Goal: Task Accomplishment & Management: Use online tool/utility

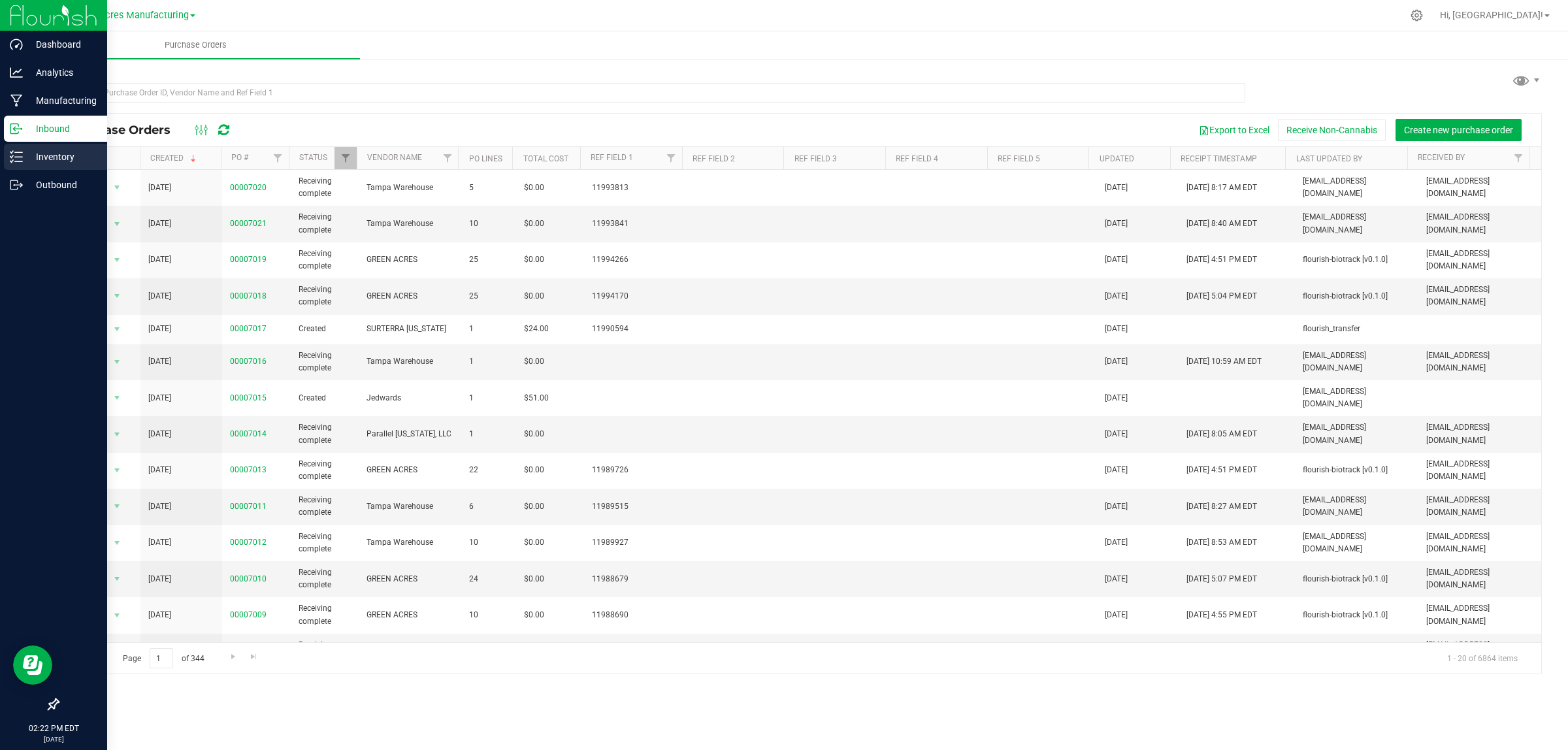
click at [45, 159] on p "Inventory" at bounding box center [62, 156] width 79 height 16
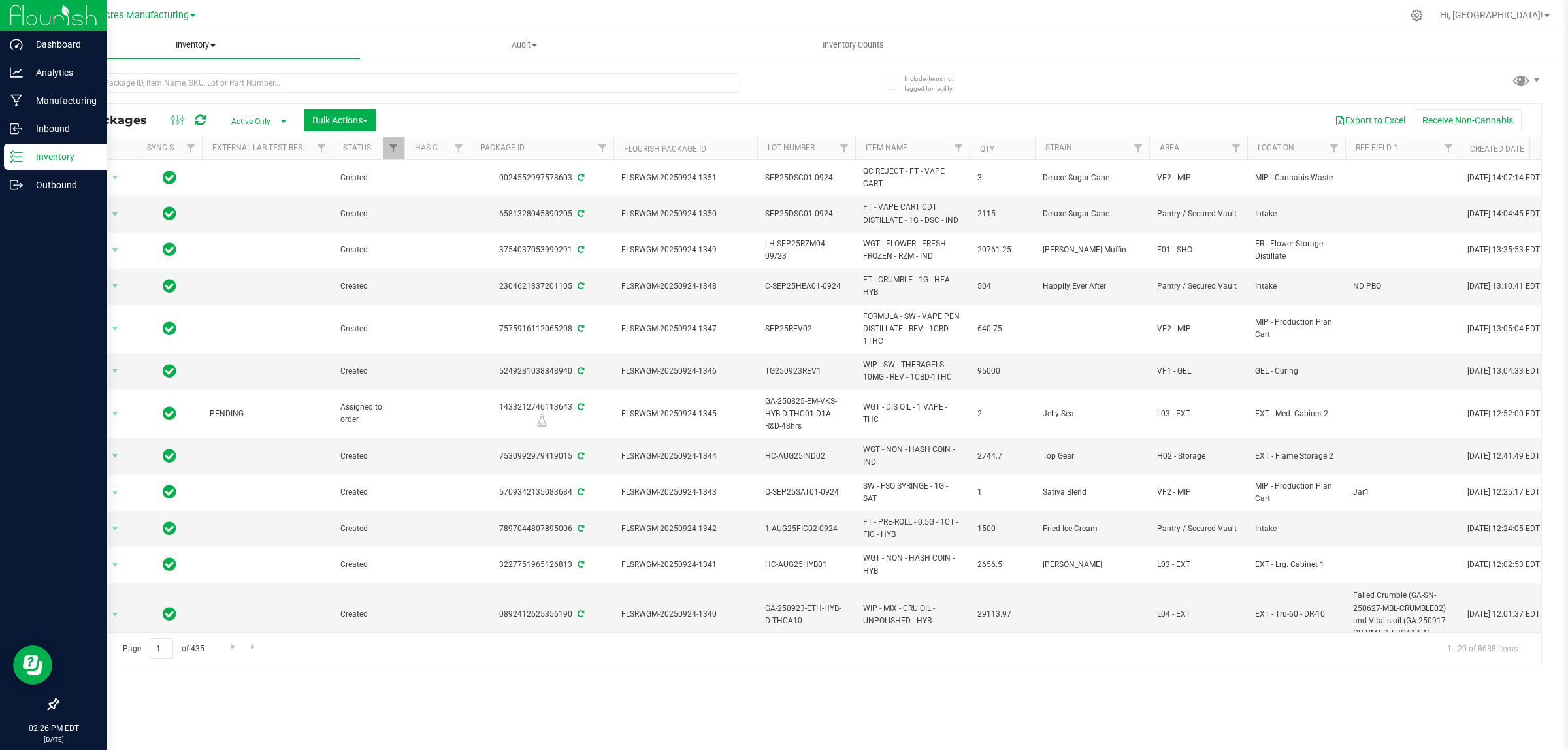
click at [210, 41] on span "Inventory" at bounding box center [195, 45] width 329 height 11
click at [189, 88] on li "All inventory" at bounding box center [195, 95] width 329 height 16
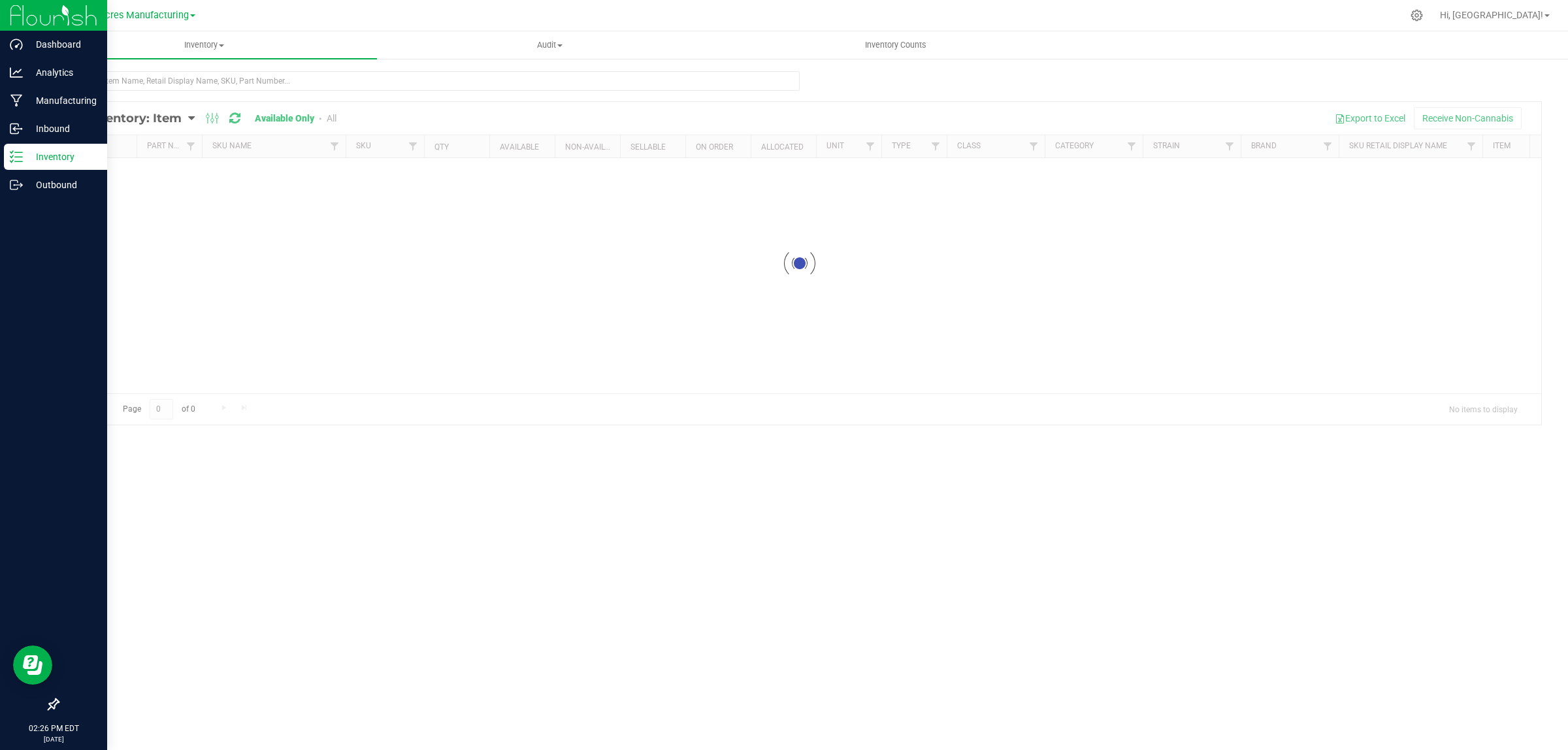
click at [190, 117] on div at bounding box center [799, 263] width 1483 height 323
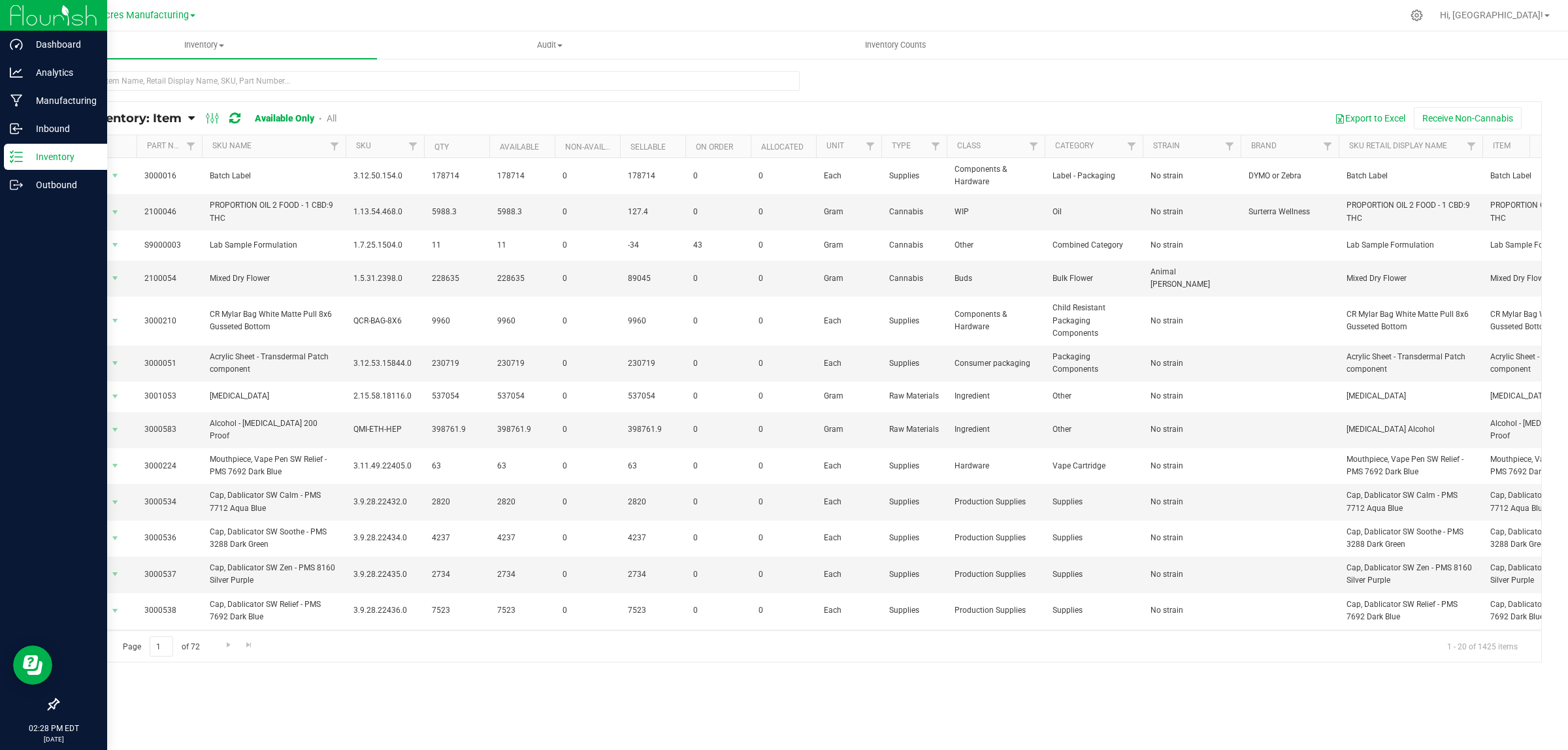
click at [193, 119] on icon at bounding box center [191, 118] width 7 height 11
click at [99, 214] on span "Item by Location" at bounding box center [98, 215] width 71 height 11
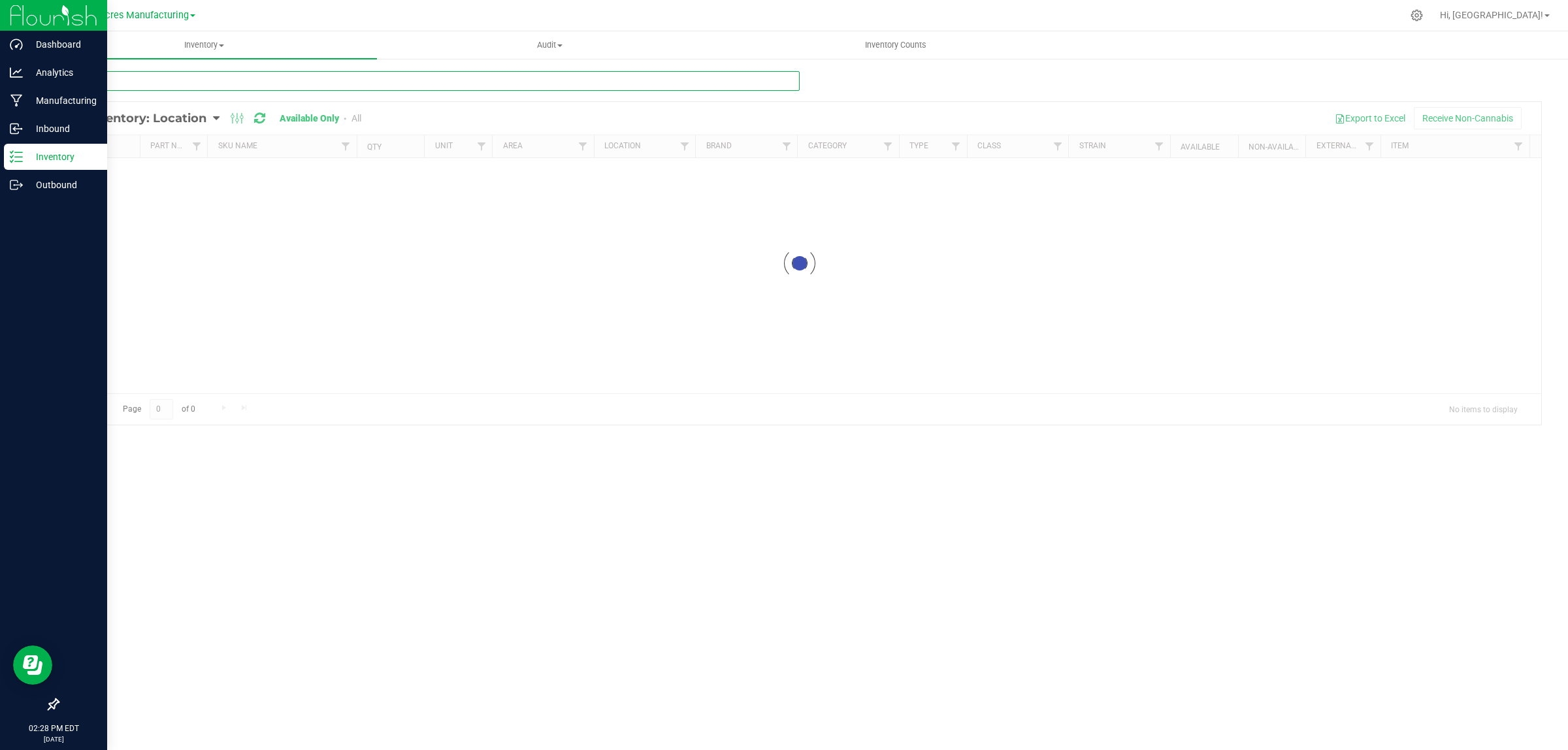
click at [270, 80] on input "text" at bounding box center [428, 80] width 742 height 20
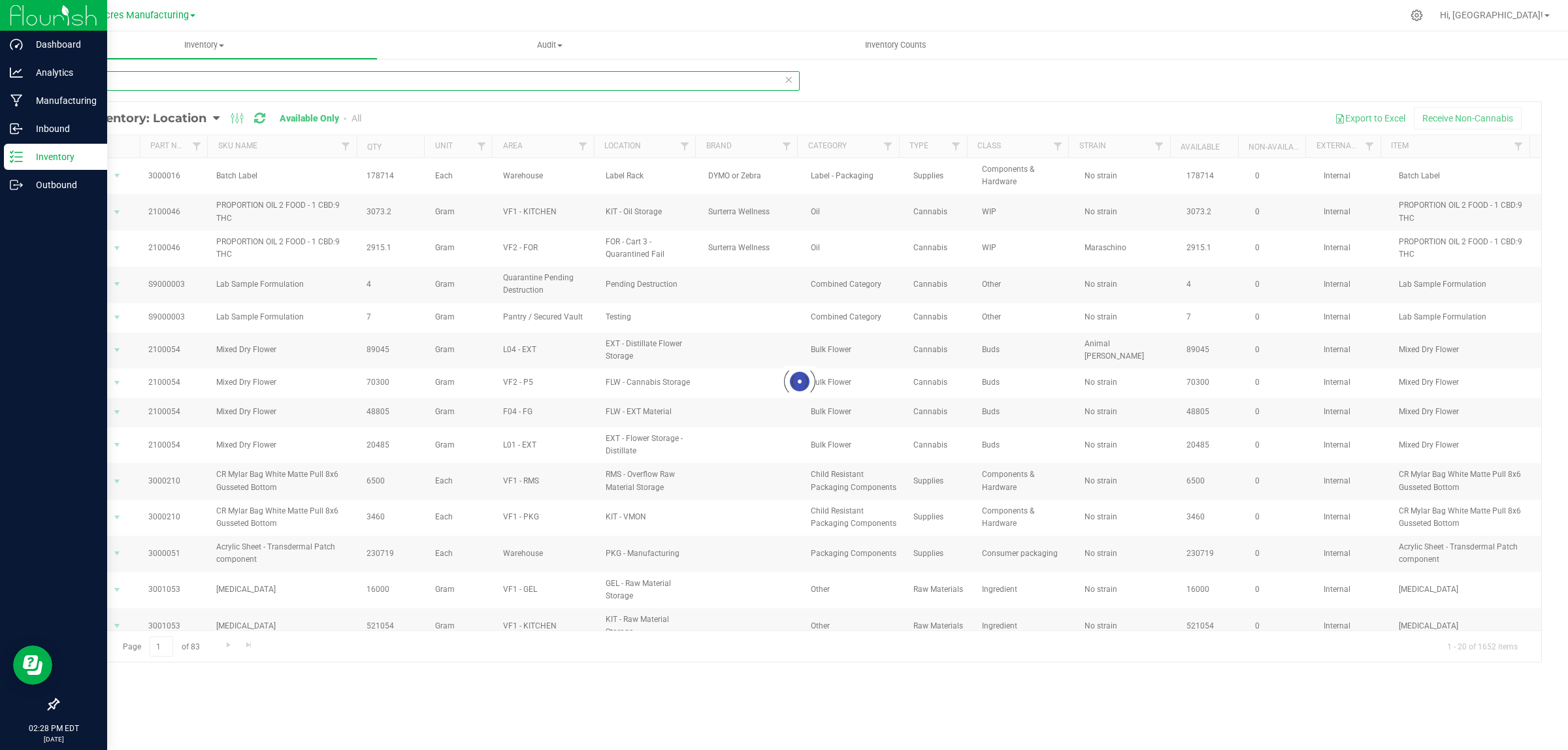
type input "2950"
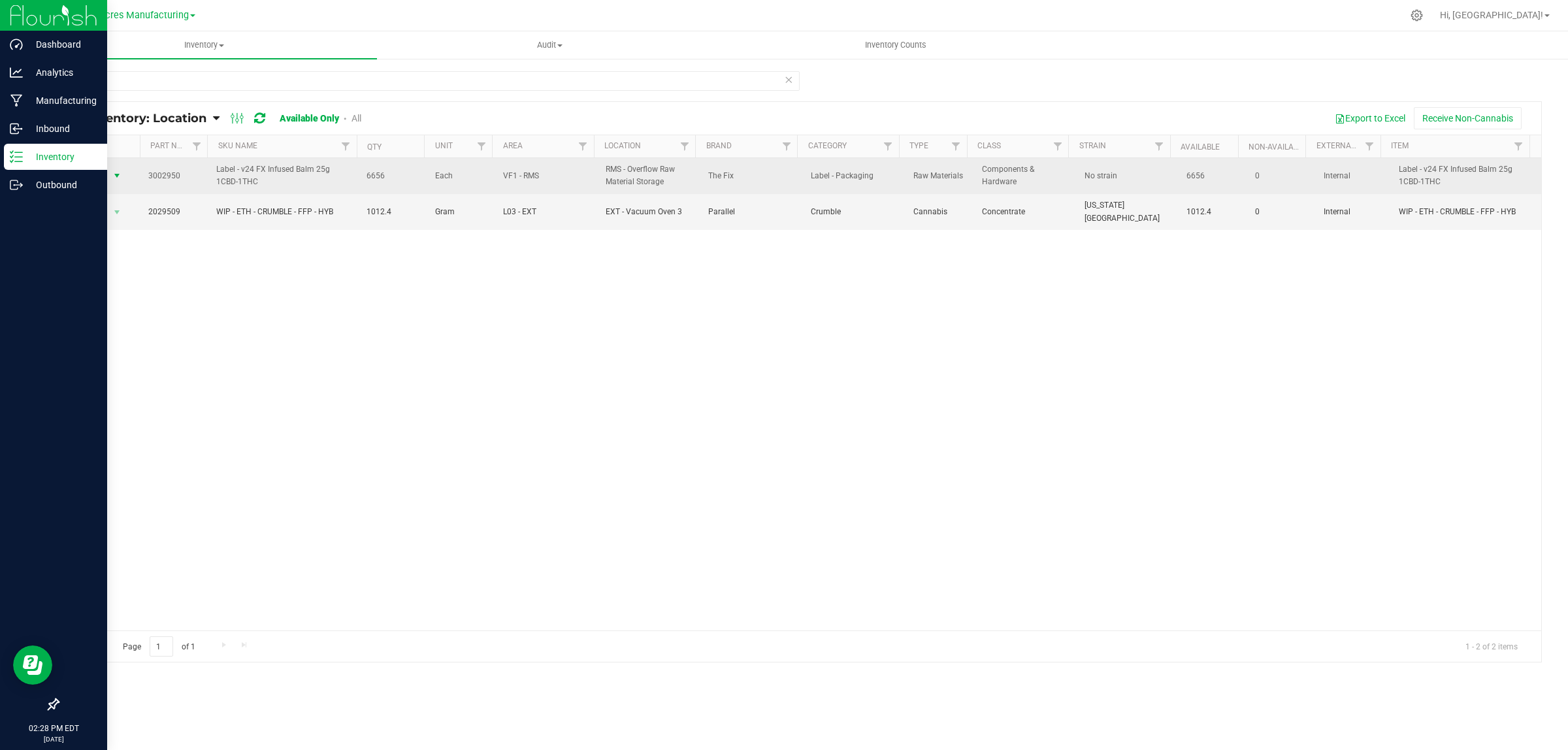
click at [116, 173] on span "select" at bounding box center [117, 175] width 10 height 10
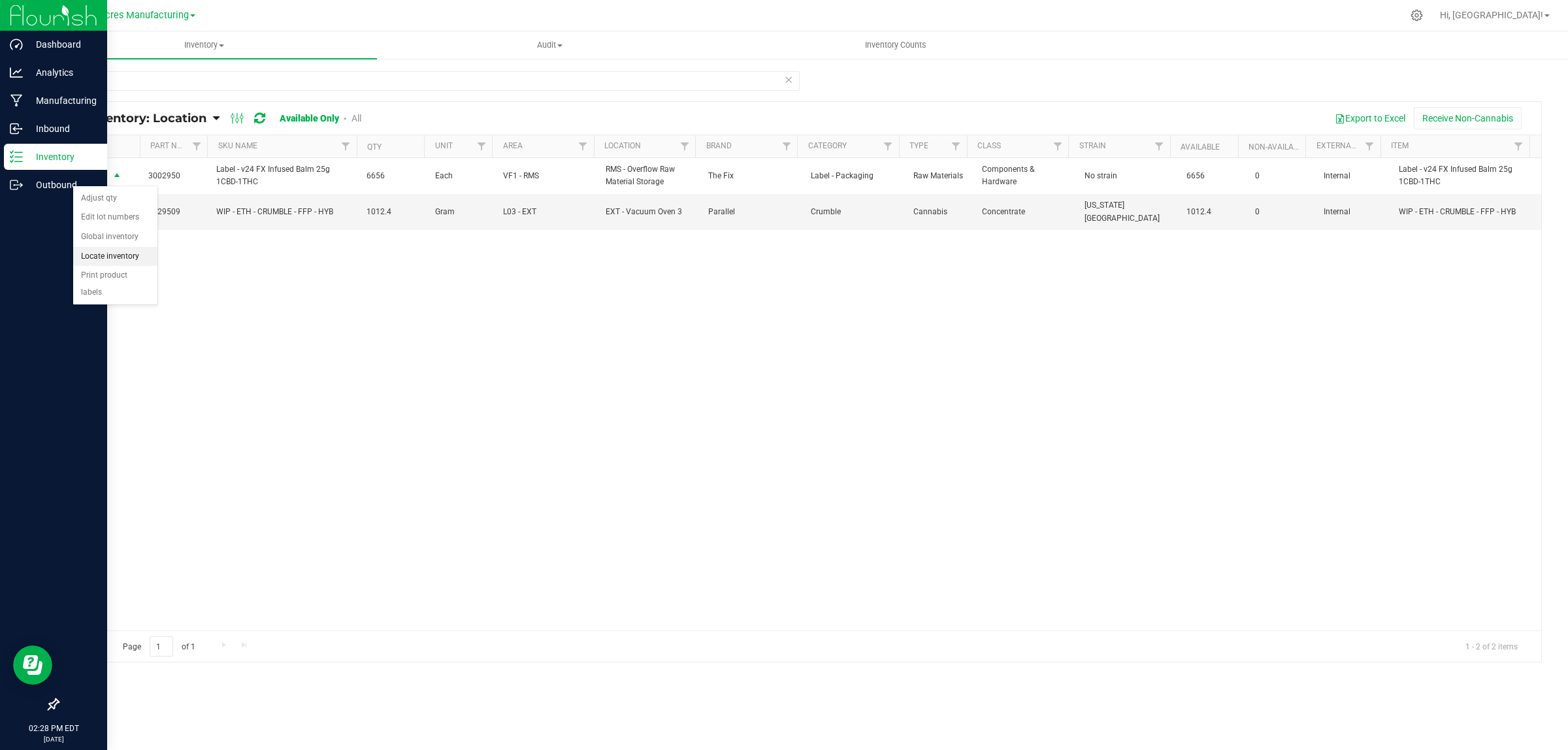
click at [123, 249] on li "Locate inventory" at bounding box center [115, 257] width 84 height 20
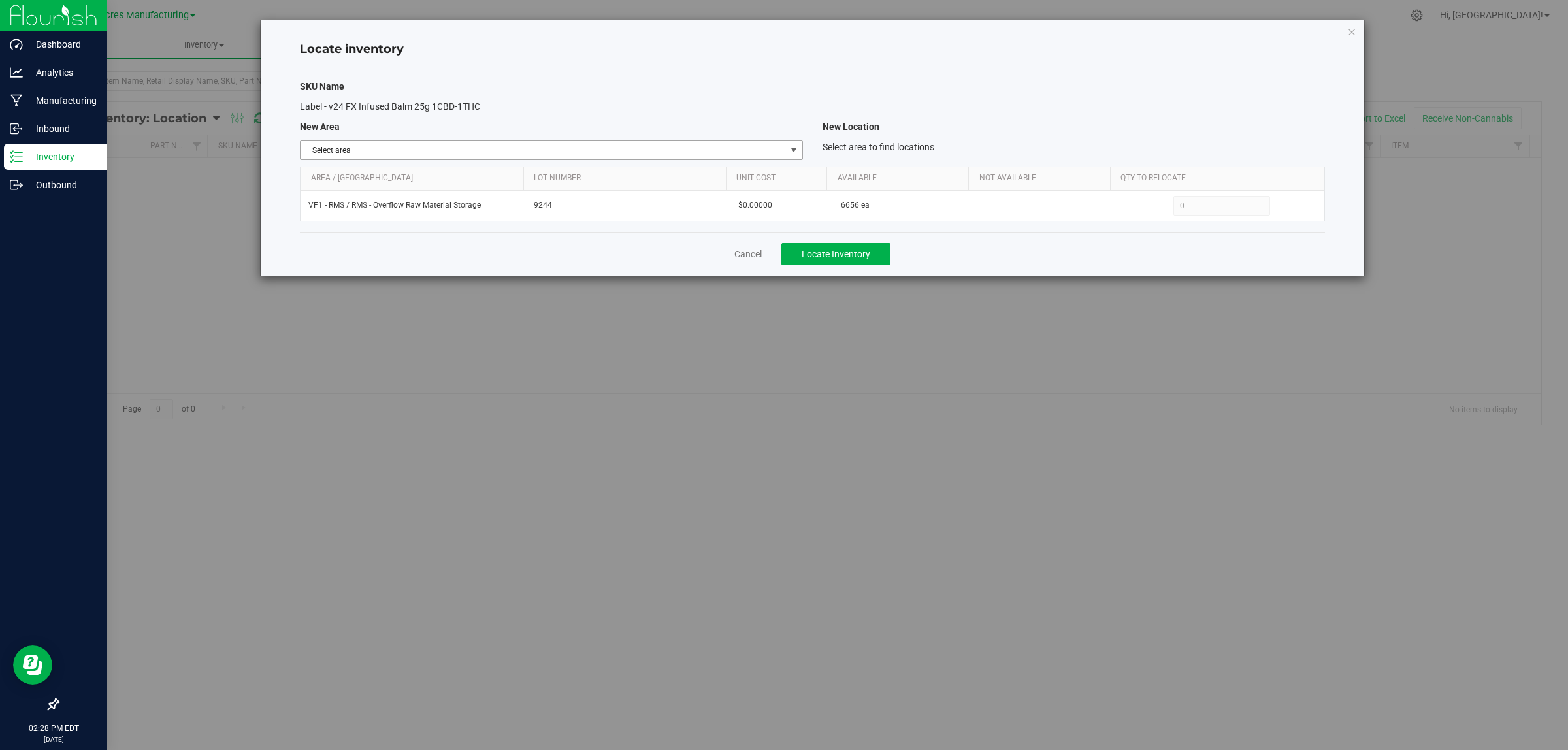
click at [792, 154] on span "select" at bounding box center [793, 150] width 10 height 10
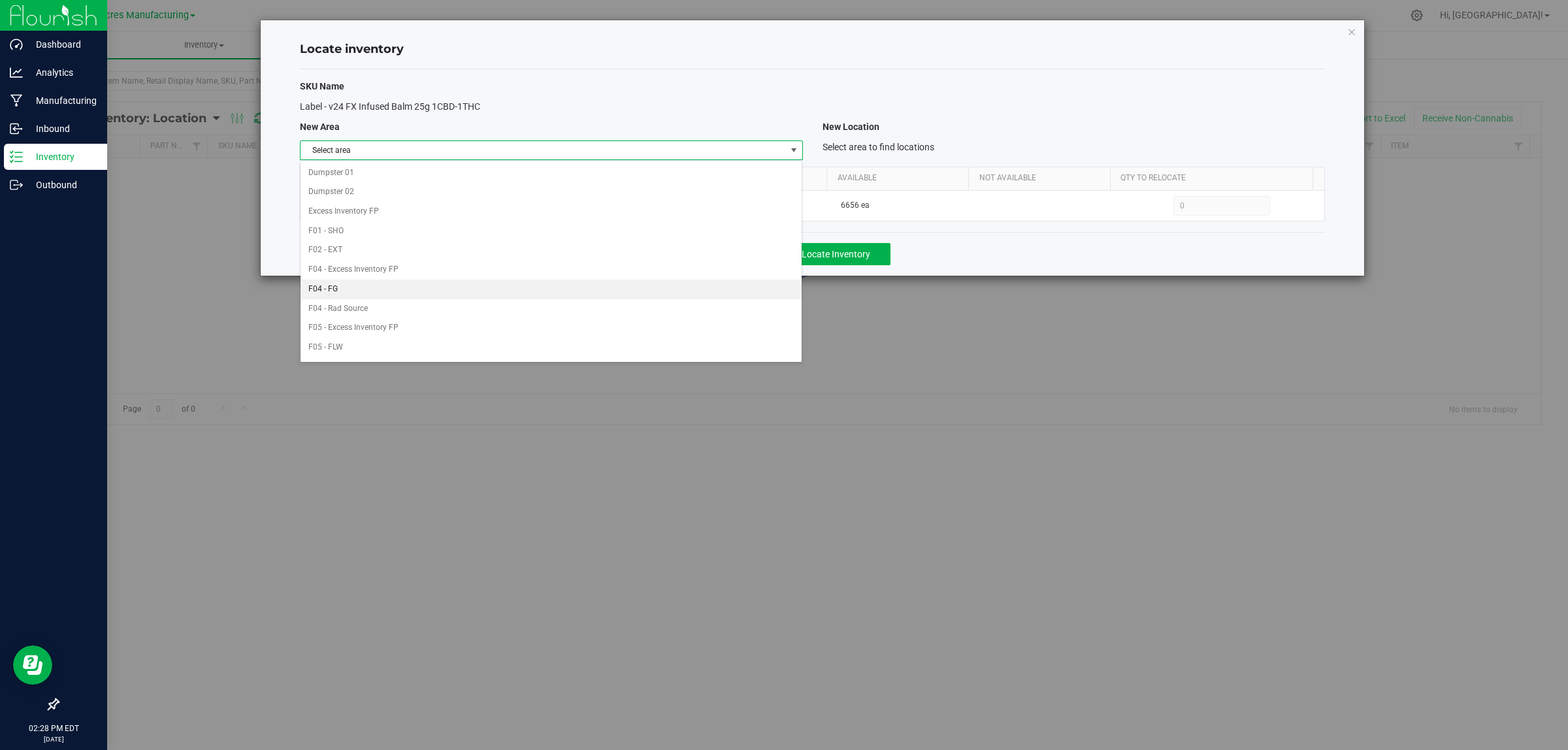
scroll to position [652, 0]
click at [668, 161] on div "Select area Dumpster 01 Dumpster 02 Excess Inventory FP F01 - SHO F02 - EXT F04…" at bounding box center [551, 260] width 502 height 202
click at [605, 168] on li "VF1 - PKG" at bounding box center [550, 174] width 501 height 20
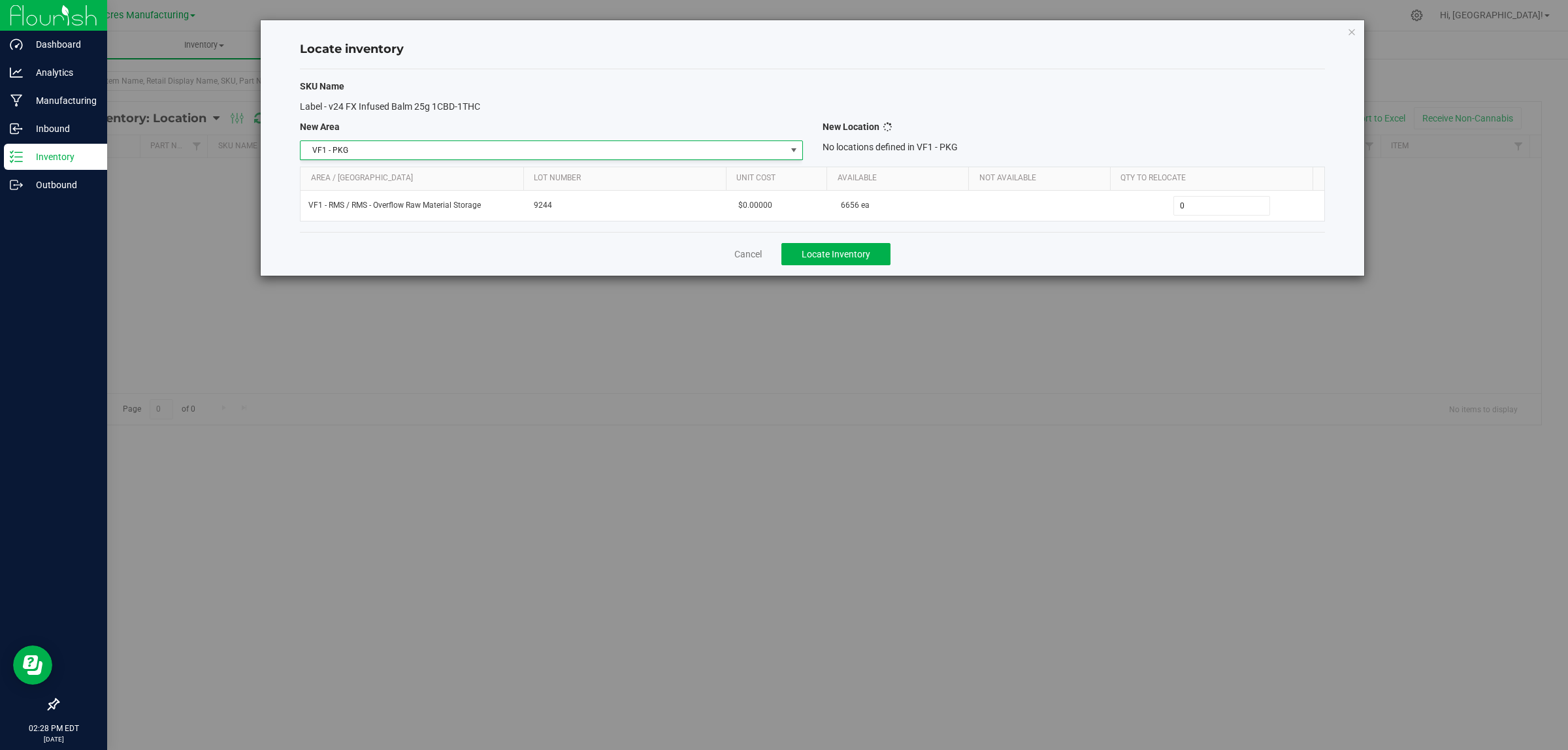
scroll to position [0, 0]
click at [1114, 152] on span "Select location" at bounding box center [1066, 150] width 485 height 18
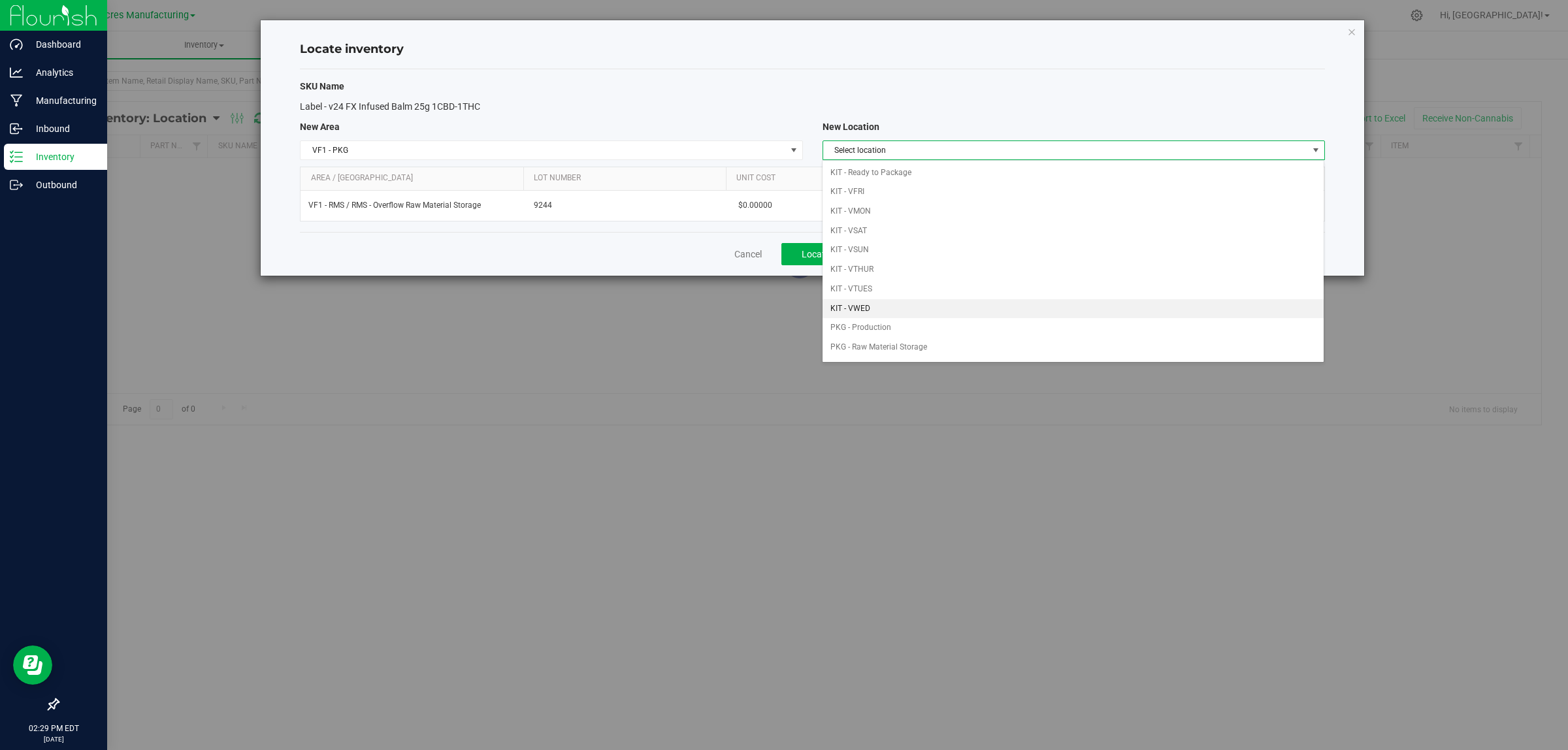
click at [927, 313] on li "KIT - VWED" at bounding box center [1072, 309] width 501 height 20
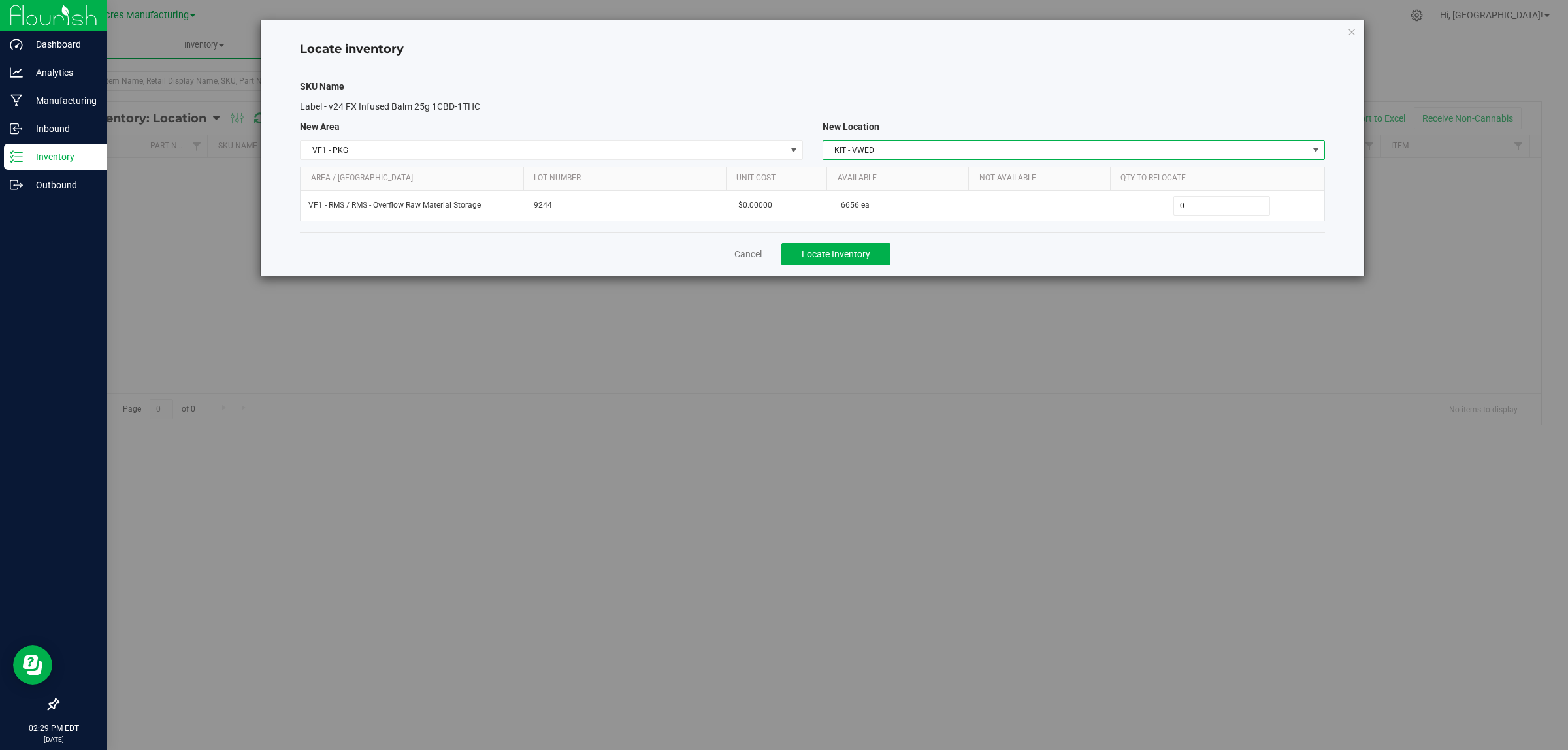
click at [1207, 146] on span "KIT - VWED" at bounding box center [1066, 150] width 485 height 18
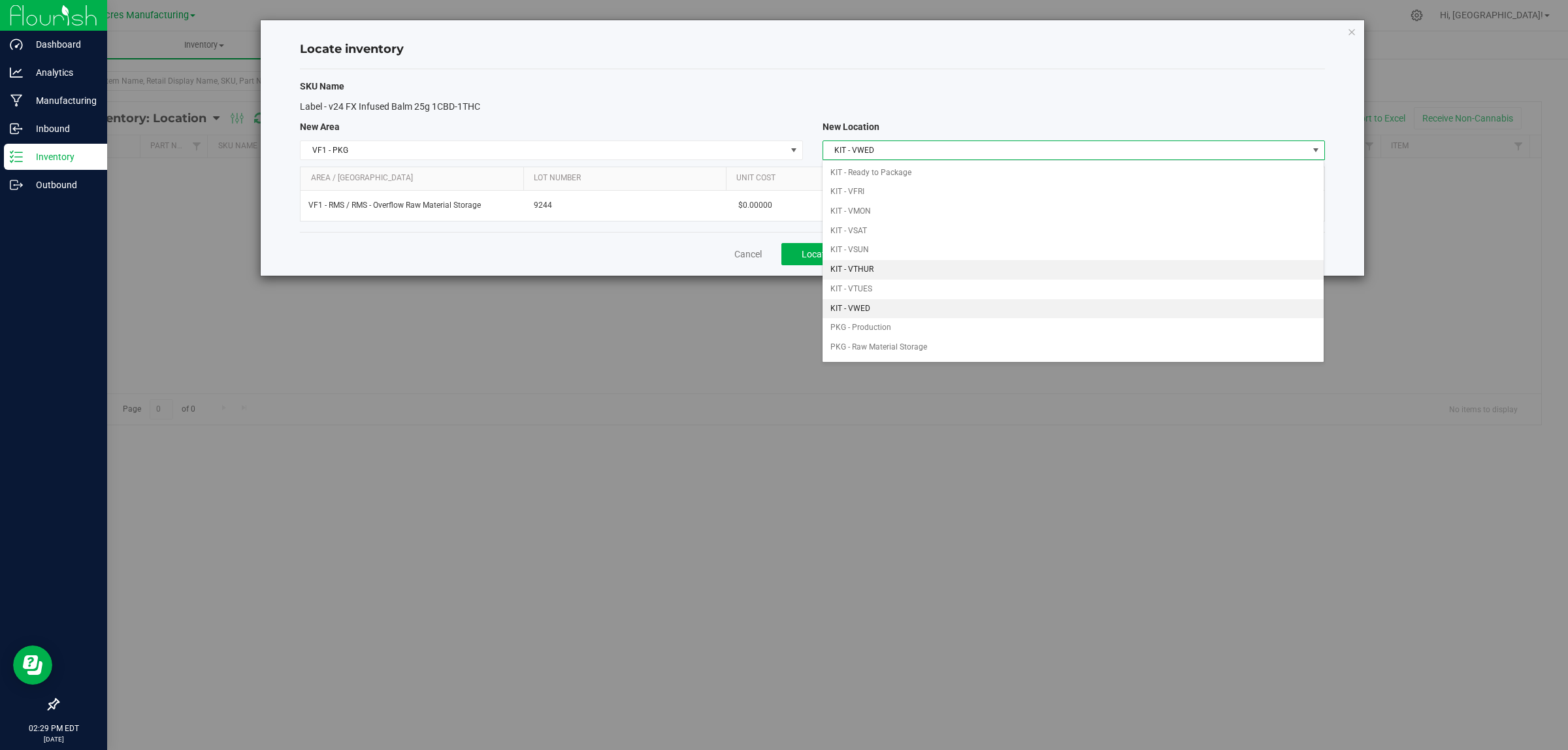
click at [900, 272] on li "KIT - VTHUR" at bounding box center [1072, 269] width 501 height 20
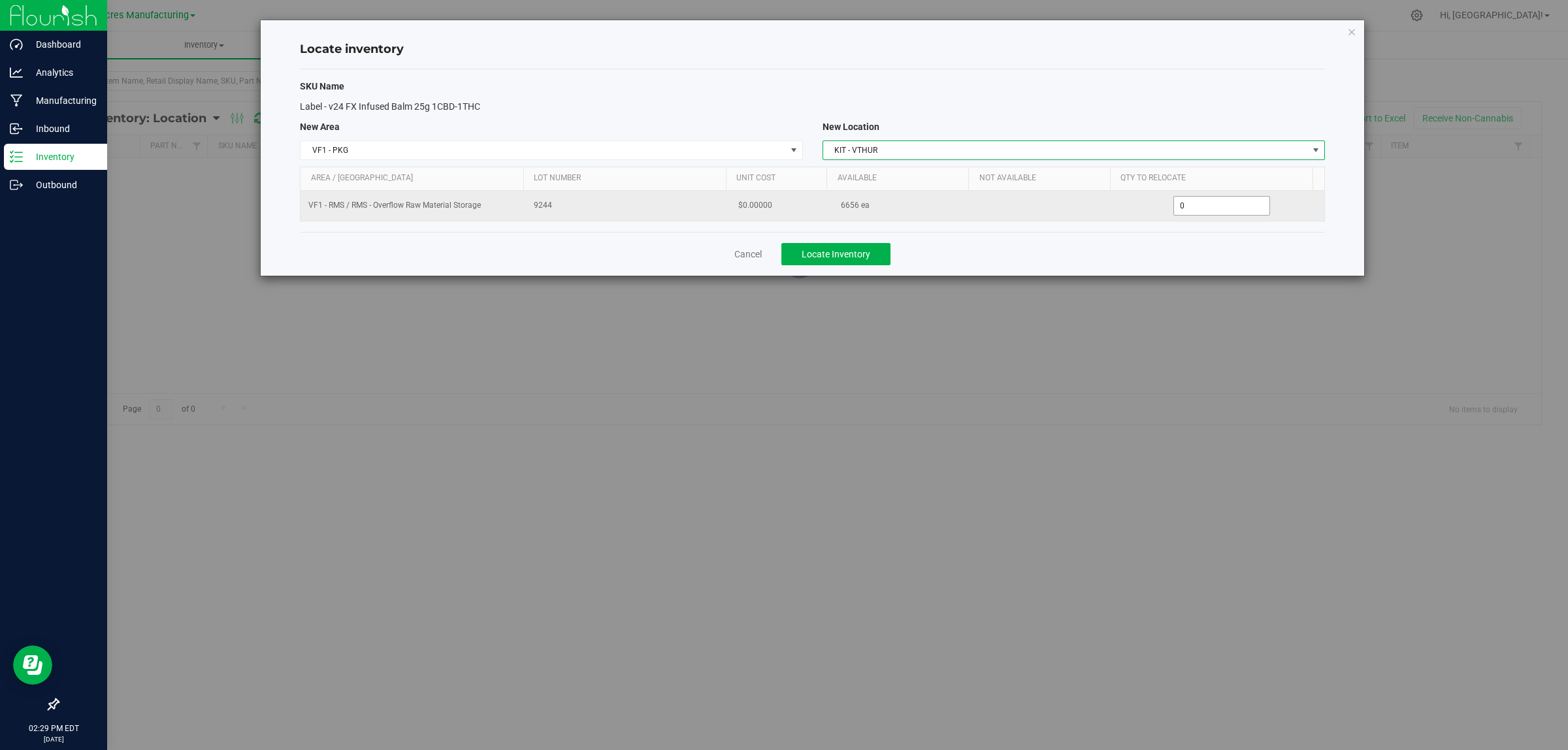
click at [1186, 210] on span "0 0" at bounding box center [1221, 205] width 98 height 20
click at [1186, 210] on input "0" at bounding box center [1221, 205] width 96 height 18
type input "1206"
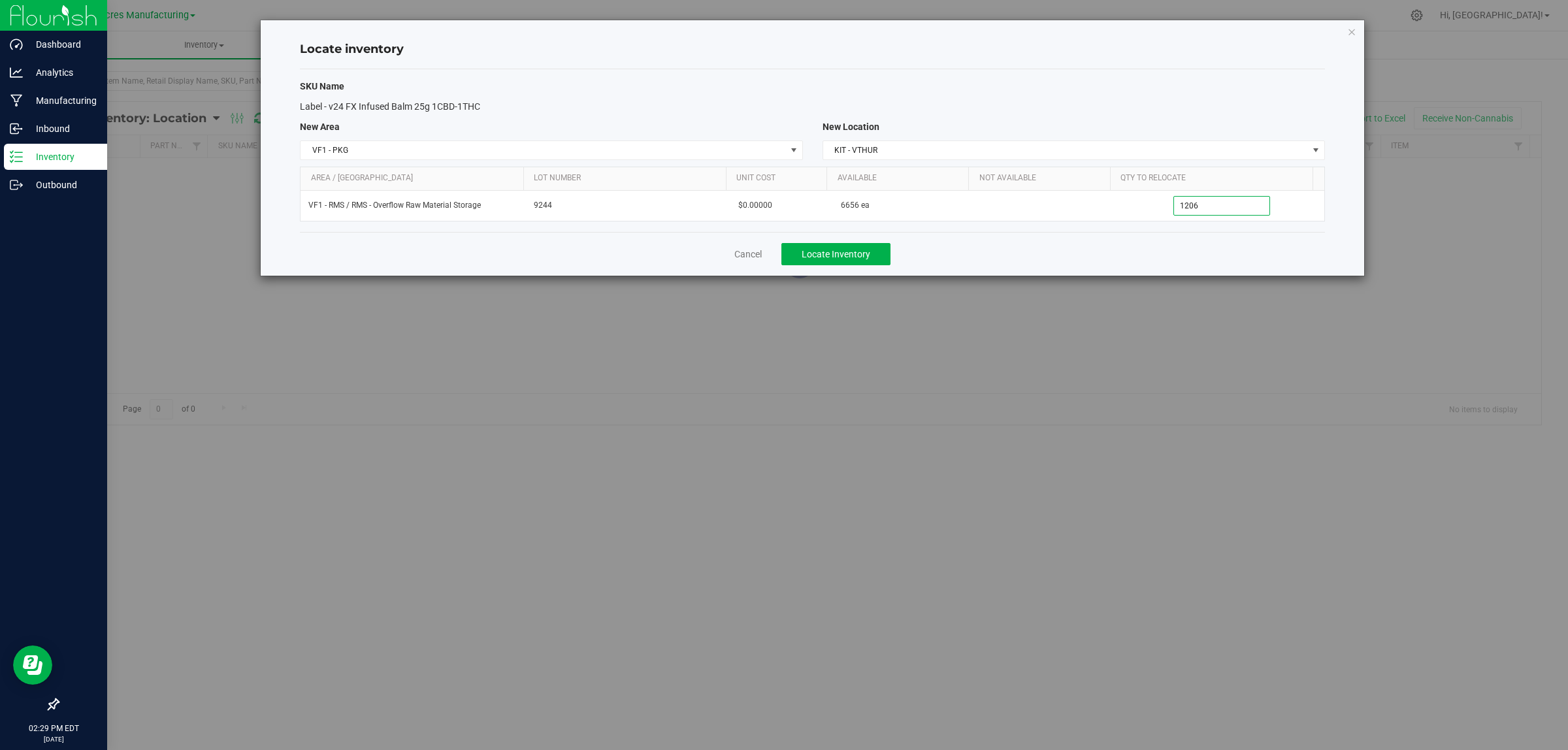
type input "1,206"
click at [1170, 257] on div "Cancel Locate Inventory" at bounding box center [813, 254] width 1025 height 44
click at [859, 259] on span "Locate Inventory" at bounding box center [836, 254] width 68 height 10
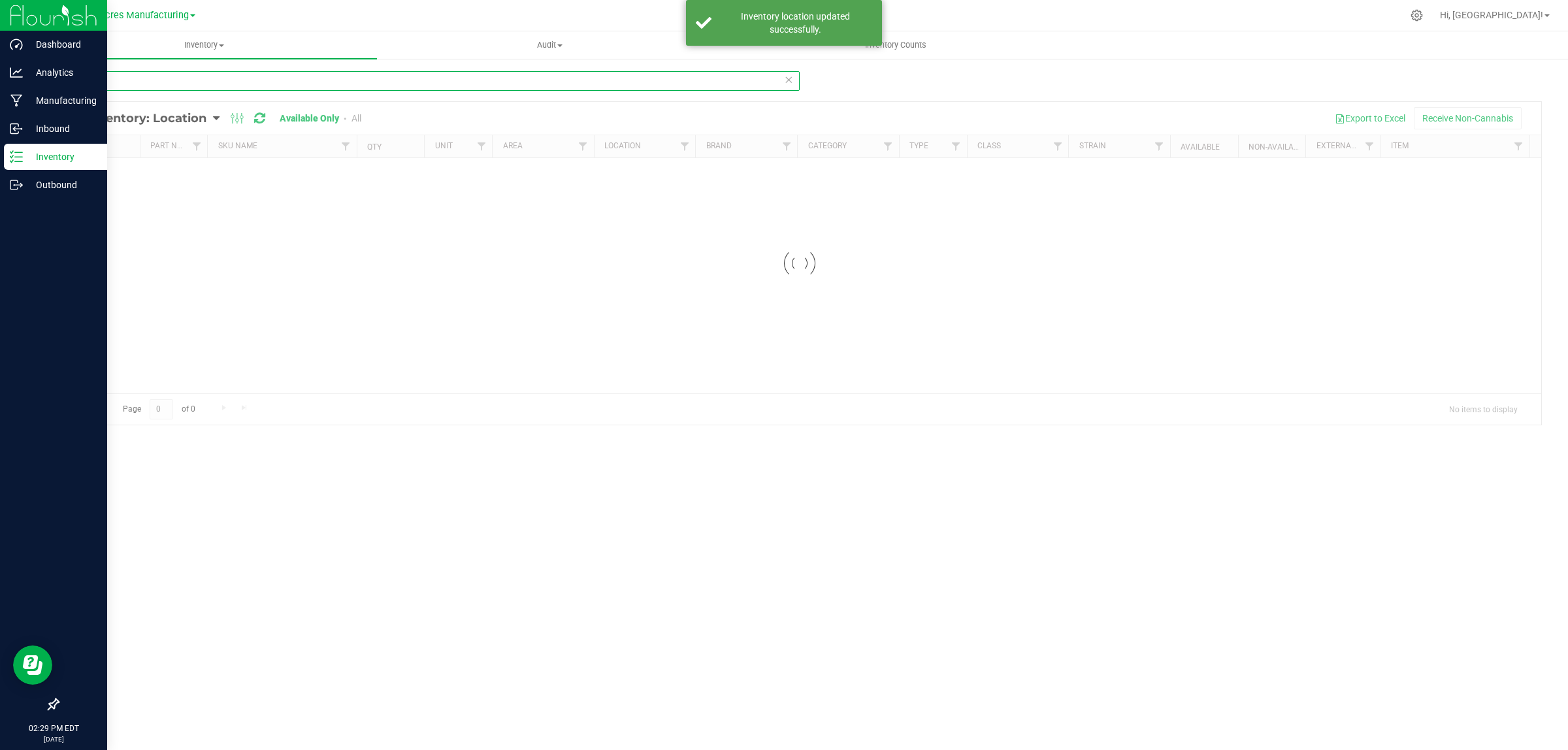
click at [648, 85] on input "2950" at bounding box center [428, 80] width 742 height 20
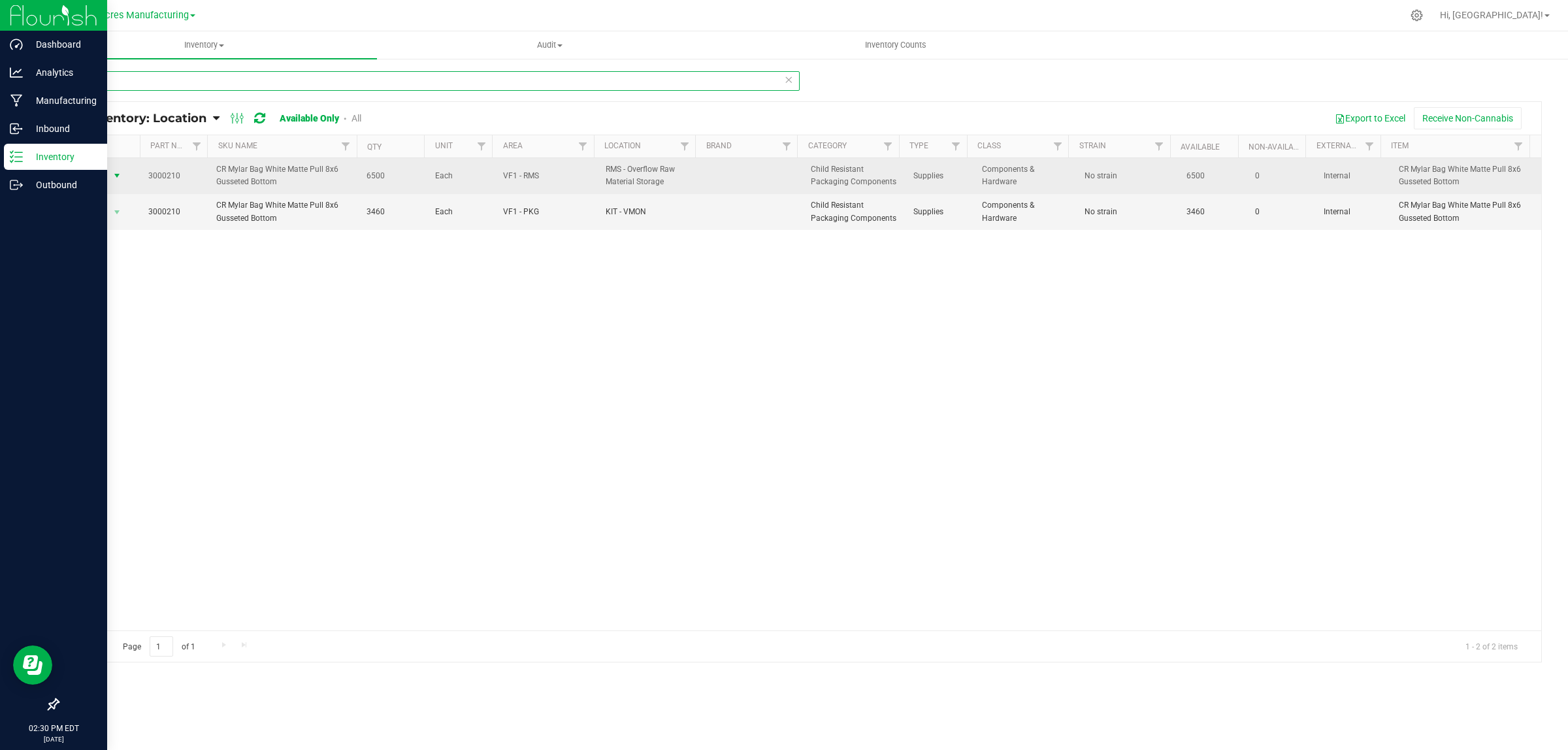
type input "0210"
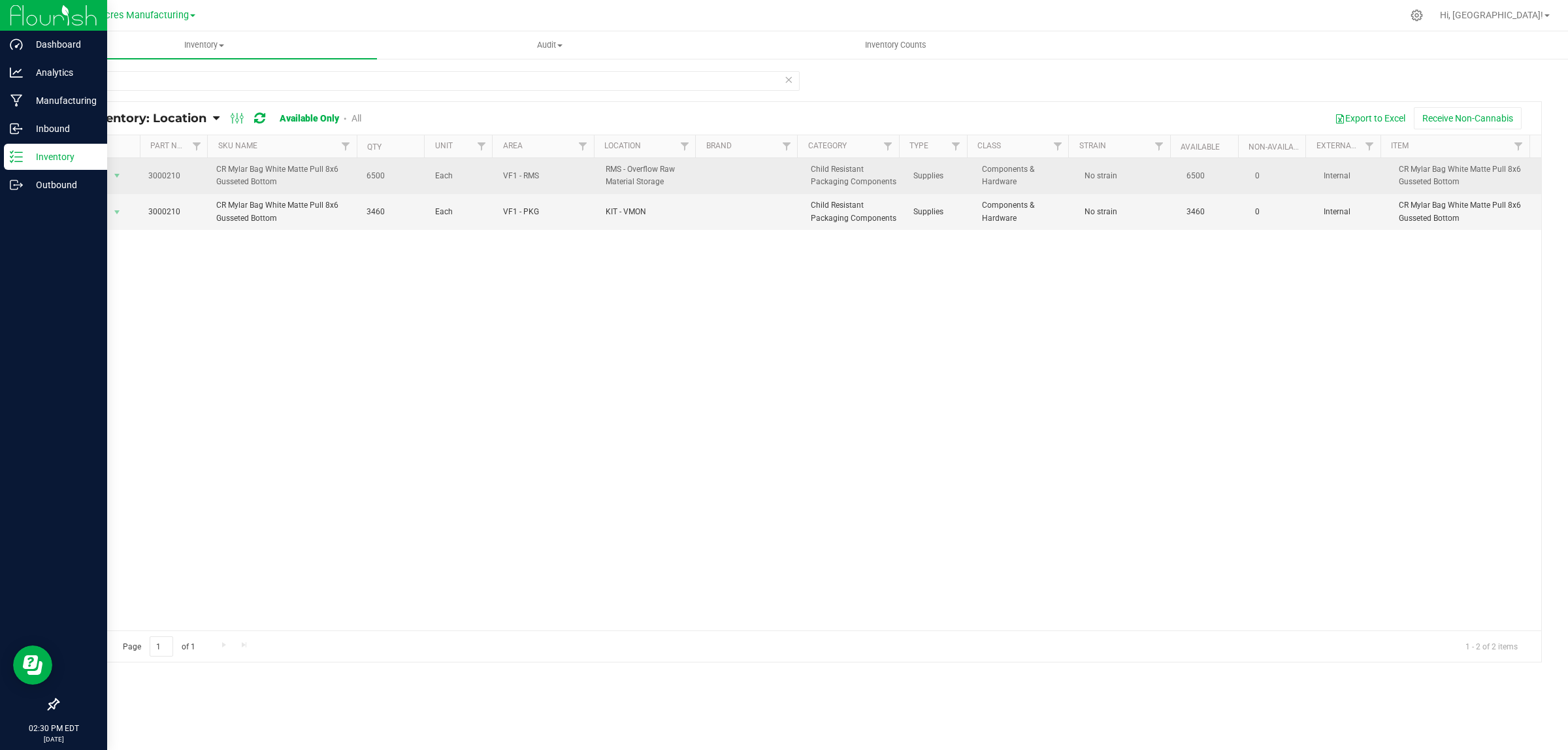
click at [106, 163] on td "Action Action Adjust qty Edit lot numbers Global inventory Locate inventory Pri…" at bounding box center [99, 176] width 82 height 36
click at [112, 180] on span "select" at bounding box center [117, 175] width 10 height 10
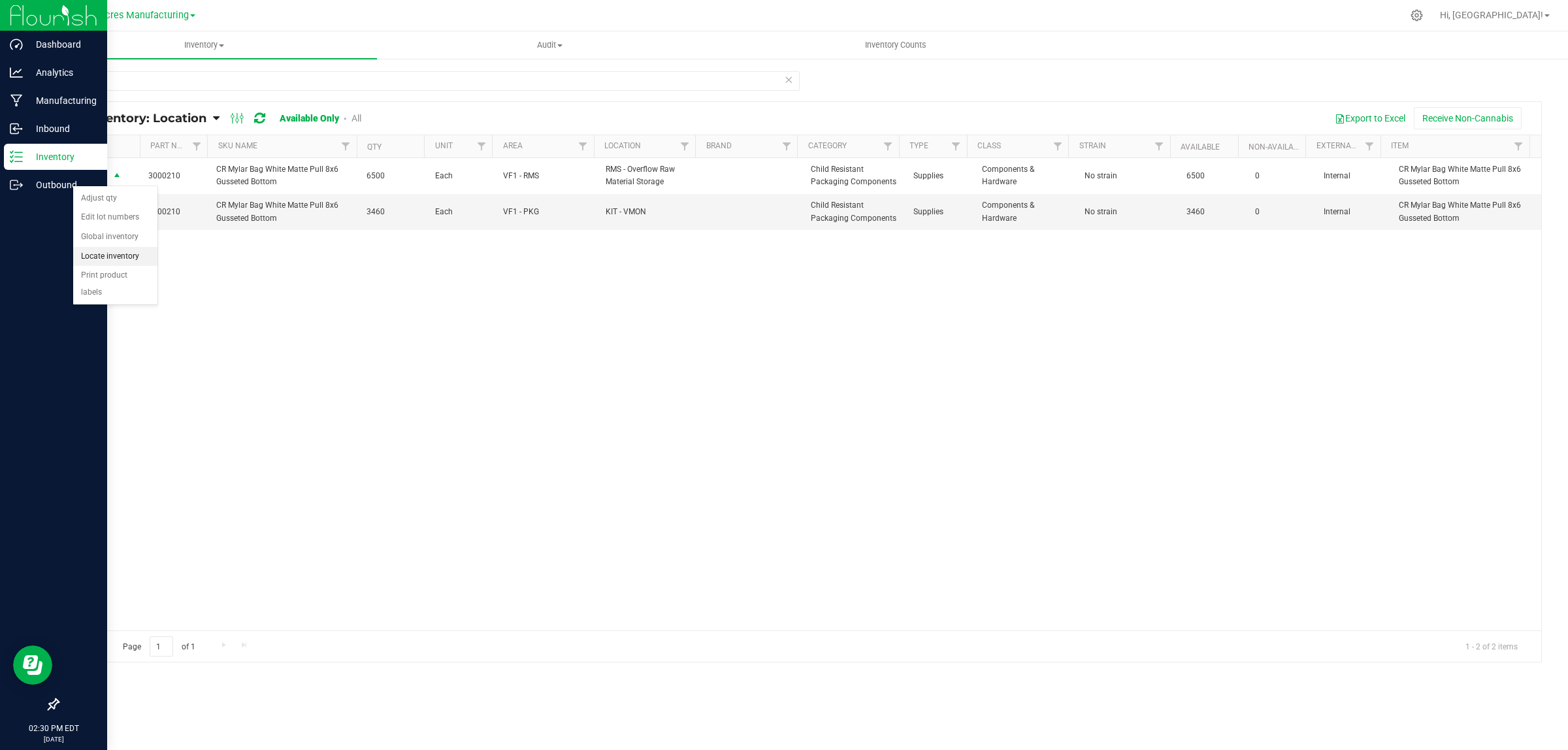
click at [137, 250] on li "Locate inventory" at bounding box center [115, 257] width 84 height 20
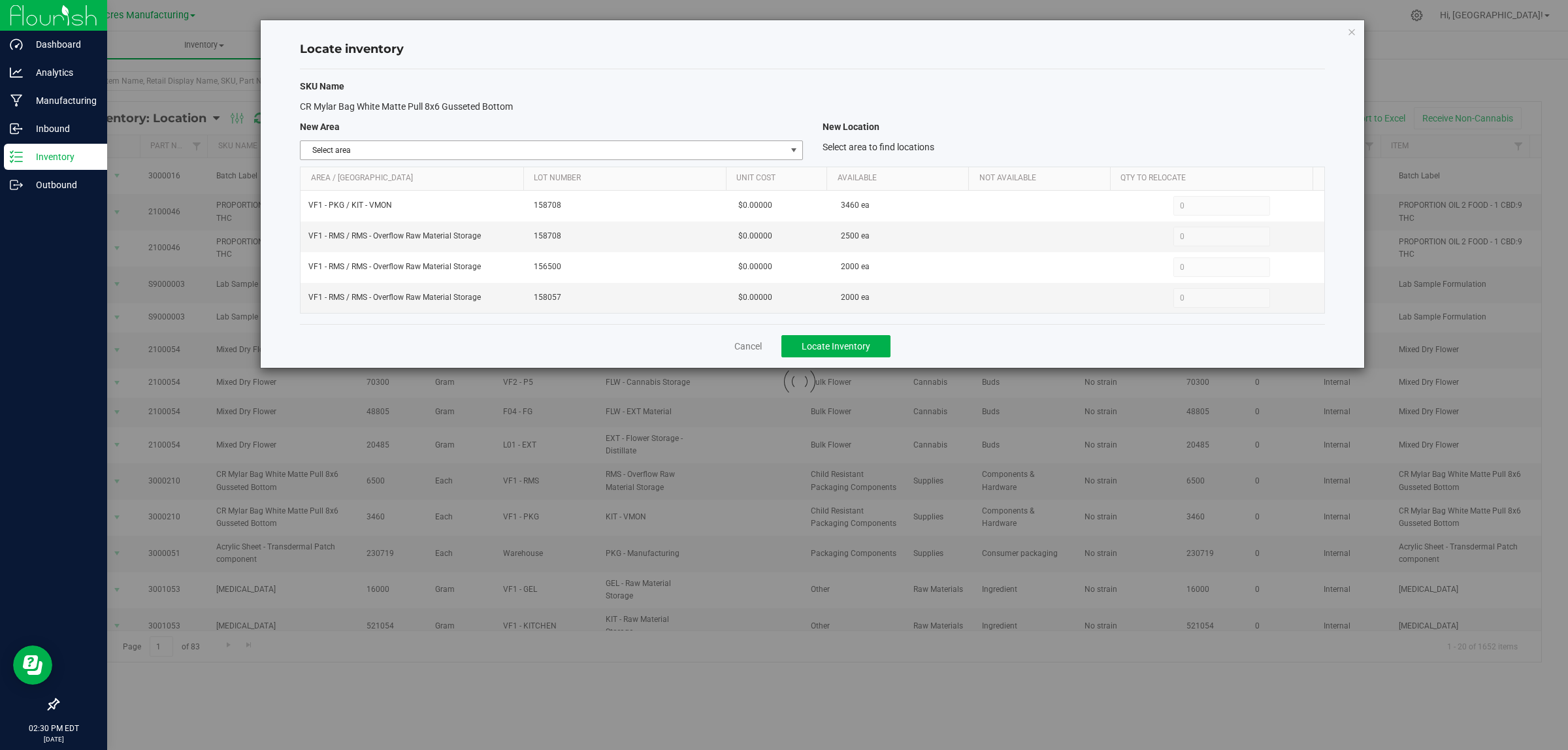
click at [796, 147] on span "select" at bounding box center [793, 150] width 10 height 10
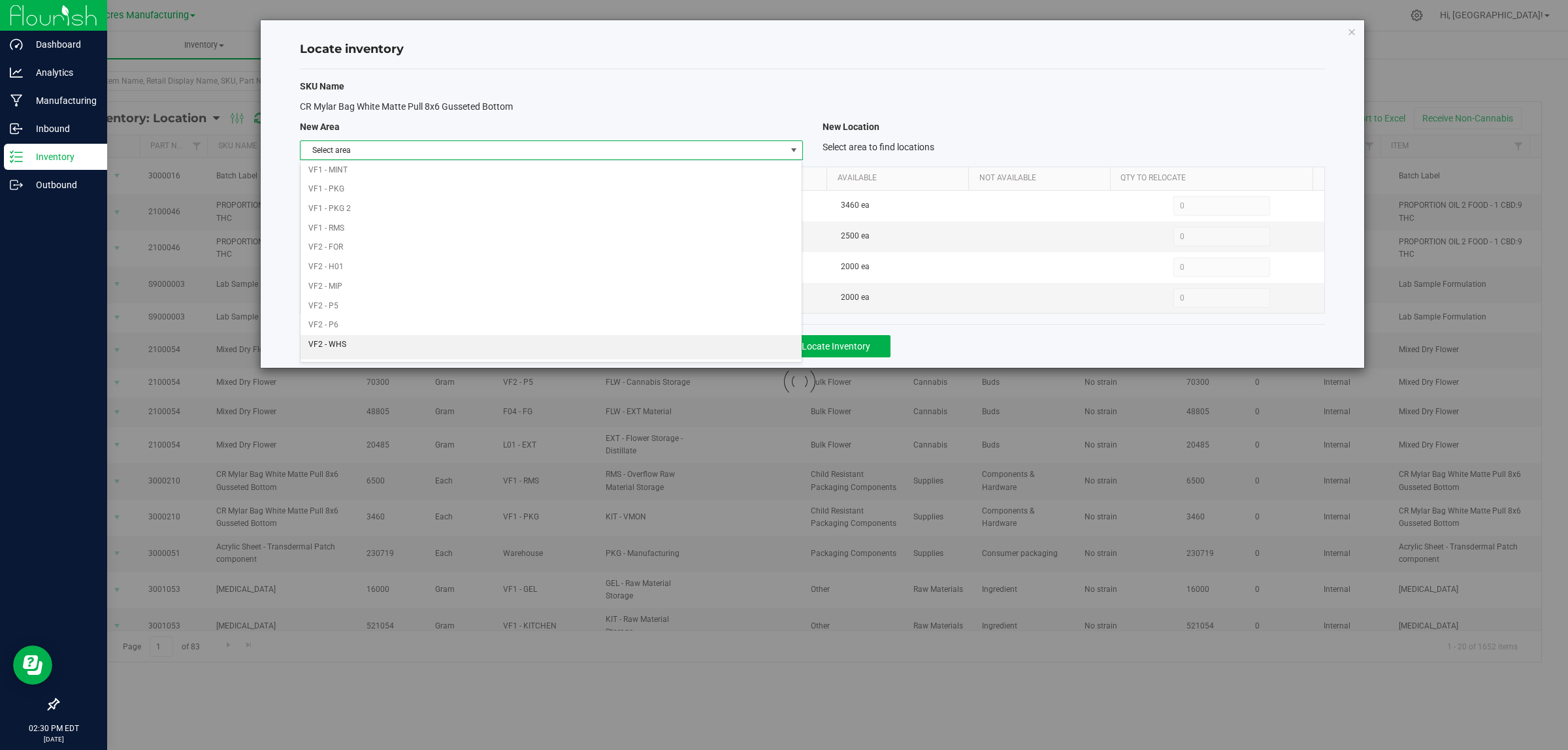
scroll to position [652, 0]
click at [573, 216] on li "VF1 - RMS" at bounding box center [550, 213] width 501 height 20
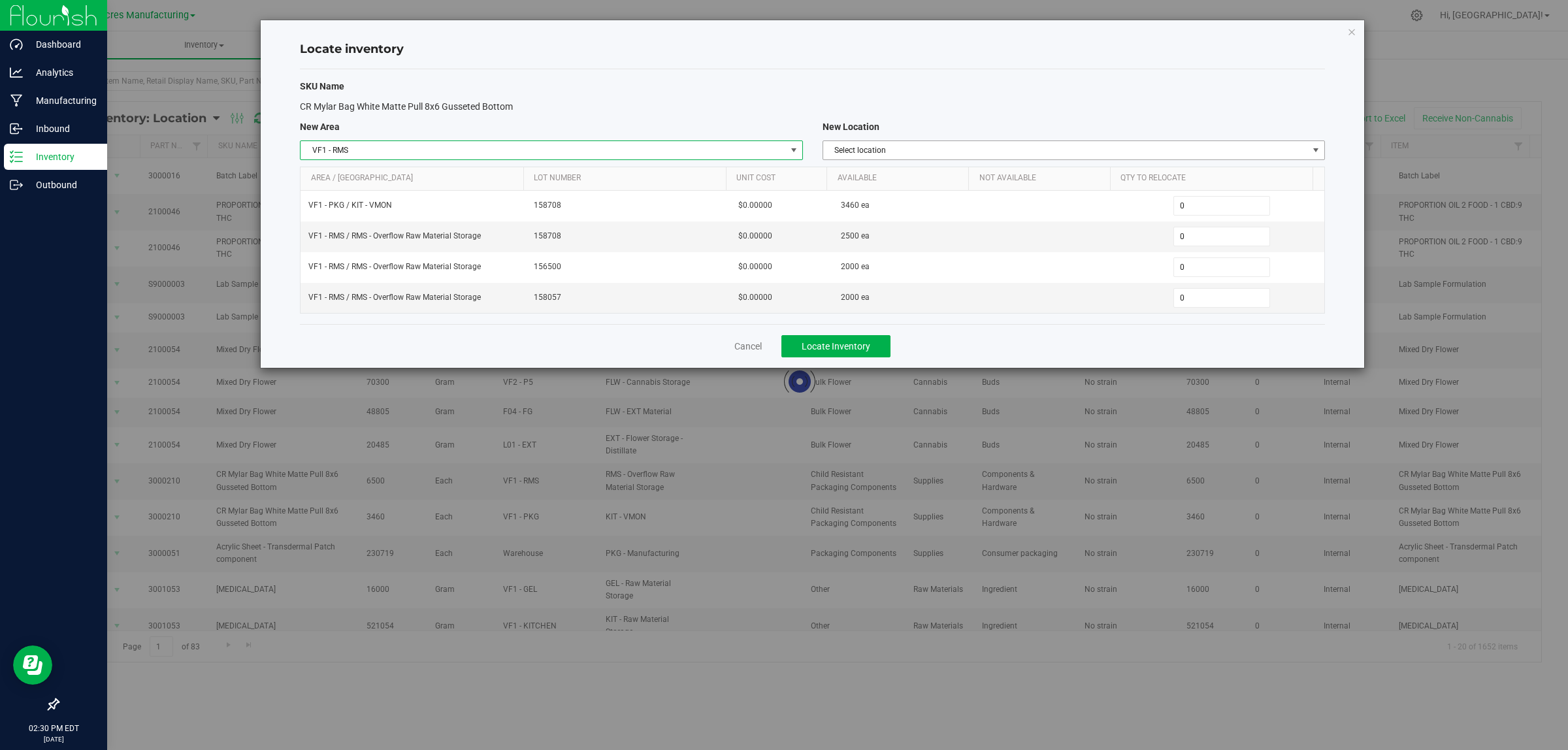
click at [1023, 149] on span "Select location" at bounding box center [1066, 150] width 485 height 18
click at [1014, 180] on li "RMS - Overflow Raw Material Storage" at bounding box center [1072, 172] width 501 height 20
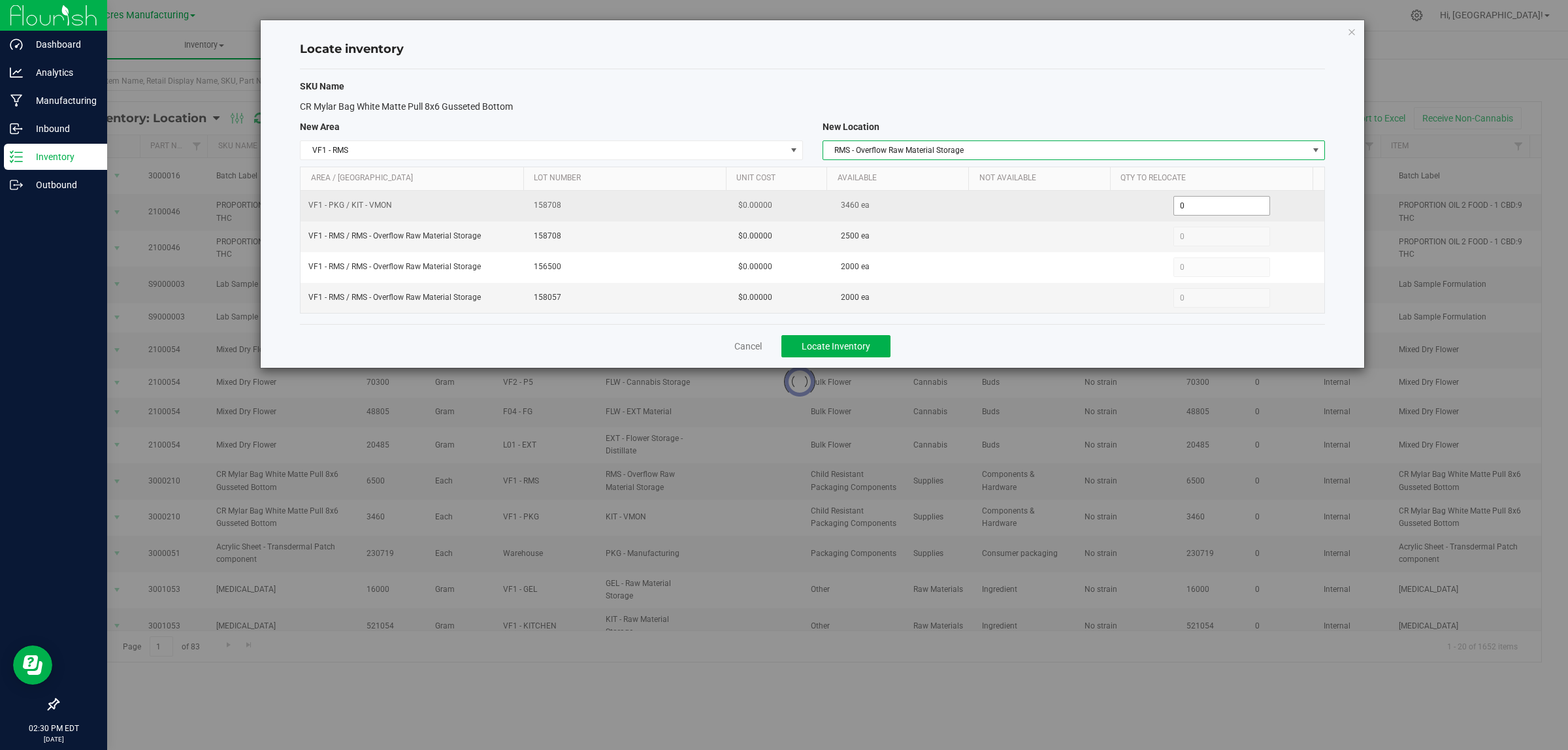
click at [1178, 205] on span "0 0" at bounding box center [1221, 205] width 98 height 20
click at [1178, 205] on input "0" at bounding box center [1221, 205] width 96 height 18
type input "1000"
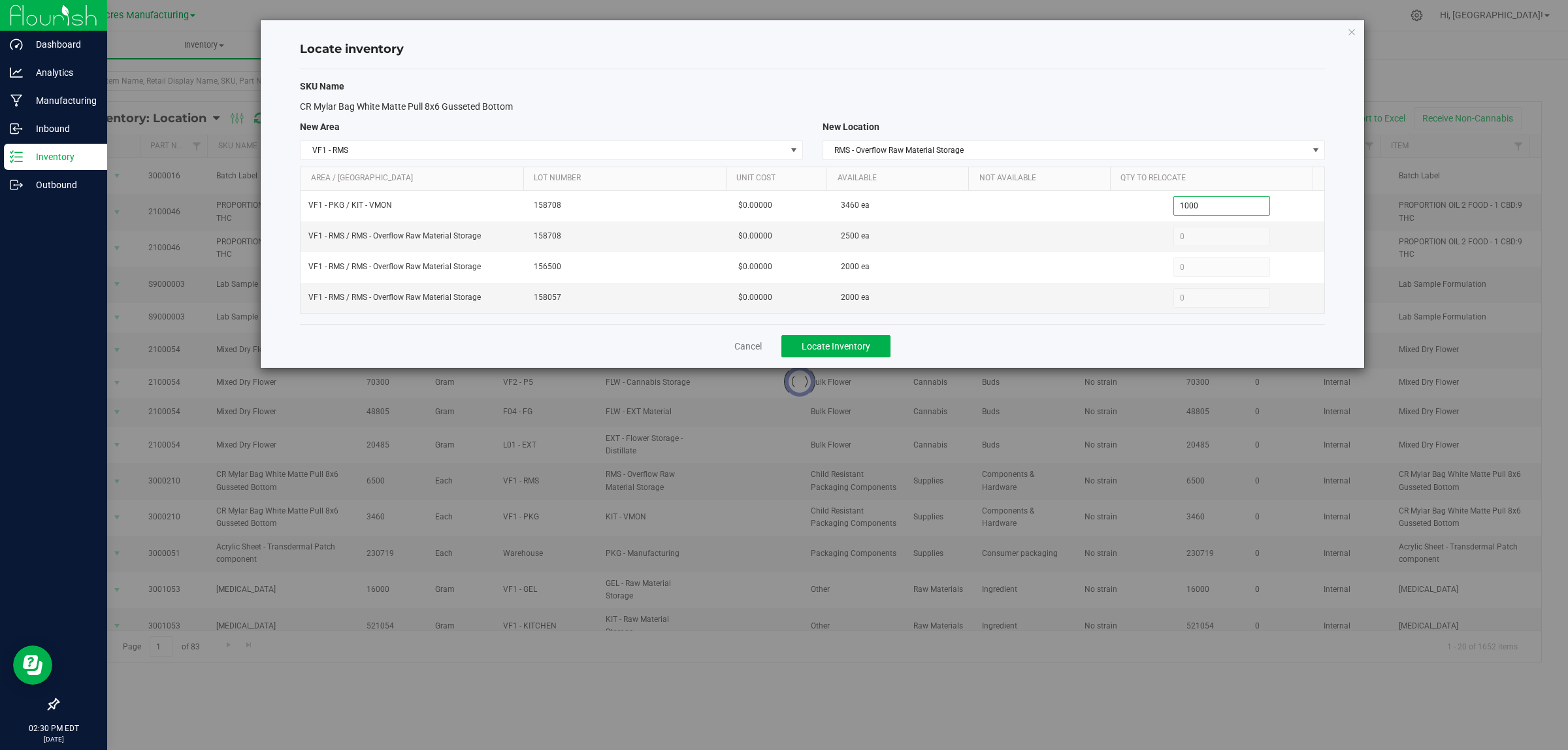
click at [851, 336] on div "Cancel Locate Inventory" at bounding box center [813, 346] width 1025 height 44
type input "1,000"
click at [864, 349] on span "Locate Inventory" at bounding box center [836, 346] width 68 height 10
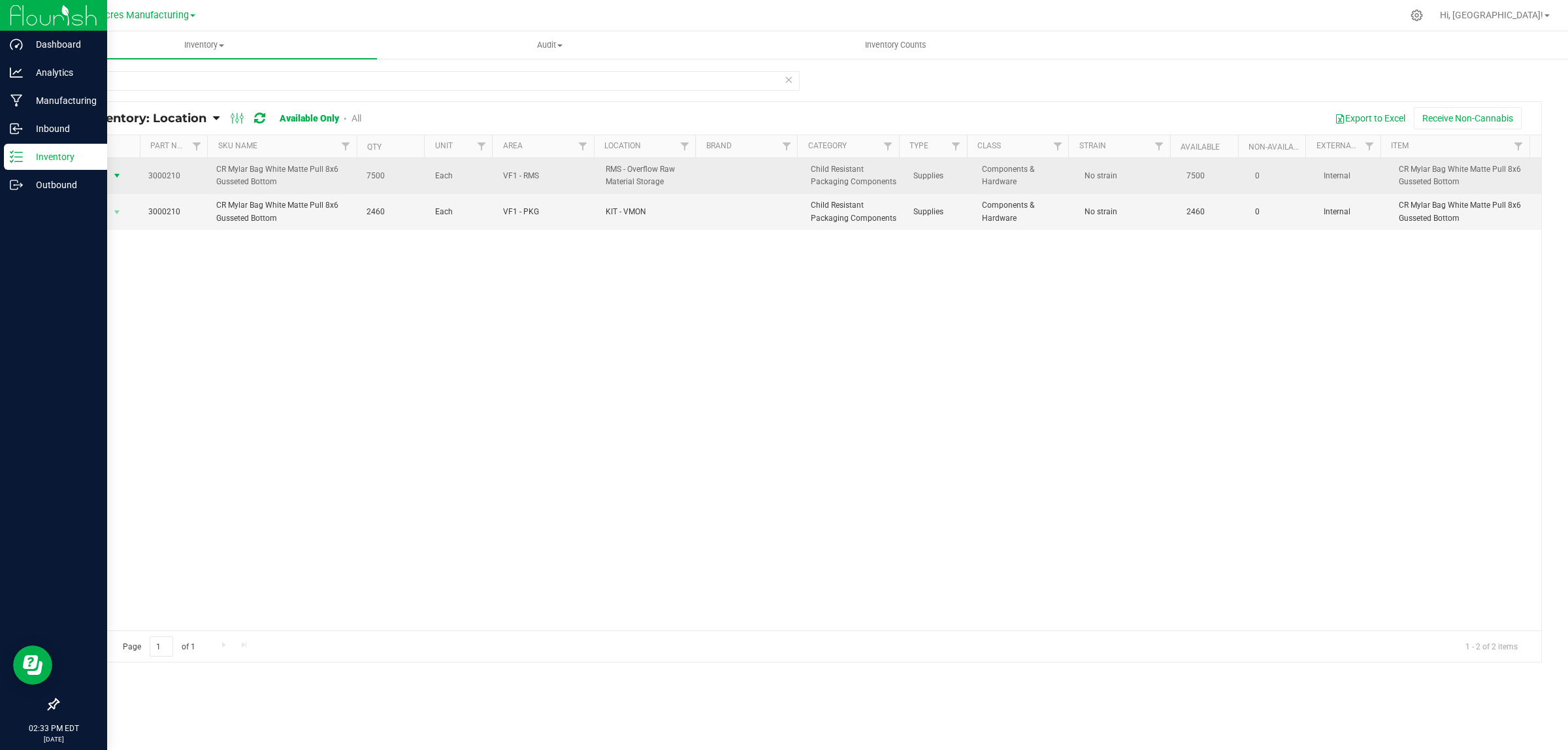
click at [115, 167] on span "select" at bounding box center [117, 175] width 16 height 18
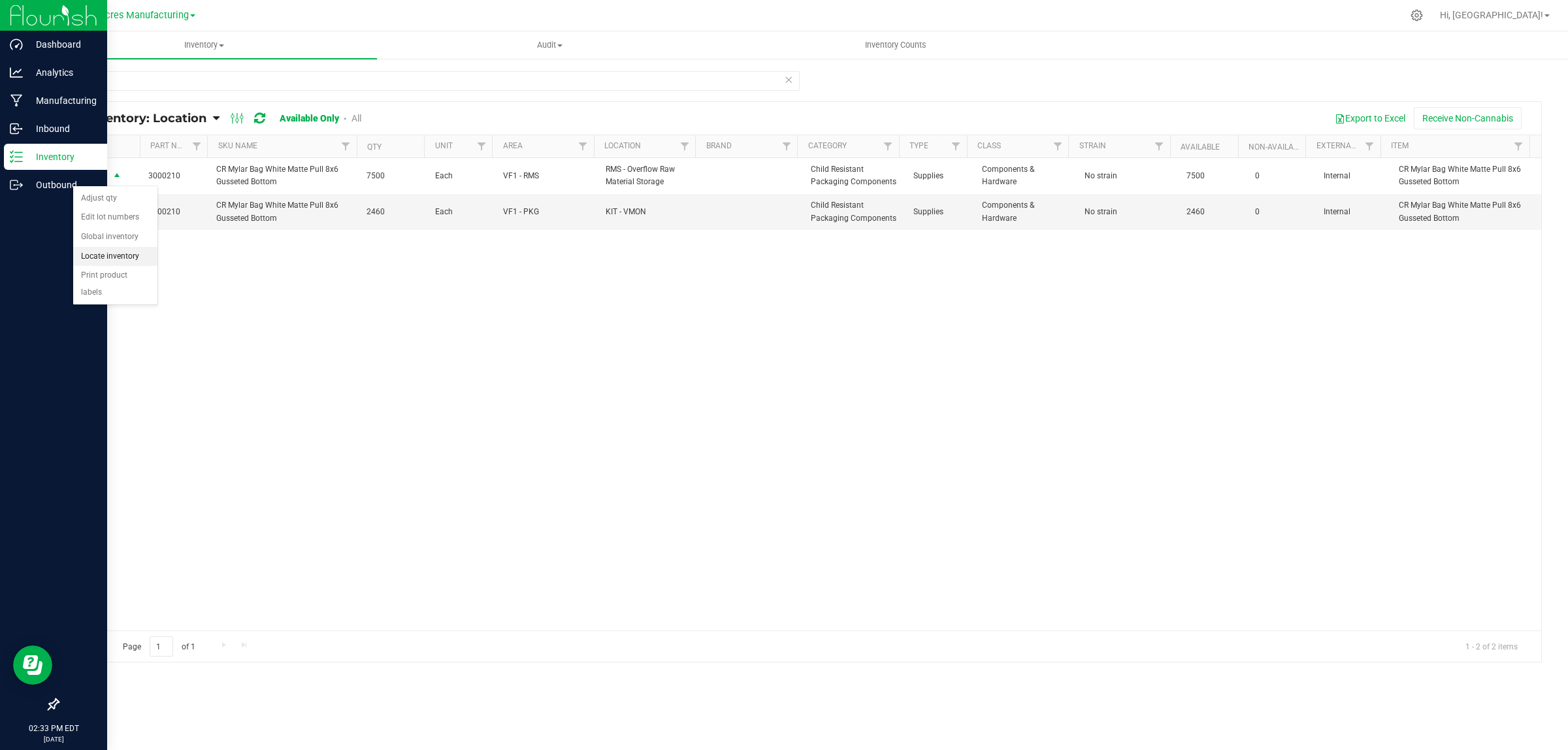
click at [138, 252] on li "Locate inventory" at bounding box center [115, 257] width 84 height 20
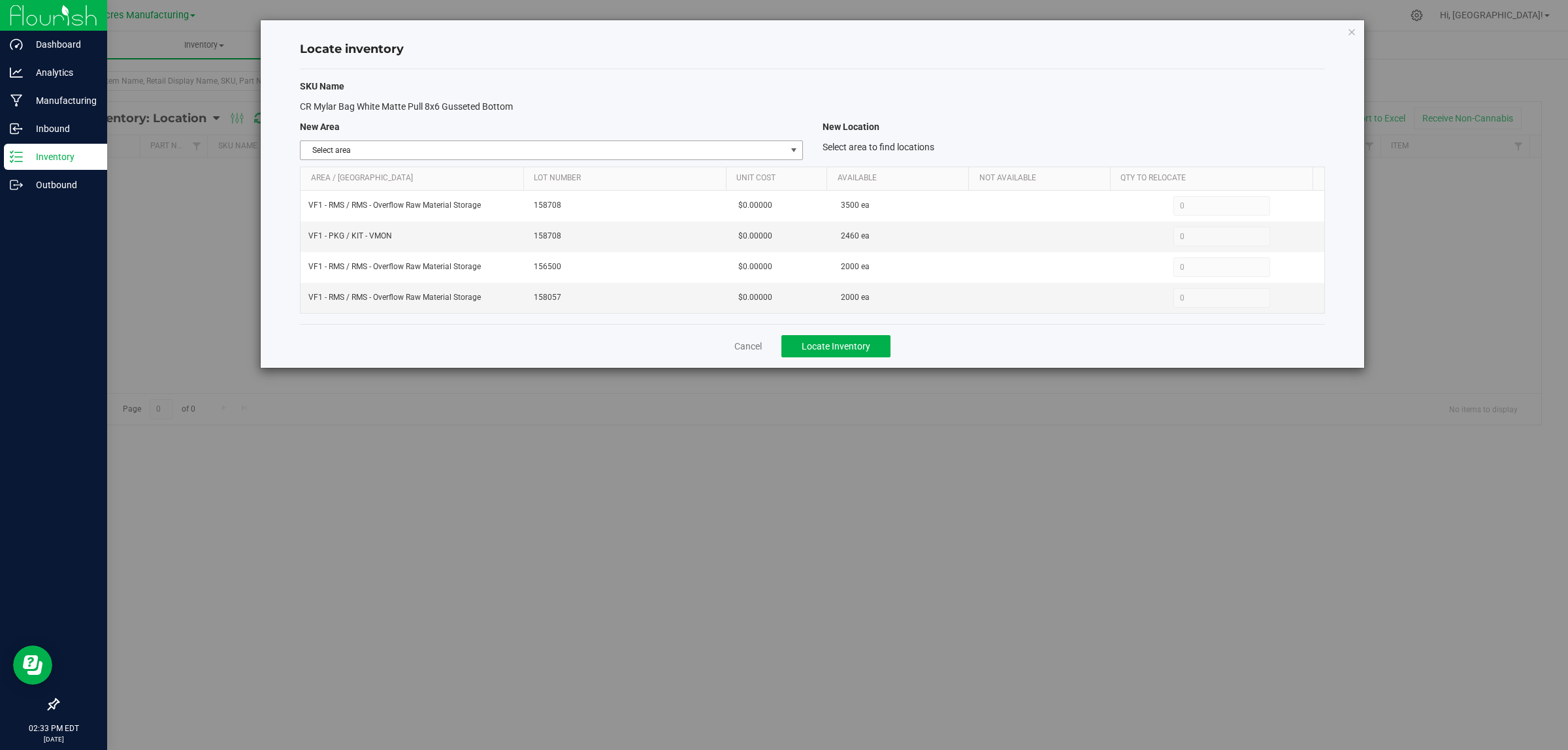
click at [789, 144] on span "select" at bounding box center [793, 150] width 16 height 18
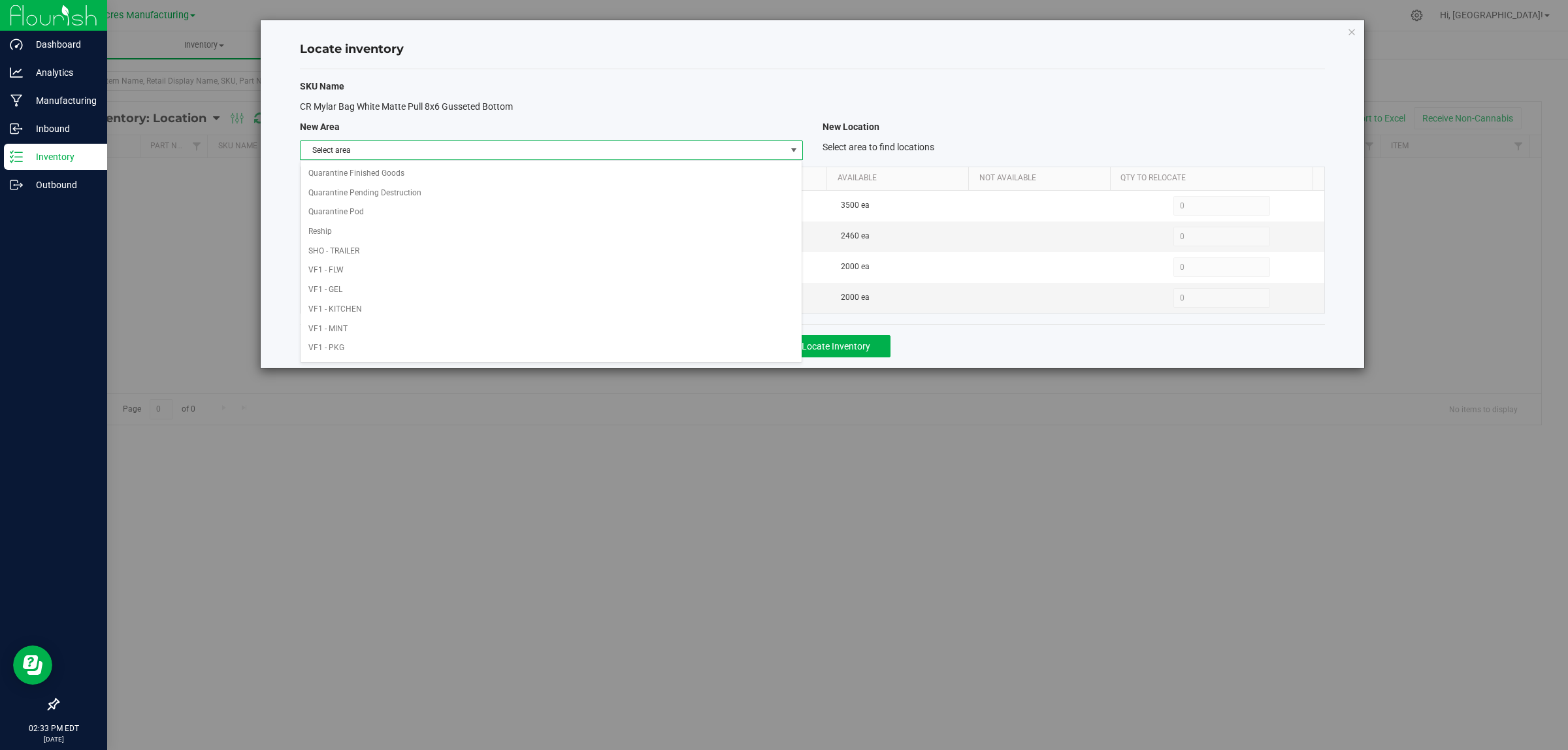
scroll to position [652, 0]
click at [533, 204] on li "VF1 - RMS" at bounding box center [550, 213] width 501 height 20
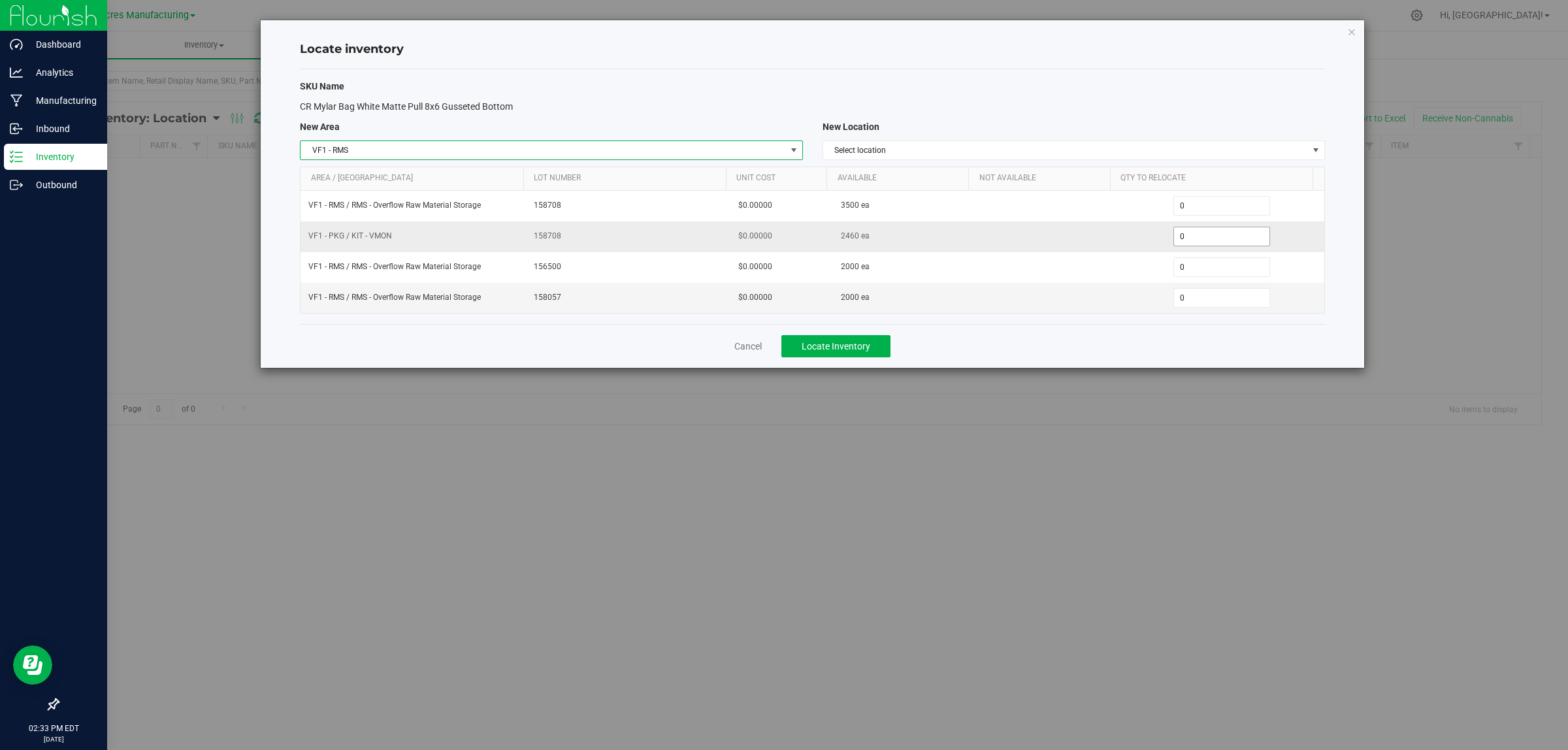
click at [1178, 239] on span "0 0" at bounding box center [1221, 236] width 98 height 20
click at [1178, 239] on input "0" at bounding box center [1221, 236] width 96 height 18
type input "1000"
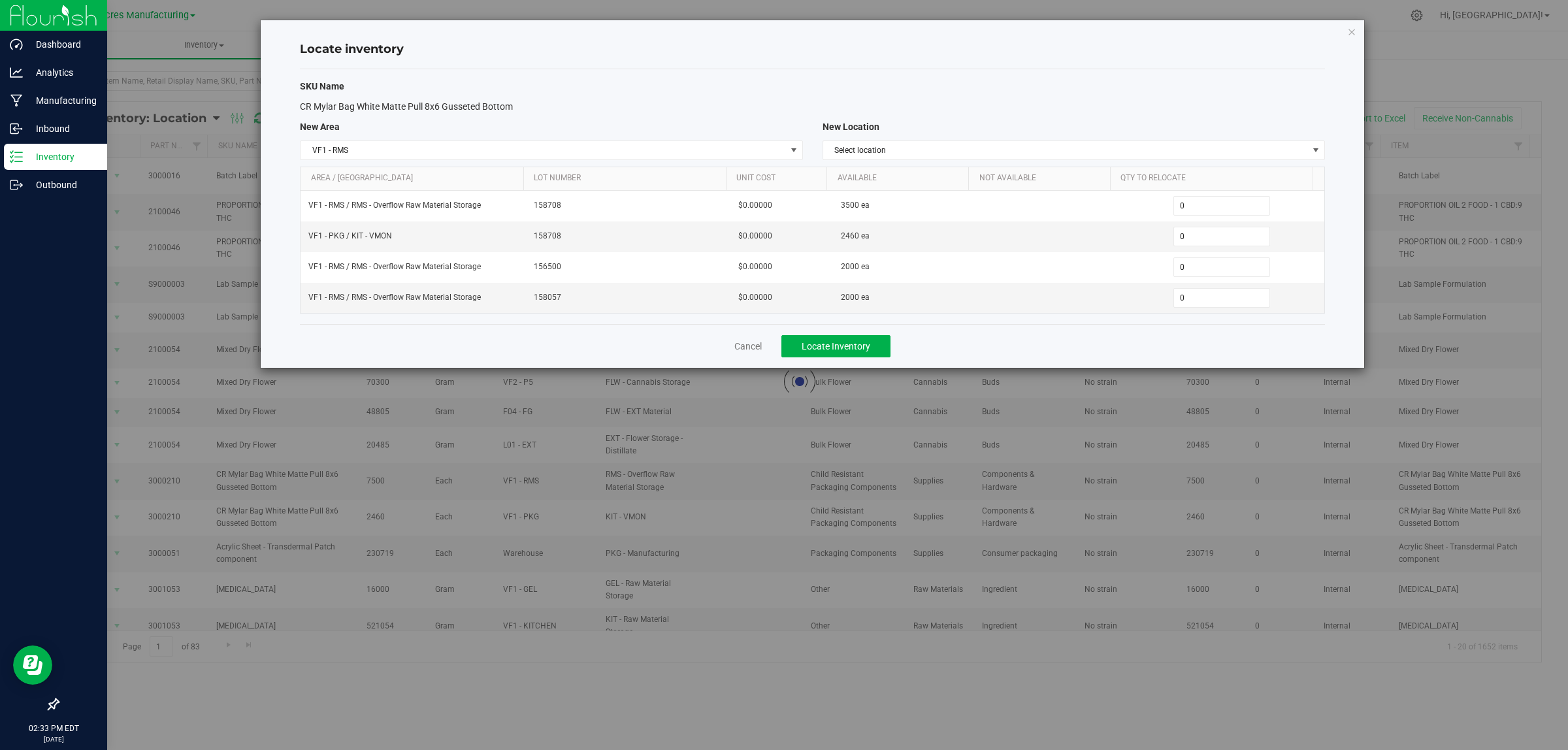
type input "1,000"
click at [982, 350] on div "Cancel Locate Inventory" at bounding box center [813, 346] width 1025 height 44
click at [866, 341] on button "Locate Inventory" at bounding box center [836, 346] width 109 height 22
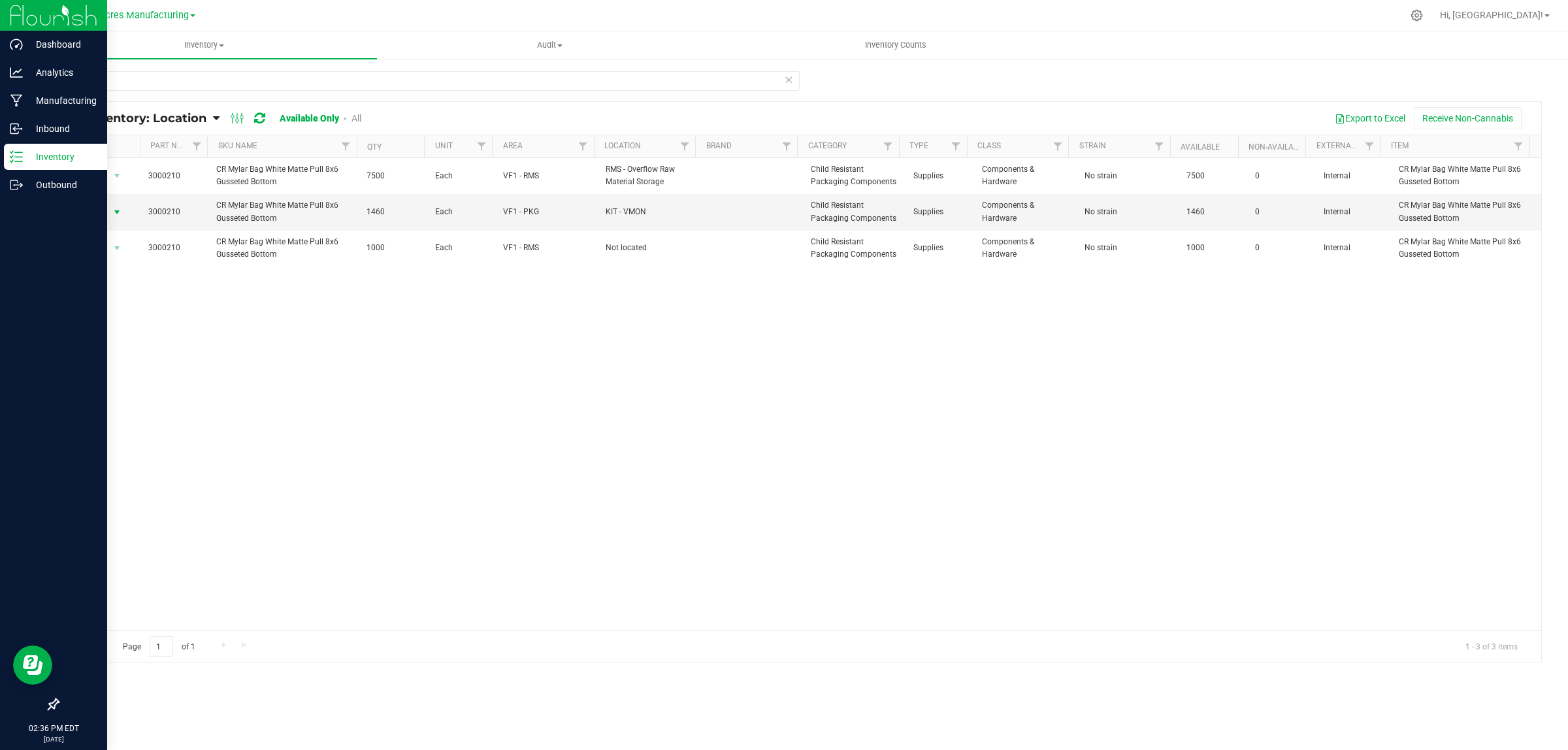
drag, startPoint x: 113, startPoint y: 207, endPoint x: 118, endPoint y: 224, distance: 17.7
click at [115, 207] on span "select" at bounding box center [117, 212] width 10 height 10
click at [135, 249] on li "Edit lot numbers" at bounding box center [115, 254] width 84 height 20
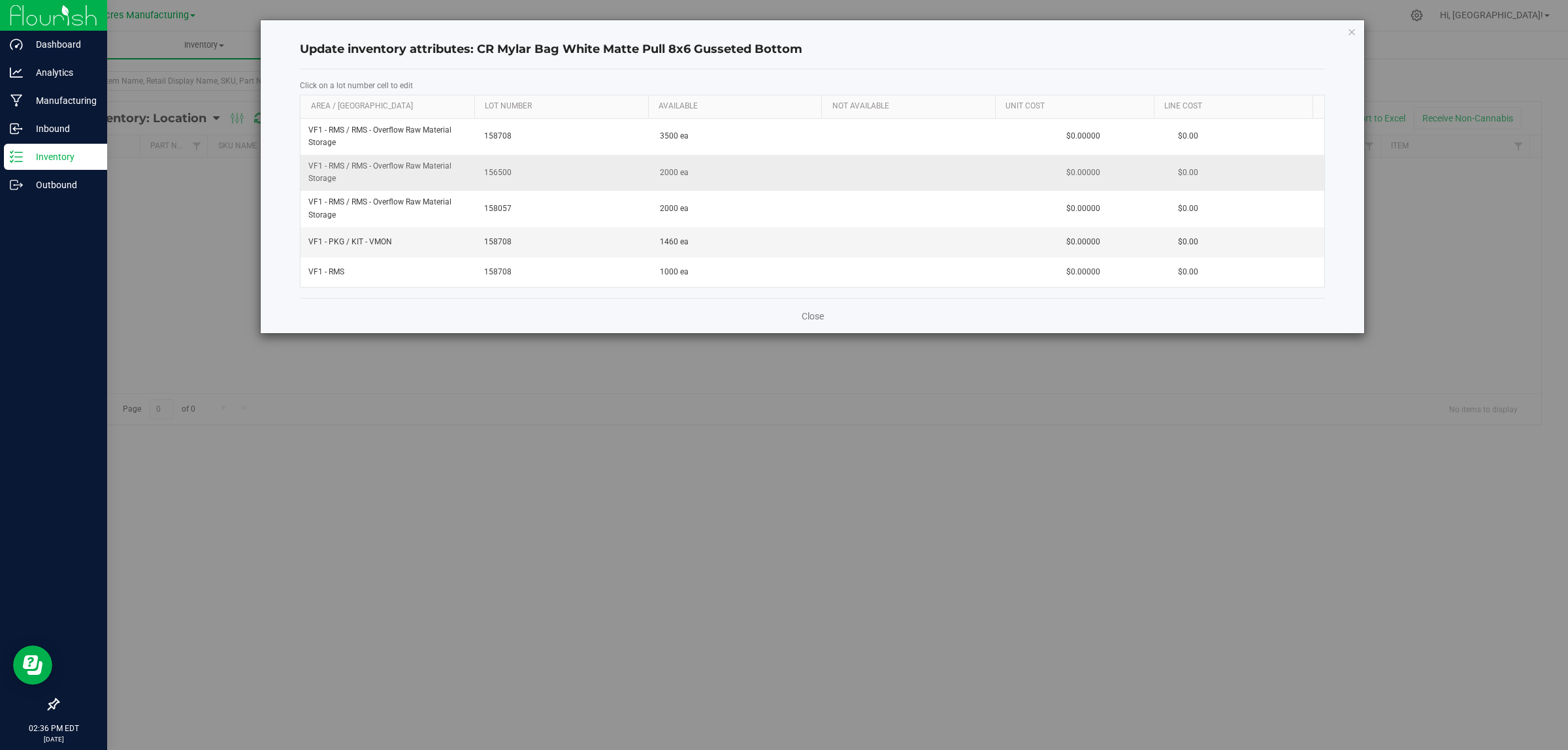
click at [496, 173] on span "156500" at bounding box center [564, 172] width 160 height 12
click at [496, 173] on input "156500" at bounding box center [562, 172] width 163 height 20
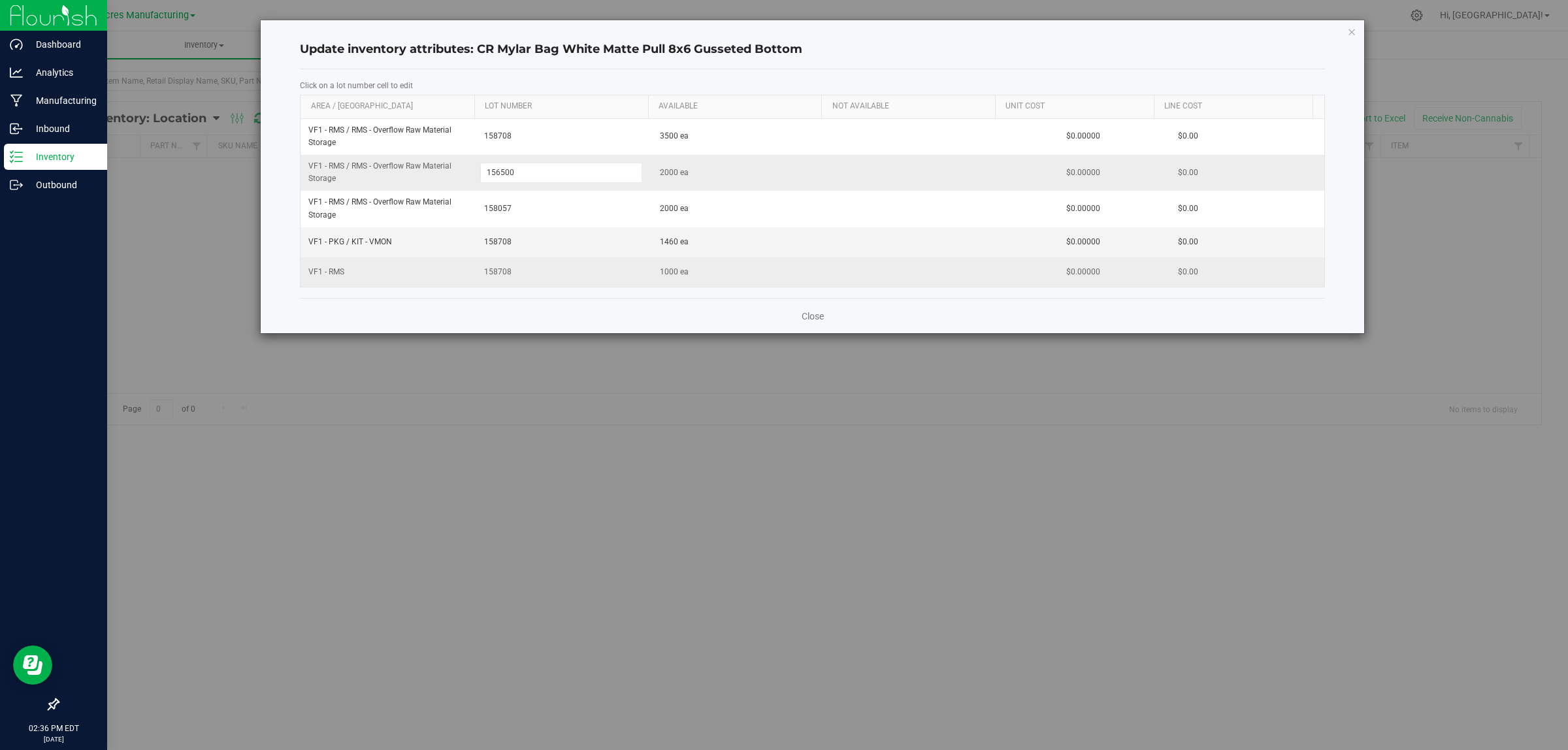
click at [496, 271] on span "158708" at bounding box center [564, 272] width 160 height 12
click at [496, 271] on input "158708" at bounding box center [562, 272] width 163 height 20
type input "156500"
drag, startPoint x: 520, startPoint y: 316, endPoint x: 557, endPoint y: 314, distance: 37.1
click at [521, 316] on div "Close" at bounding box center [813, 314] width 1025 height 35
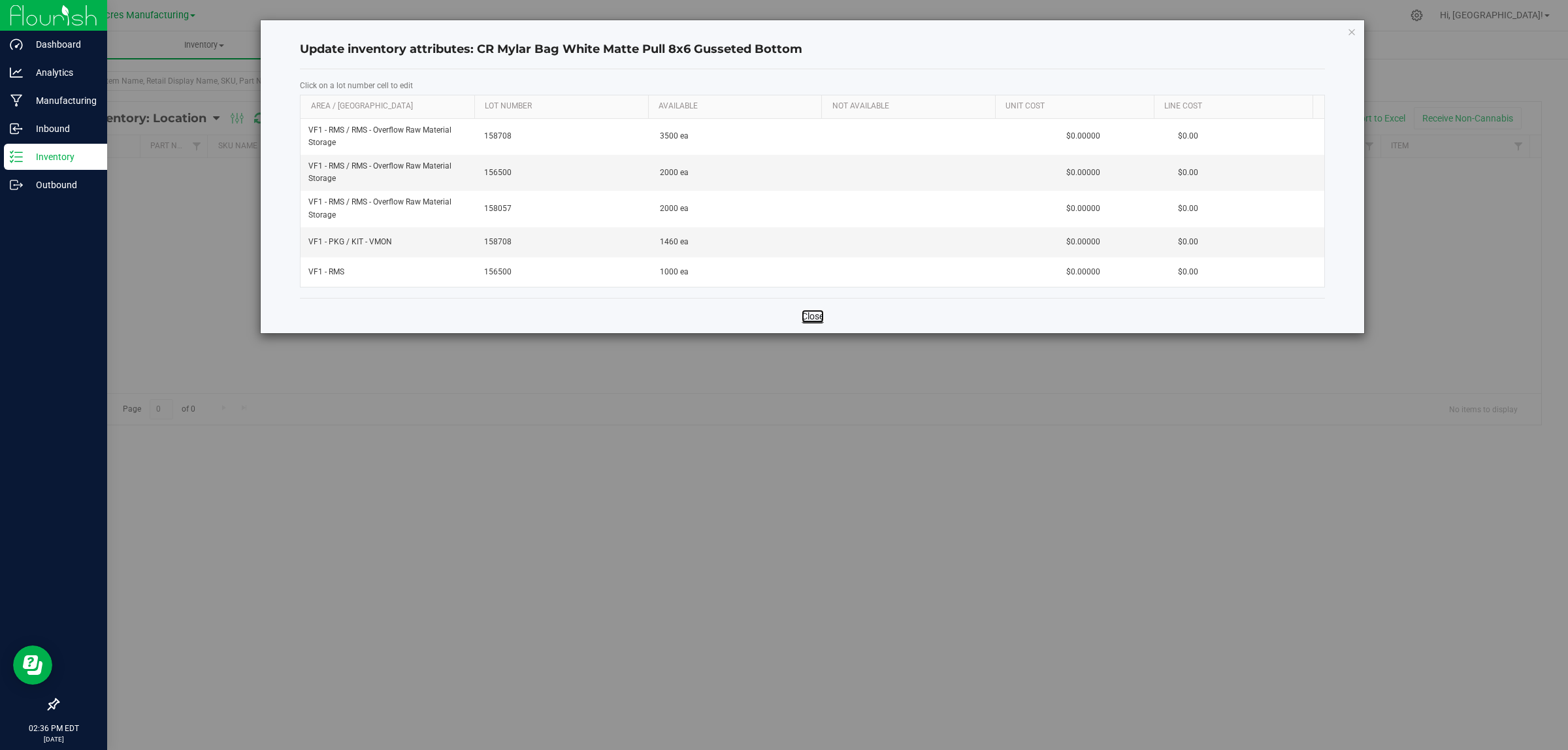
click at [815, 319] on link "Close" at bounding box center [812, 316] width 22 height 13
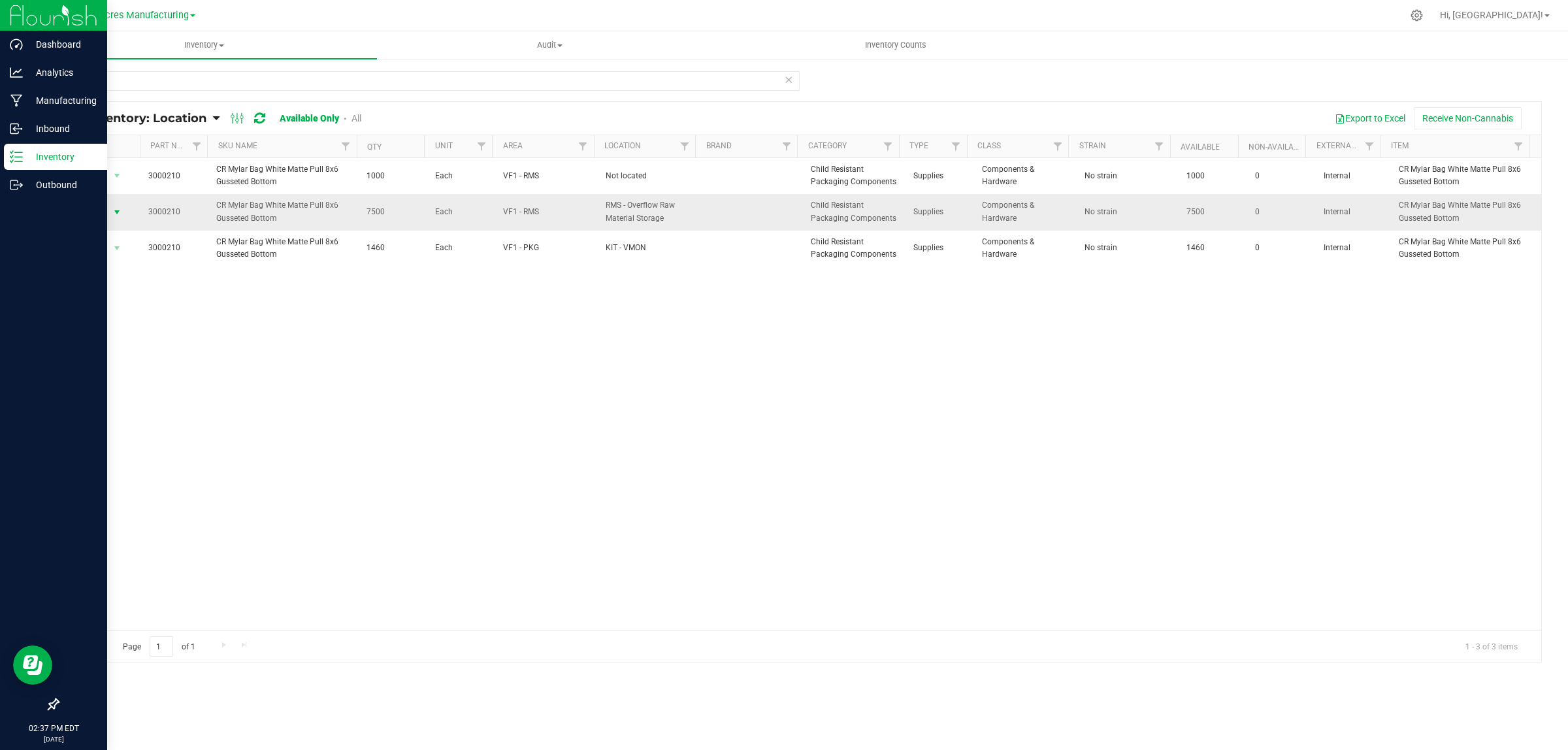
click at [113, 212] on span "select" at bounding box center [117, 212] width 10 height 10
drag, startPoint x: 135, startPoint y: 294, endPoint x: 153, endPoint y: 281, distance: 22.2
click at [135, 293] on li "Locate inventory" at bounding box center [115, 293] width 84 height 20
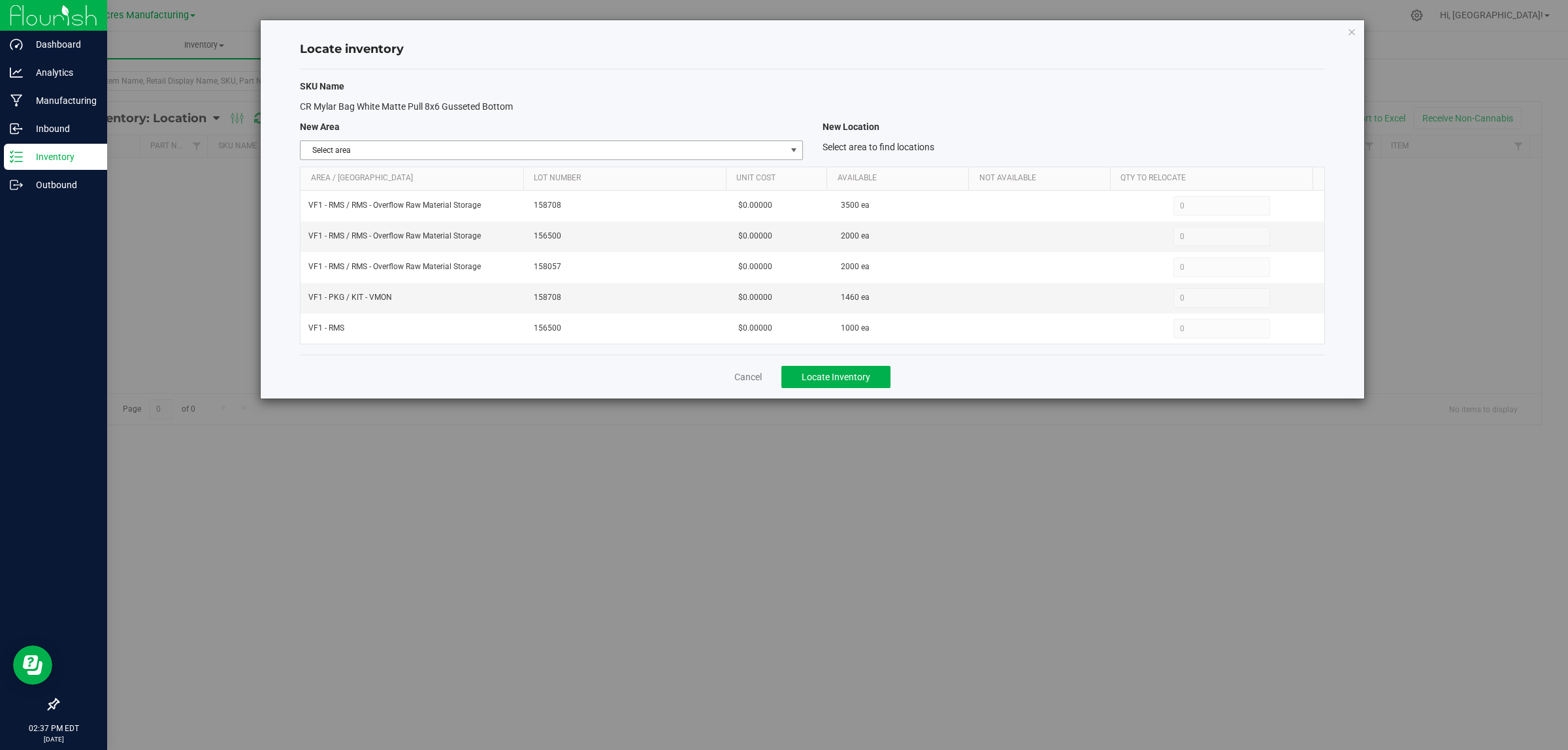
click at [795, 147] on span "select" at bounding box center [793, 150] width 10 height 10
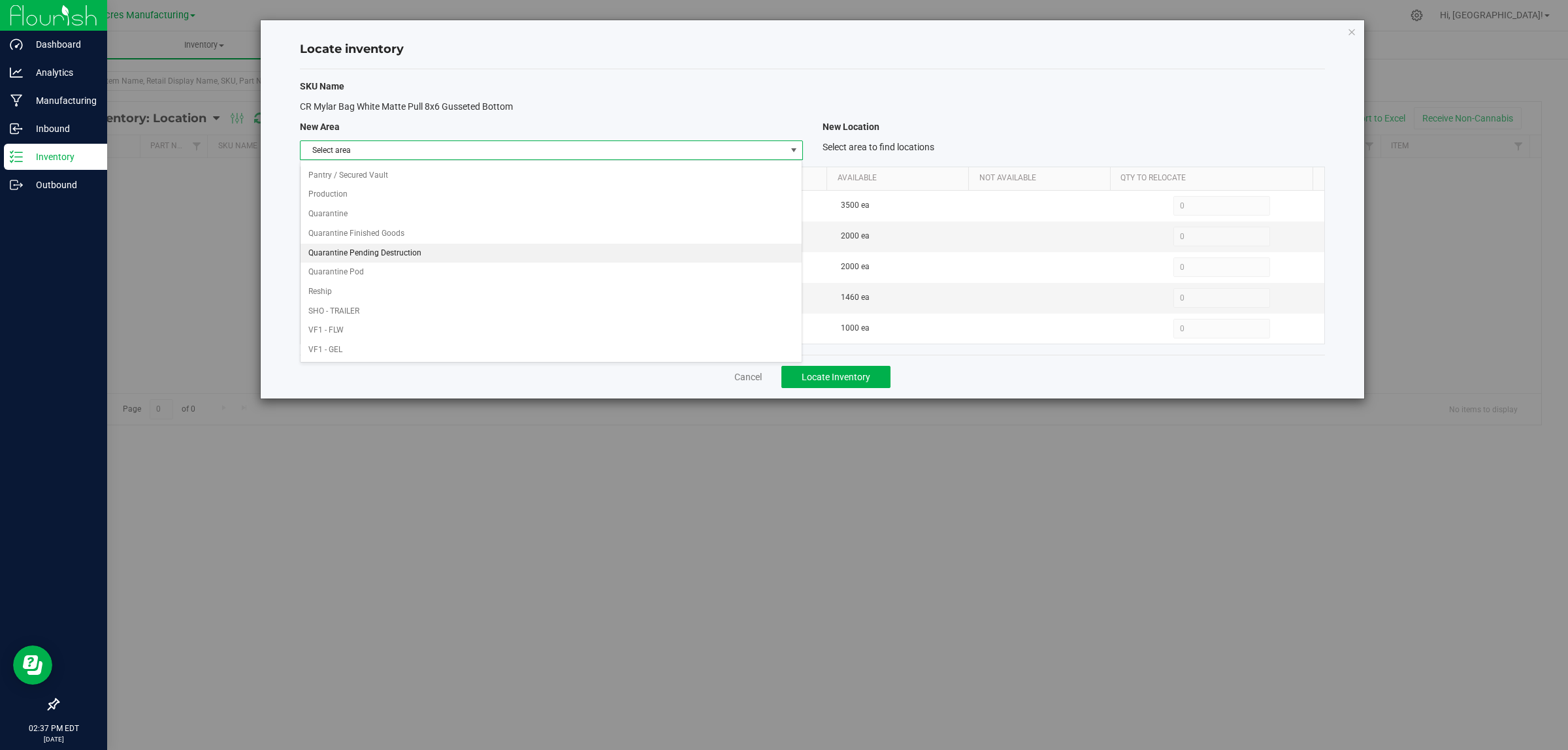
scroll to position [652, 0]
drag, startPoint x: 591, startPoint y: 207, endPoint x: 691, endPoint y: 189, distance: 101.6
click at [592, 207] on li "VF1 - RMS" at bounding box center [550, 213] width 501 height 20
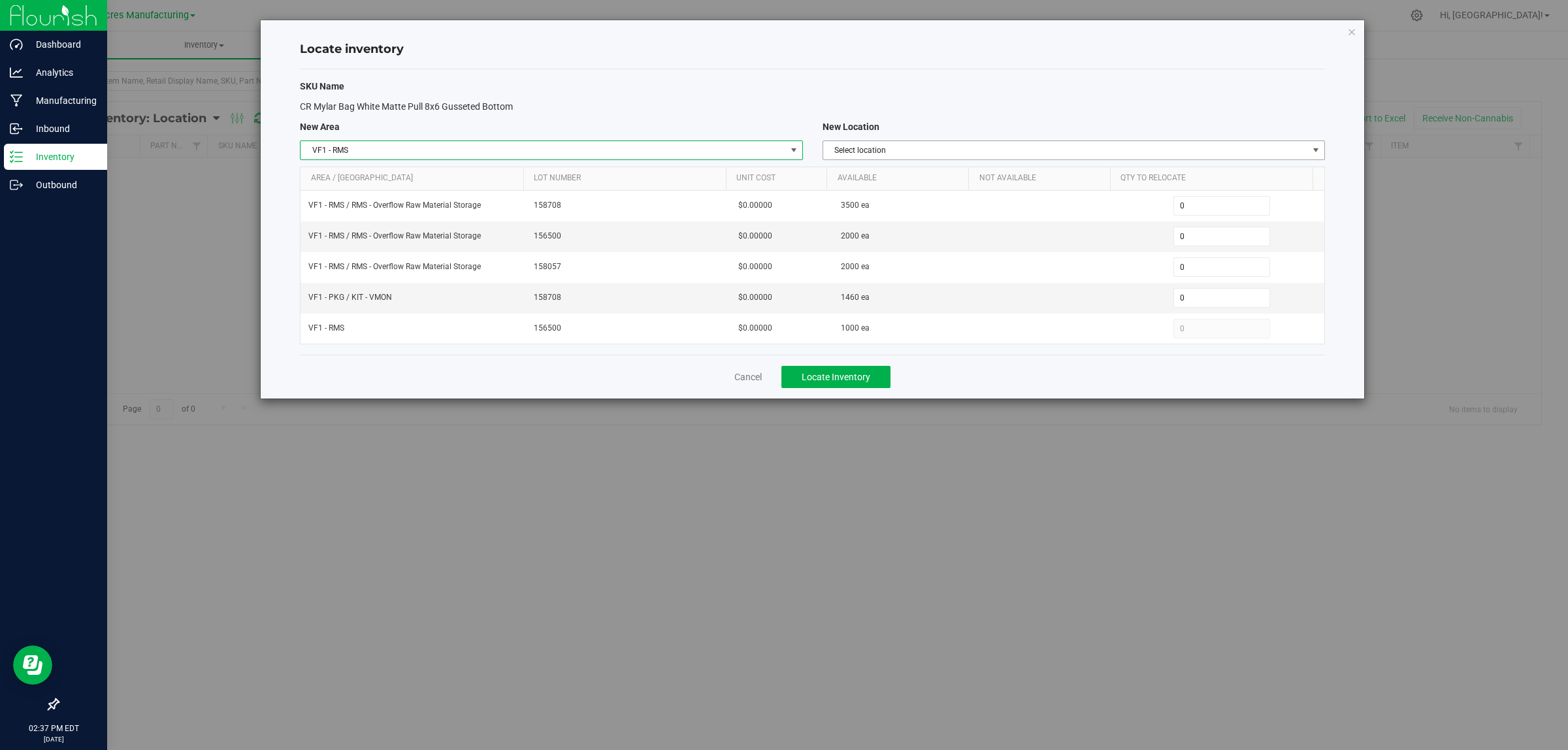
click at [1145, 157] on span "Select location" at bounding box center [1066, 150] width 485 height 18
click at [1093, 177] on li "RMS - Overflow Raw Material Storage" at bounding box center [1072, 172] width 501 height 20
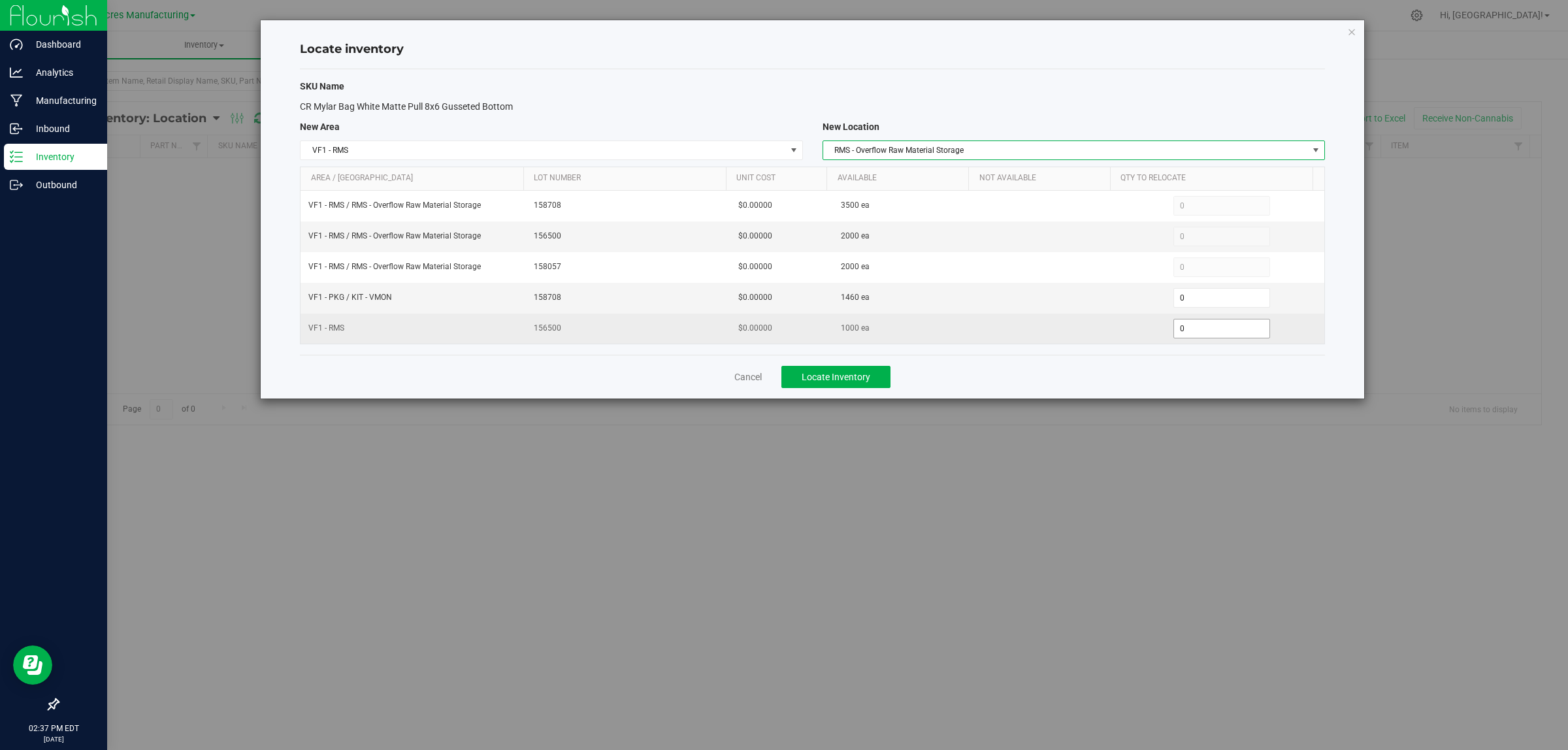
click at [1199, 330] on span "0 0" at bounding box center [1221, 329] width 98 height 20
click at [1199, 330] on input "0" at bounding box center [1221, 328] width 96 height 18
type input "1000"
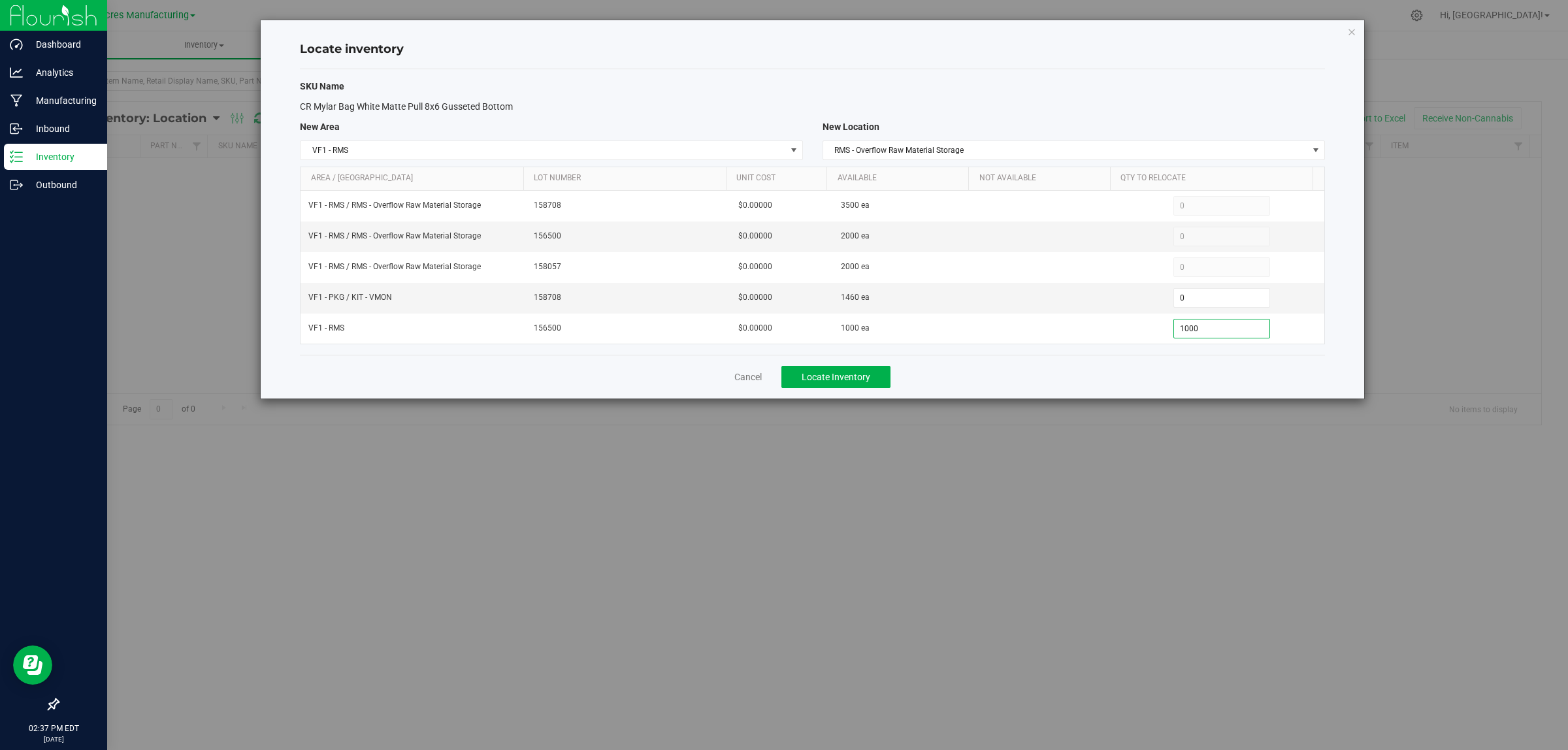
type input "1,000"
click at [949, 365] on div "Cancel Locate Inventory" at bounding box center [813, 376] width 1025 height 44
click at [844, 376] on span "Locate Inventory" at bounding box center [836, 376] width 68 height 10
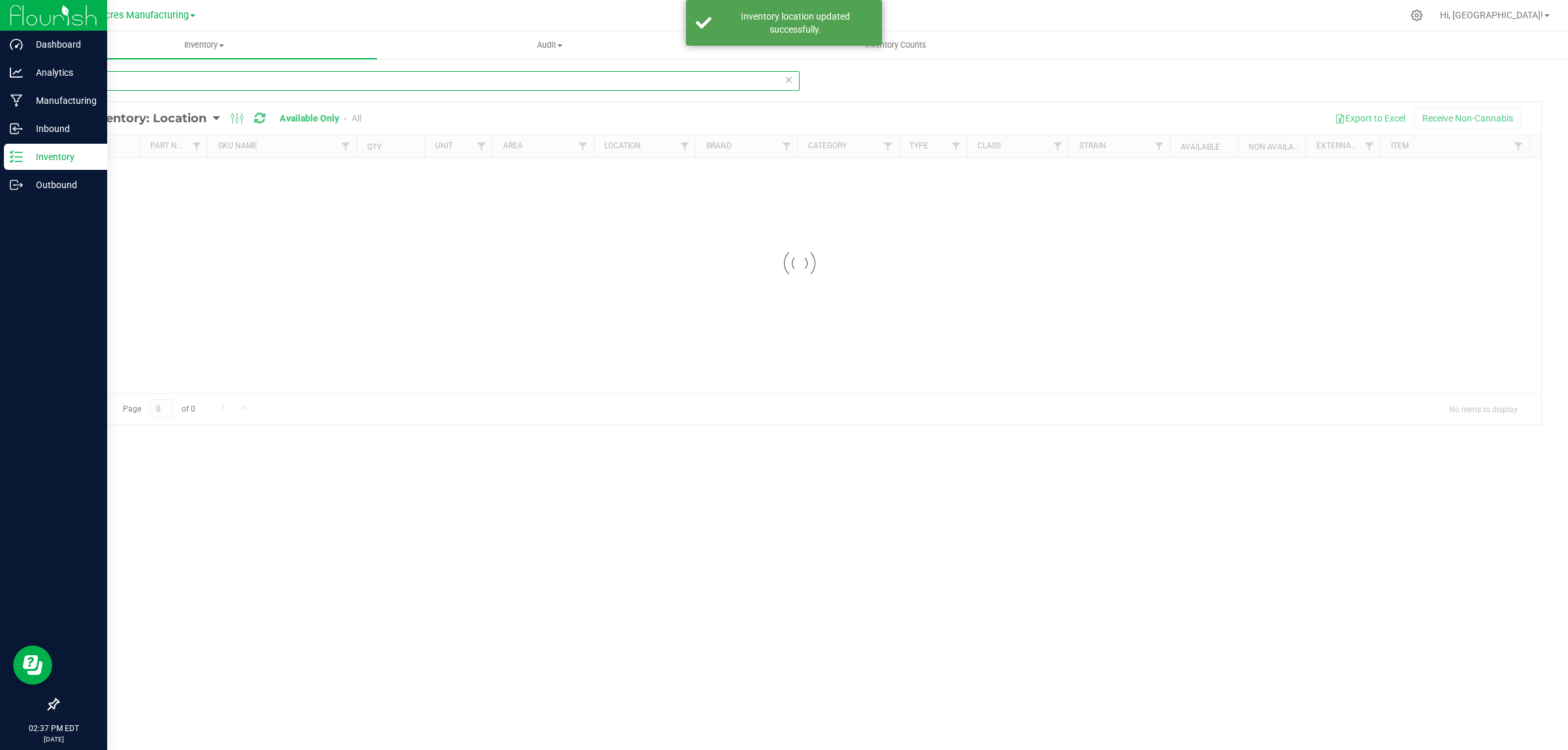
click at [302, 87] on input "0210" at bounding box center [428, 80] width 742 height 20
click at [304, 87] on input "0210" at bounding box center [428, 80] width 742 height 20
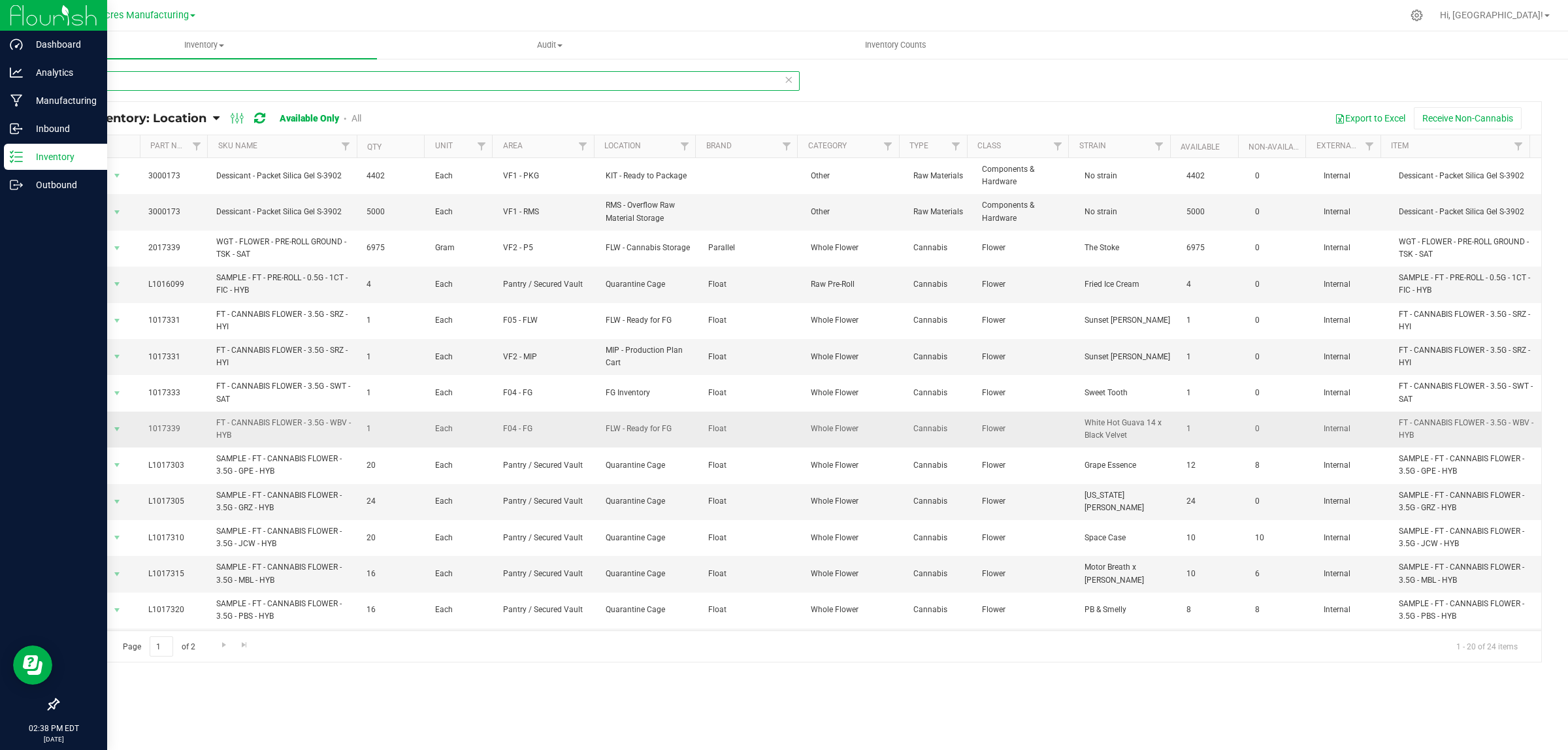
type input "0173"
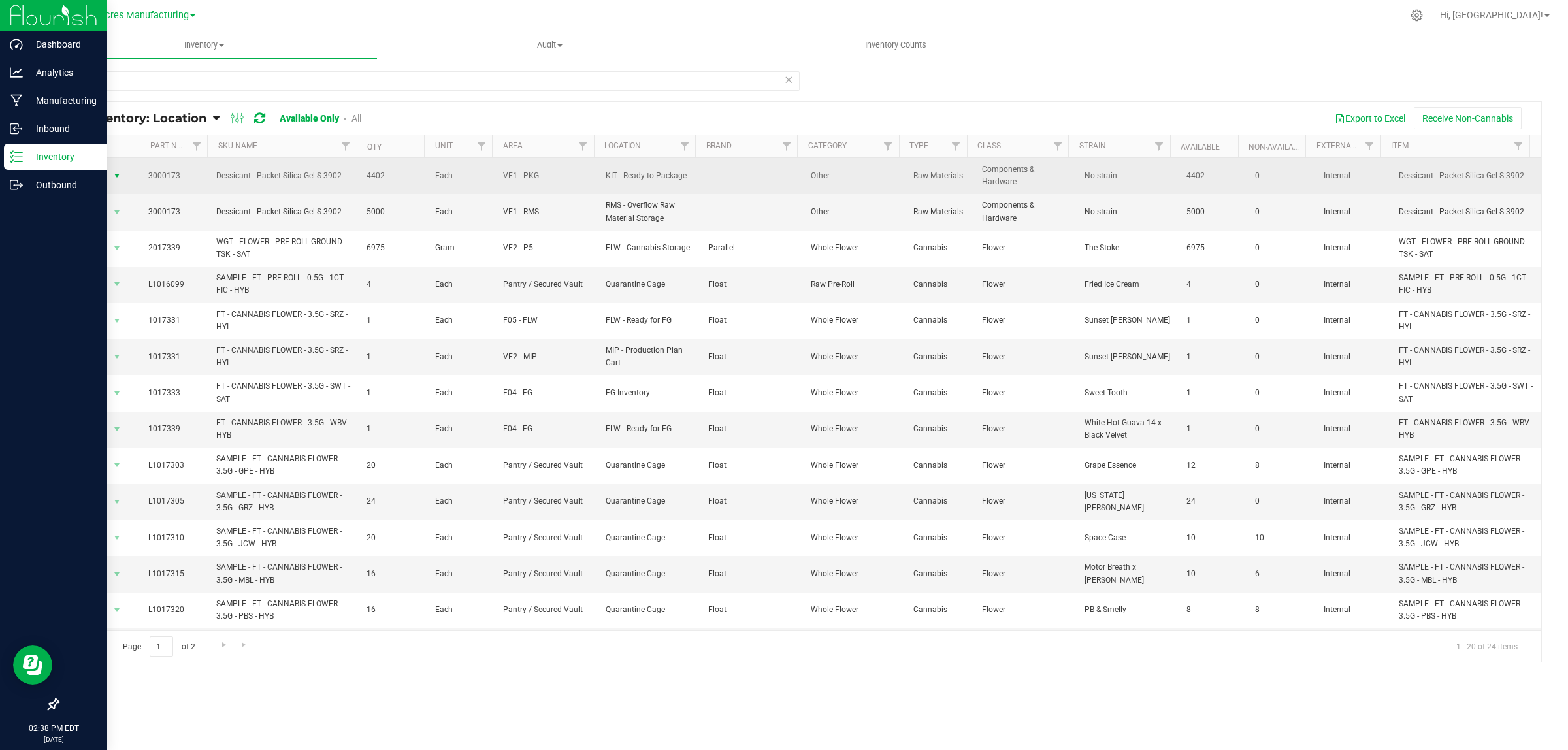
drag, startPoint x: 1029, startPoint y: 438, endPoint x: 115, endPoint y: 178, distance: 950.3
click at [115, 178] on span "select" at bounding box center [117, 175] width 10 height 10
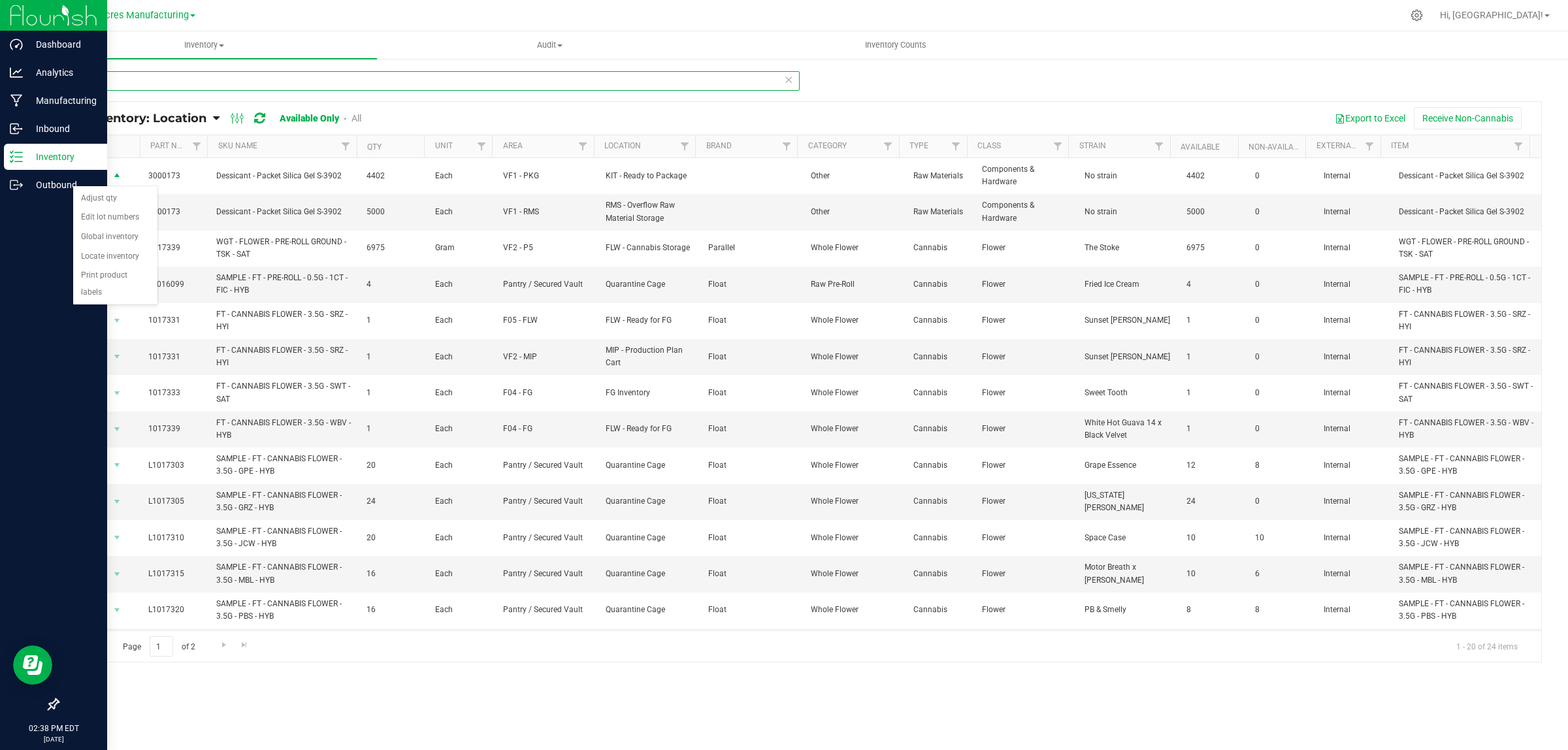
click at [144, 83] on input "0173" at bounding box center [428, 80] width 742 height 20
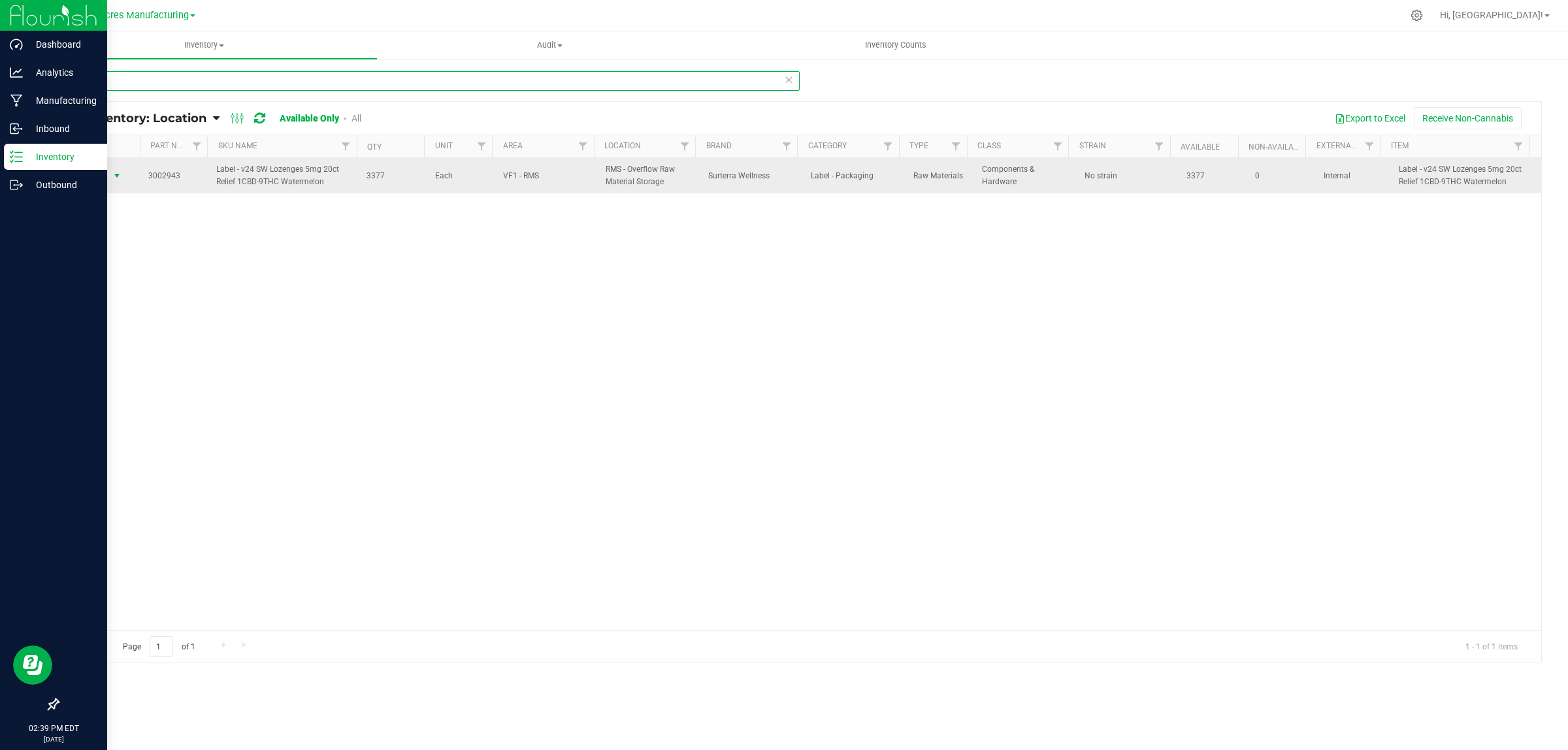
type input "2943"
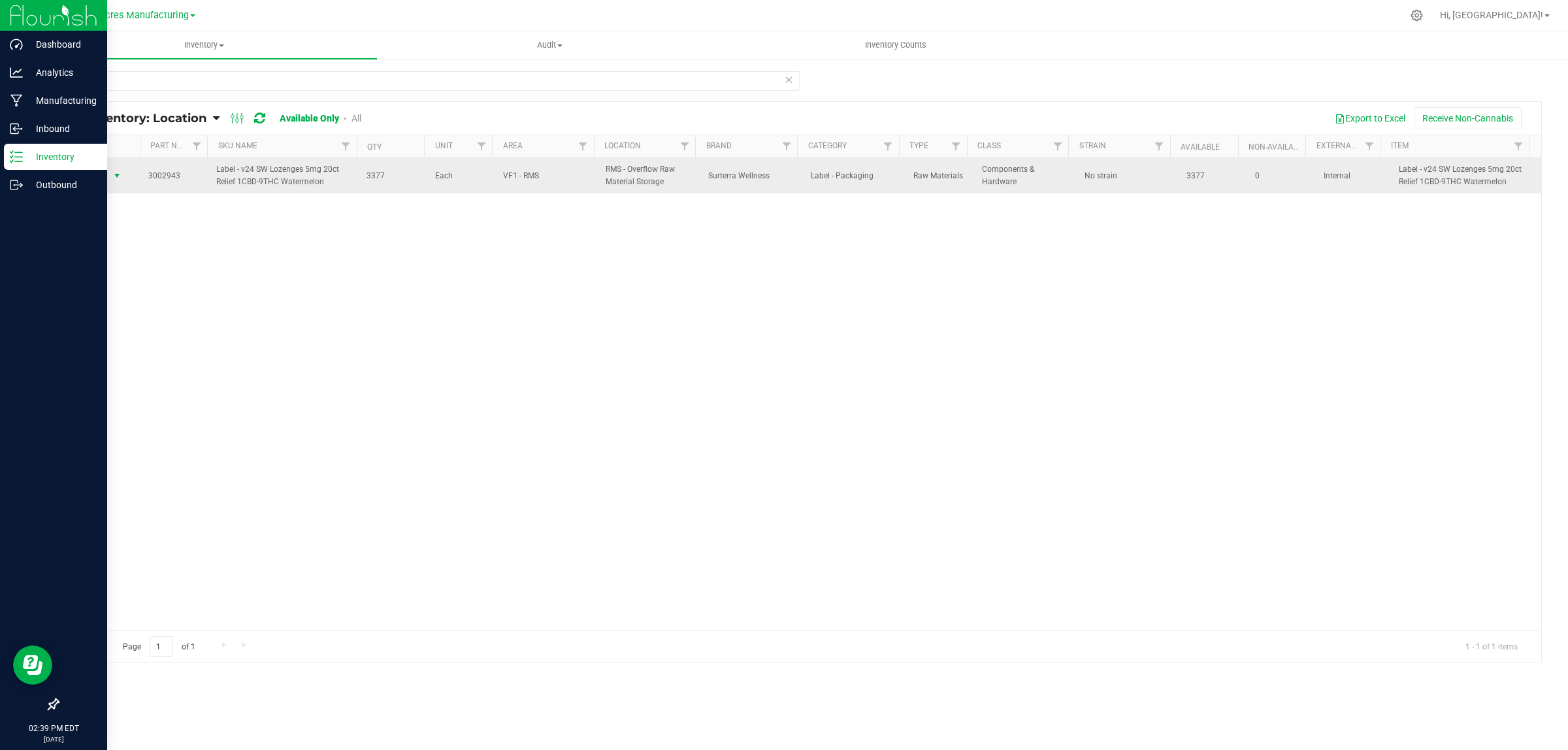
click at [117, 174] on span "select" at bounding box center [117, 175] width 10 height 10
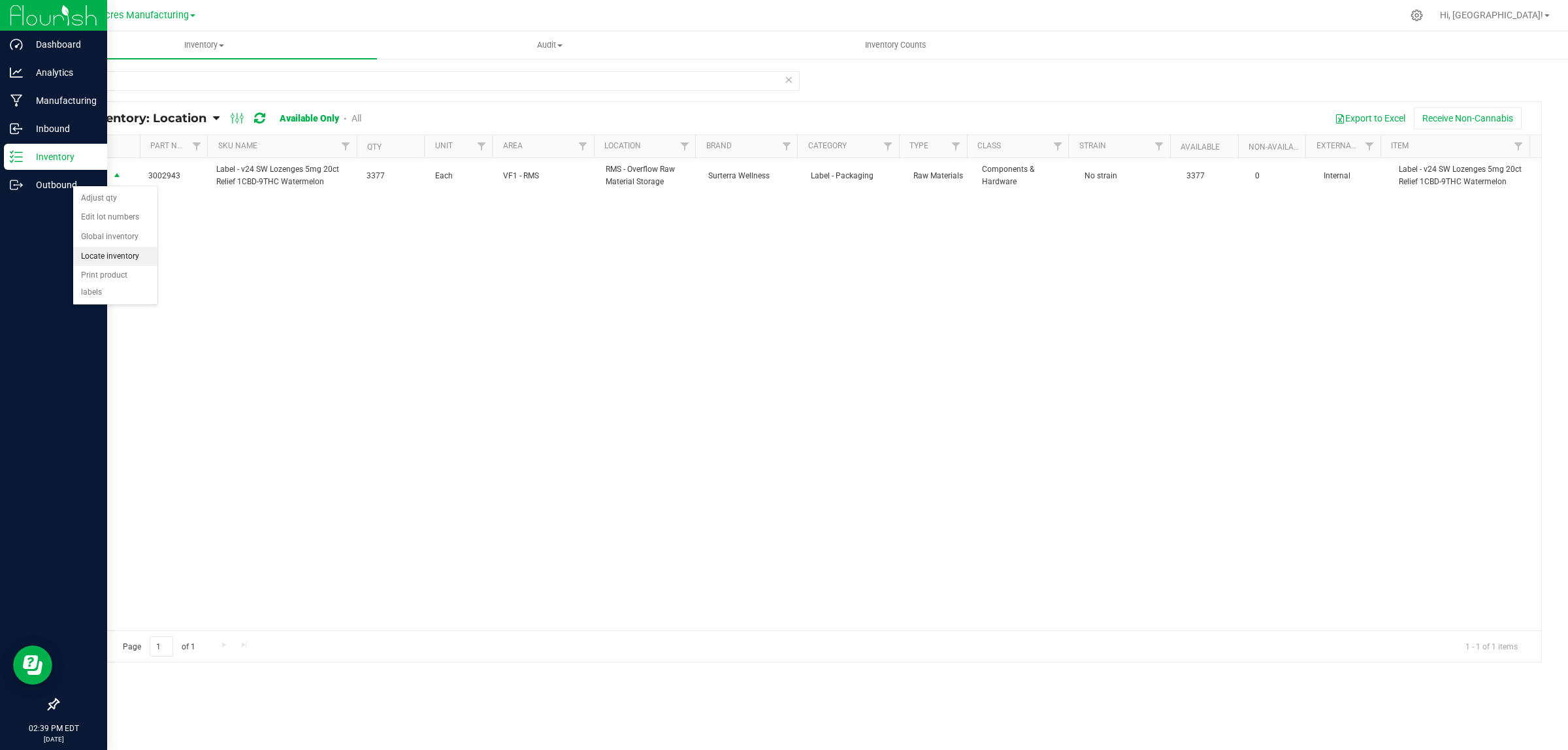
click at [123, 256] on li "Locate inventory" at bounding box center [115, 257] width 84 height 20
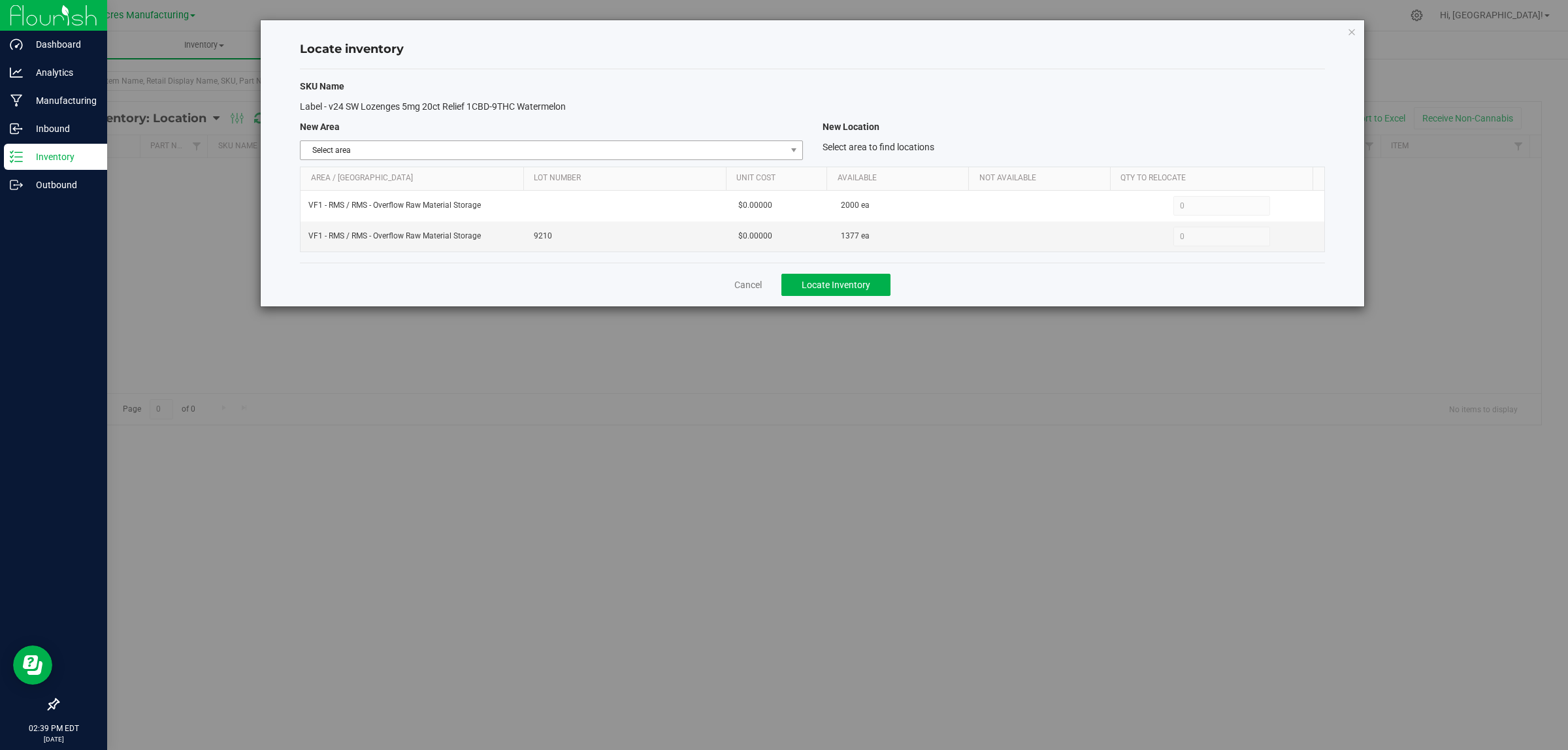
click at [799, 147] on span "select" at bounding box center [793, 150] width 16 height 18
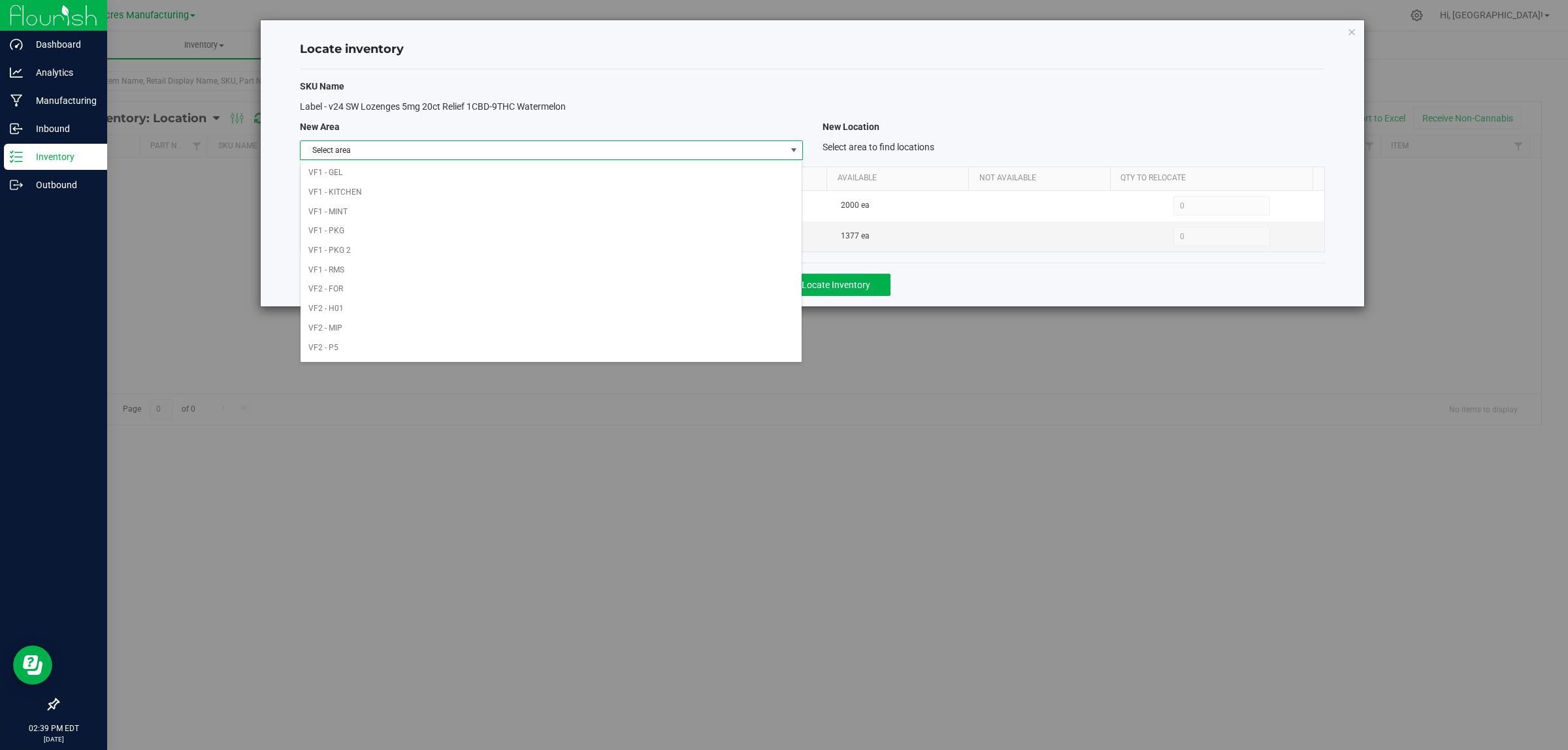
scroll to position [652, 0]
click at [622, 165] on li "VF1 - PKG" at bounding box center [550, 174] width 501 height 20
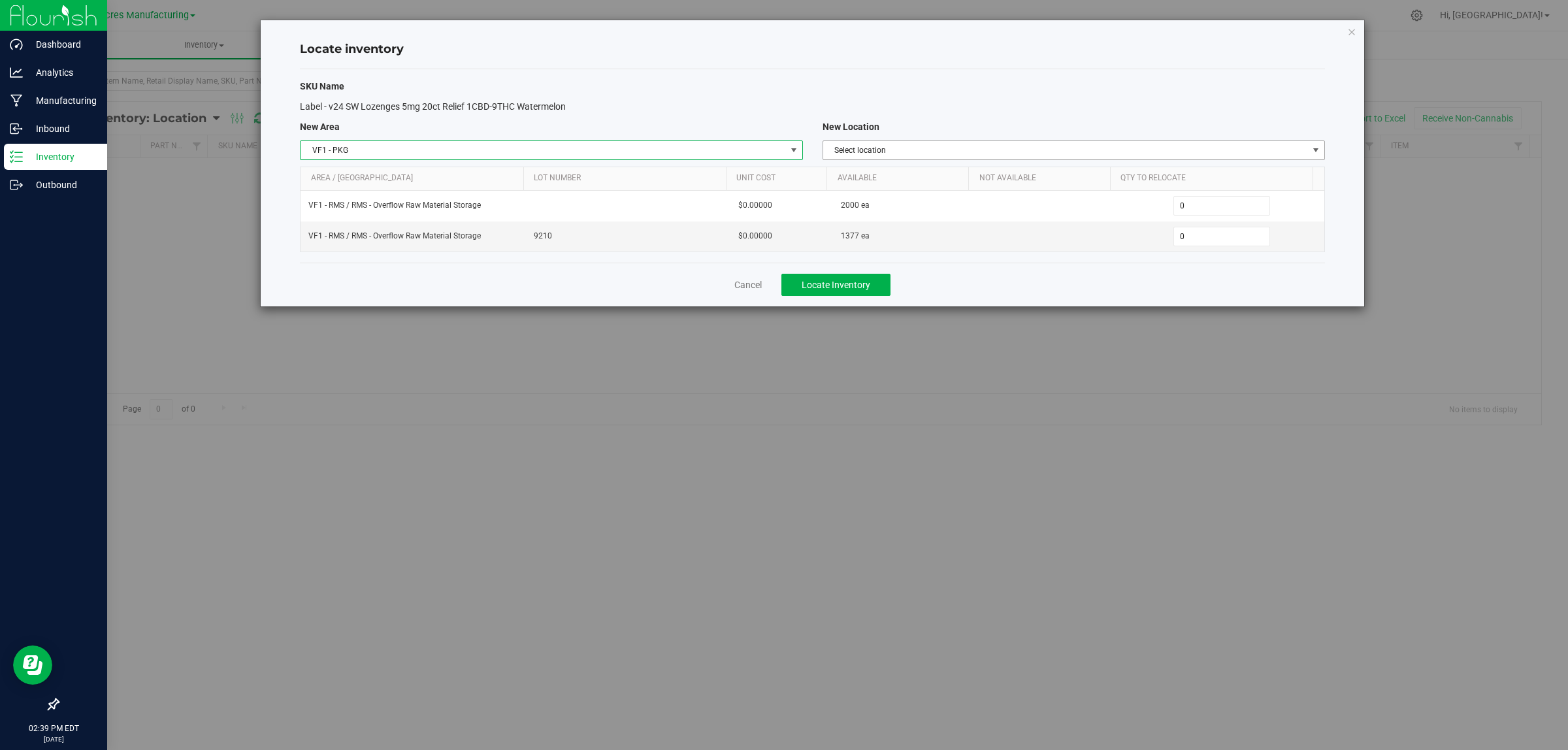
click at [1196, 149] on span "Select location" at bounding box center [1066, 150] width 485 height 18
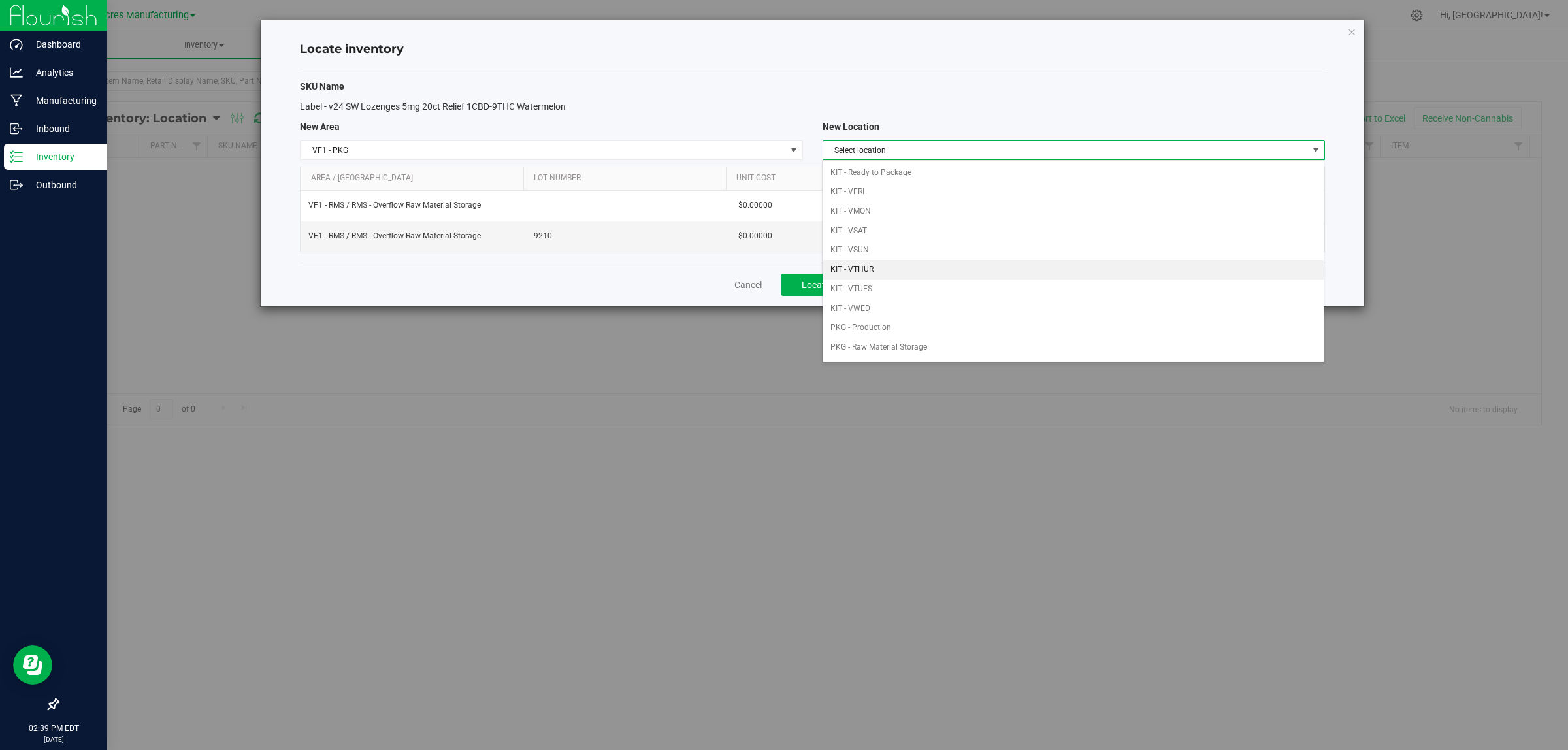
click at [1099, 269] on li "KIT - VTHUR" at bounding box center [1072, 269] width 501 height 20
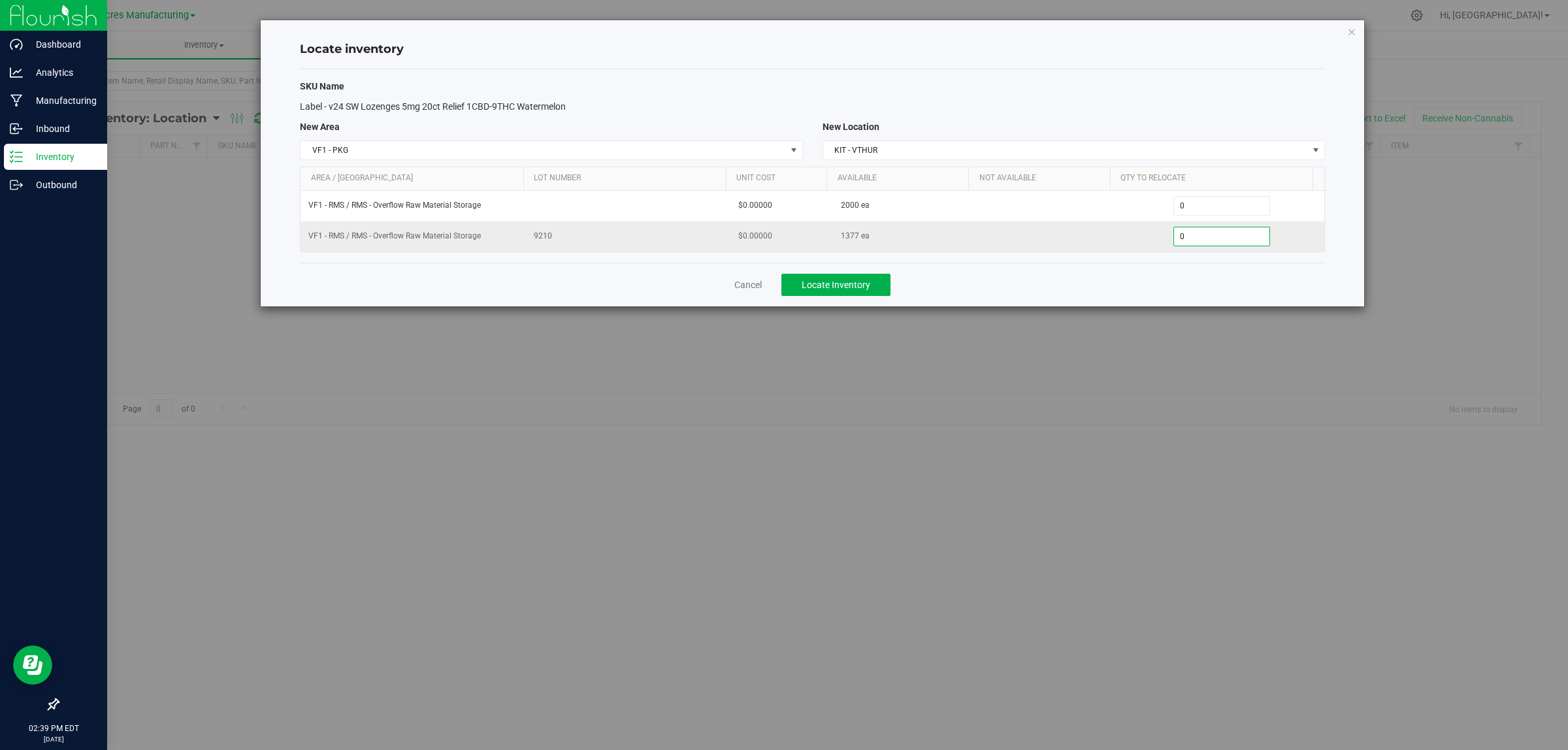
click at [1200, 235] on span "0 0" at bounding box center [1221, 236] width 98 height 20
click at [1200, 236] on input "0" at bounding box center [1221, 236] width 96 height 18
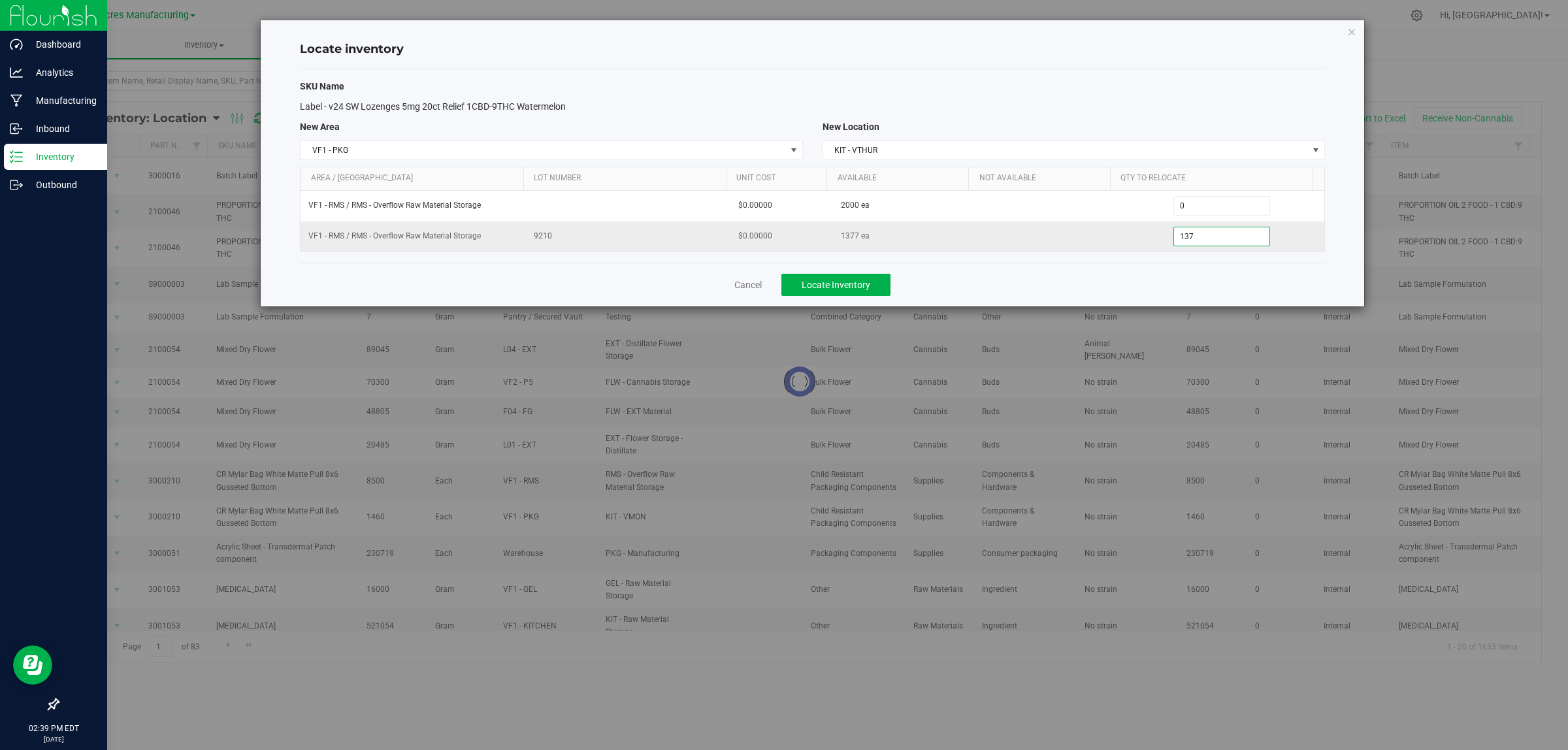
type input "1377"
type input "1,377"
click at [1024, 278] on div "Cancel Locate Inventory" at bounding box center [813, 284] width 1025 height 44
click at [857, 282] on span "Locate Inventory" at bounding box center [836, 284] width 68 height 10
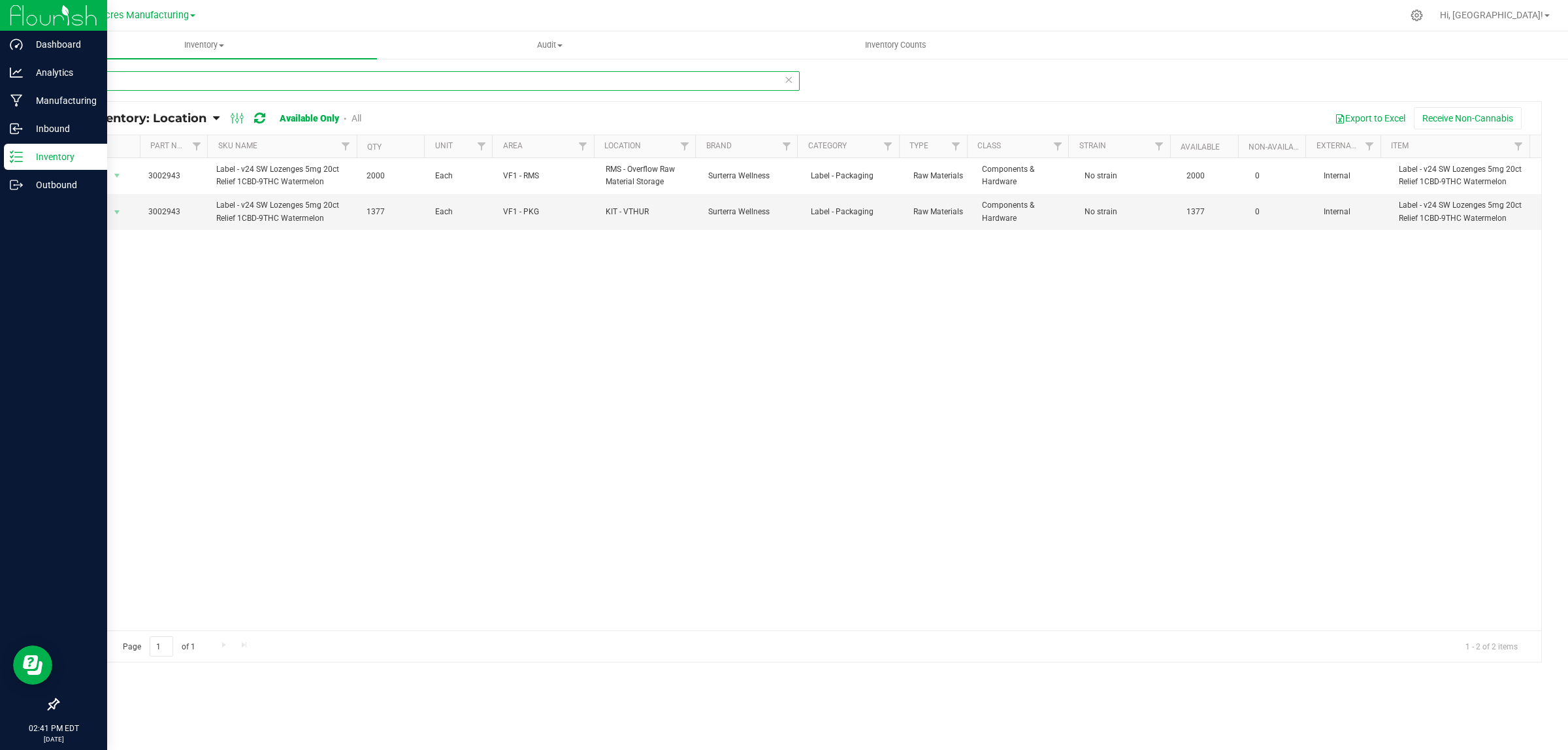
click at [129, 80] on input "2943" at bounding box center [428, 80] width 742 height 20
click at [129, 79] on input "2943" at bounding box center [428, 80] width 742 height 20
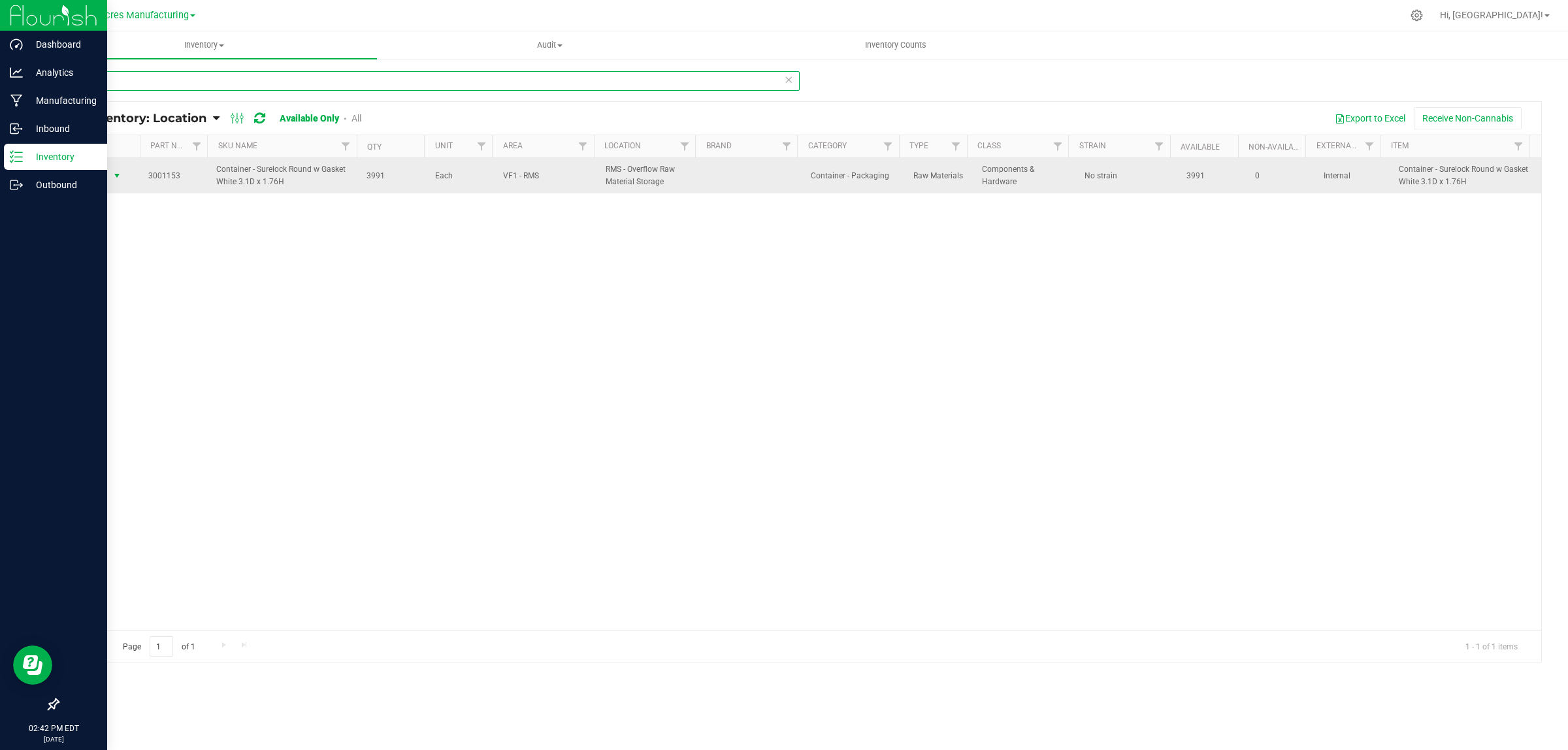
type input "1153"
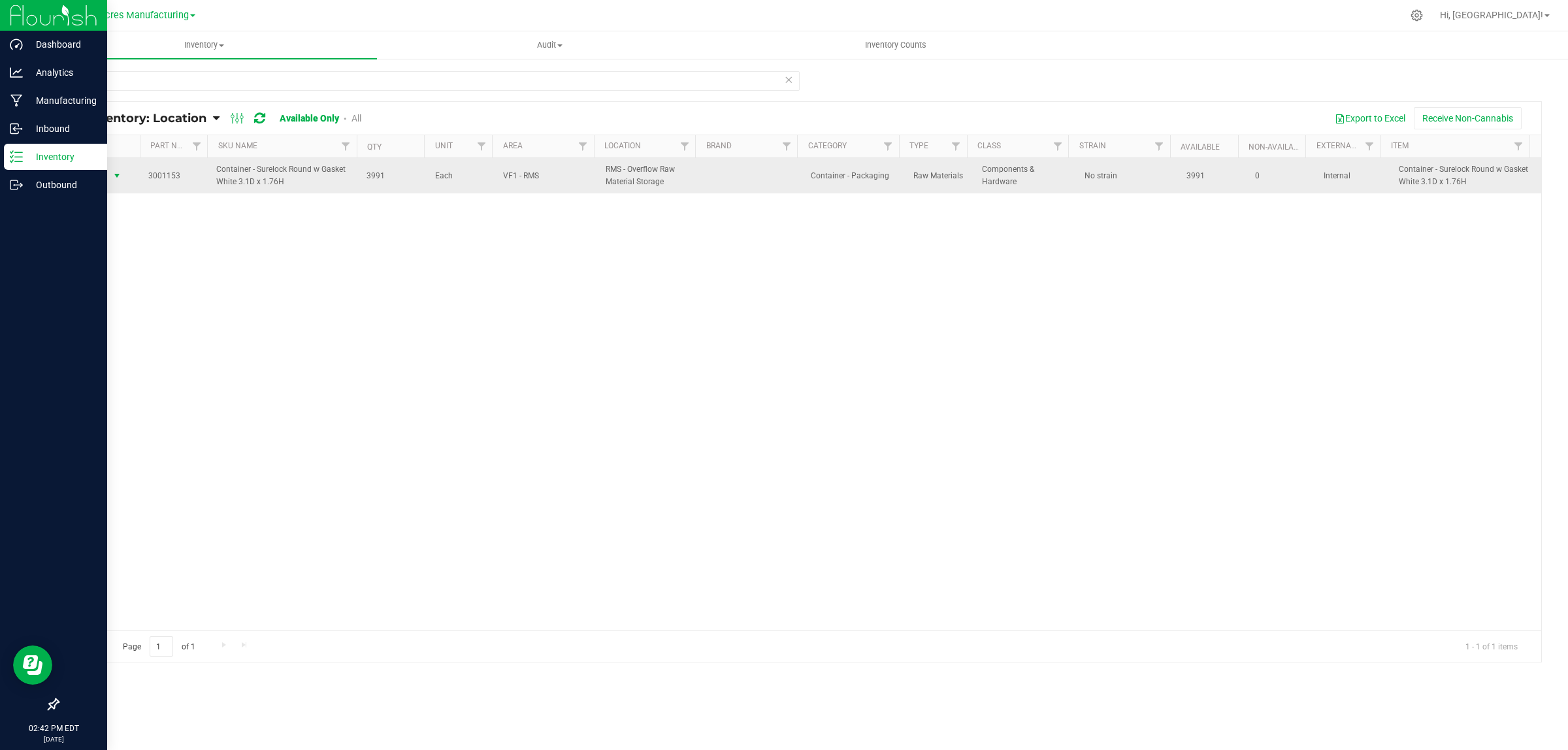
click at [115, 177] on span "select" at bounding box center [117, 175] width 10 height 10
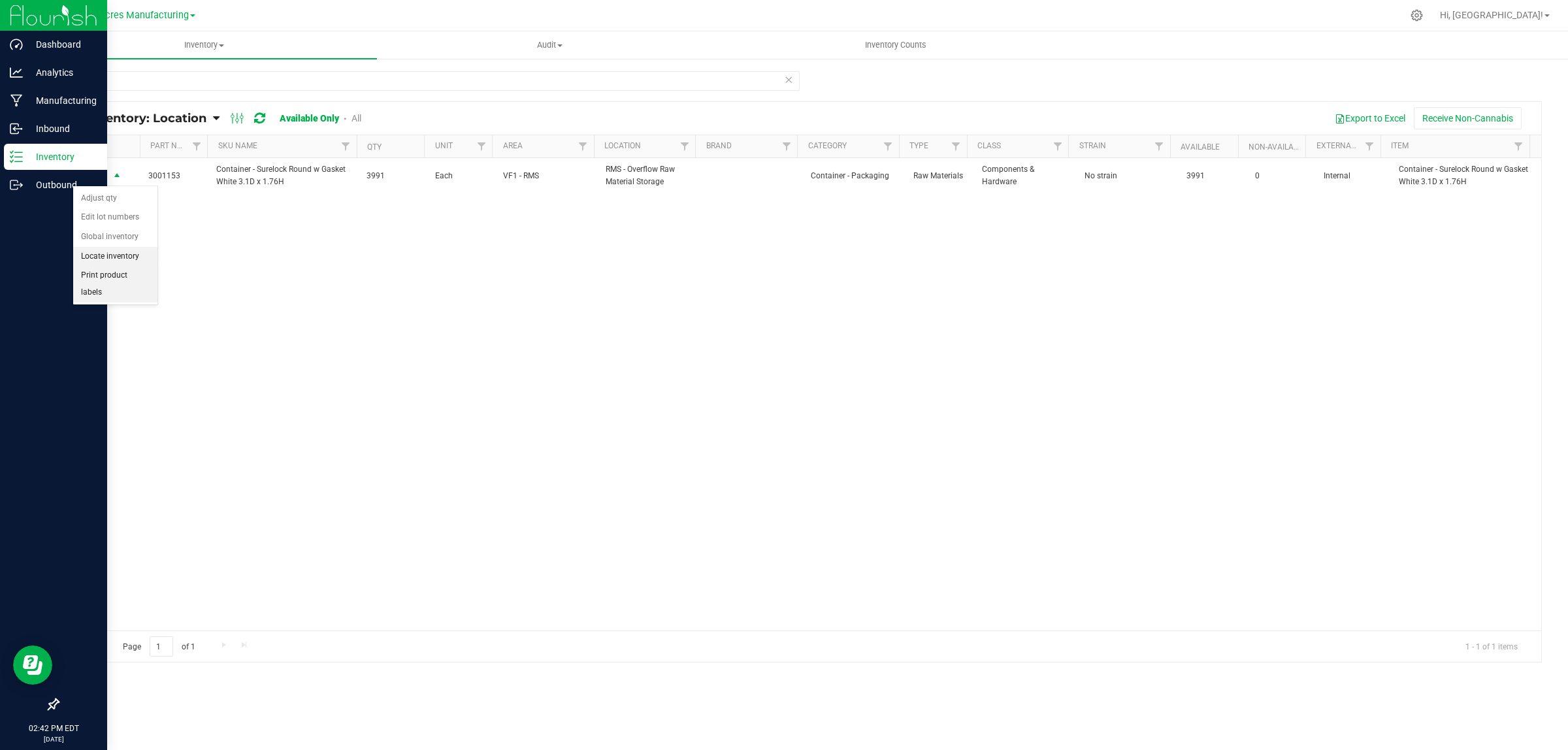
click at [135, 250] on li "Locate inventory" at bounding box center [115, 257] width 84 height 20
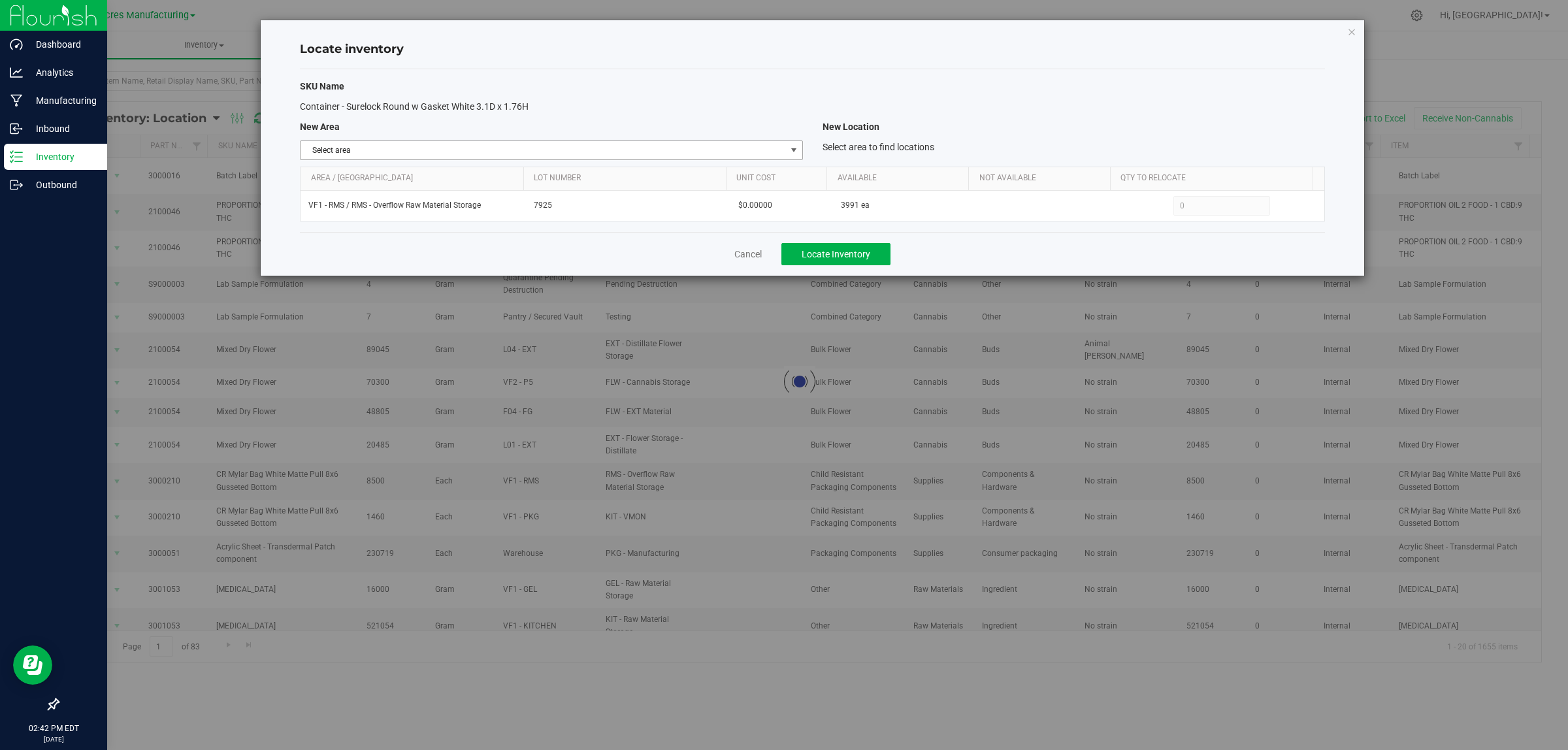
click at [790, 147] on span "select" at bounding box center [793, 150] width 10 height 10
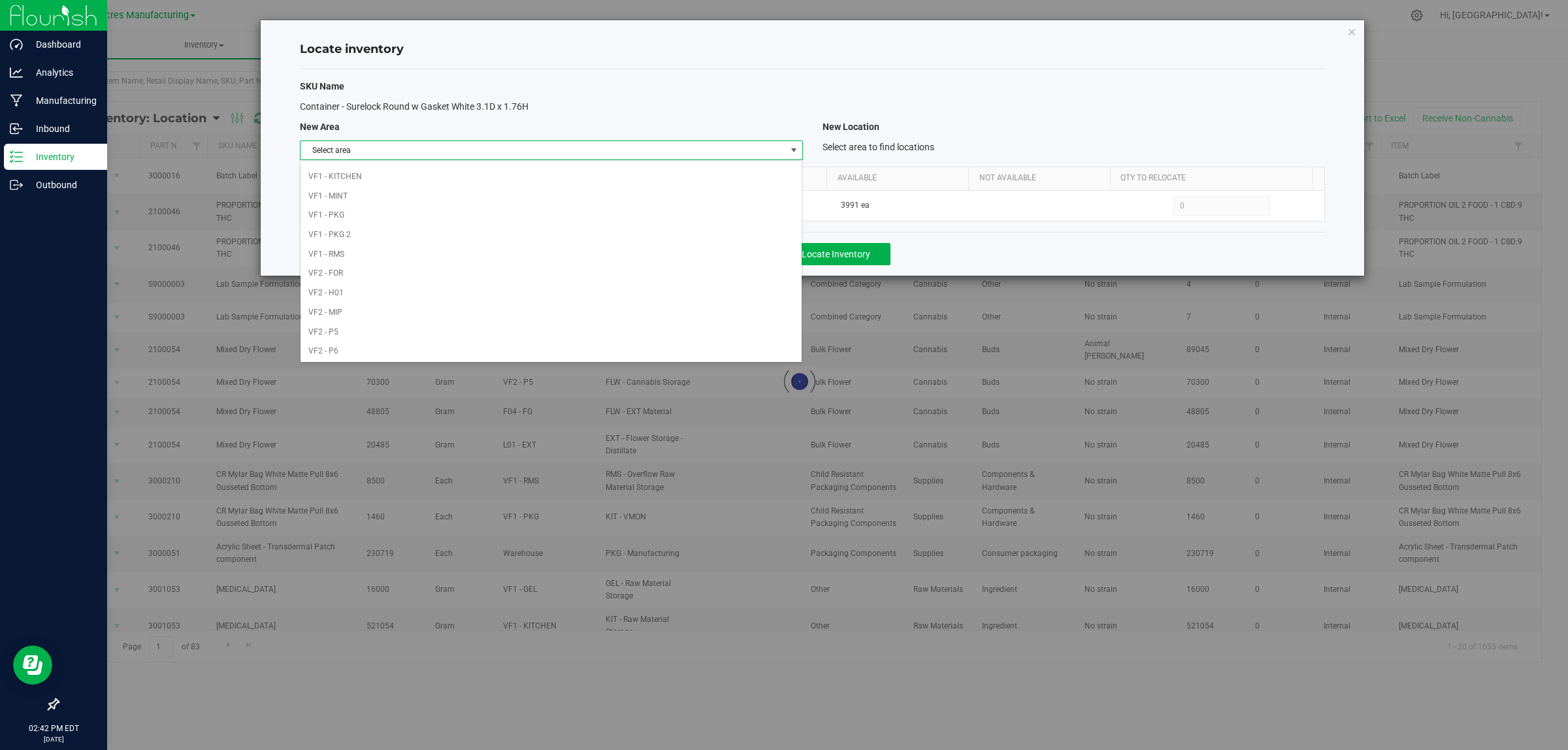
scroll to position [652, 0]
click at [622, 102] on div "Container - Surelock Round w Gasket White 3.1D x 1.76H" at bounding box center [550, 107] width 522 height 13
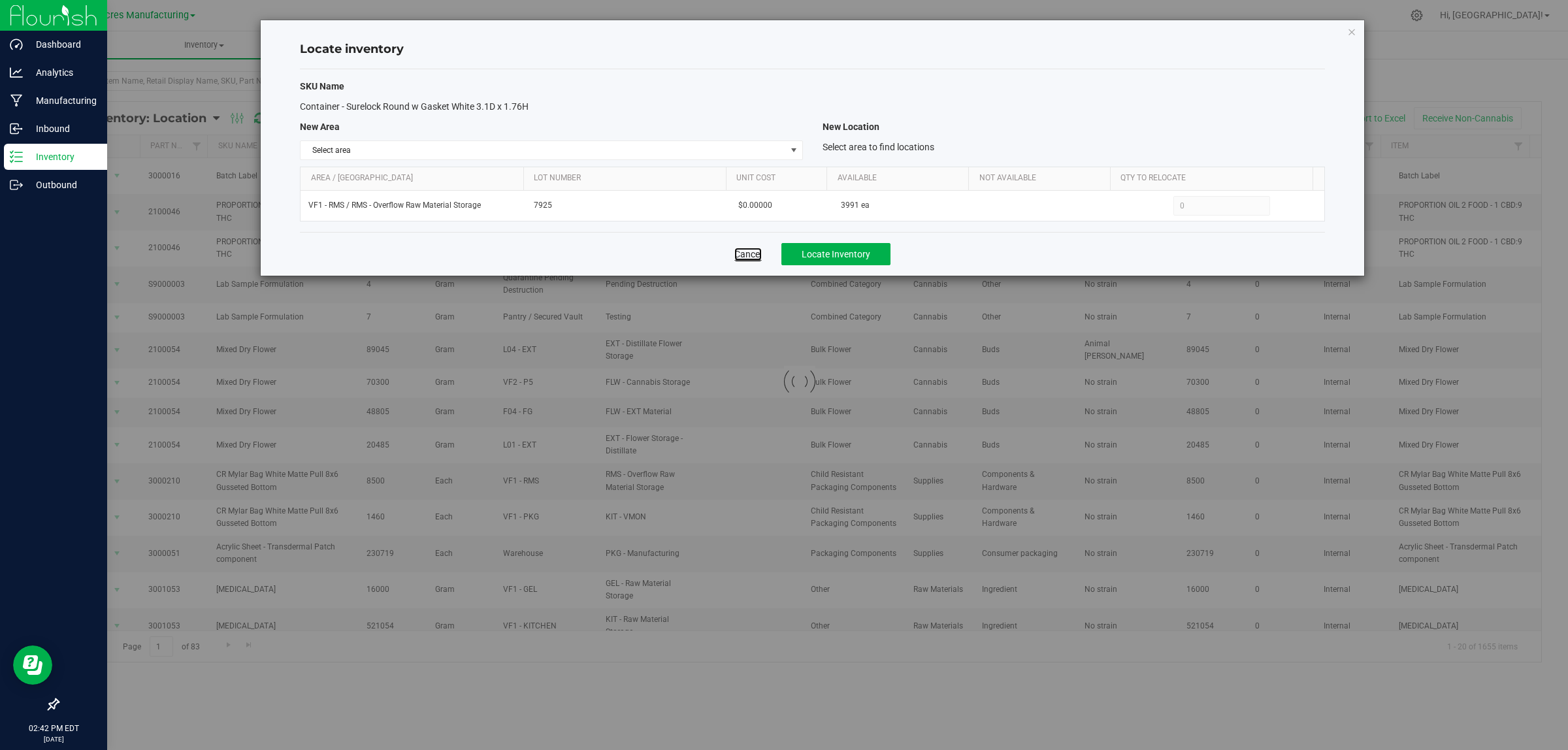
click at [756, 253] on link "Cancel" at bounding box center [748, 254] width 27 height 13
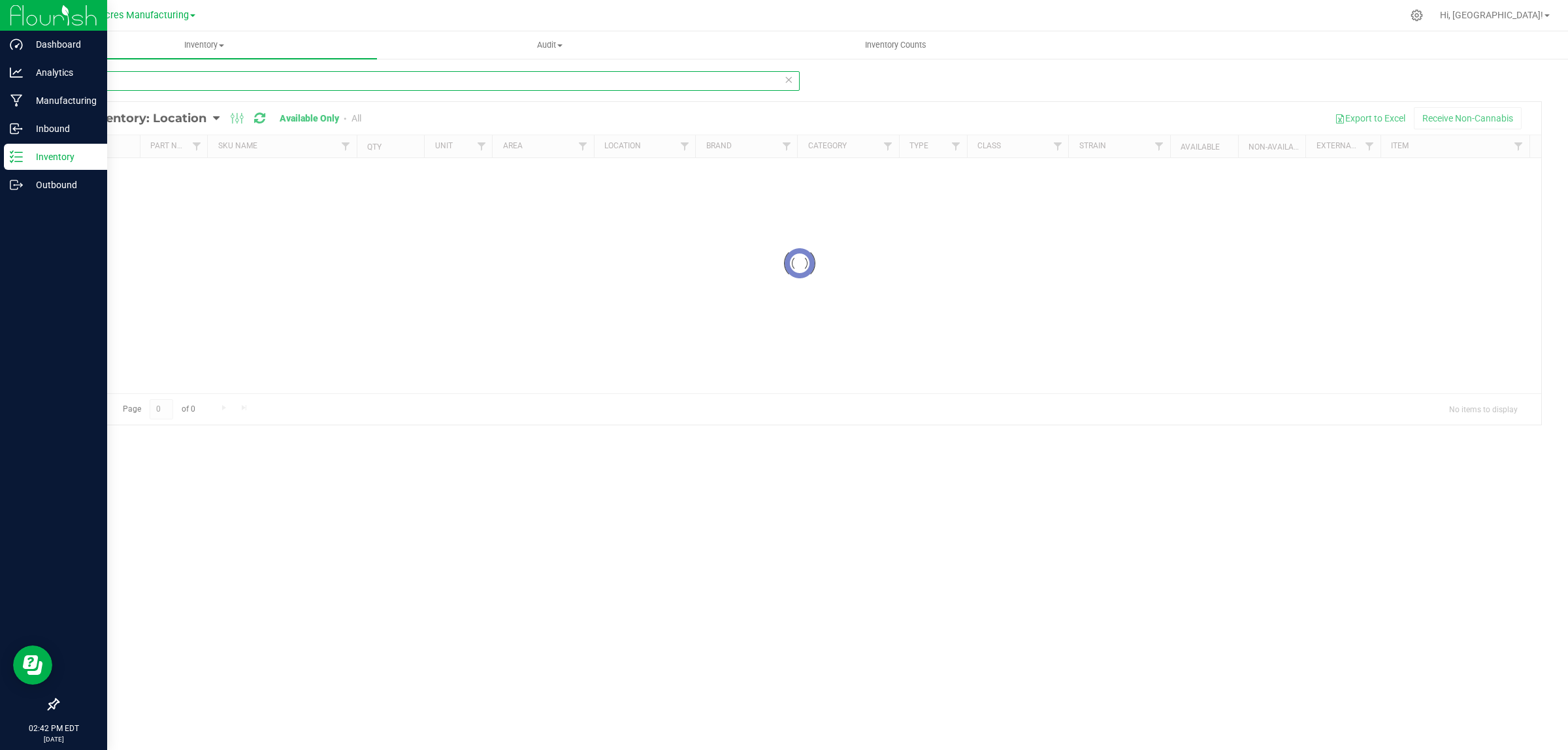
click at [160, 79] on input "1153" at bounding box center [428, 80] width 742 height 20
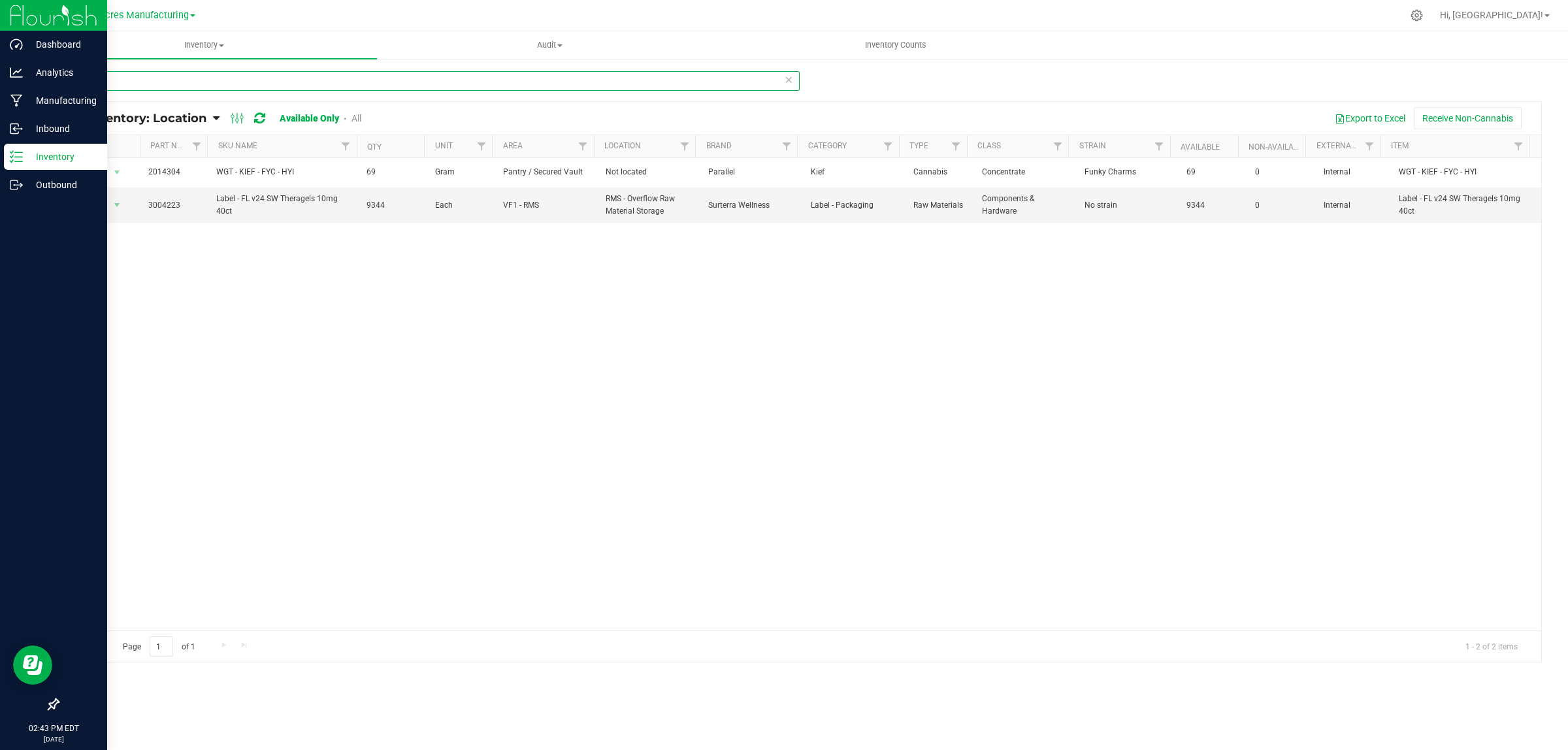
click at [109, 80] on input "4223" at bounding box center [428, 80] width 742 height 20
click at [110, 80] on input "4223" at bounding box center [428, 80] width 742 height 20
type input "4223"
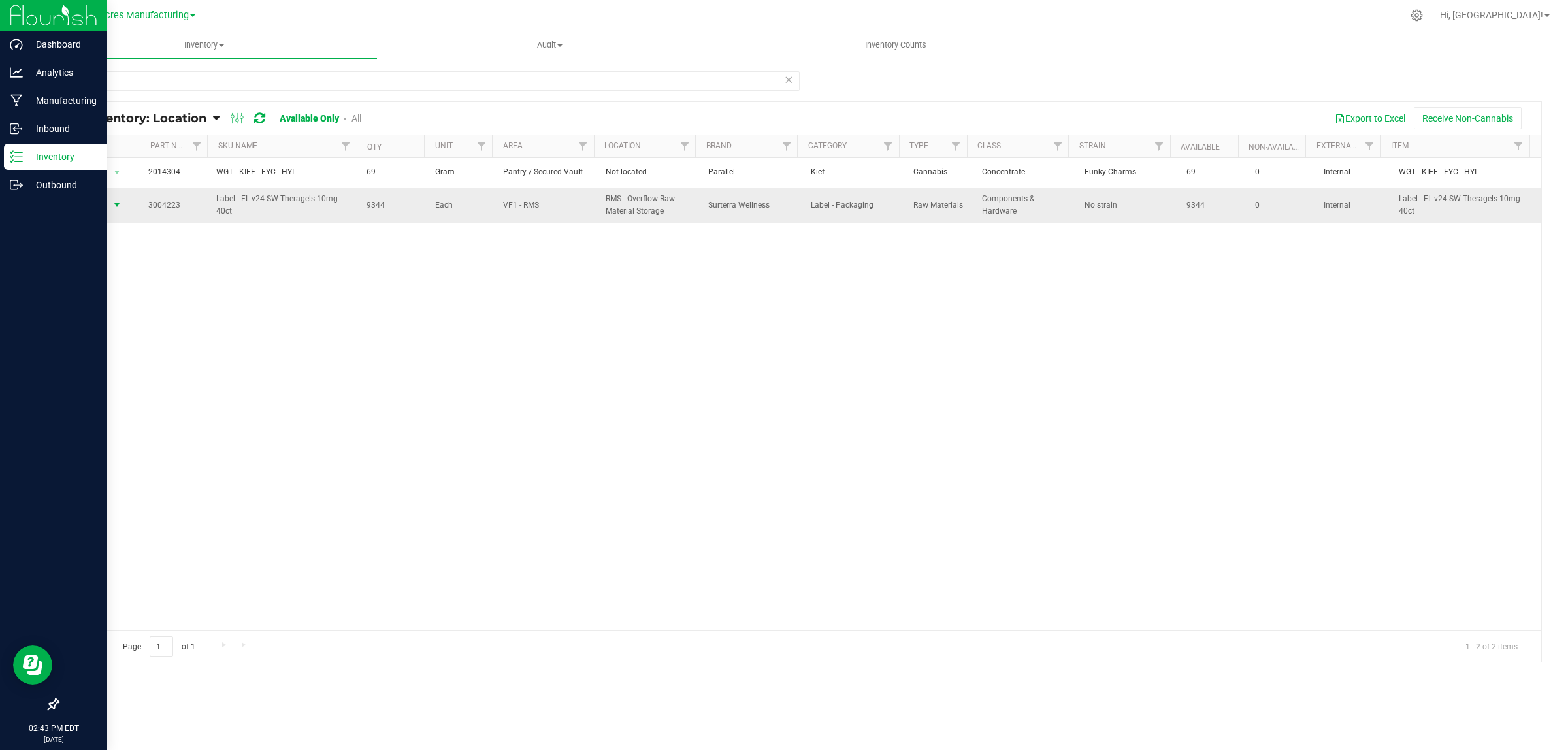
click at [112, 207] on span "select" at bounding box center [117, 205] width 10 height 10
click at [131, 292] on li "Locate inventory" at bounding box center [115, 286] width 84 height 20
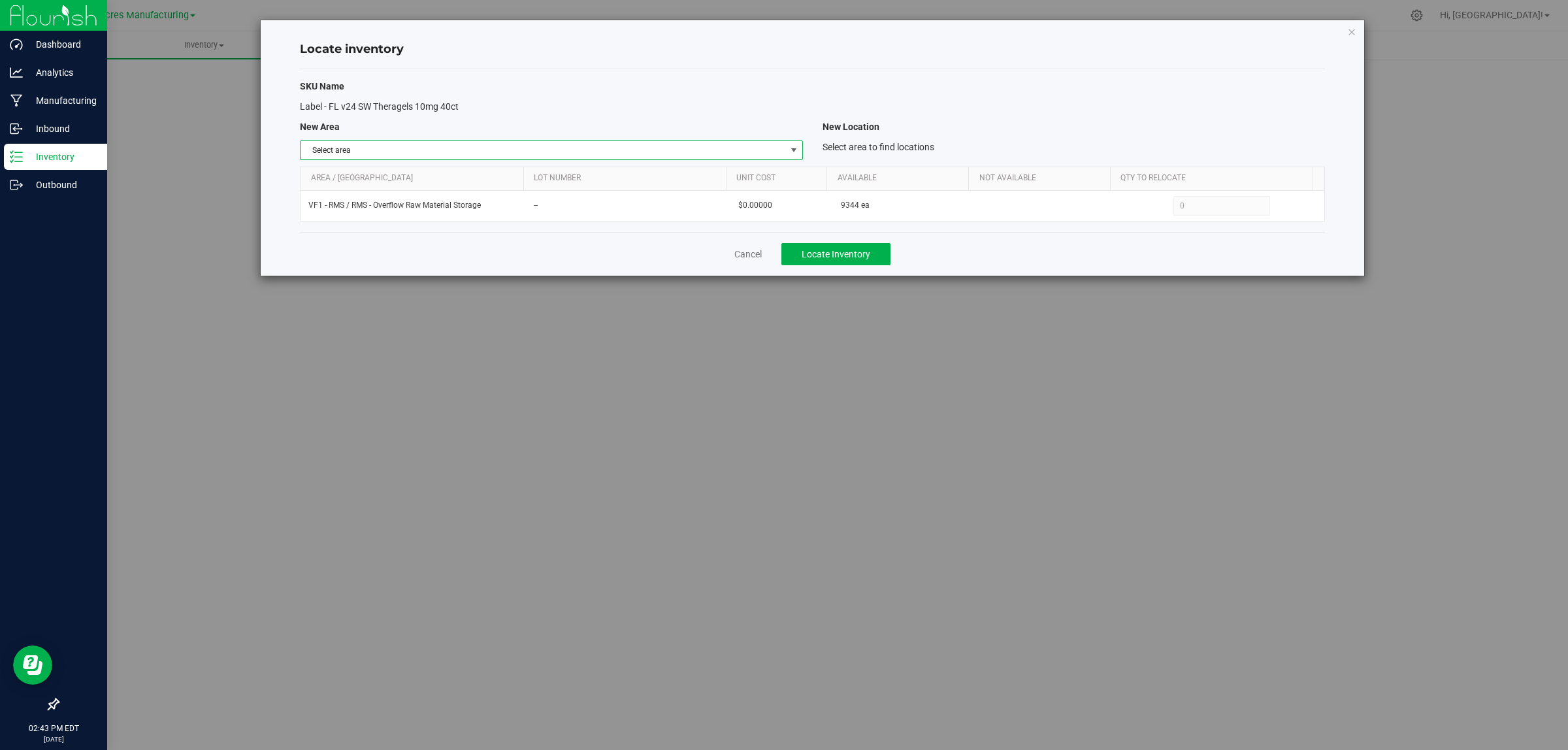
drag, startPoint x: 787, startPoint y: 148, endPoint x: 794, endPoint y: 160, distance: 13.9
click at [788, 149] on span "select" at bounding box center [793, 150] width 16 height 18
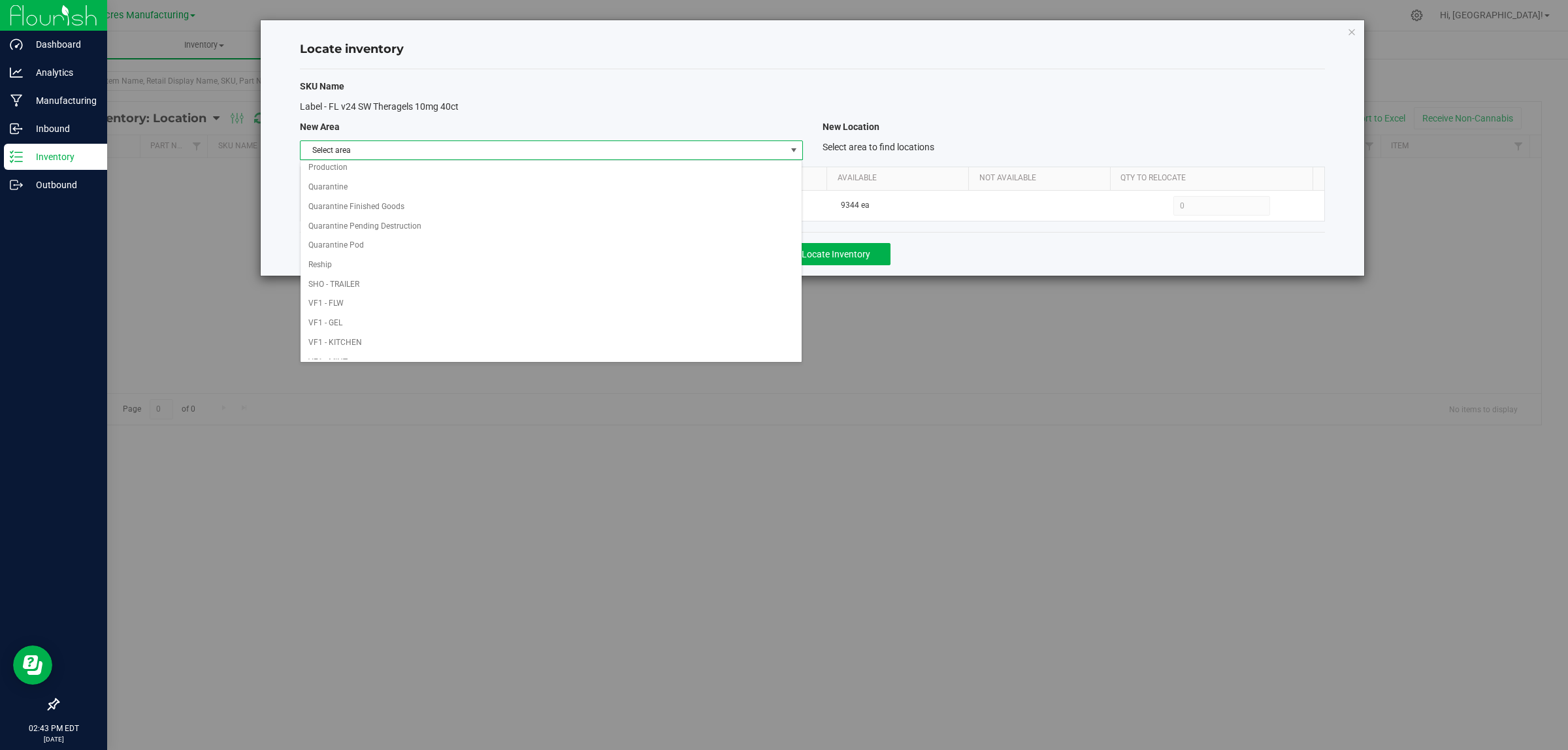
scroll to position [652, 0]
click at [658, 168] on li "VF1 - PKG" at bounding box center [550, 174] width 501 height 20
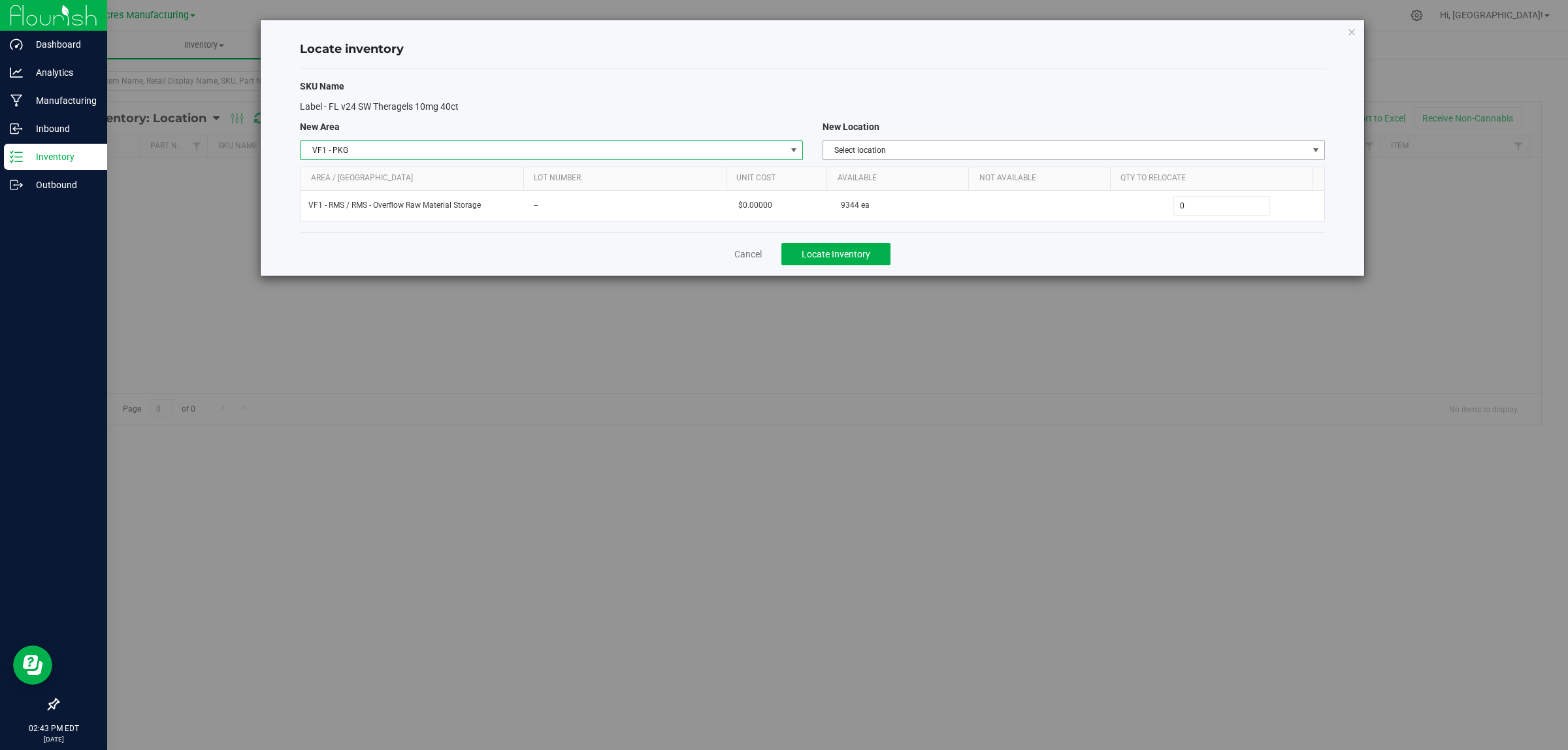
click at [1123, 144] on span "Select location" at bounding box center [1066, 150] width 485 height 18
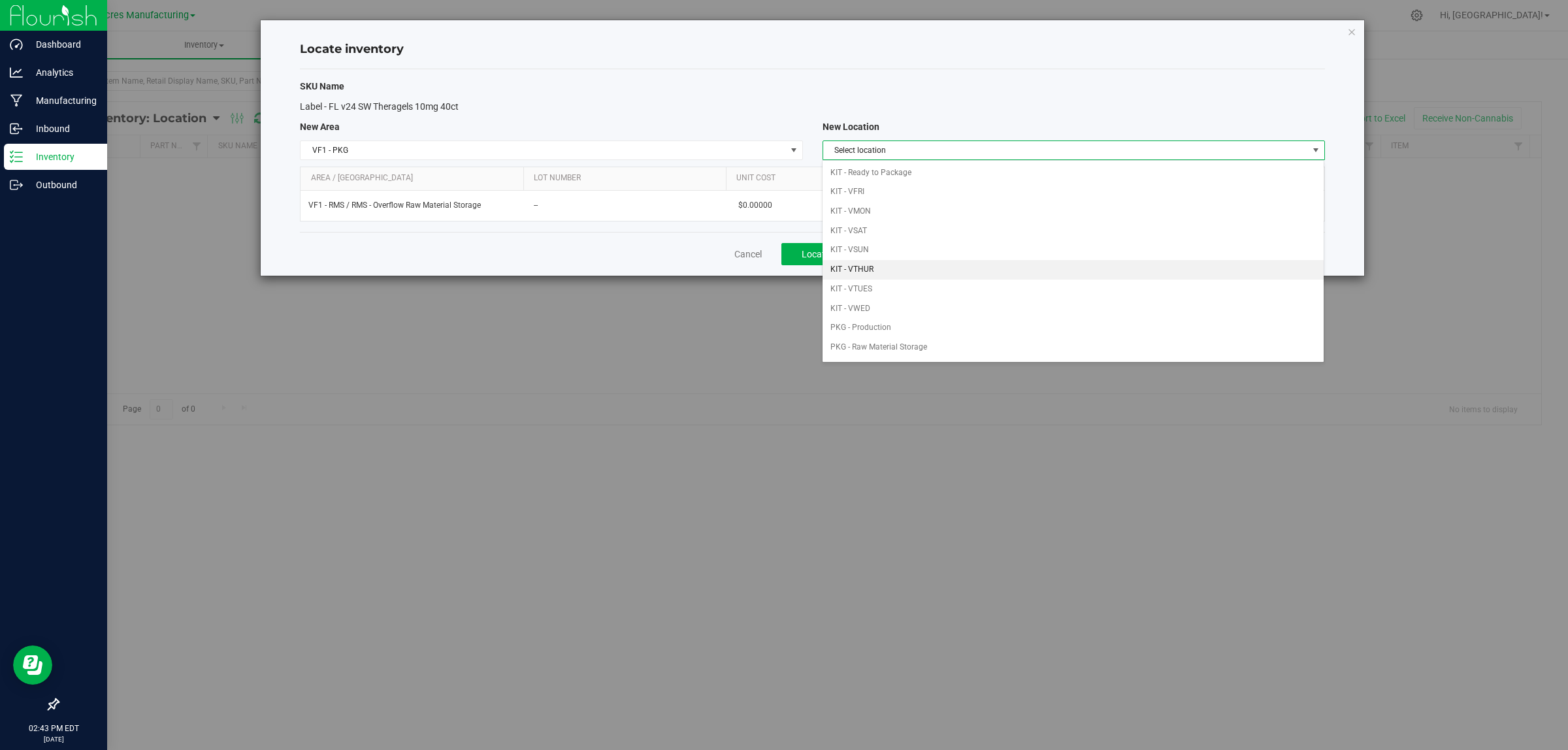
drag, startPoint x: 940, startPoint y: 273, endPoint x: 929, endPoint y: 232, distance: 42.4
click at [939, 272] on li "KIT - VTHUR" at bounding box center [1072, 269] width 501 height 20
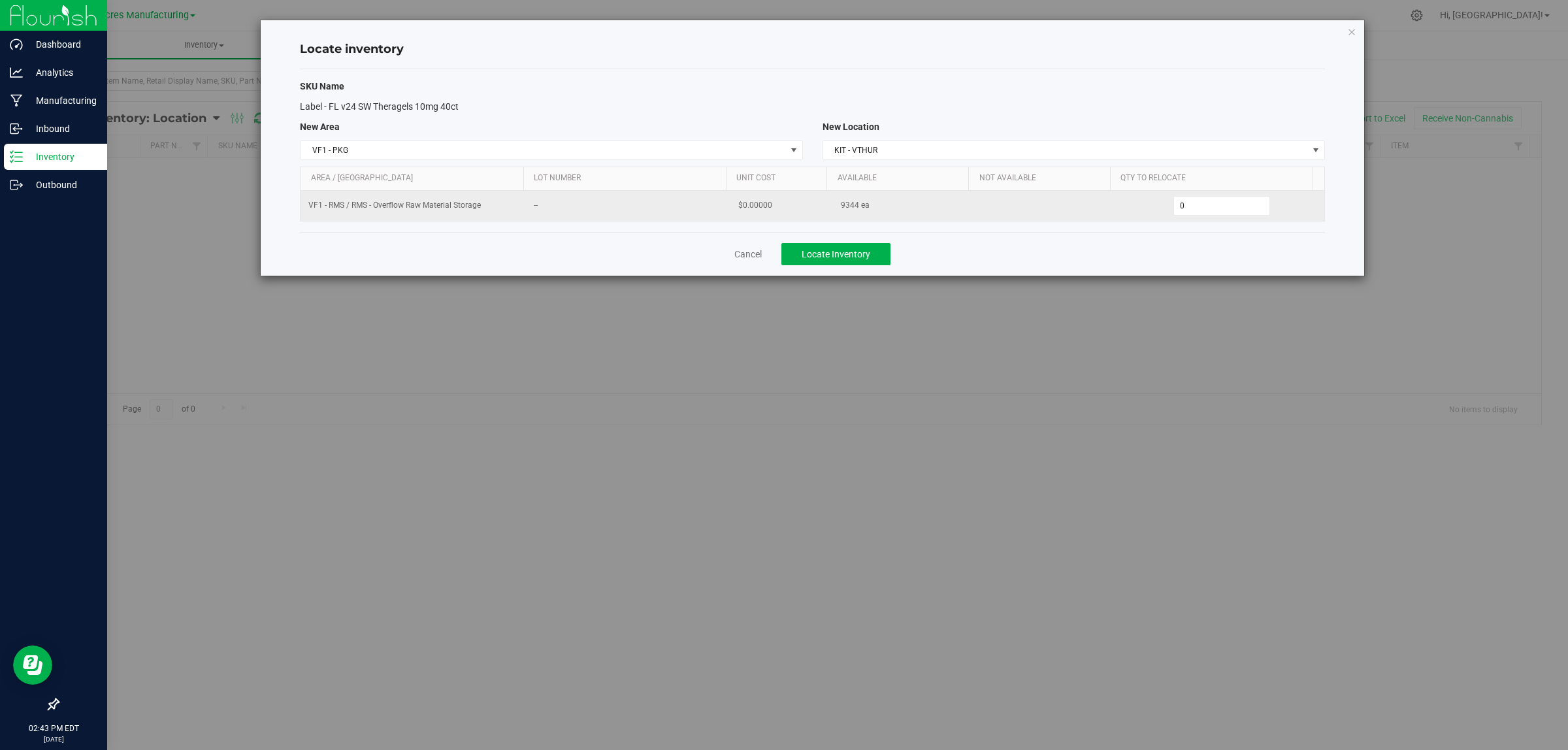
click at [843, 204] on span "9344 ea" at bounding box center [855, 205] width 28 height 12
copy span "9344"
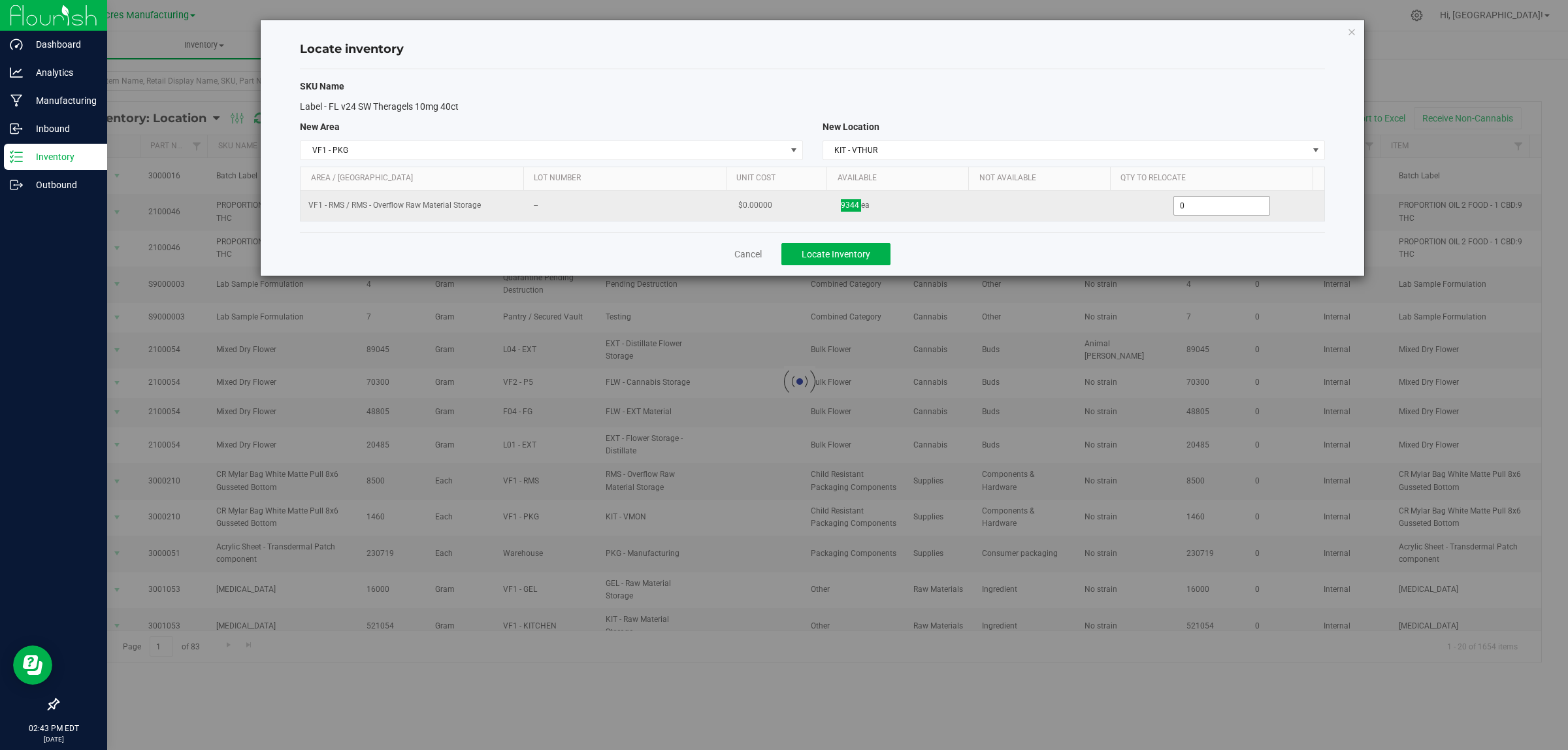
click at [1199, 190] on td "0 0" at bounding box center [1221, 205] width 205 height 30
click at [1205, 207] on span "0 0" at bounding box center [1221, 205] width 98 height 20
click at [1205, 207] on input "0" at bounding box center [1221, 205] width 96 height 18
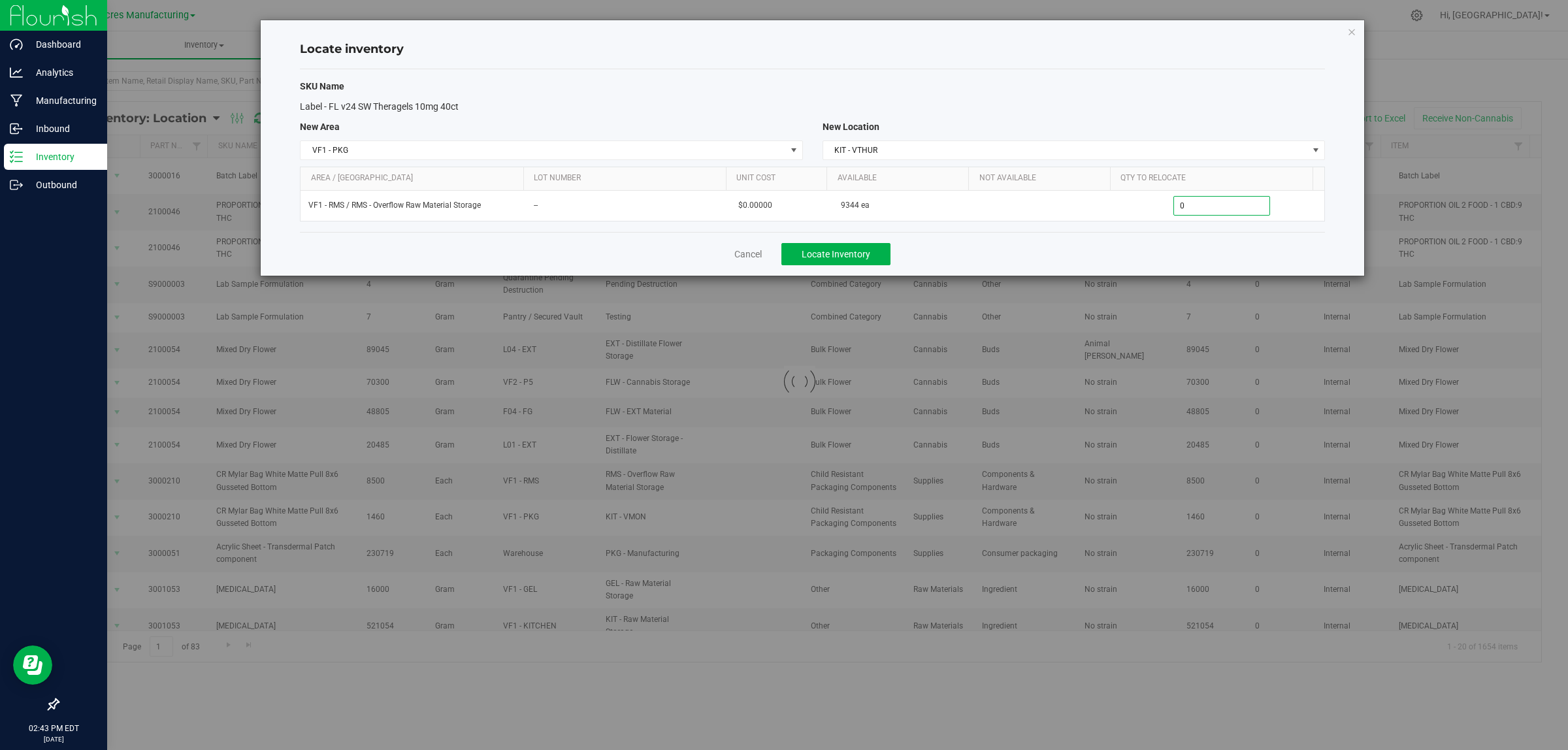
paste input "3144"
type input "3144"
type input "3,144"
click at [1047, 228] on div "SKU Name Label - FL v24 SW Theragels 10mg 40ct New Area New Location VF1 - PKG …" at bounding box center [813, 151] width 1025 height 163
click at [879, 257] on button "Locate Inventory" at bounding box center [836, 254] width 109 height 22
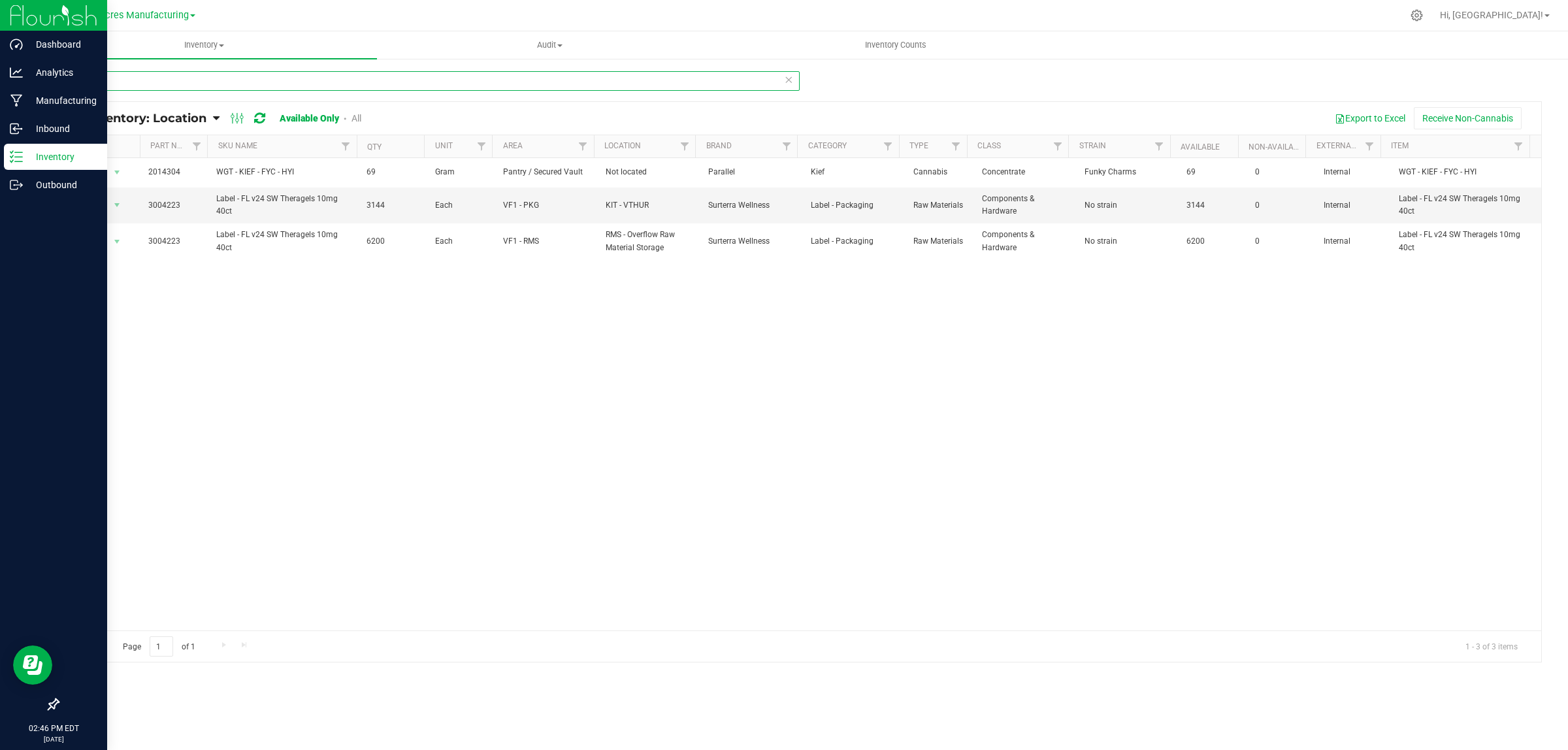
click at [242, 83] on input "4223" at bounding box center [428, 80] width 742 height 20
click at [242, 82] on input "4223" at bounding box center [428, 80] width 742 height 20
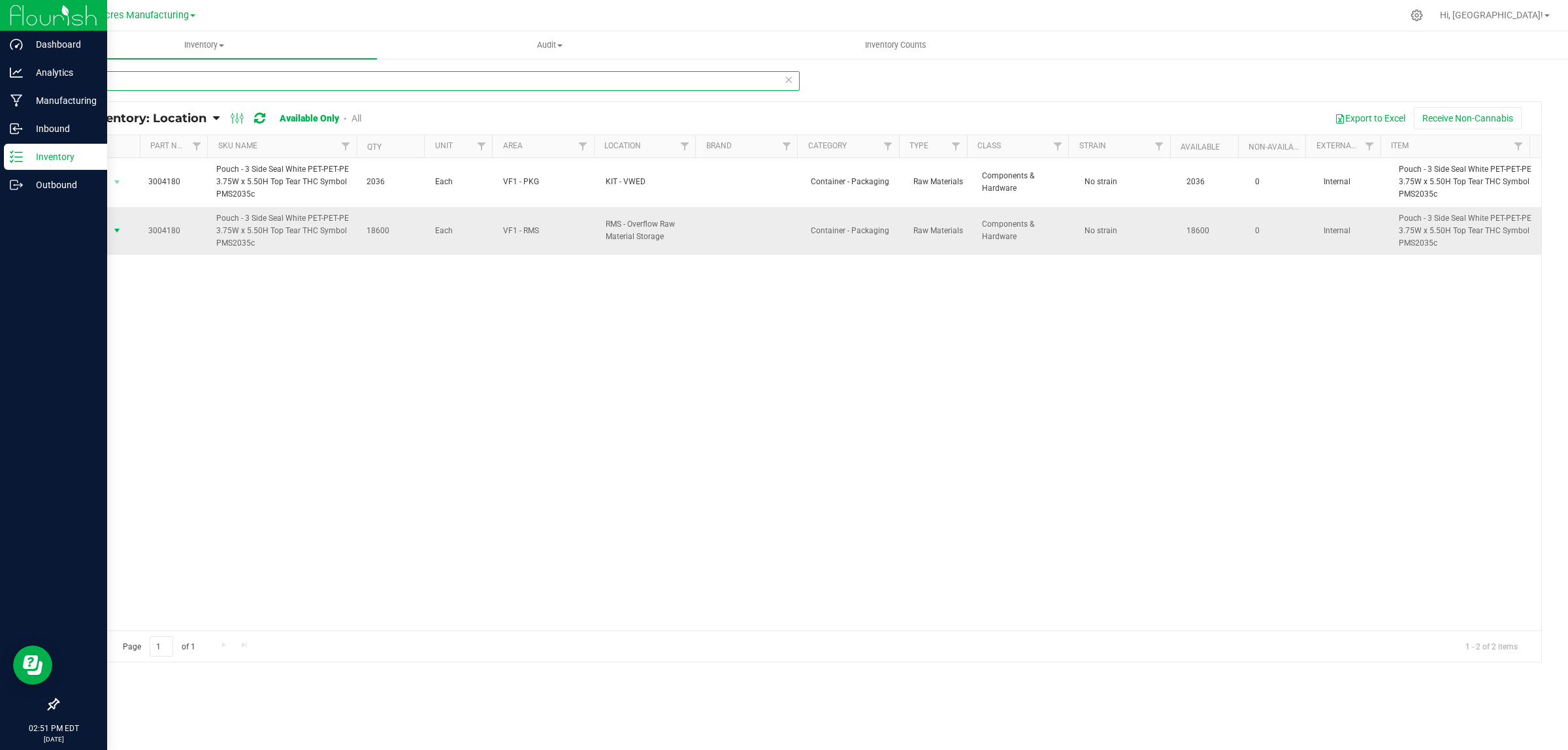
type input "4180"
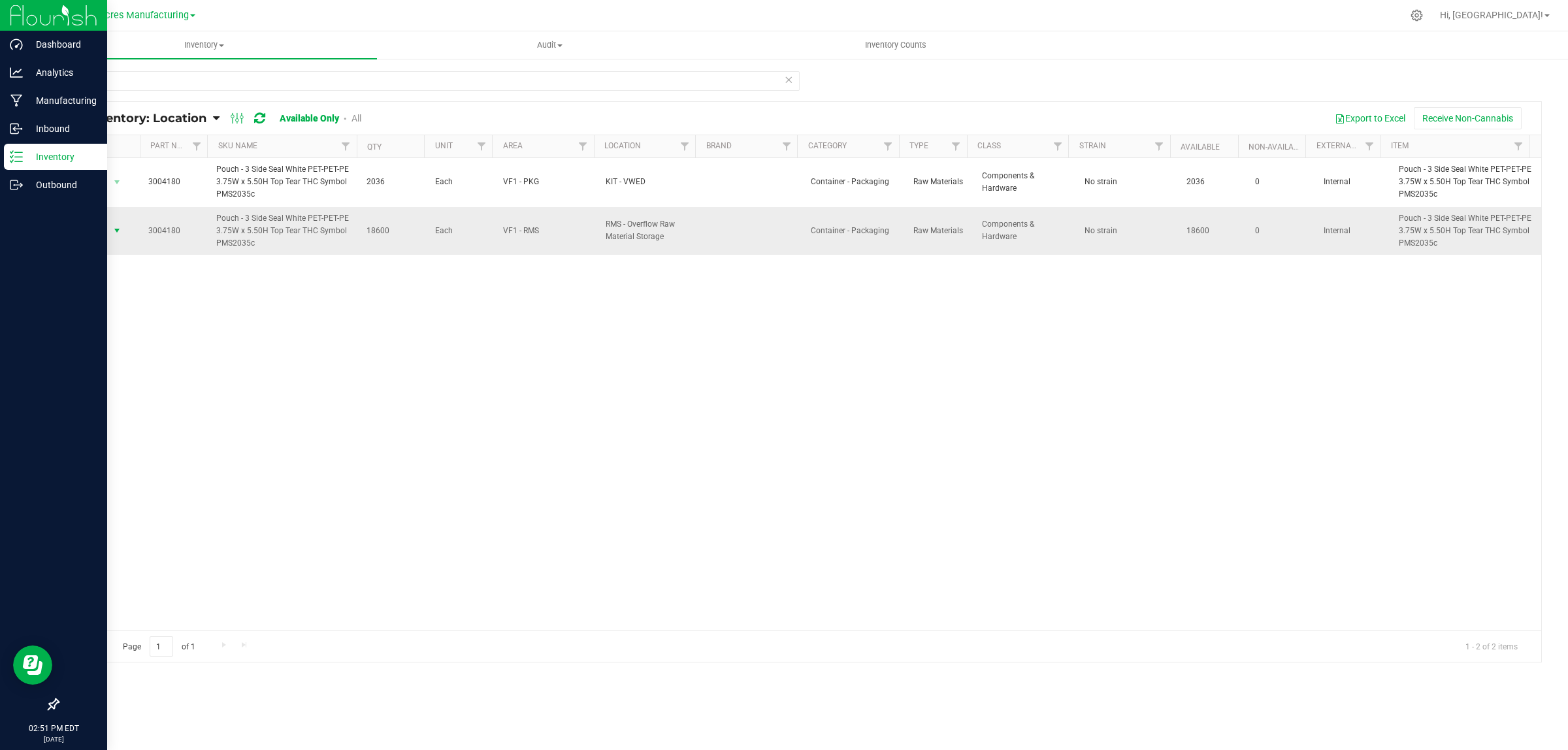
click at [110, 232] on span "select" at bounding box center [117, 230] width 16 height 18
click at [117, 307] on li "Locate inventory" at bounding box center [115, 312] width 84 height 20
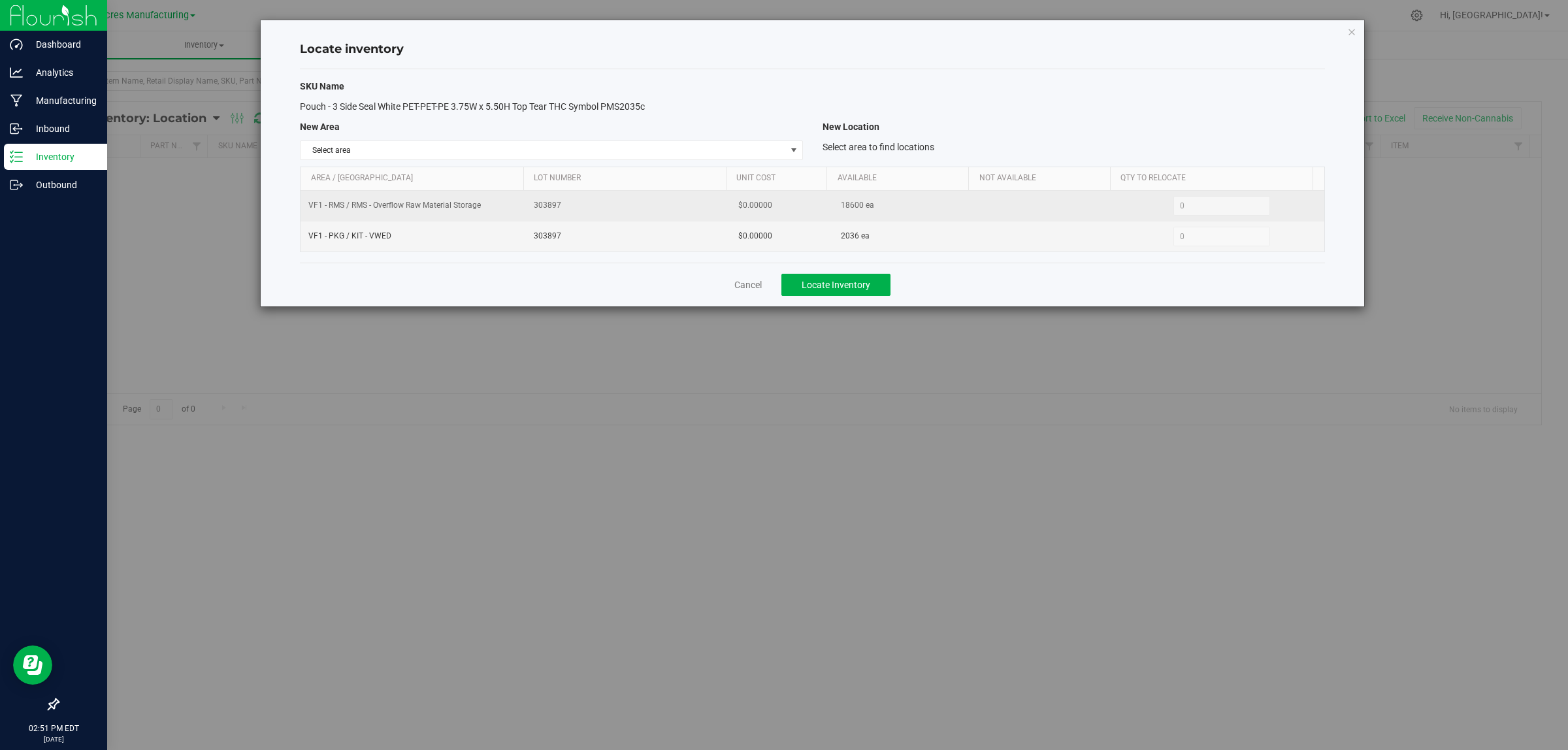
click at [841, 207] on span "18600 ea" at bounding box center [856, 205] width 33 height 12
copy span "18600"
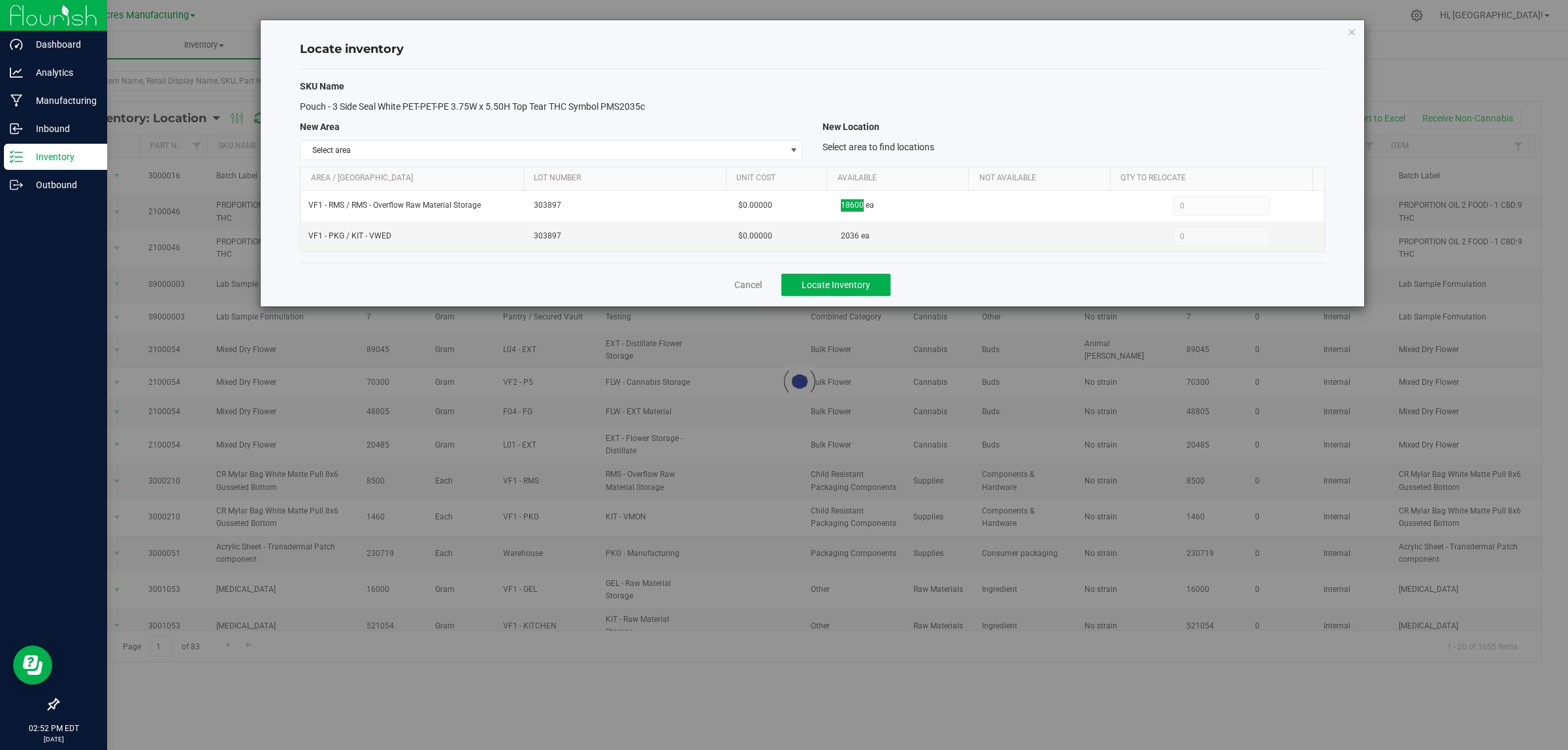
click at [963, 184] on th "Available" at bounding box center [897, 179] width 142 height 24
click at [795, 139] on div "SKU Name Pouch - 3 Side Seal White PET-PET-PE 3.75W x 5.50H Top Tear THC Symbol…" at bounding box center [813, 166] width 1025 height 193
click at [789, 145] on span "select" at bounding box center [793, 150] width 10 height 10
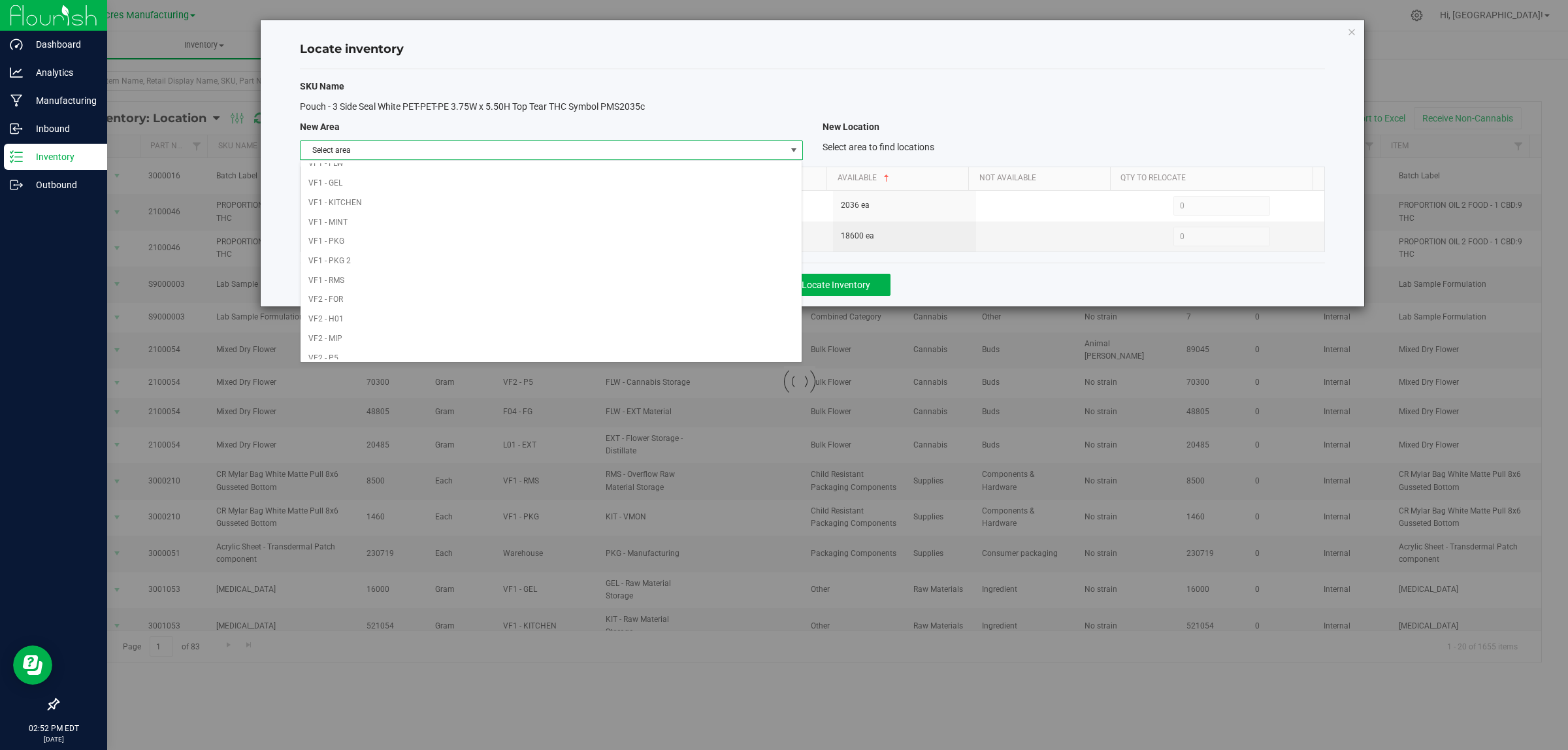
scroll to position [652, 0]
click at [616, 209] on li "VF1 - RMS" at bounding box center [550, 213] width 501 height 20
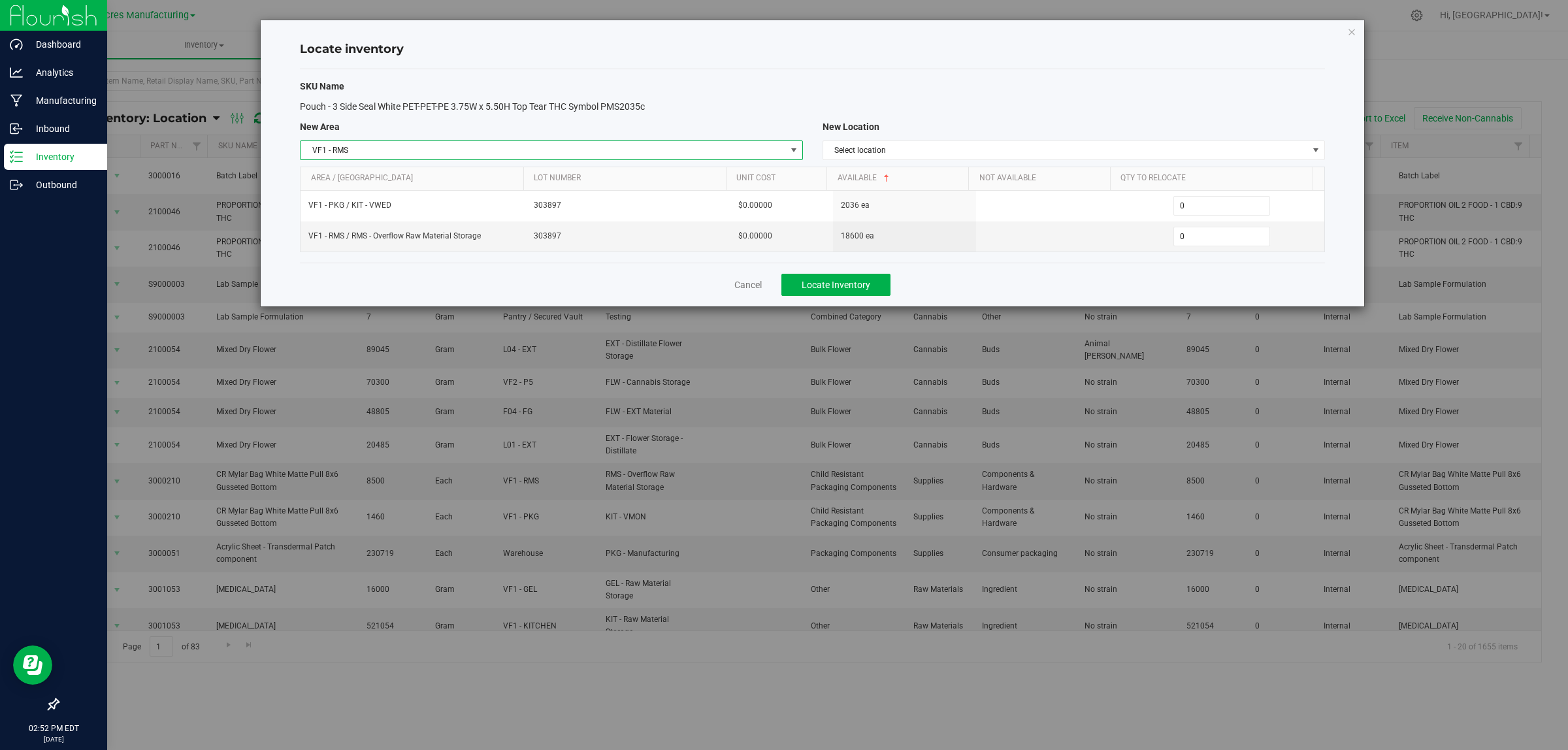
click at [626, 135] on div "SKU Name Pouch - 3 Side Seal White PET-PET-PE 3.75W x 5.50H Top Tear THC Symbol…" at bounding box center [813, 166] width 1025 height 193
click at [622, 145] on span "VF1 - RMS" at bounding box center [543, 150] width 485 height 18
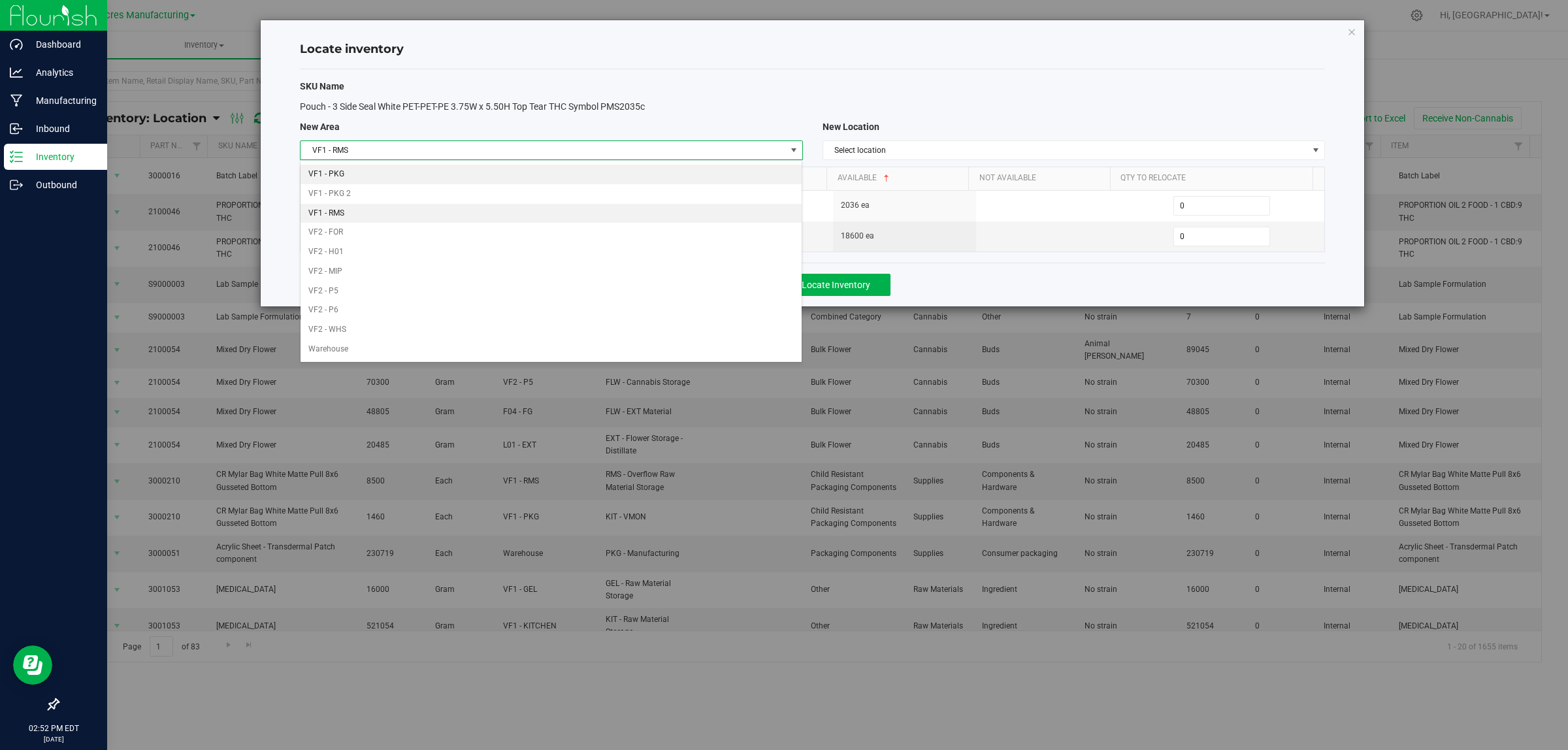
click at [557, 168] on li "VF1 - PKG" at bounding box center [550, 174] width 501 height 20
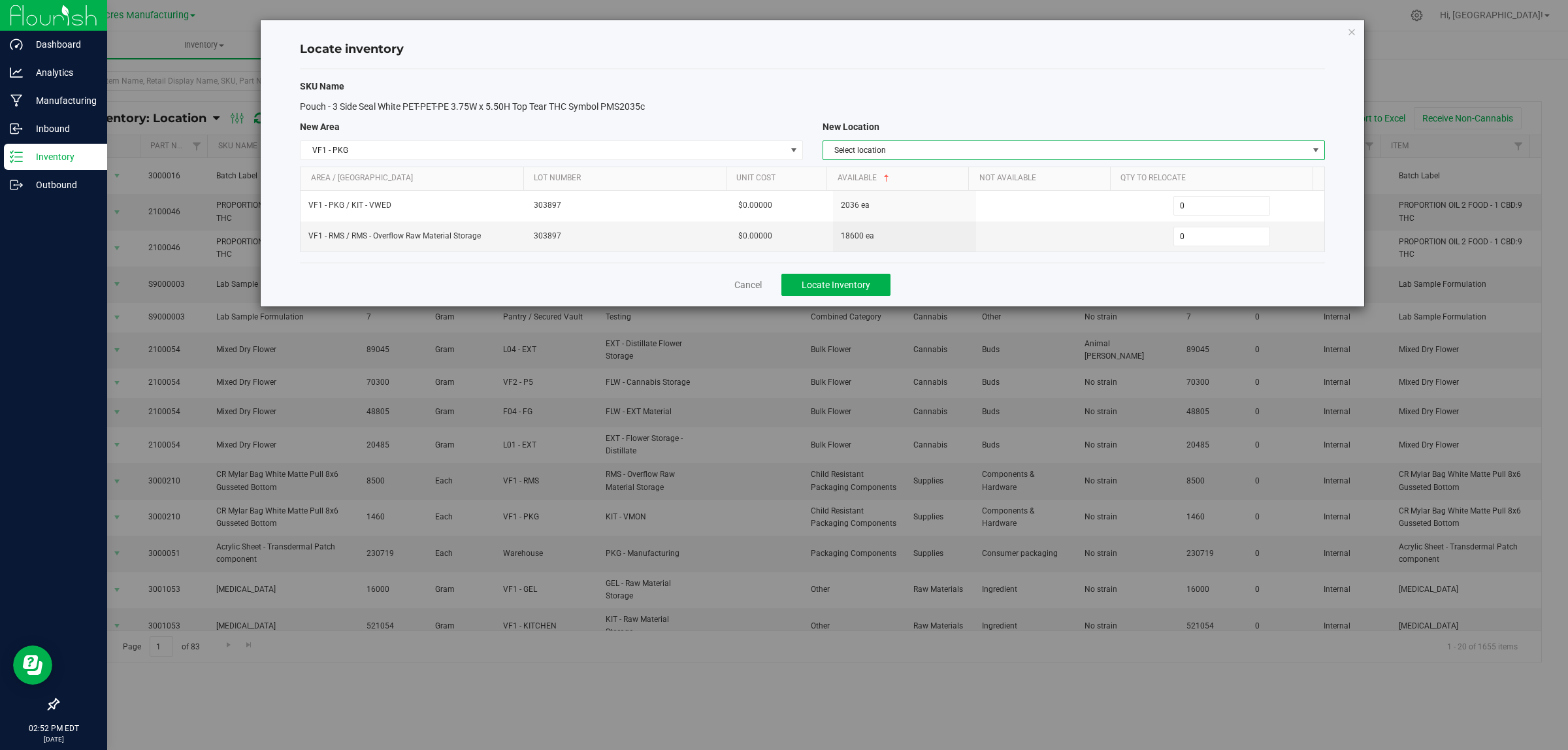
click at [1014, 152] on span "Select location" at bounding box center [1066, 150] width 485 height 18
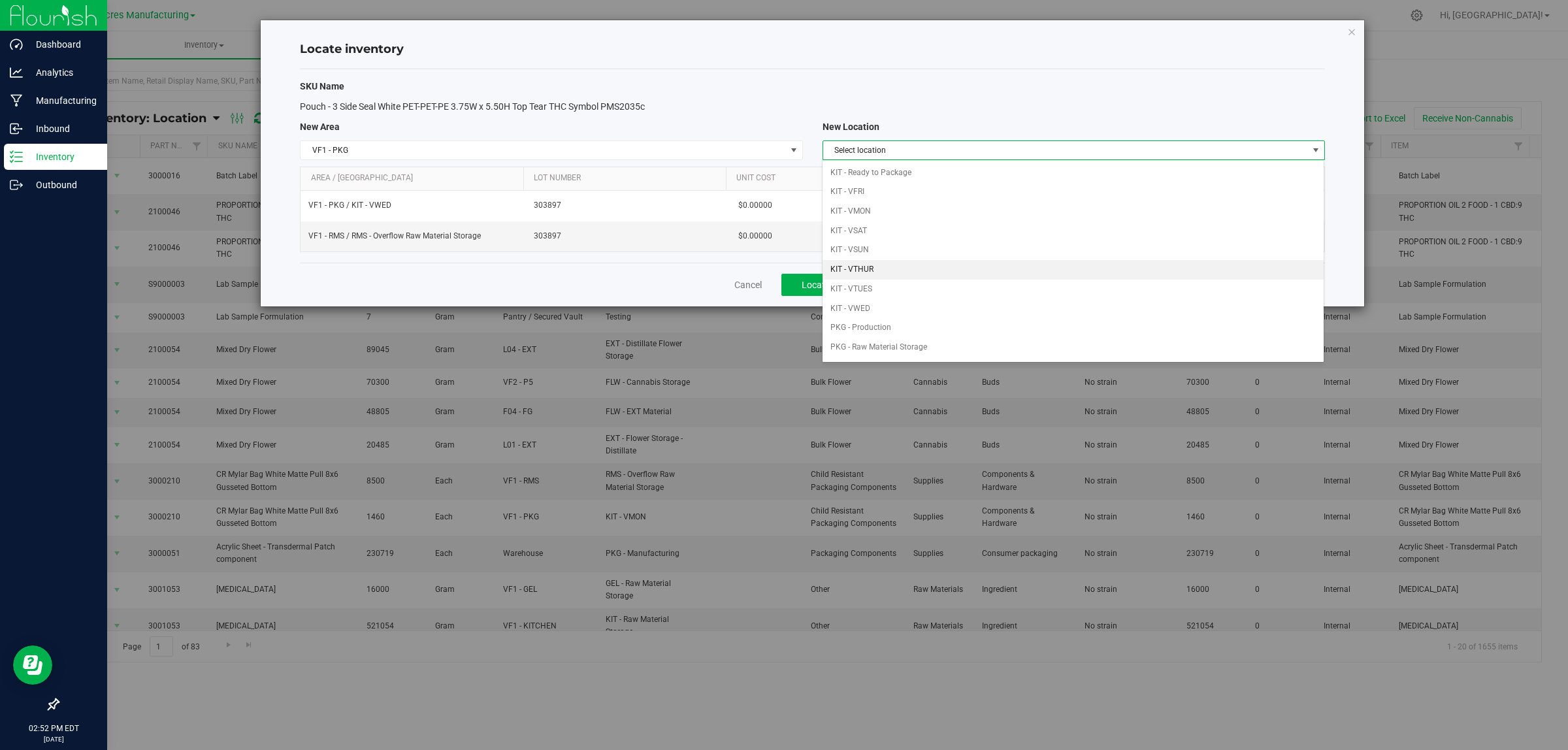
click at [919, 270] on li "KIT - VTHUR" at bounding box center [1072, 269] width 501 height 20
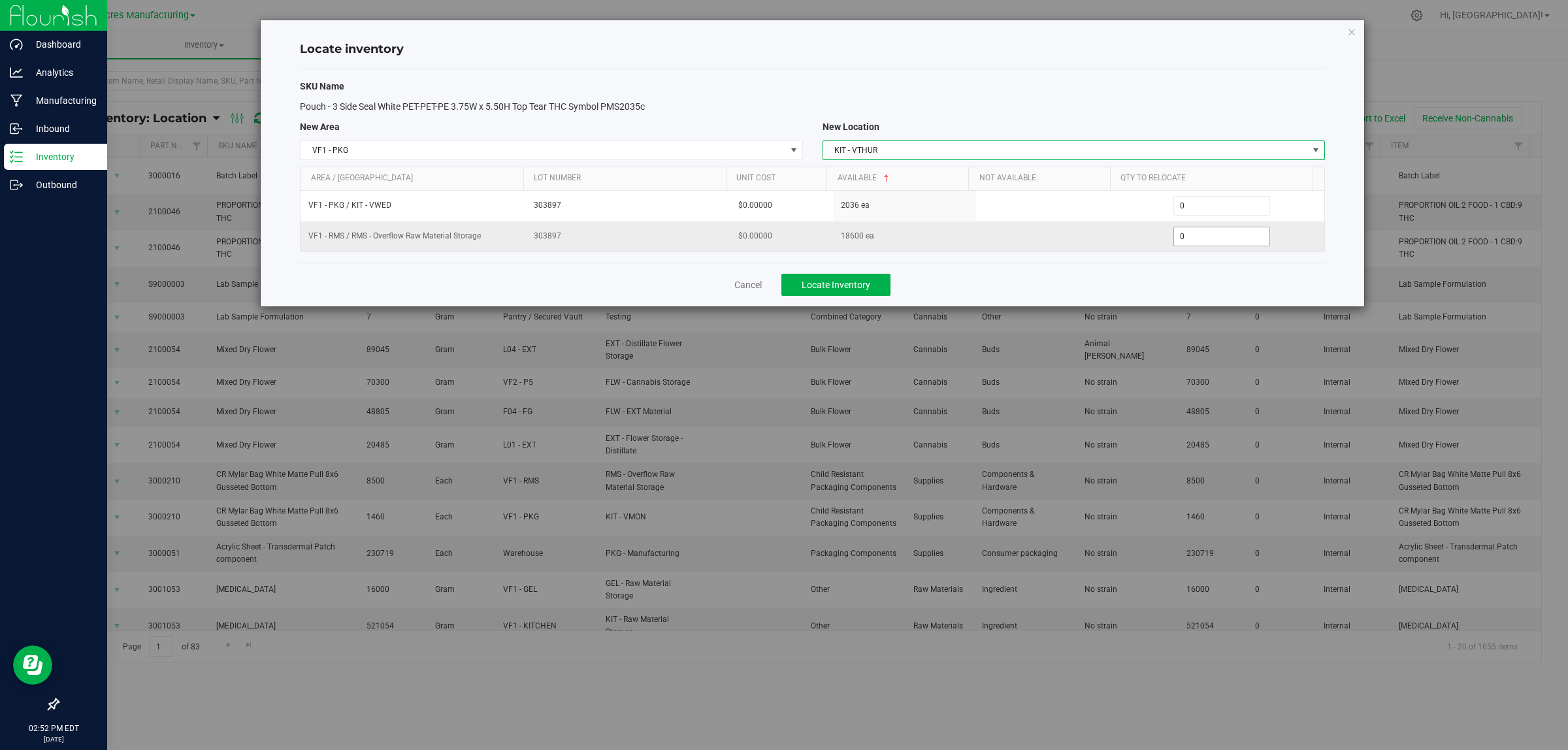
click at [1199, 242] on span "0 0" at bounding box center [1221, 236] width 98 height 20
drag, startPoint x: 1199, startPoint y: 242, endPoint x: 1195, endPoint y: 235, distance: 8.1
click at [1200, 240] on input "0" at bounding box center [1221, 236] width 96 height 18
type input "6200"
type input "6,200"
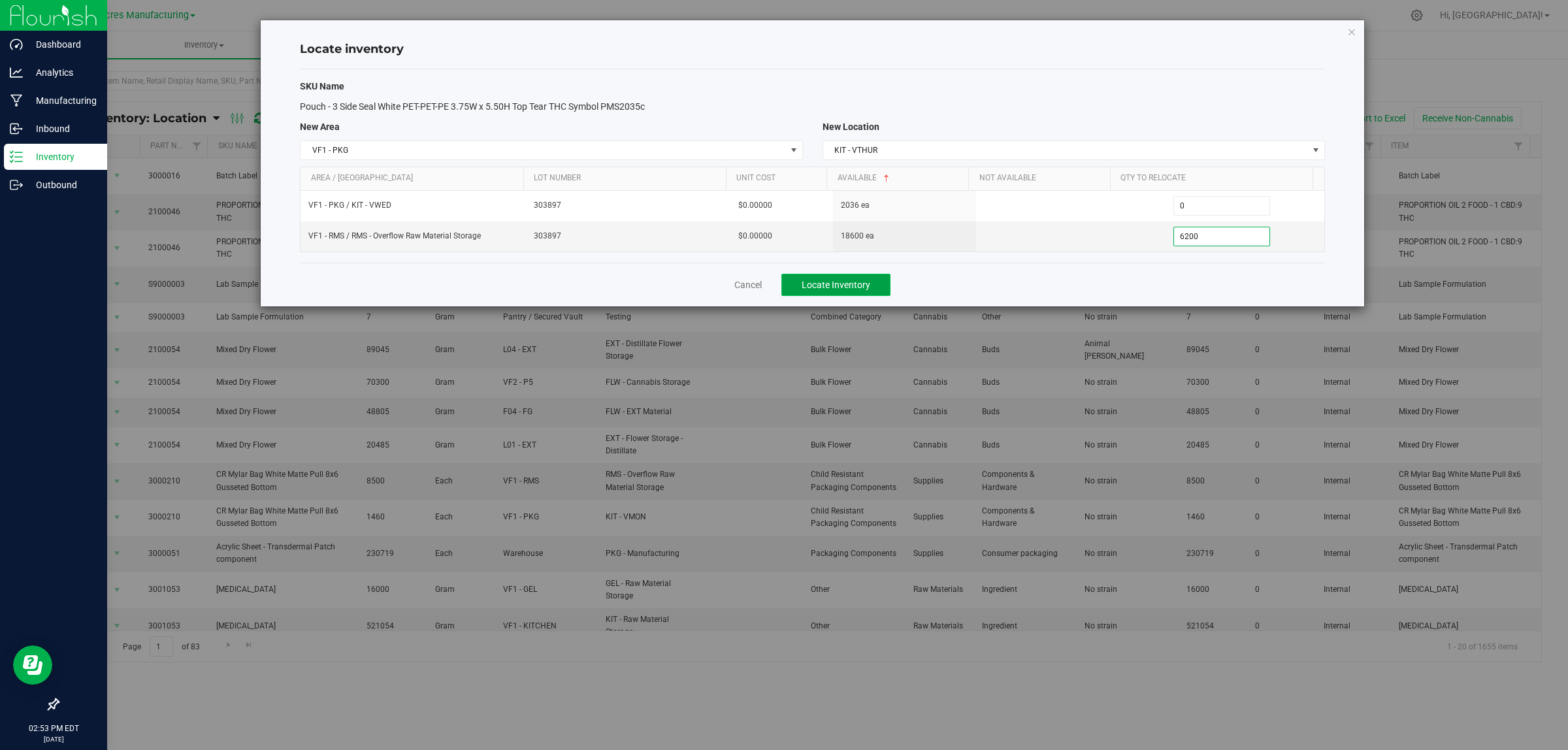
click at [828, 287] on span "Locate Inventory" at bounding box center [836, 284] width 68 height 10
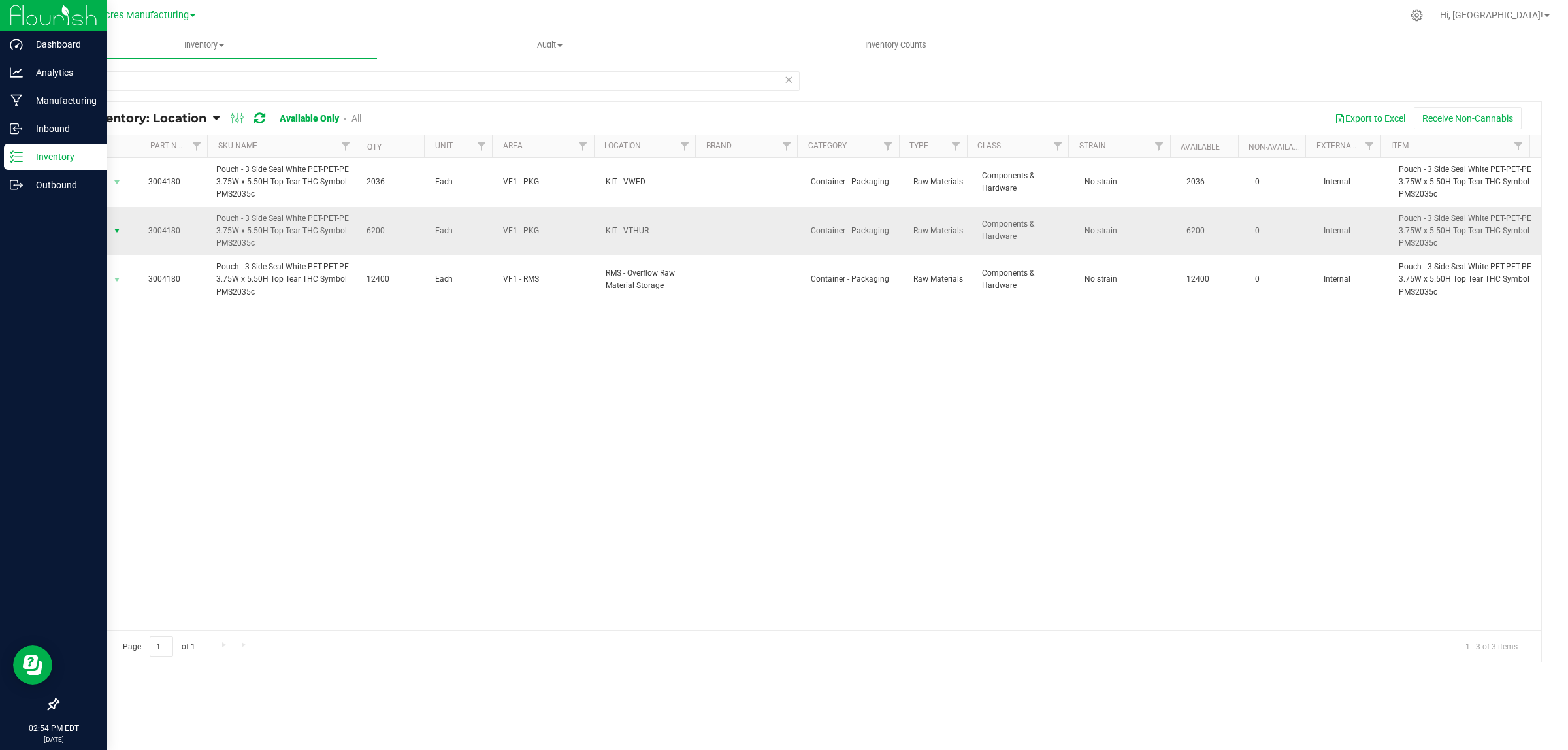
click at [115, 228] on span "select" at bounding box center [117, 230] width 10 height 10
click at [141, 313] on li "Locate inventory" at bounding box center [115, 312] width 84 height 20
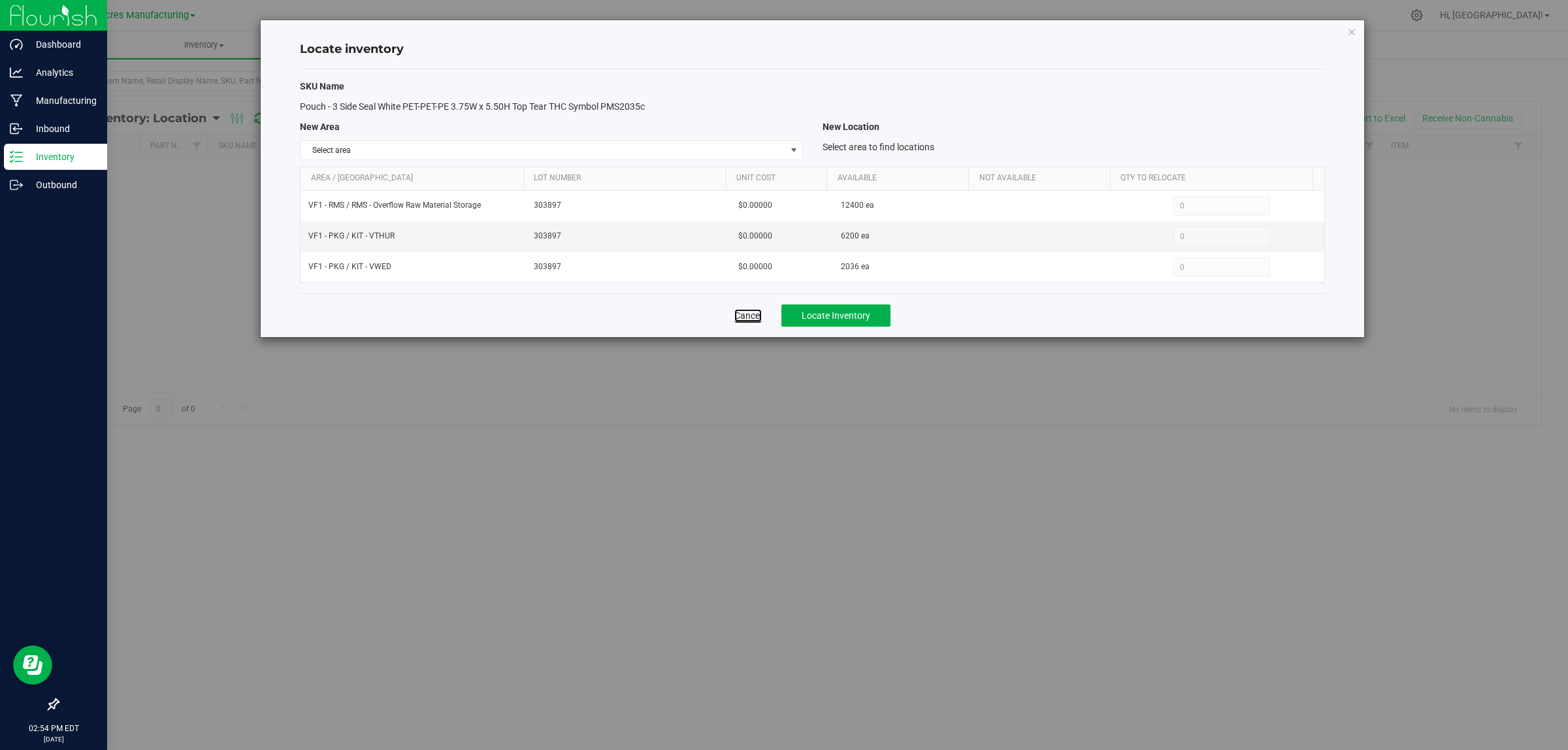
click at [744, 313] on link "Cancel" at bounding box center [748, 315] width 27 height 13
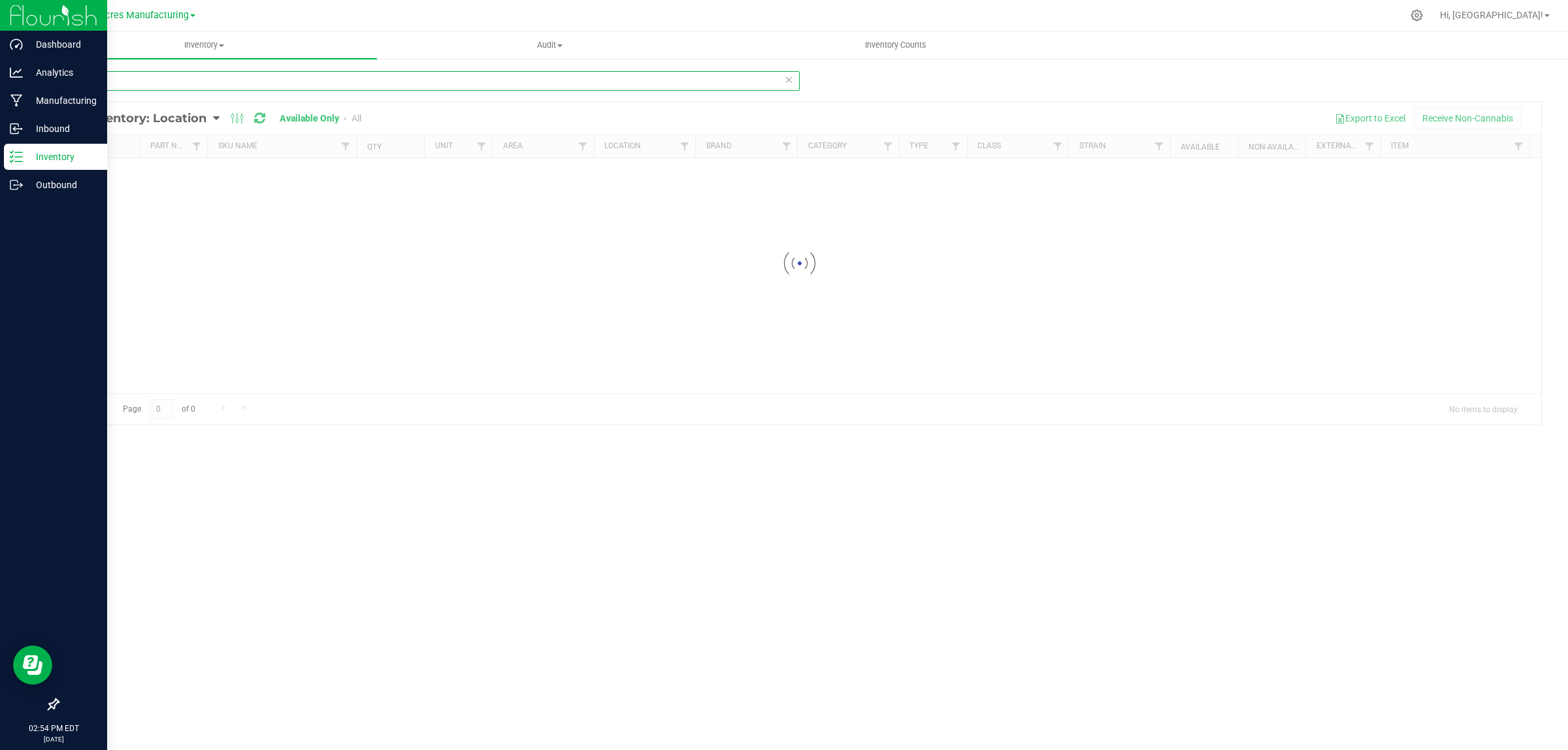
click at [159, 77] on input "4180" at bounding box center [428, 80] width 742 height 20
click at [159, 79] on input "4180" at bounding box center [428, 80] width 742 height 20
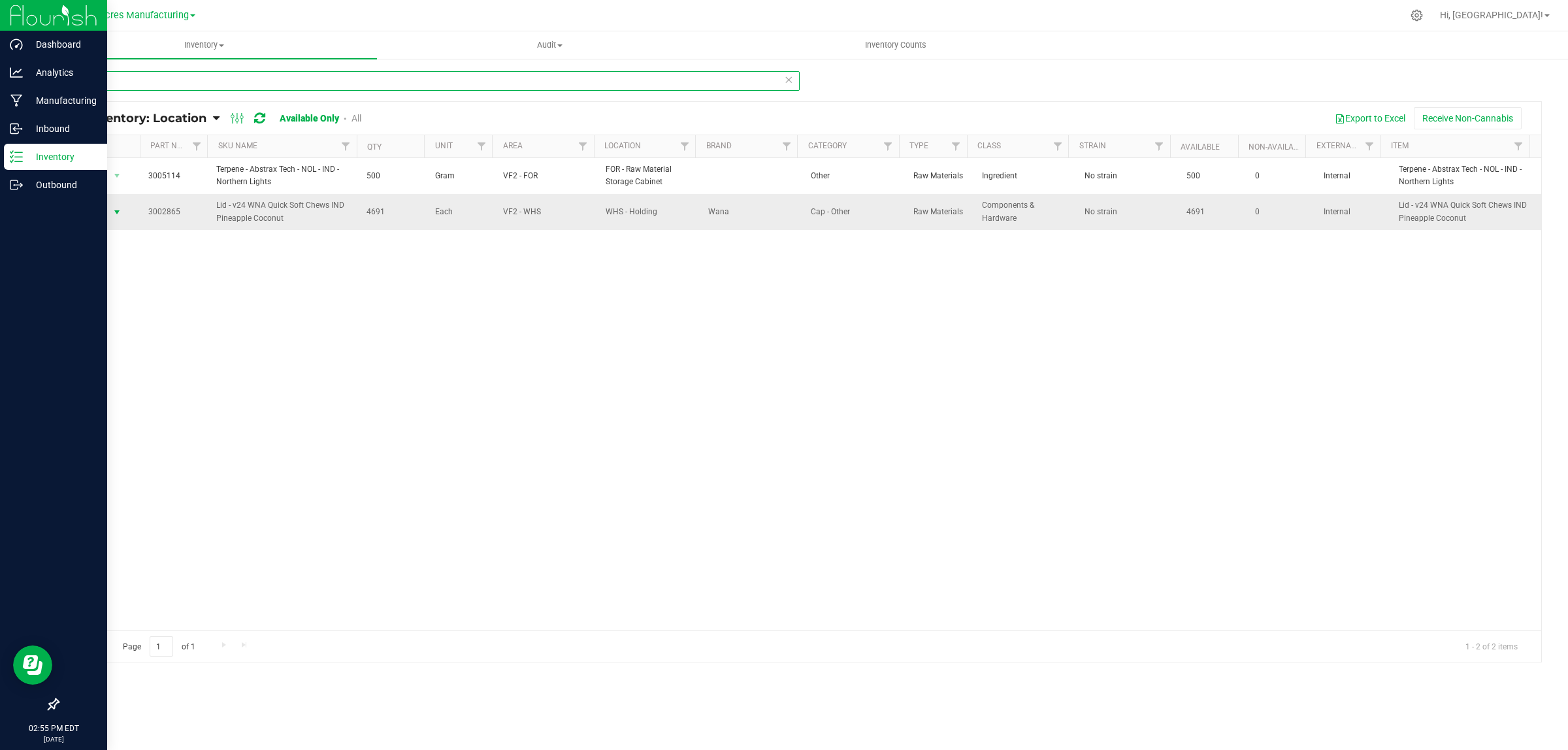
type input "2865"
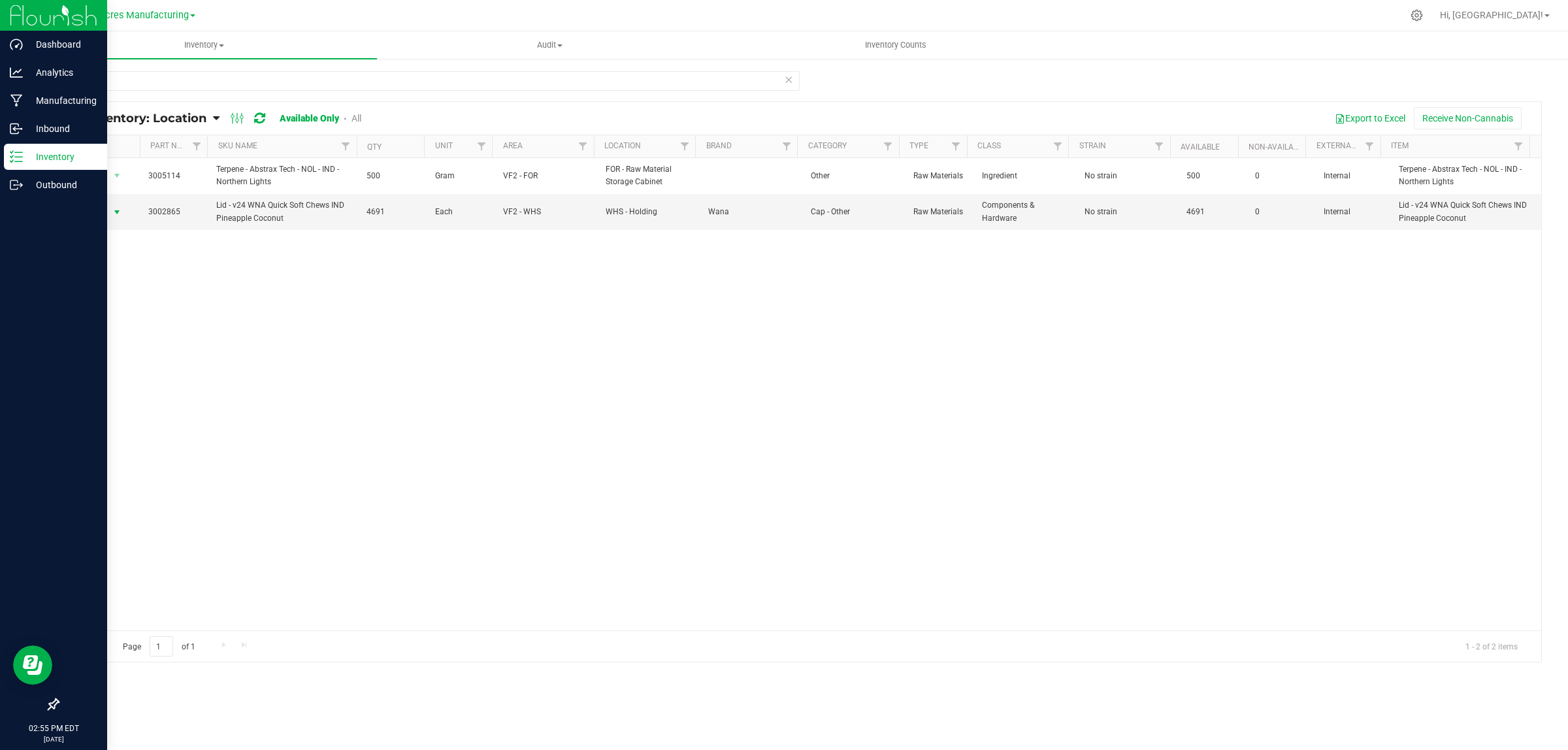
drag, startPoint x: 119, startPoint y: 209, endPoint x: 117, endPoint y: 222, distance: 13.2
click at [119, 207] on span "select" at bounding box center [117, 212] width 10 height 10
click at [127, 297] on li "Locate inventory" at bounding box center [115, 293] width 84 height 20
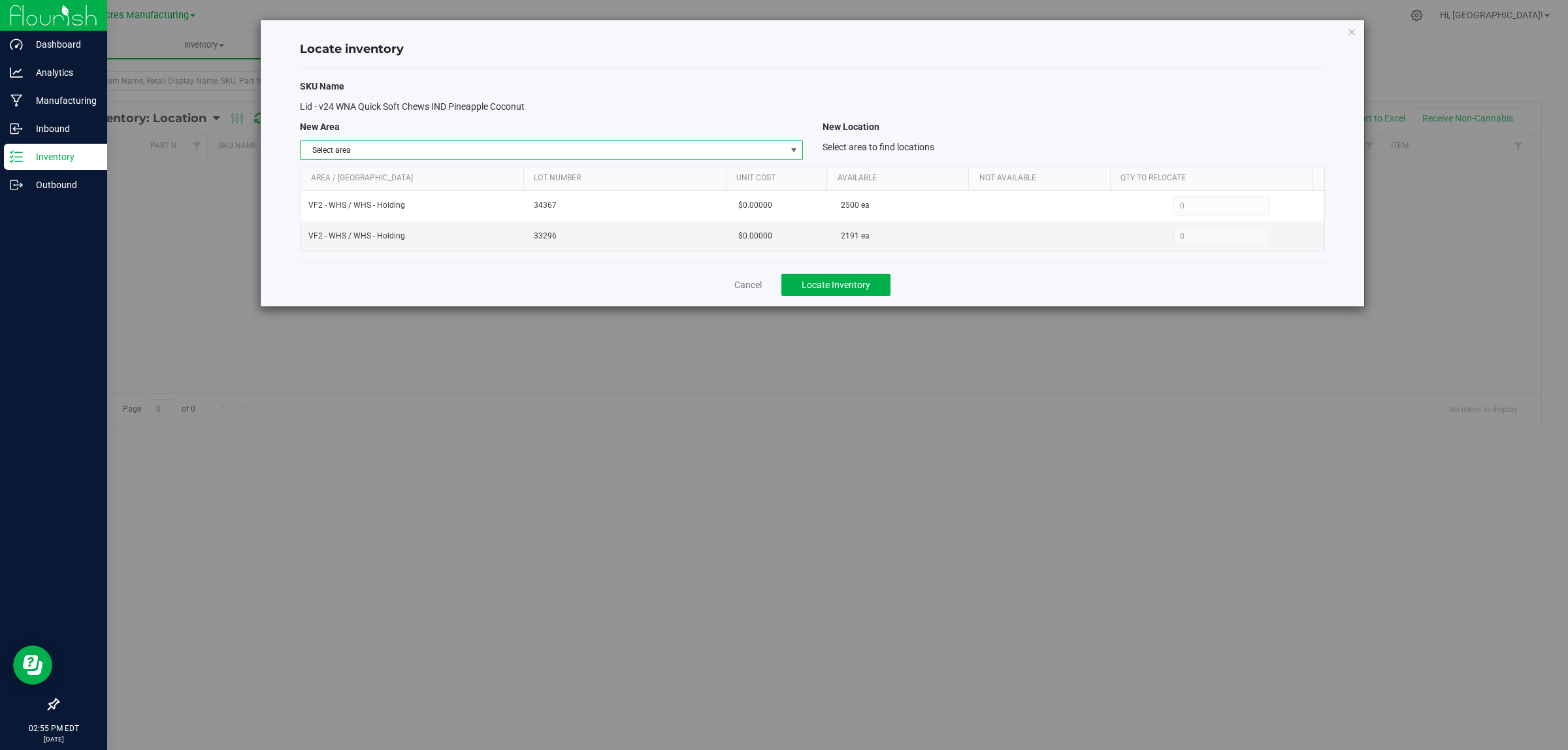
click at [792, 149] on span "select" at bounding box center [793, 150] width 10 height 10
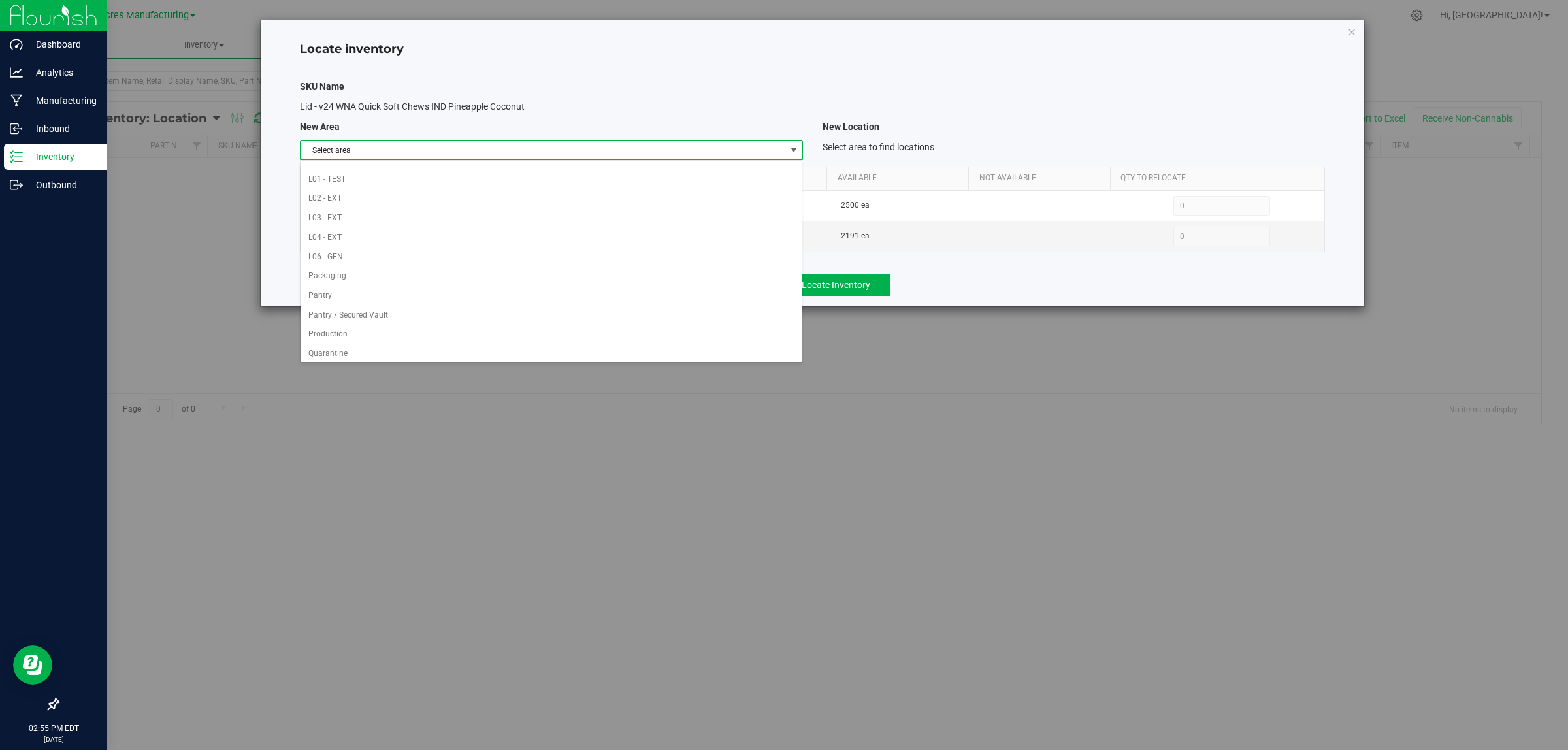
scroll to position [652, 0]
click at [659, 170] on li "VF1 - PKG" at bounding box center [550, 174] width 501 height 20
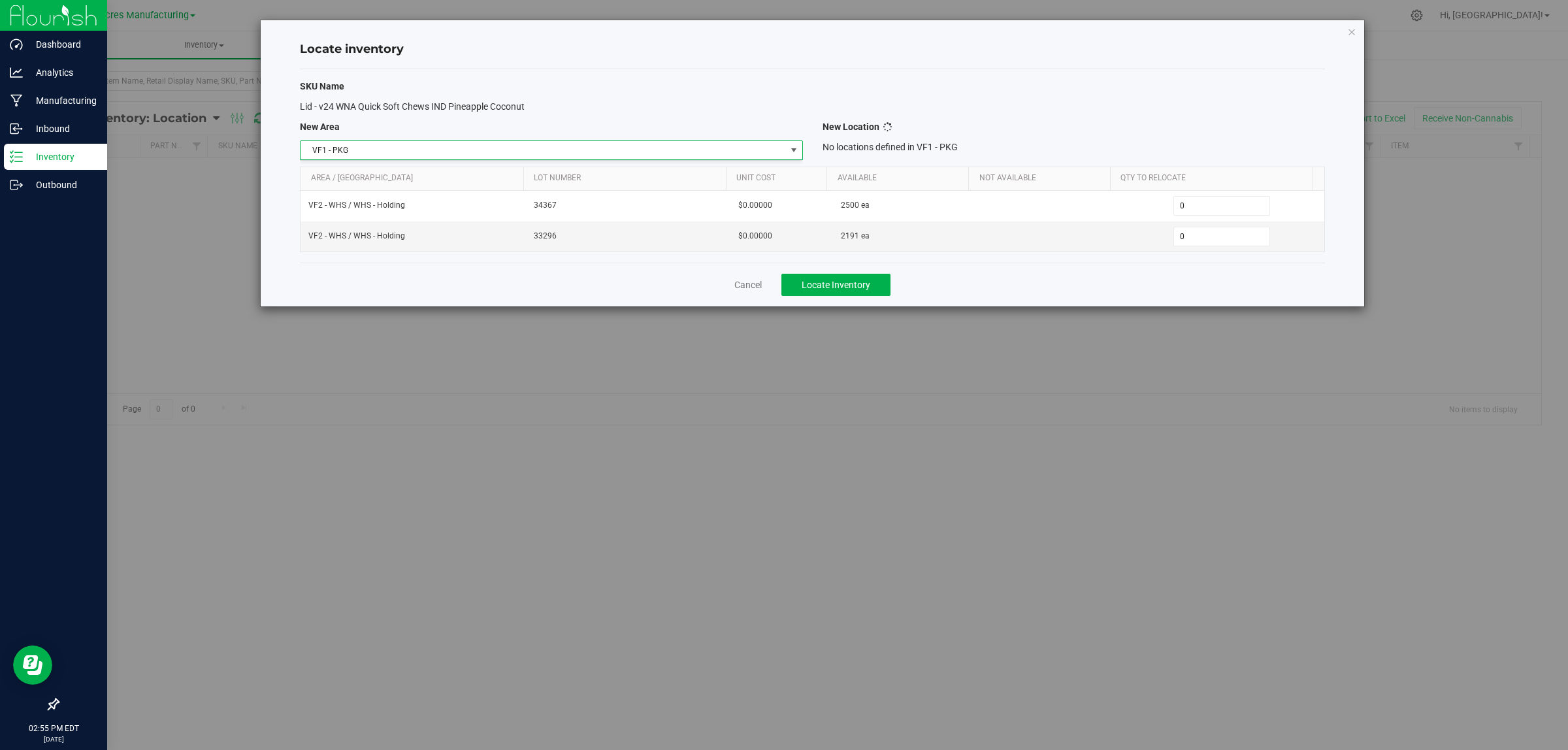
scroll to position [652, 0]
click at [985, 151] on span "Select location" at bounding box center [1066, 150] width 485 height 18
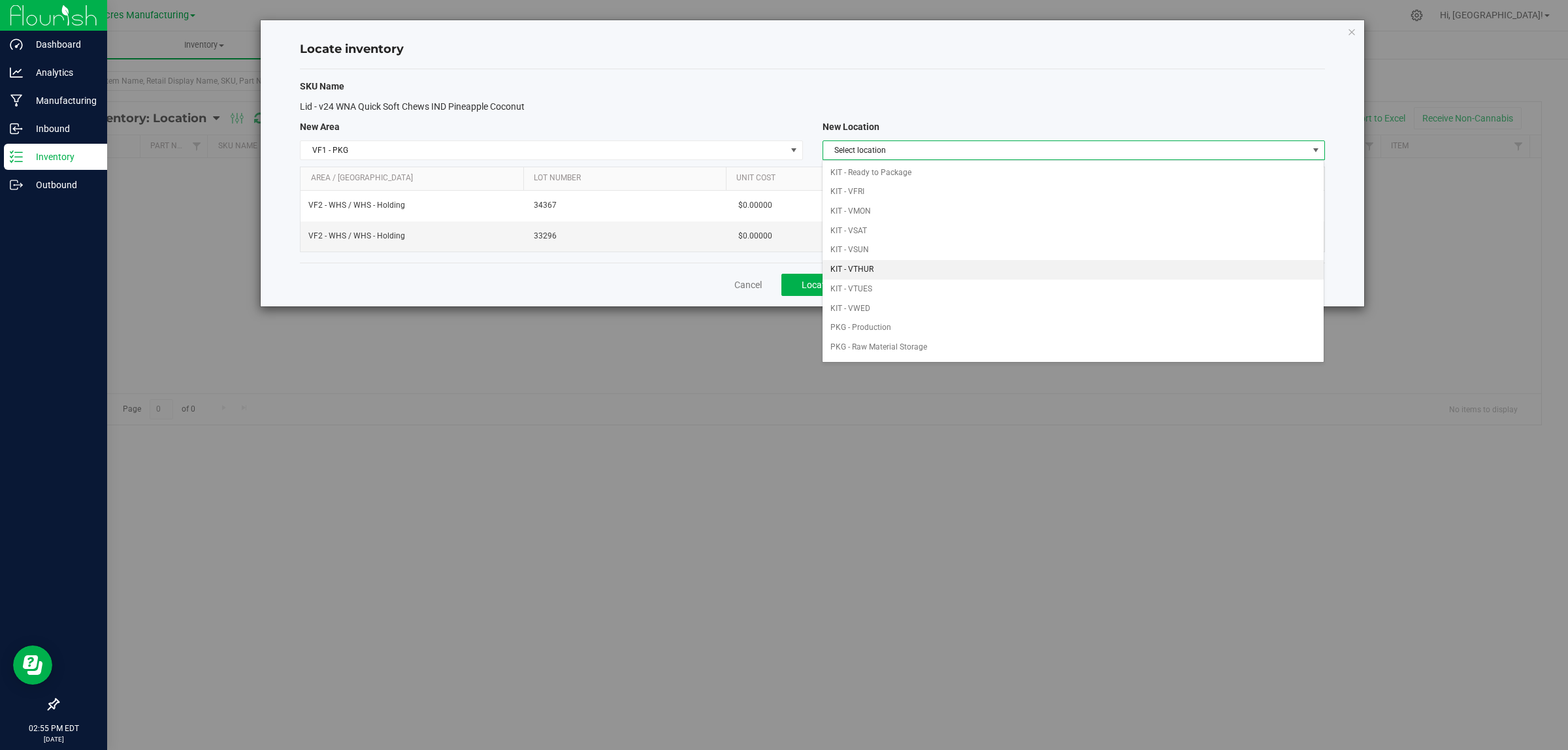
click at [948, 270] on li "KIT - VTHUR" at bounding box center [1072, 269] width 501 height 20
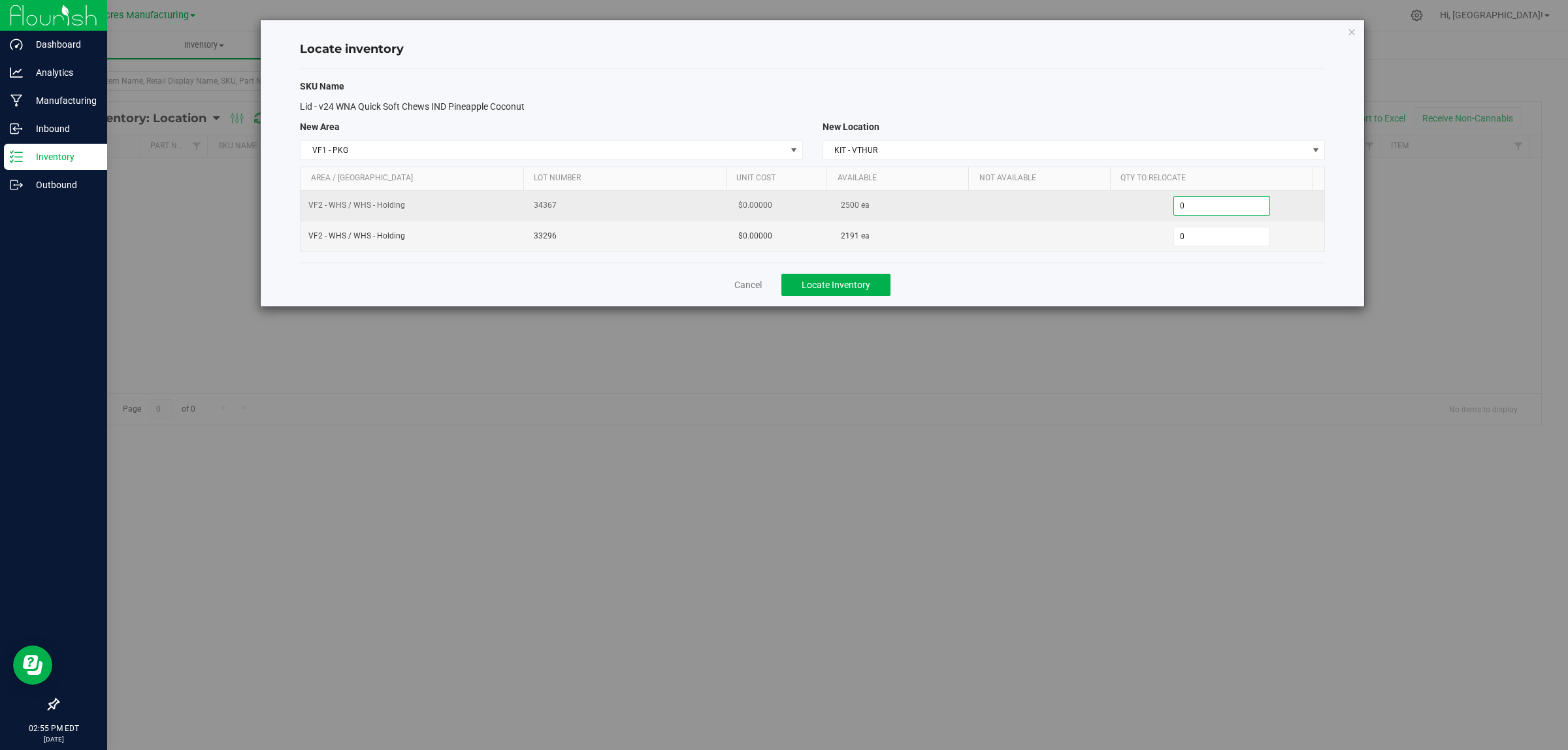
click at [1211, 204] on span "0 0" at bounding box center [1221, 205] width 98 height 20
click at [1211, 204] on input "0" at bounding box center [1221, 205] width 96 height 18
type input "2000"
type input "2,000"
type input "21910"
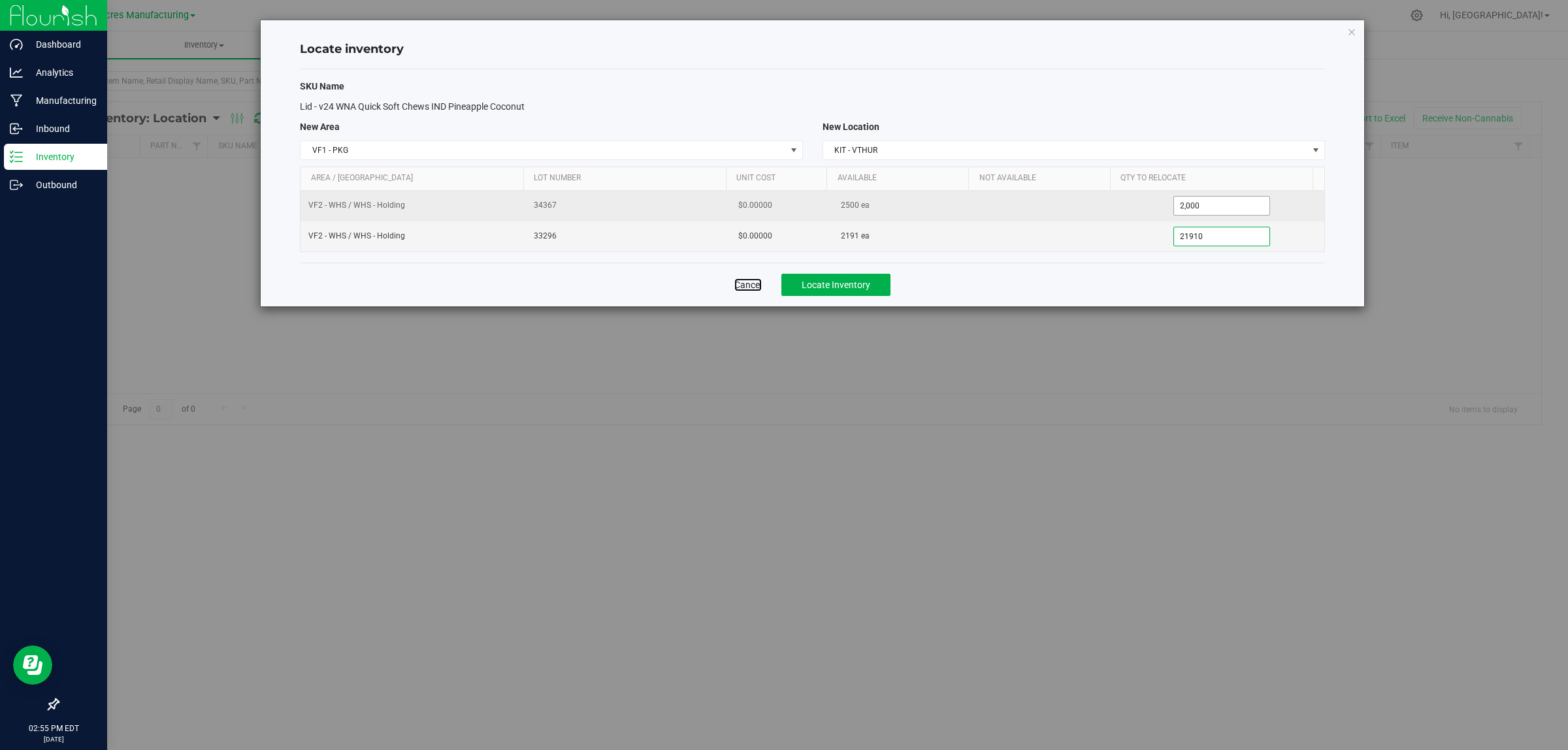
type input "2,191"
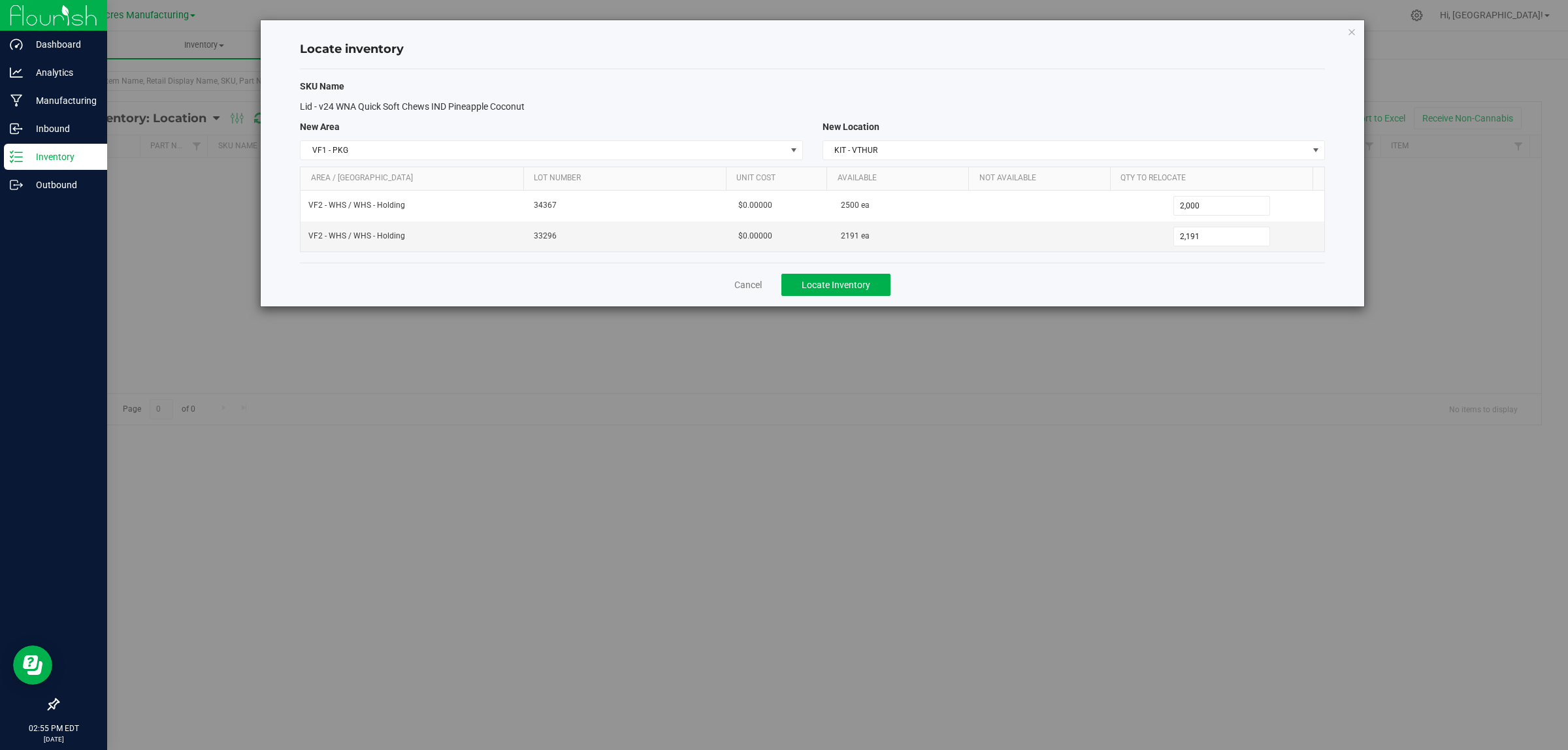
click at [1114, 273] on div "Cancel Locate Inventory" at bounding box center [813, 284] width 1025 height 44
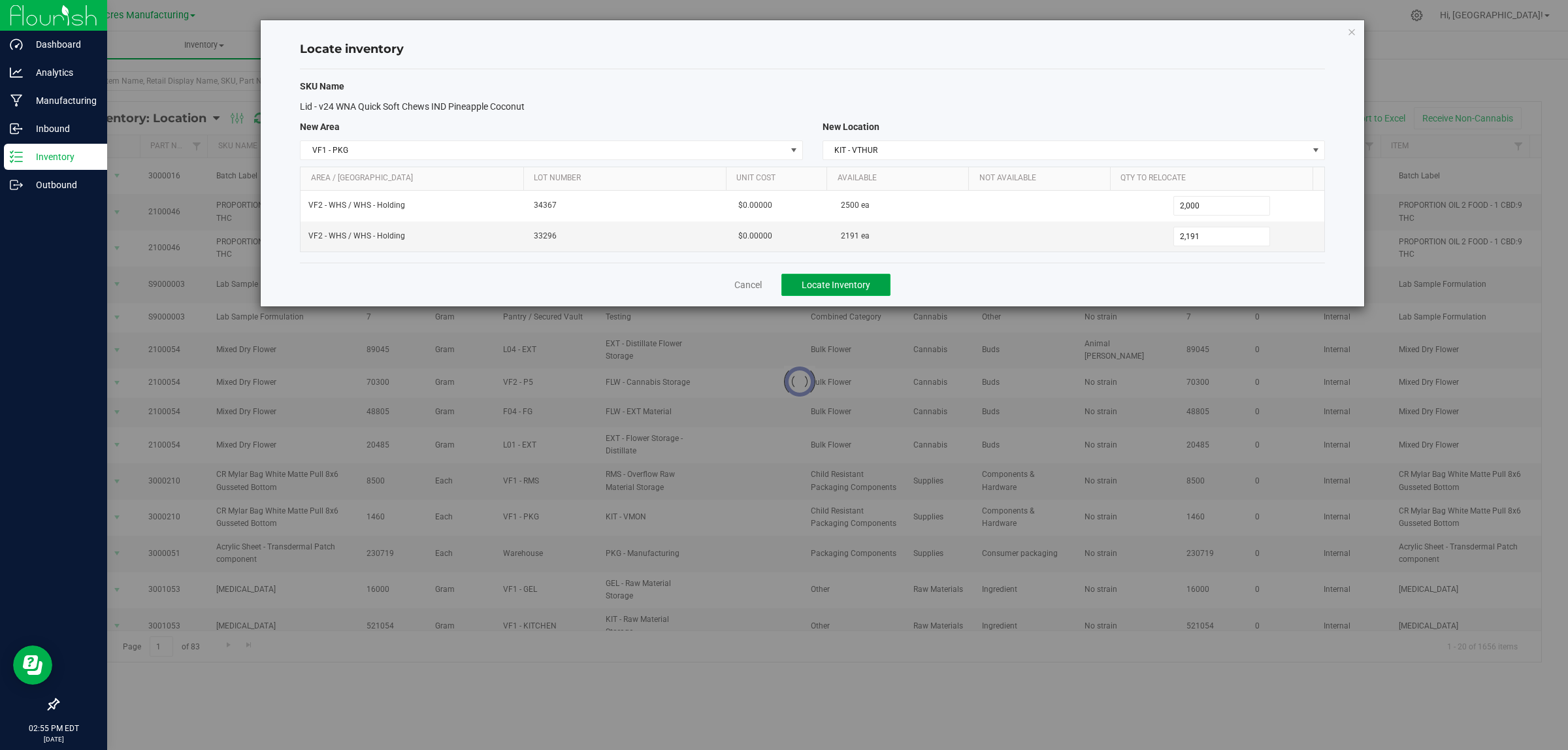
click at [870, 281] on span "Locate Inventory" at bounding box center [836, 284] width 68 height 10
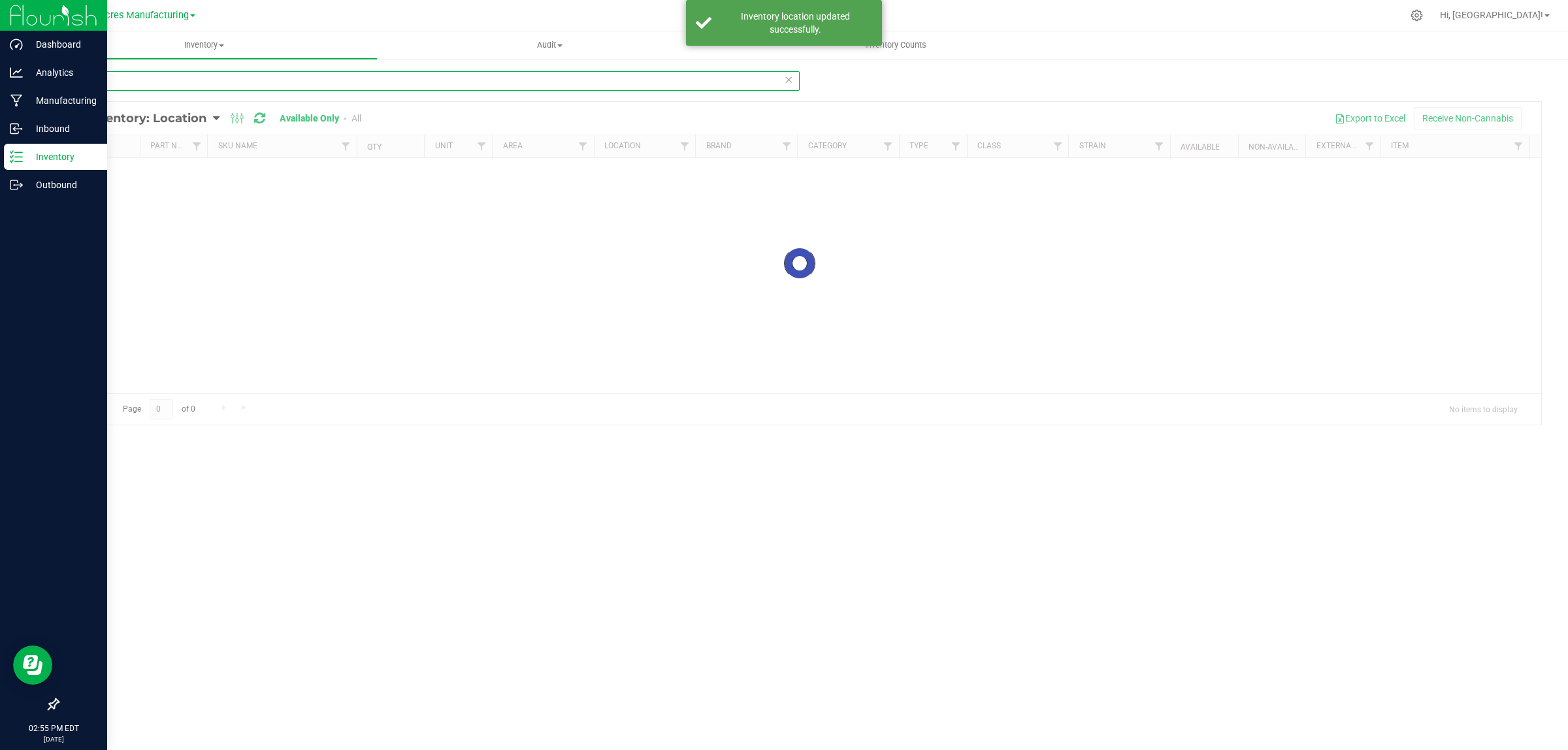
click at [503, 80] on input "2865" at bounding box center [428, 80] width 742 height 20
click at [503, 80] on input "2865" at bounding box center [428, 80] width 742 height 20
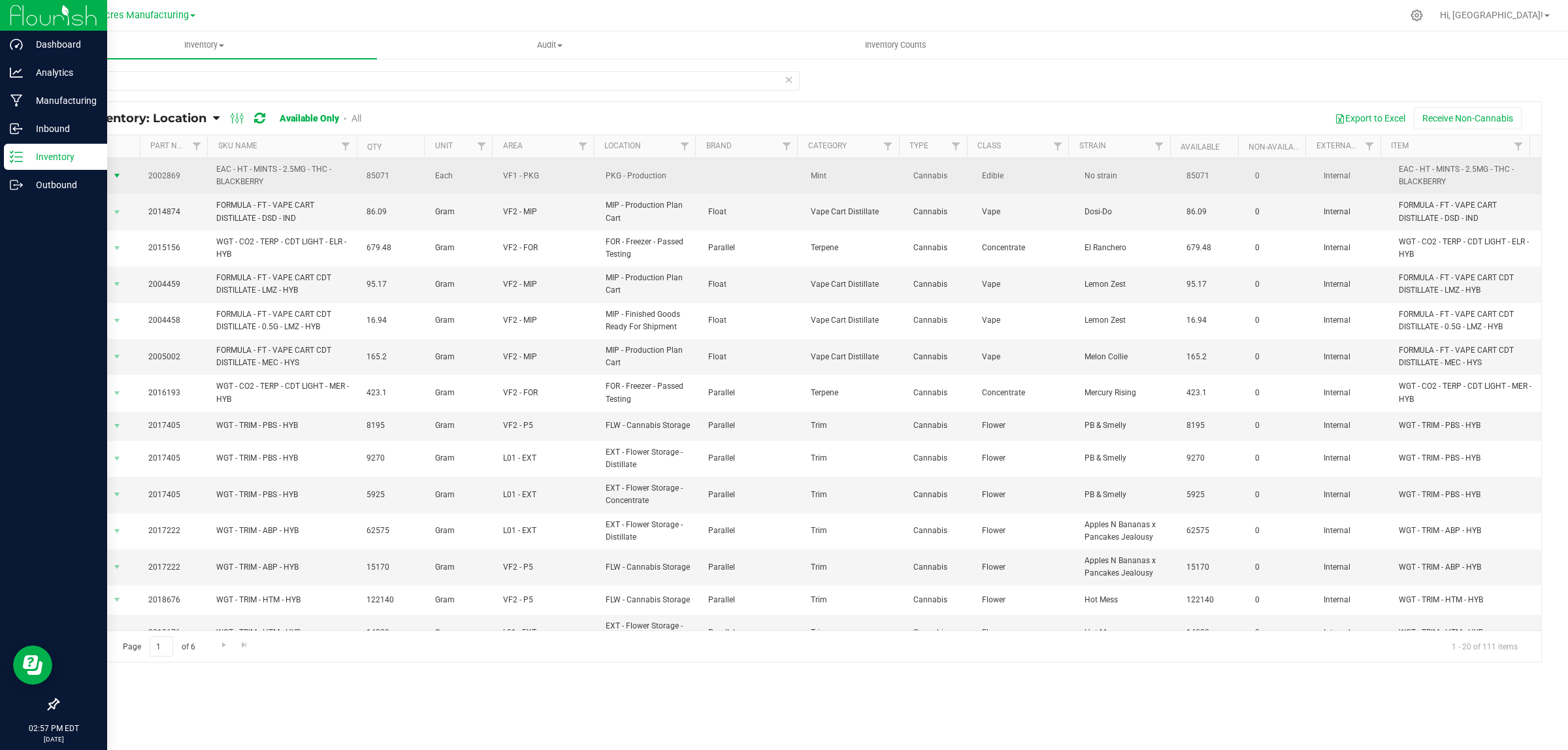
click at [113, 173] on span "select" at bounding box center [117, 175] width 10 height 10
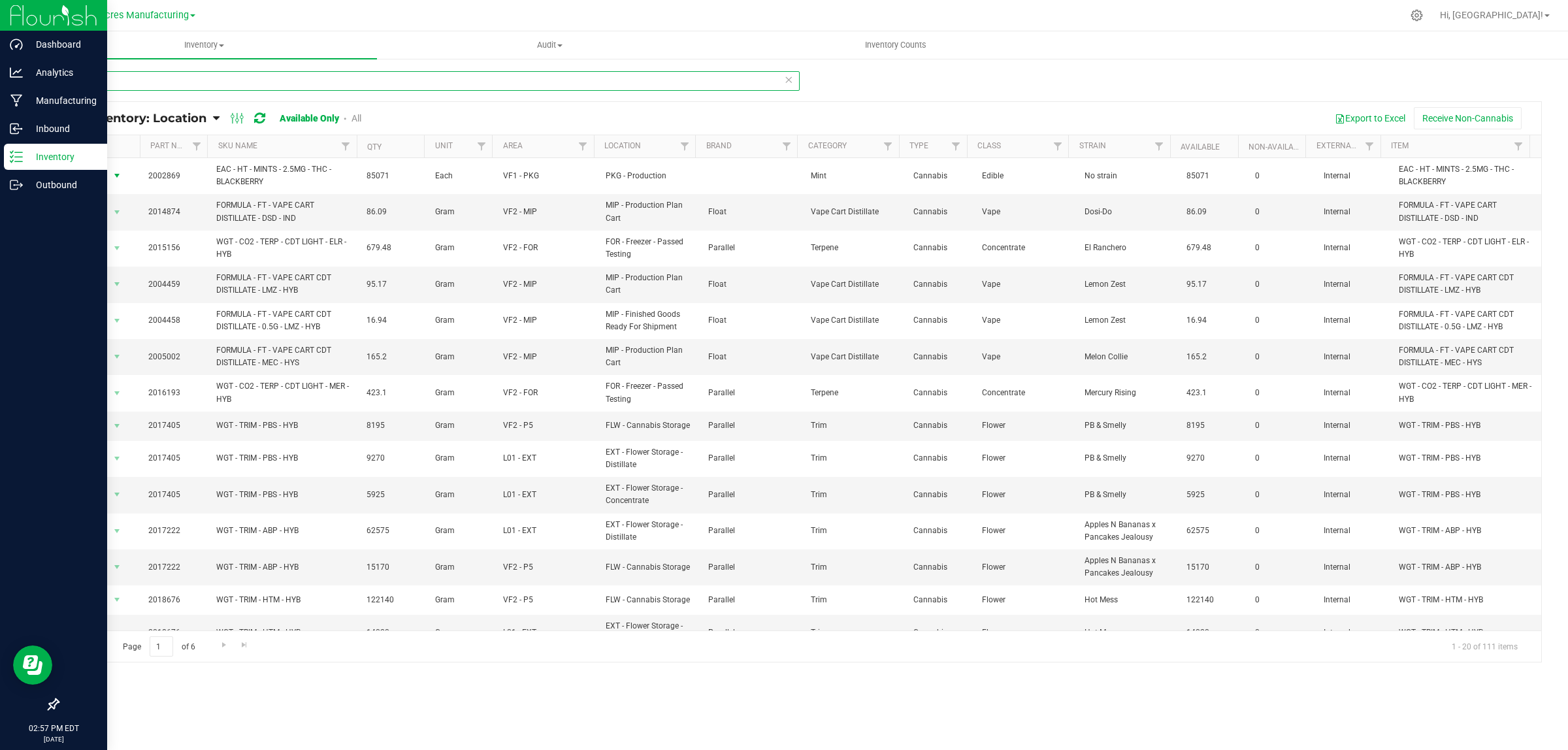
click at [229, 77] on input "2869" at bounding box center [428, 80] width 742 height 20
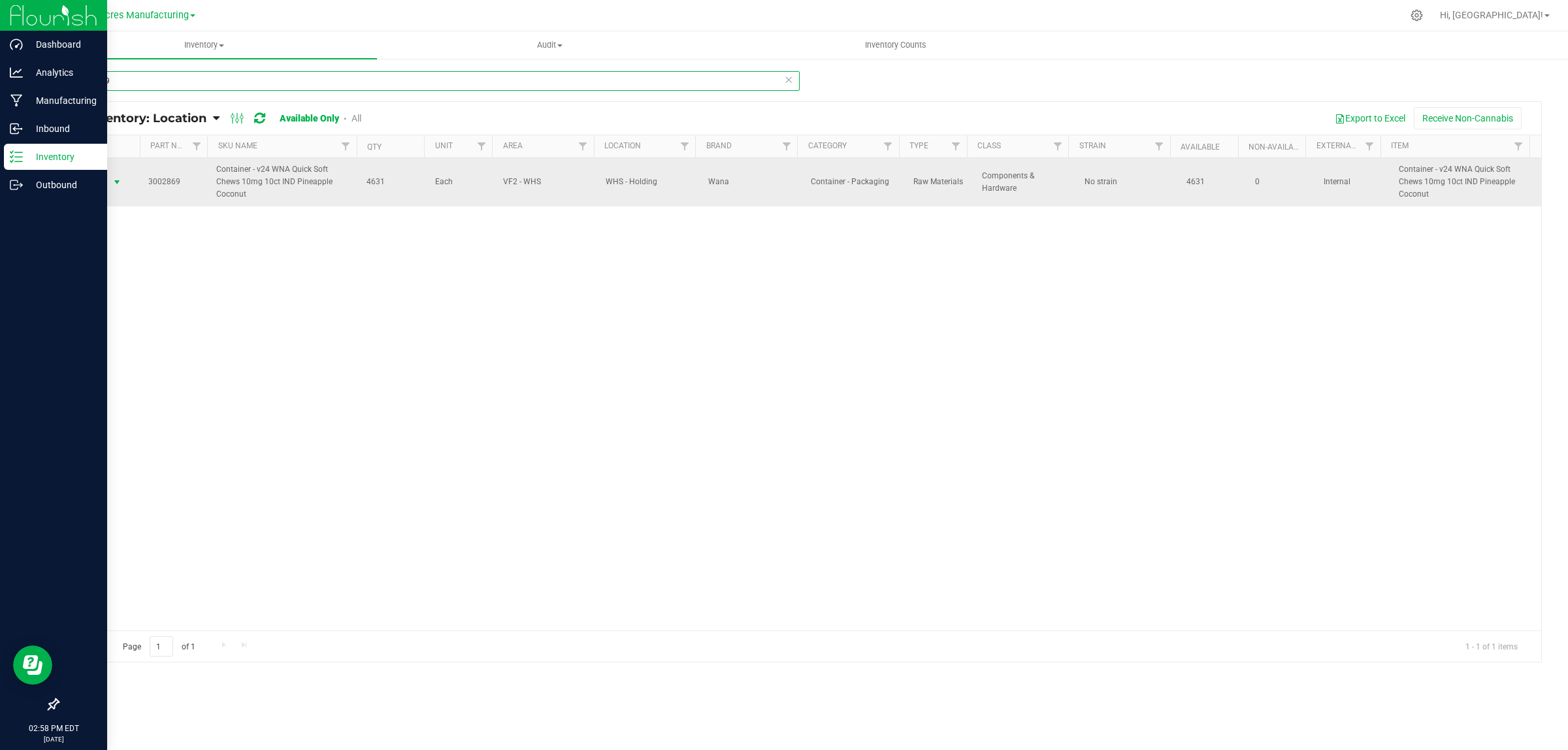
type input "3002869"
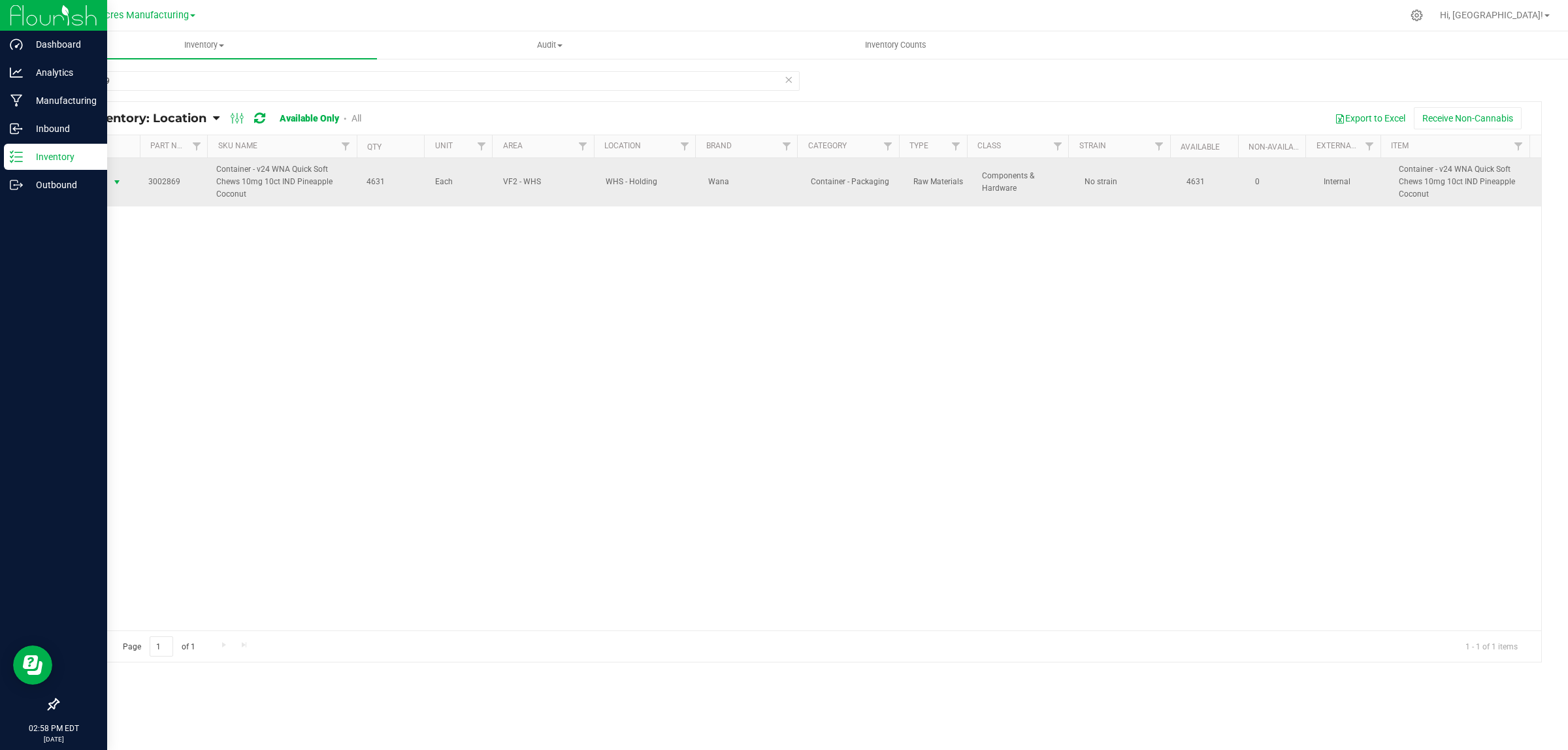
click at [113, 178] on span "select" at bounding box center [117, 182] width 10 height 10
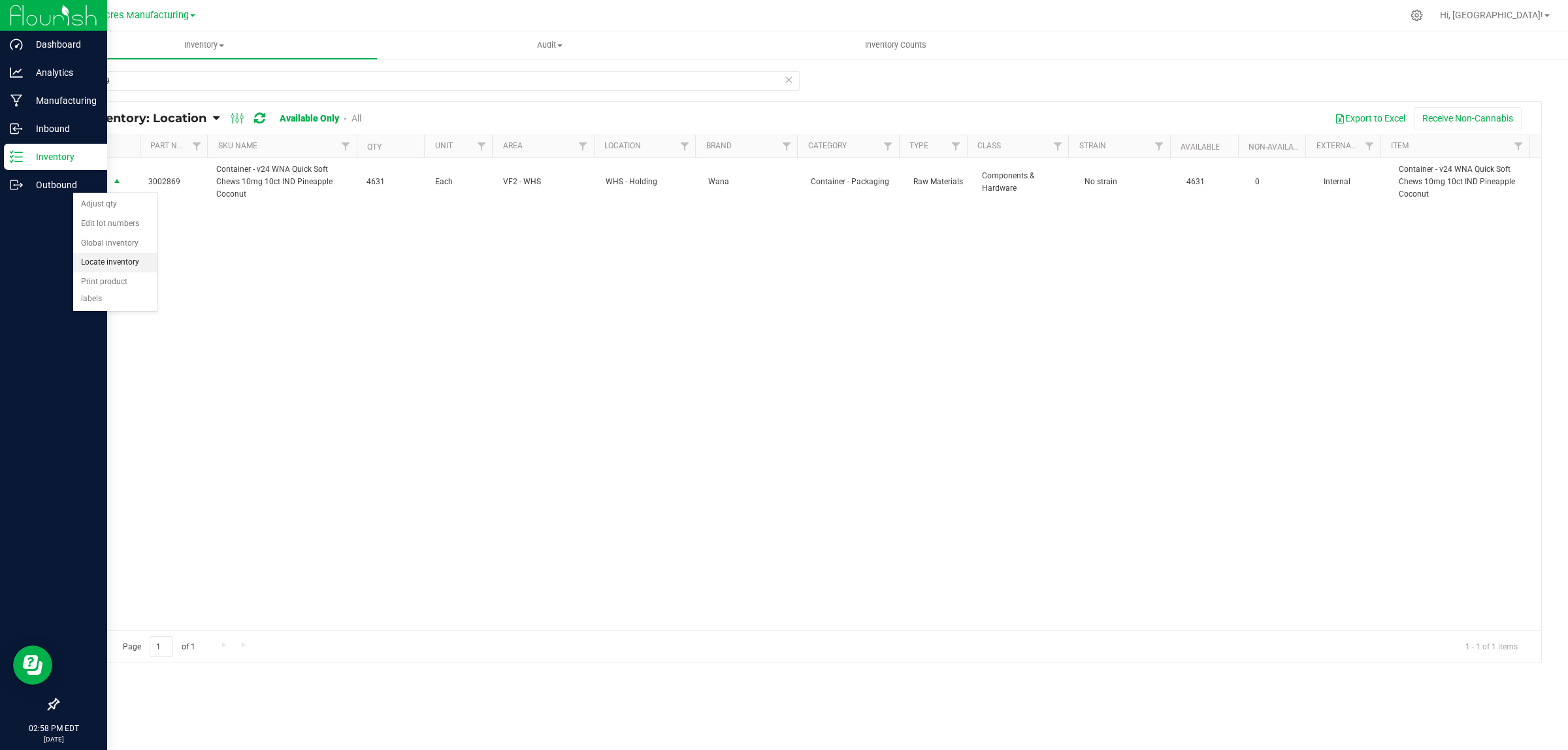
click at [135, 259] on li "Locate inventory" at bounding box center [115, 262] width 84 height 20
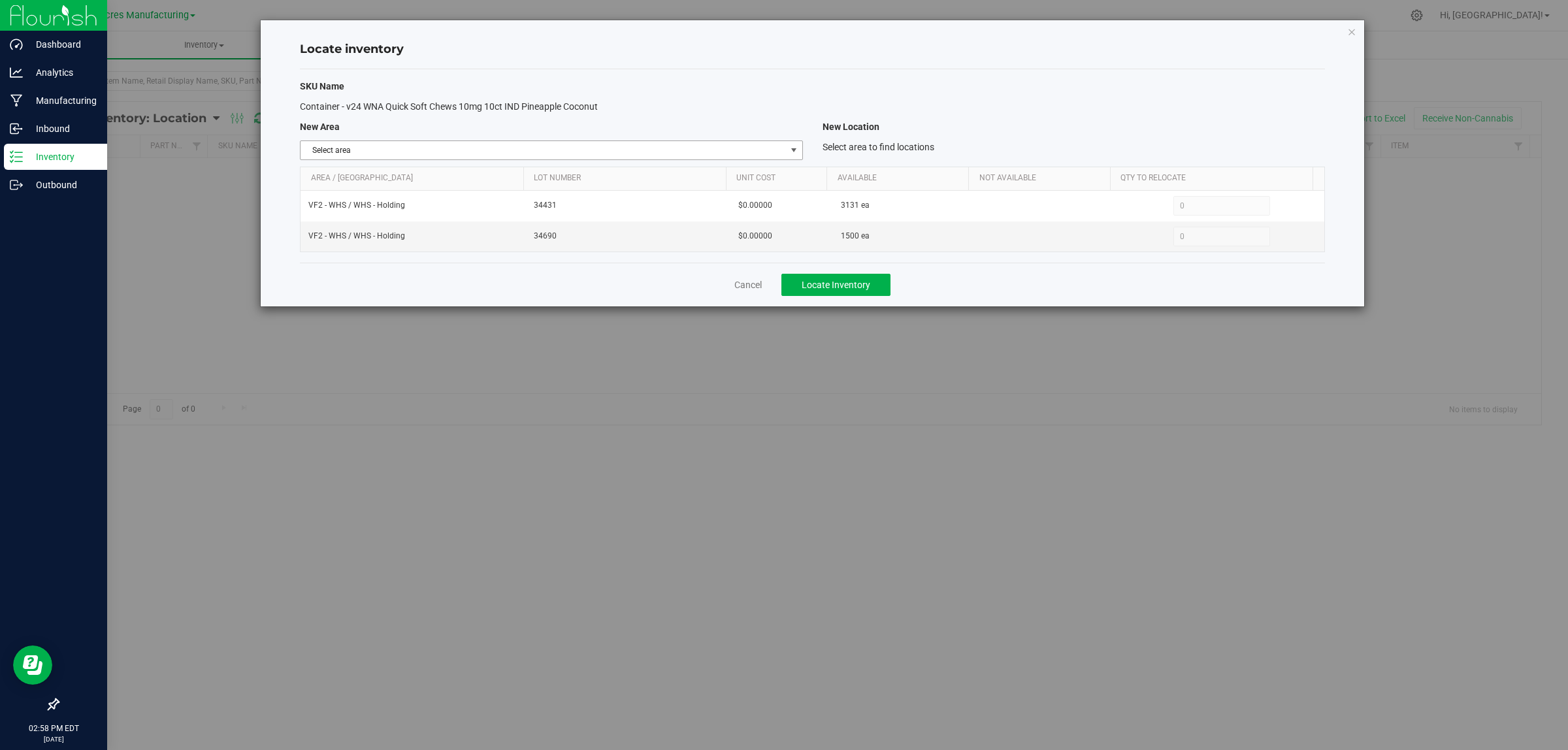
click at [746, 145] on span "Select area" at bounding box center [543, 150] width 485 height 18
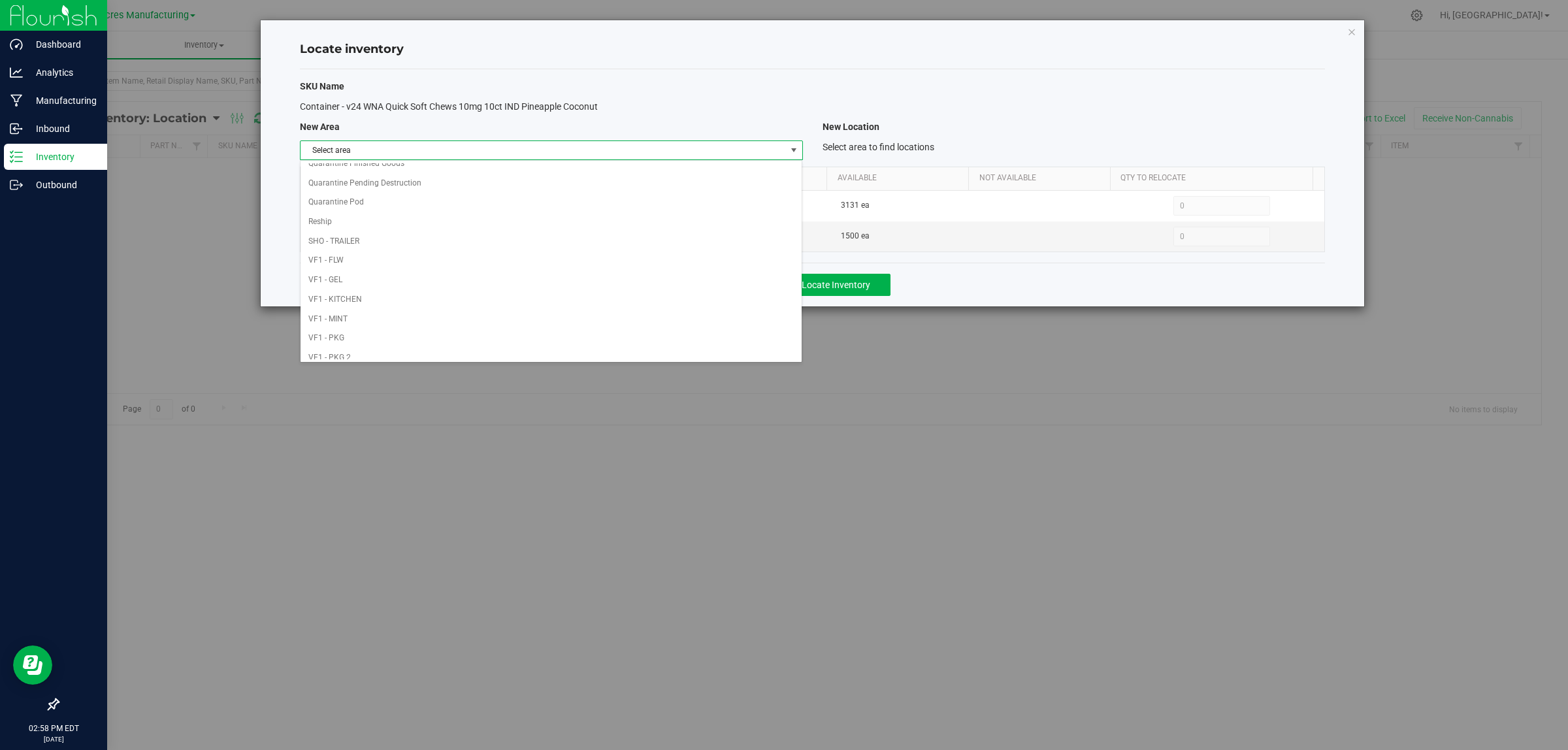
scroll to position [652, 0]
click at [598, 165] on li "VF1 - PKG" at bounding box center [550, 174] width 501 height 20
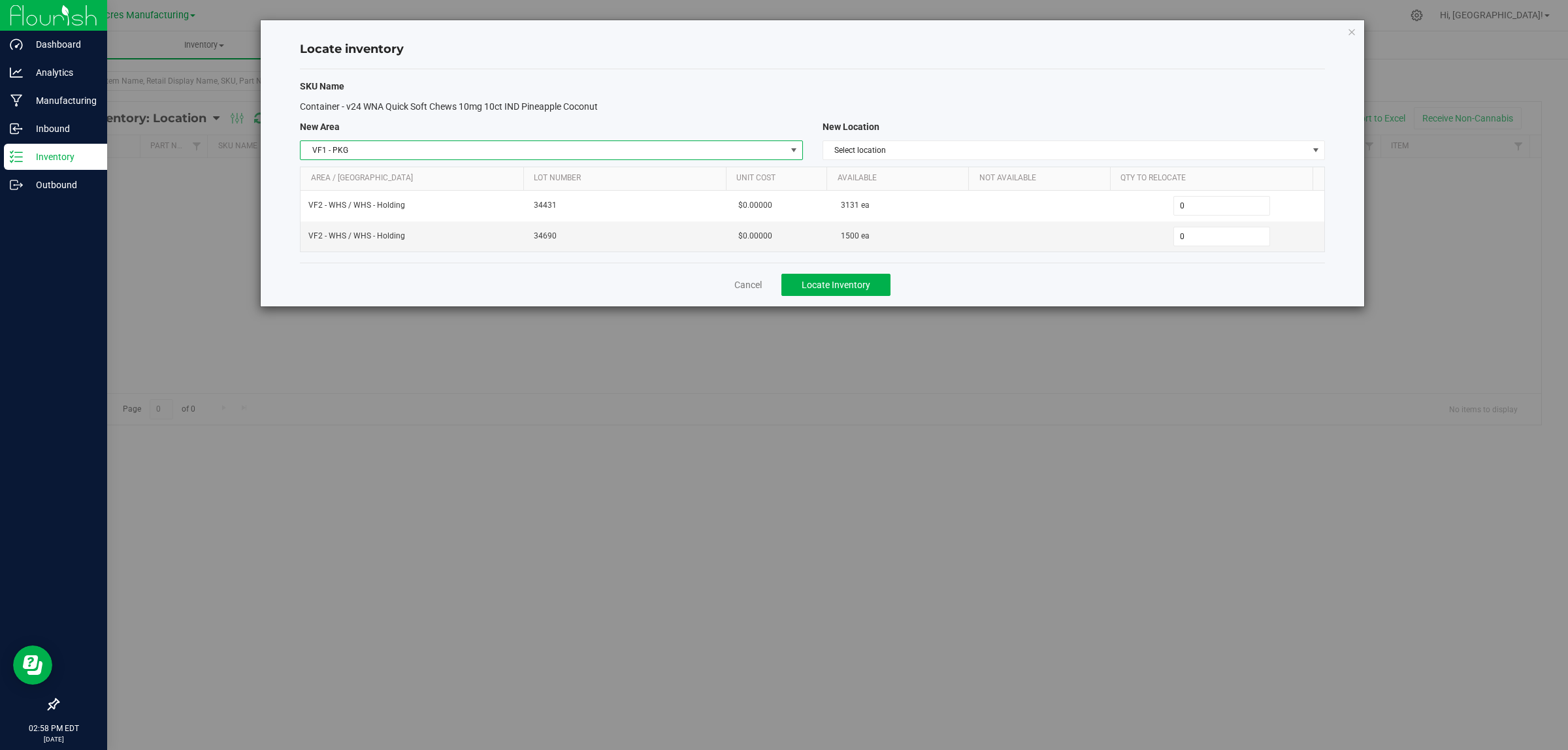
click at [1020, 133] on div "New Location" at bounding box center [1073, 127] width 522 height 13
click at [1034, 147] on span "Select location" at bounding box center [1066, 150] width 485 height 18
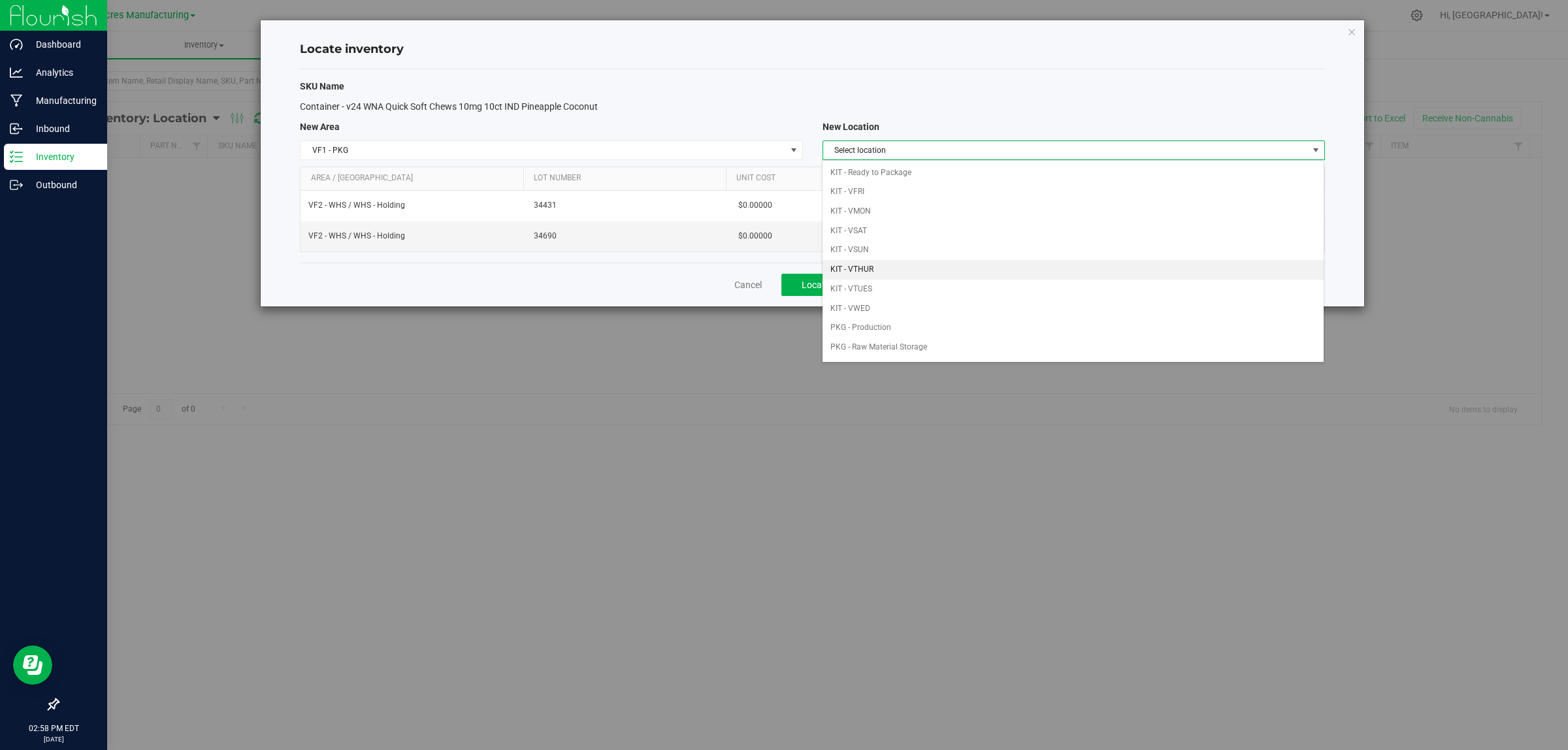
click at [990, 277] on li "KIT - VTHUR" at bounding box center [1072, 269] width 501 height 20
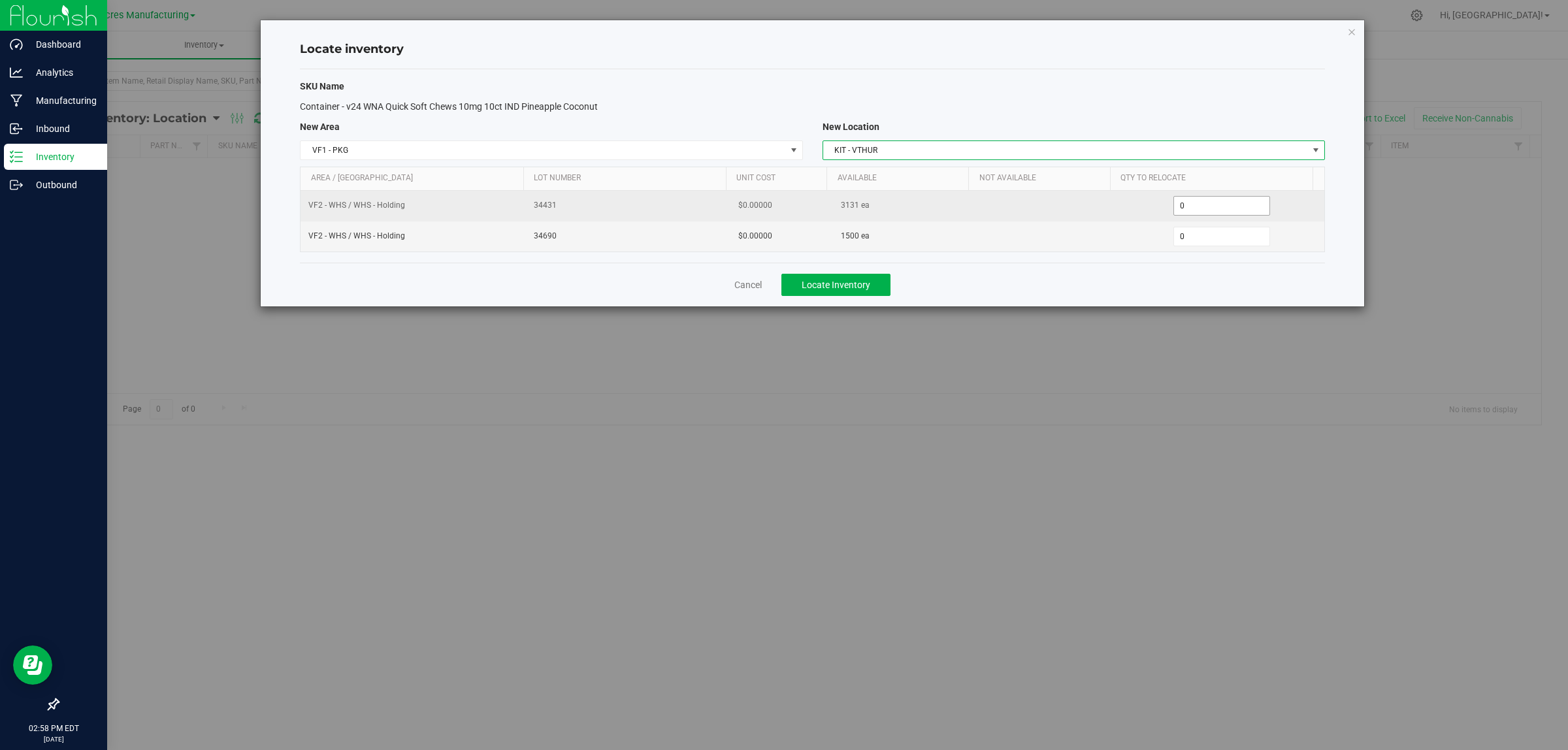
click at [1191, 201] on span "0 0" at bounding box center [1221, 205] width 98 height 20
click at [1191, 200] on input "0" at bounding box center [1221, 205] width 96 height 18
type input "3131"
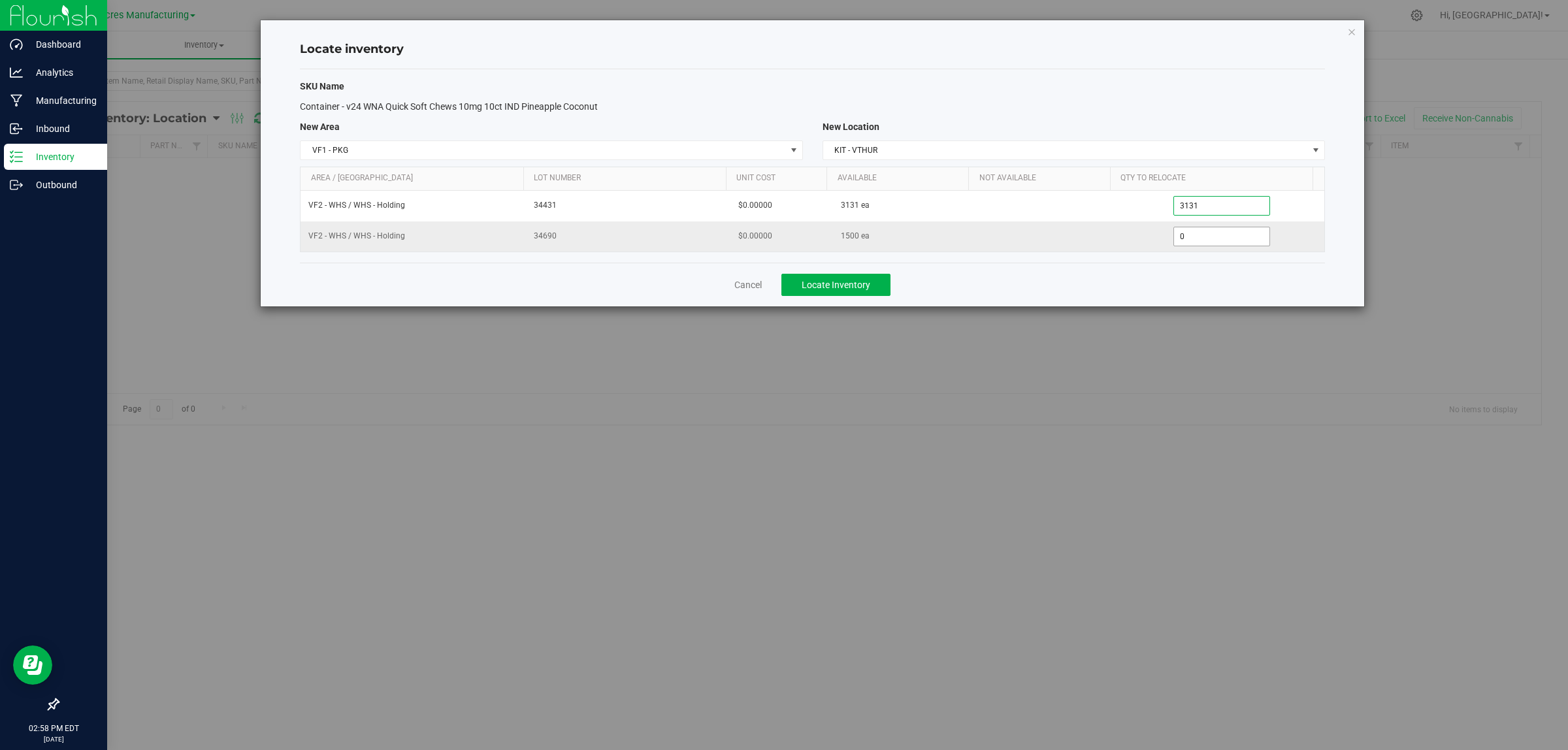
type input "3,131"
click at [1200, 241] on span "0 0" at bounding box center [1221, 236] width 98 height 20
click at [1200, 241] on input "0" at bounding box center [1221, 236] width 96 height 18
type input "1000"
type input "1,000"
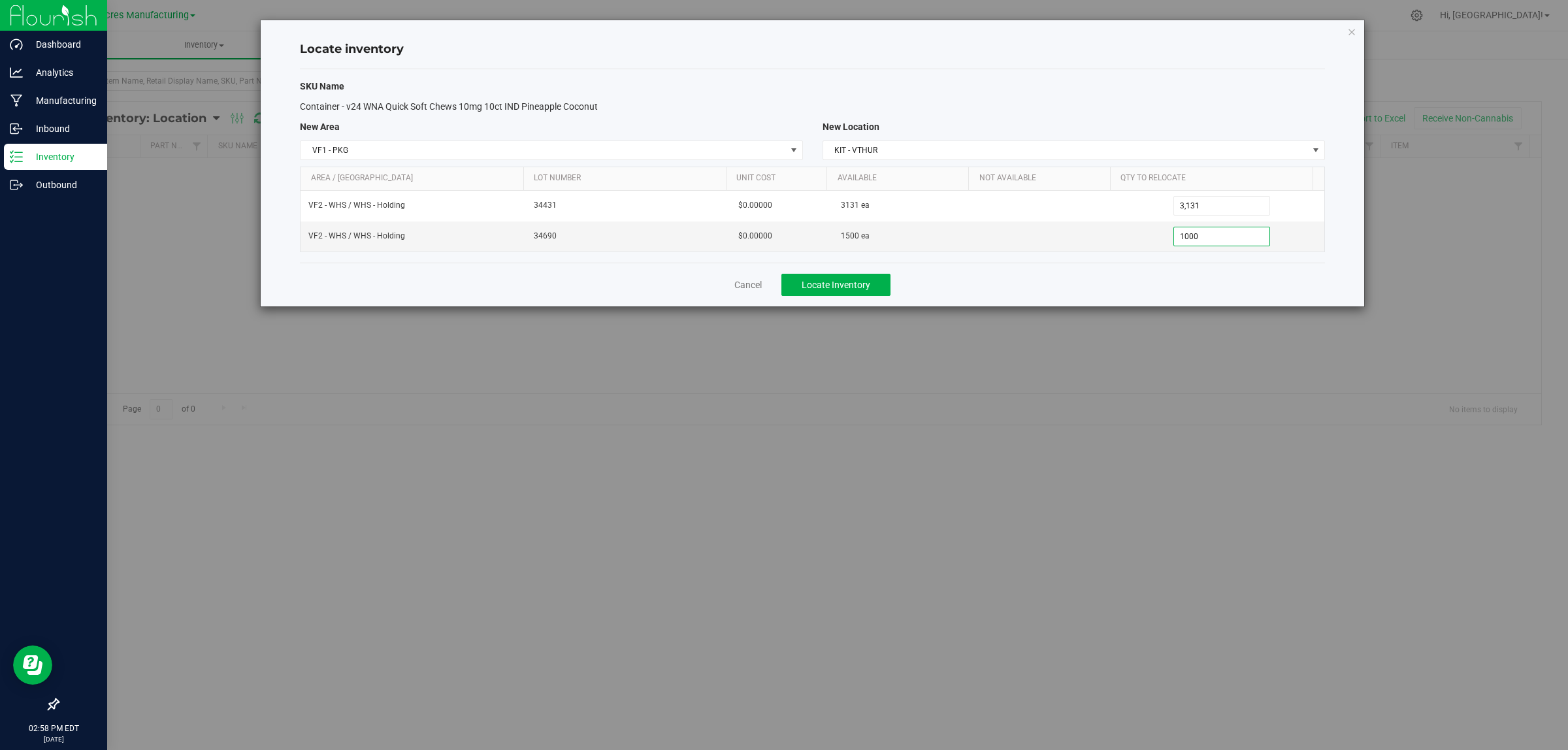
click at [1140, 259] on div "SKU Name Container - v24 WNA Quick Soft Chews 10mg 10ct IND Pineapple Coconut N…" at bounding box center [813, 166] width 1025 height 193
click at [1001, 273] on div "Cancel Locate Inventory" at bounding box center [813, 284] width 1025 height 44
click at [838, 289] on span "Locate Inventory" at bounding box center [836, 284] width 68 height 10
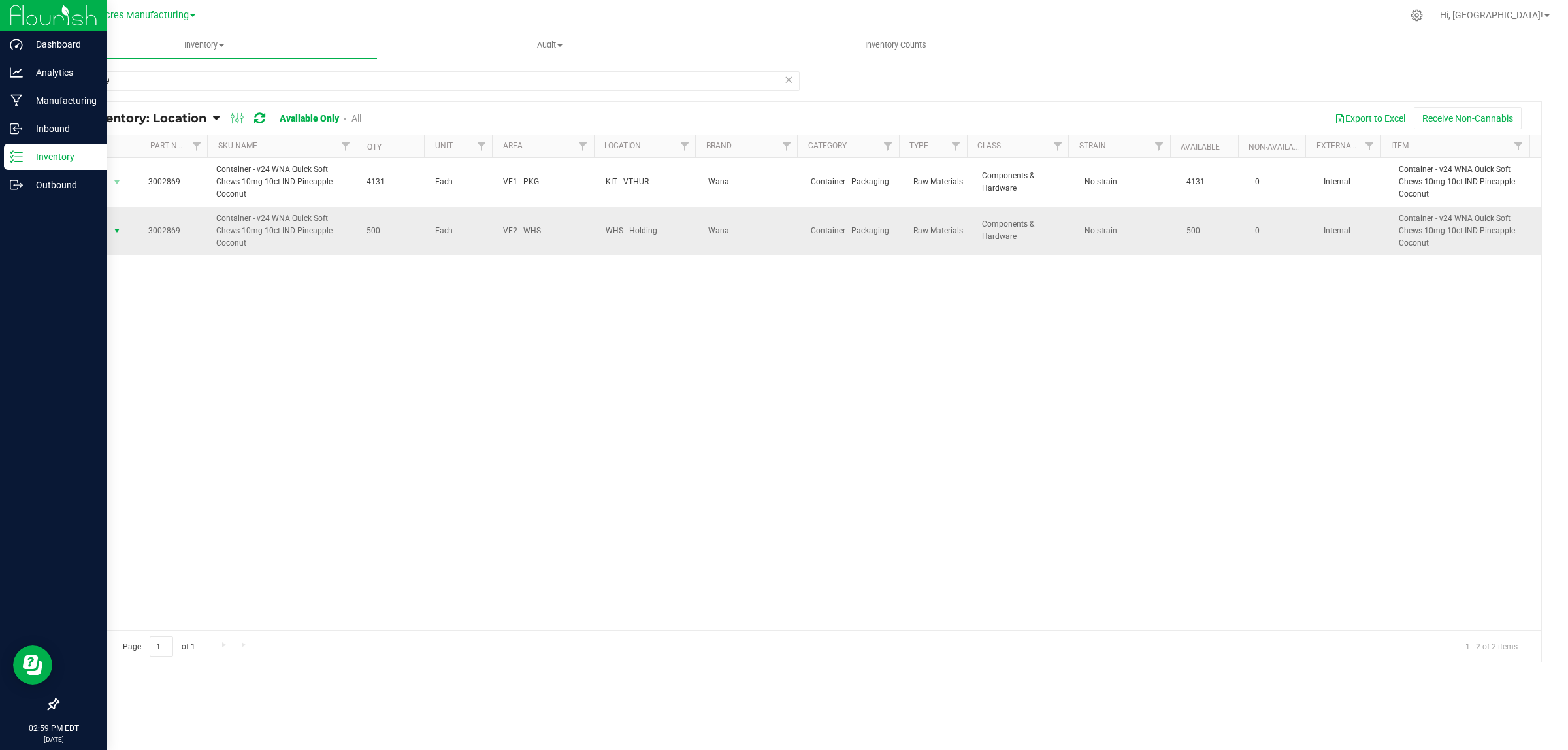
click at [119, 234] on span "select" at bounding box center [117, 230] width 10 height 10
click at [354, 371] on div "Action Action Adjust qty Edit lot numbers Global inventory Locate inventory Pri…" at bounding box center [799, 394] width 1483 height 473
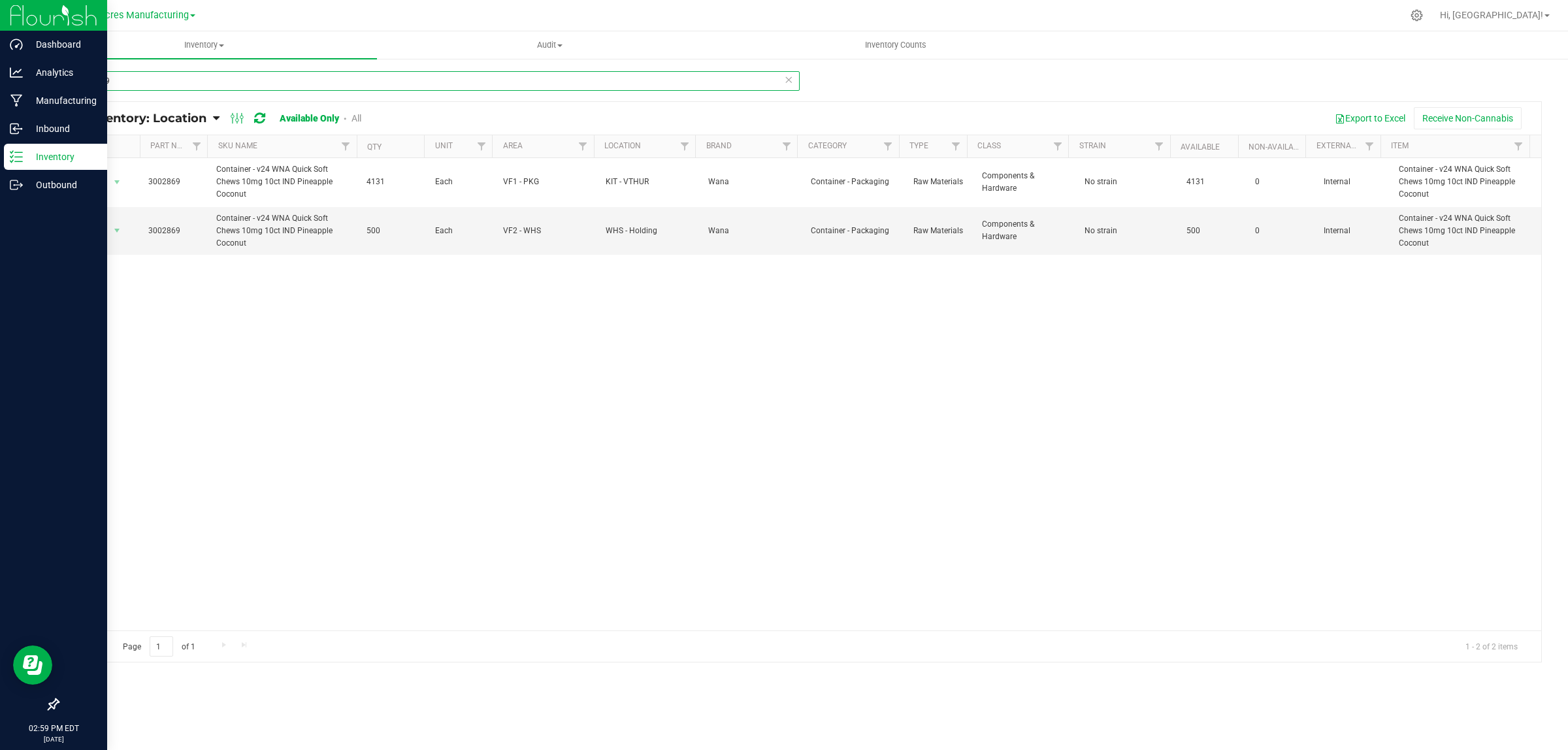
click at [133, 77] on input "3002869" at bounding box center [428, 80] width 742 height 20
click at [134, 79] on input "3002869" at bounding box center [428, 80] width 742 height 20
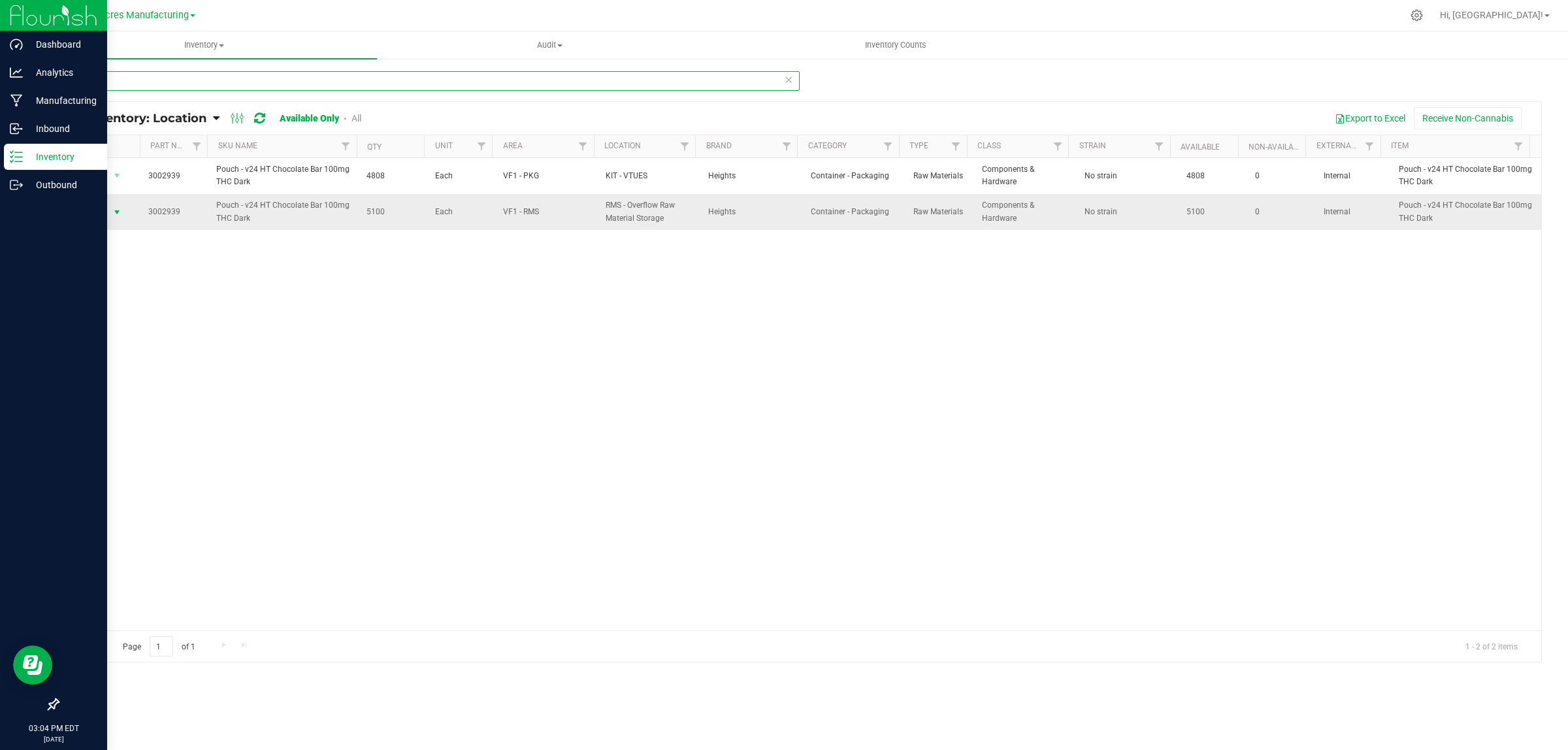
type input "2939"
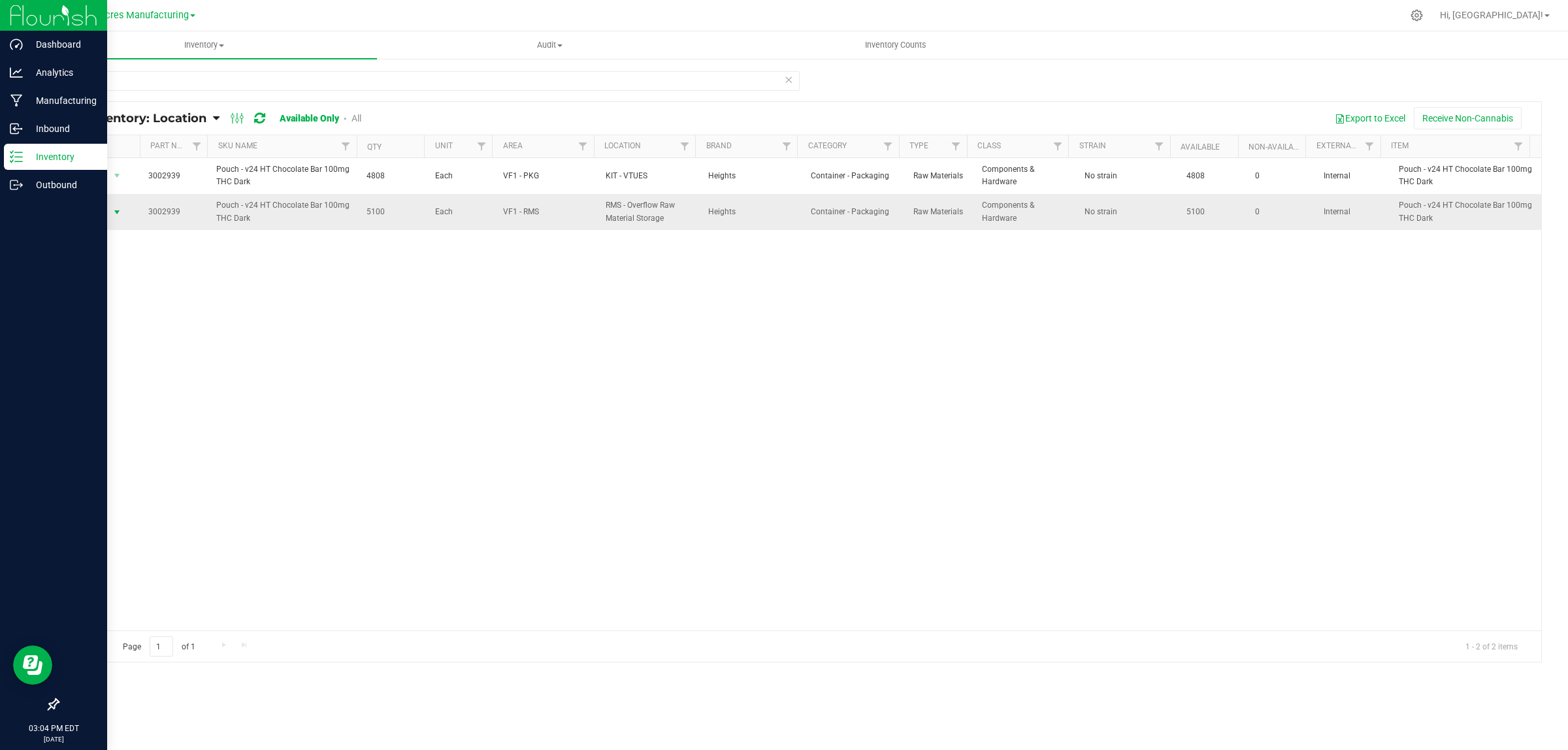
click at [112, 207] on span "select" at bounding box center [117, 212] width 10 height 10
click at [121, 293] on li "Locate inventory" at bounding box center [115, 293] width 84 height 20
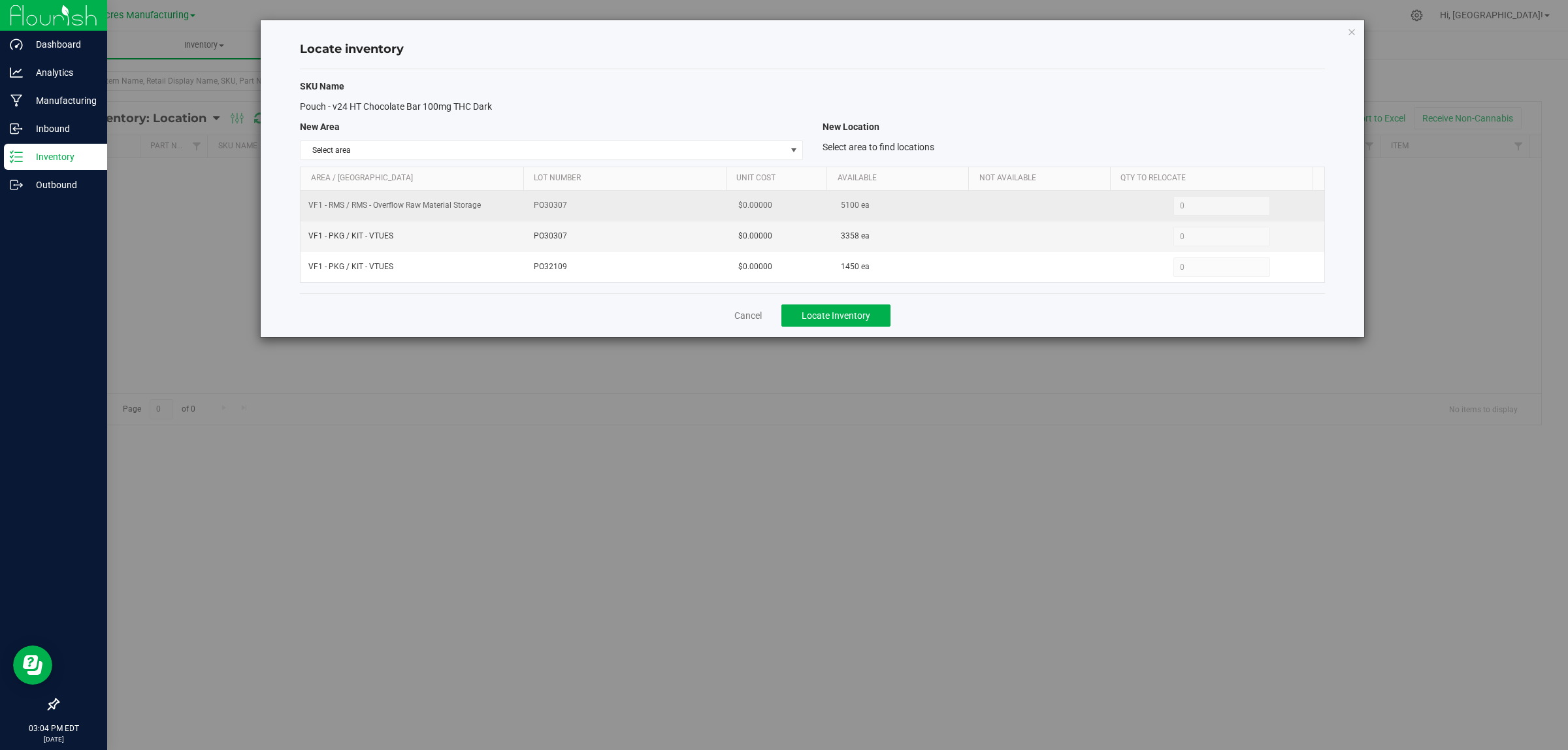
click at [833, 207] on td "5100 ea" at bounding box center [904, 205] width 143 height 30
click at [840, 201] on span "5100 ea" at bounding box center [855, 205] width 28 height 12
click at [841, 201] on span "5100 ea" at bounding box center [855, 205] width 28 height 12
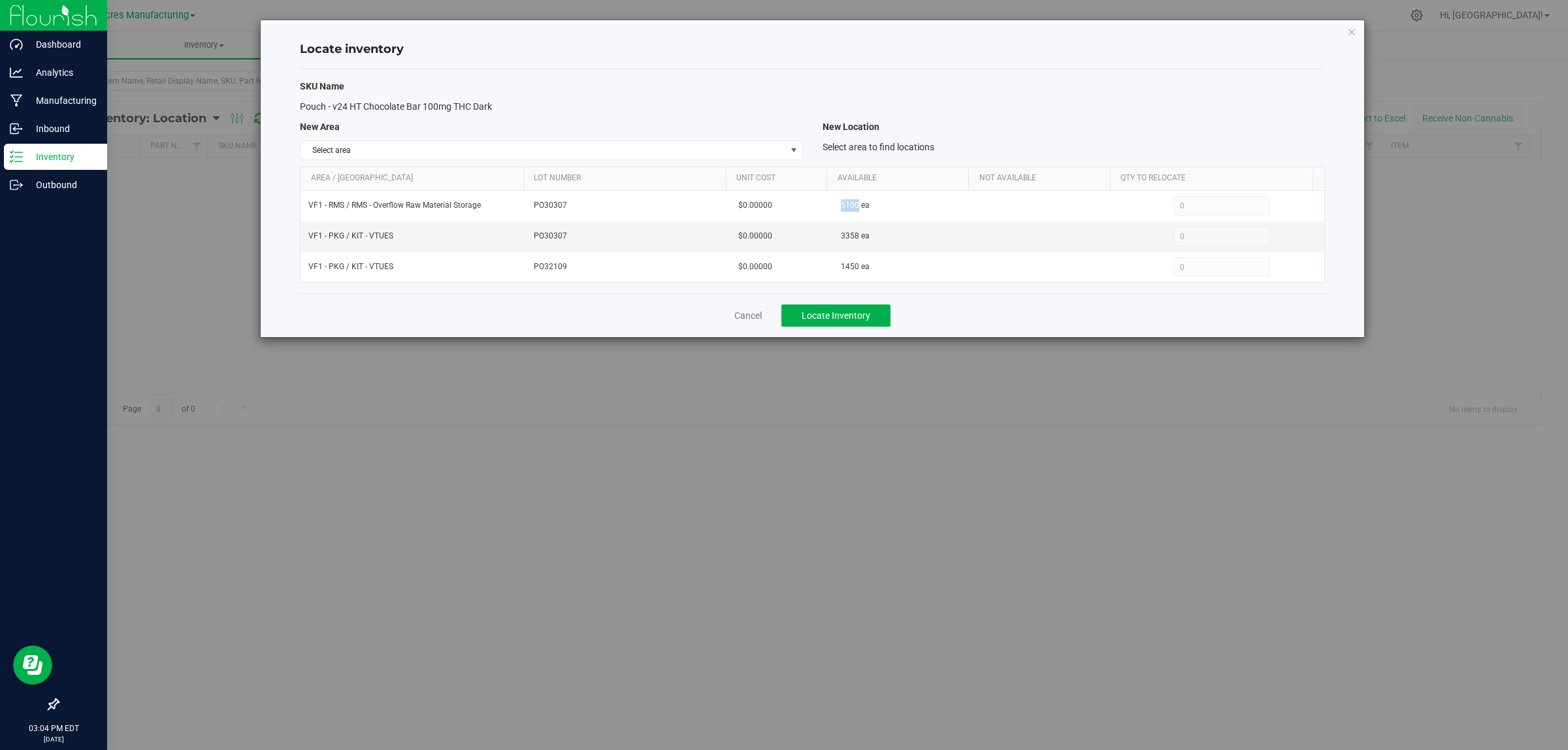
copy span "5100"
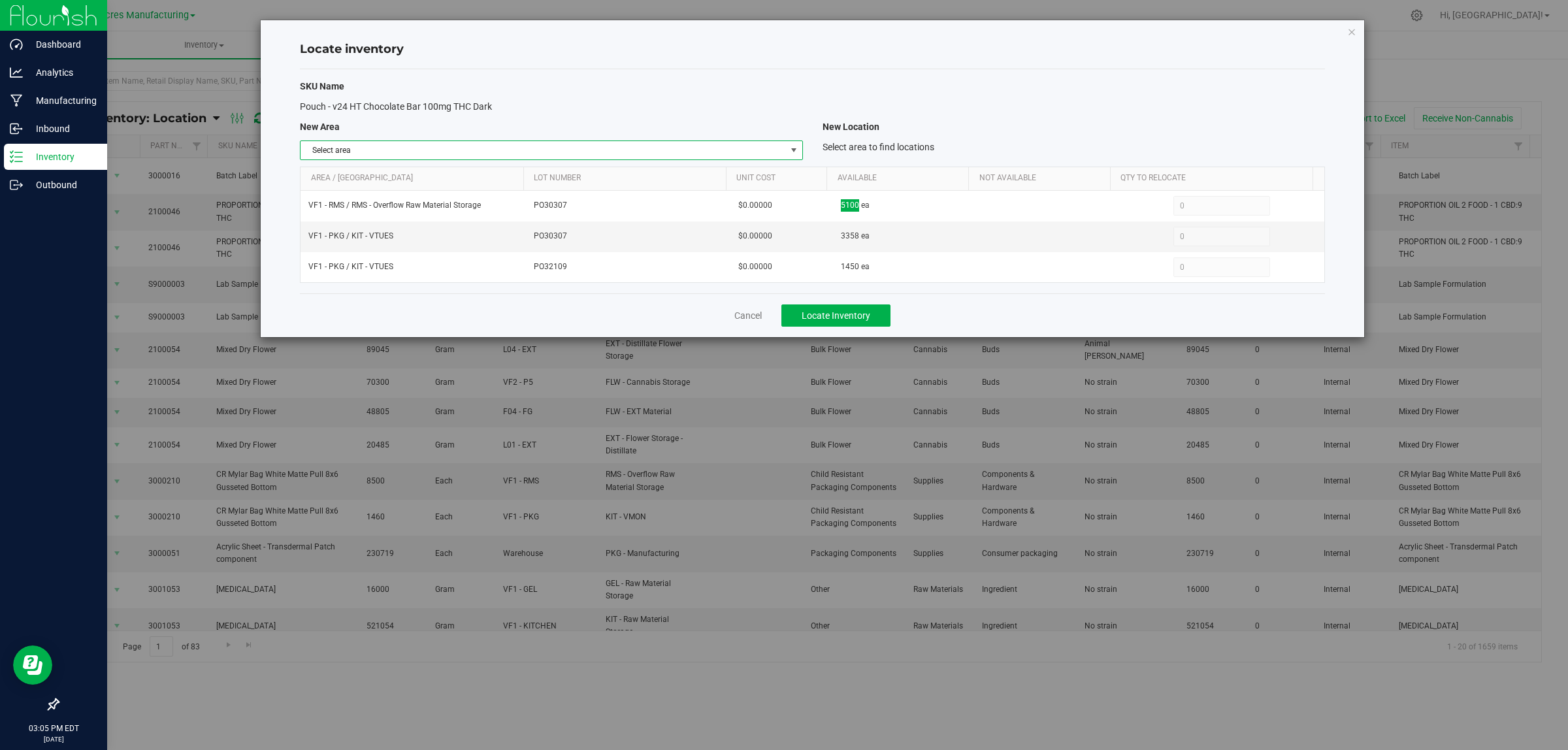
click at [780, 145] on span "Select area" at bounding box center [543, 150] width 485 height 18
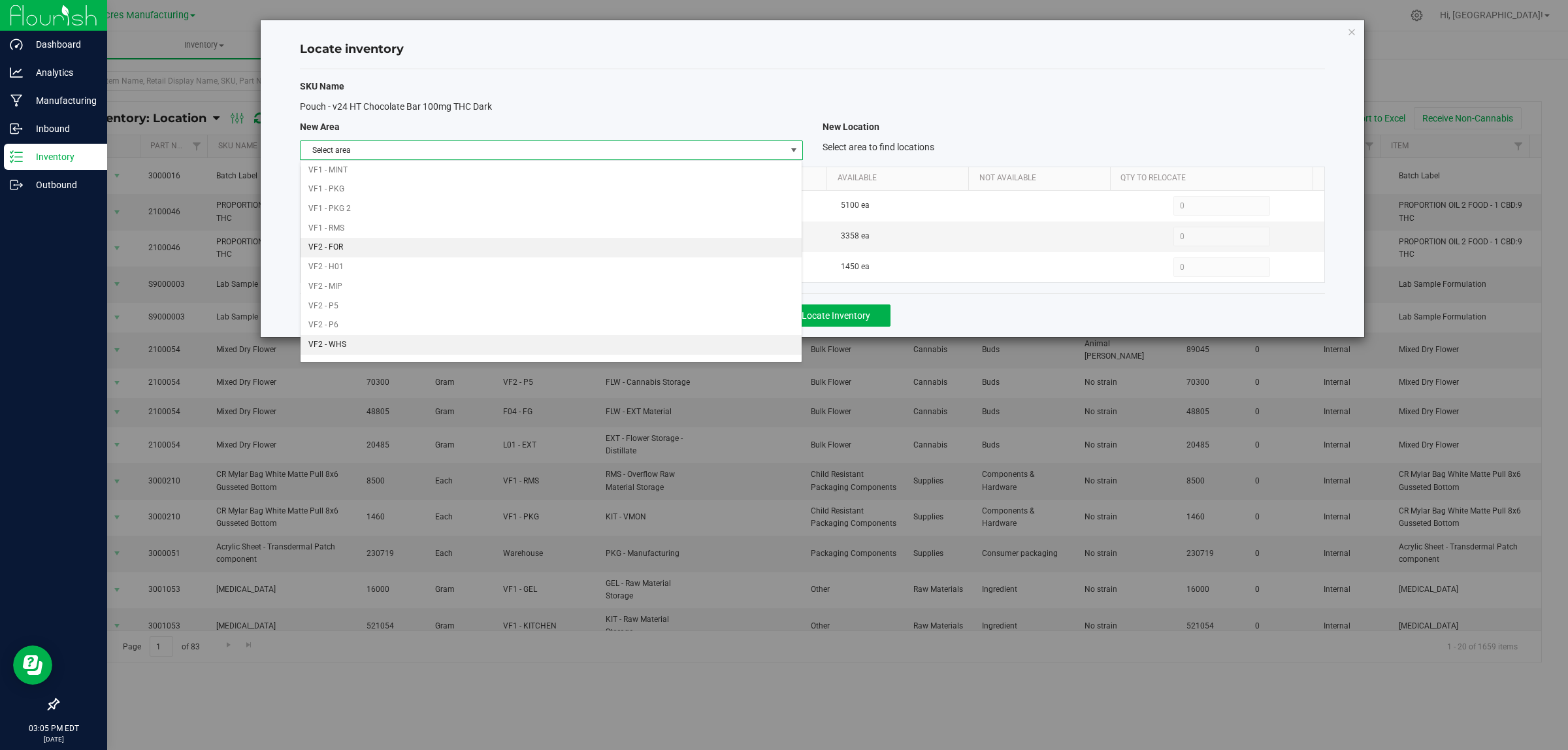
scroll to position [652, 0]
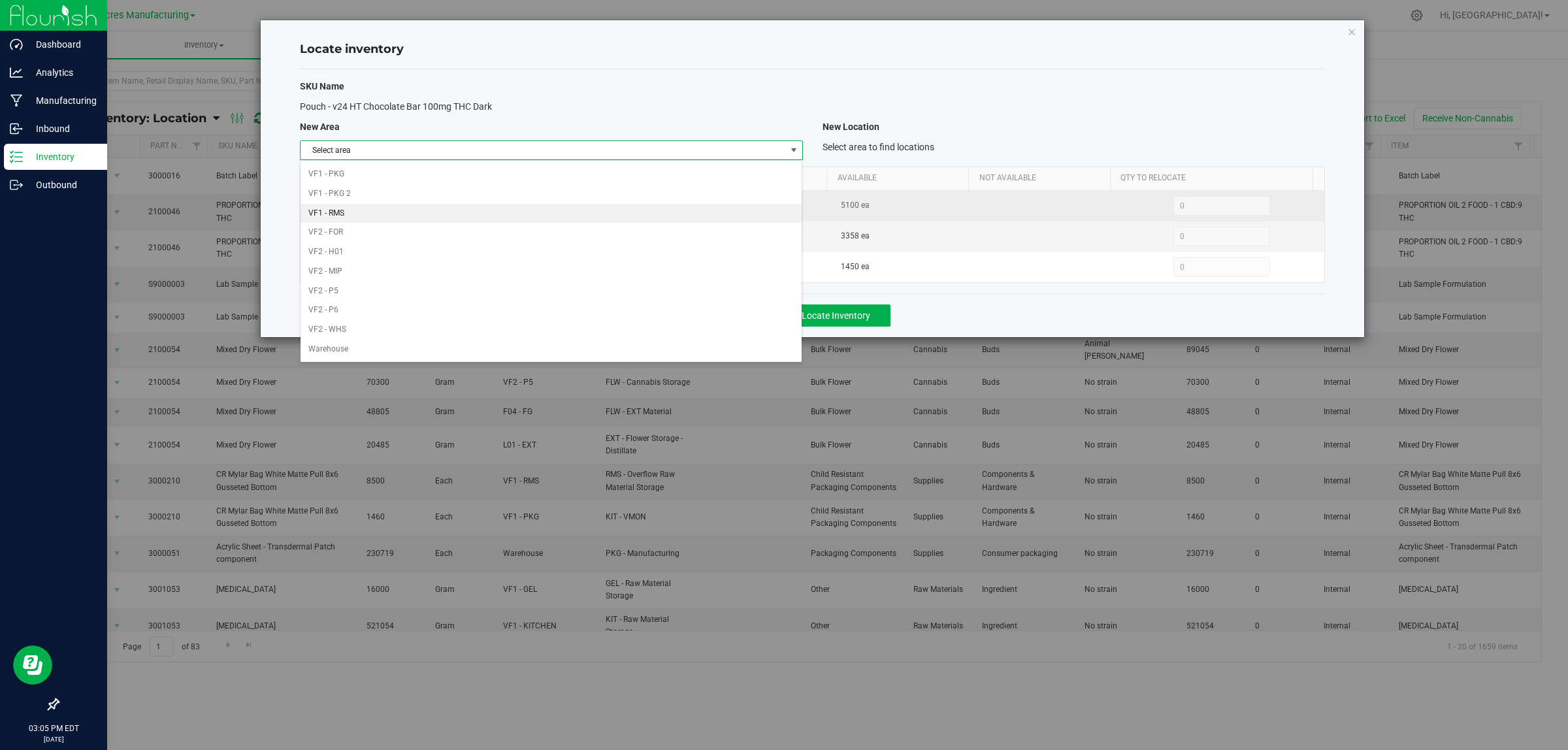
drag, startPoint x: 444, startPoint y: 214, endPoint x: 979, endPoint y: 209, distance: 535.0
click at [444, 213] on li "VF1 - RMS" at bounding box center [550, 213] width 501 height 20
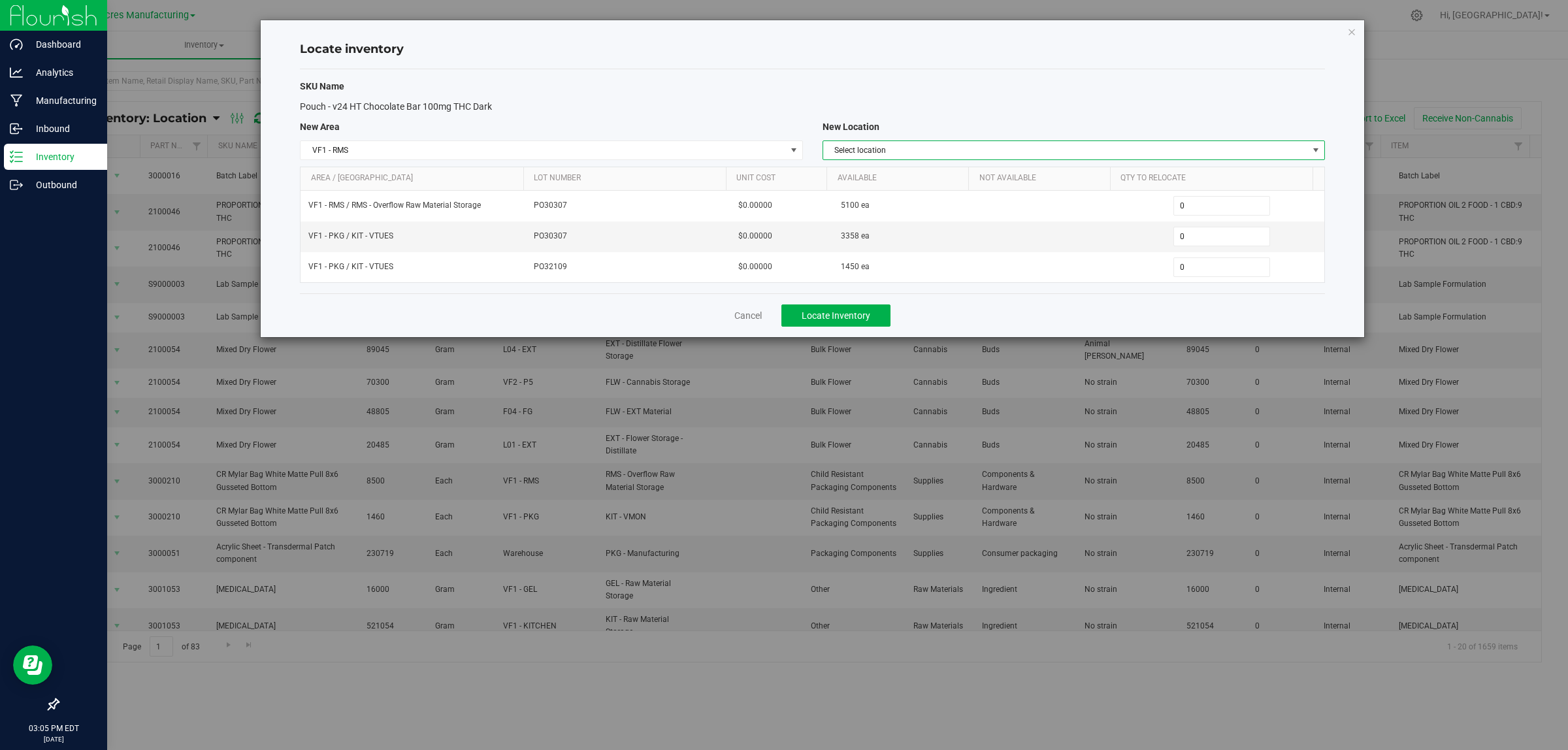
click at [1265, 152] on span "Select location" at bounding box center [1066, 150] width 485 height 18
click at [1002, 153] on span "Select location" at bounding box center [1066, 150] width 485 height 18
drag, startPoint x: 1167, startPoint y: 145, endPoint x: 1157, endPoint y: 153, distance: 12.8
click at [1167, 145] on span "Select location" at bounding box center [1066, 150] width 485 height 18
click at [1000, 180] on li "RMS - Overflow Raw Material Storage" at bounding box center [1072, 172] width 501 height 20
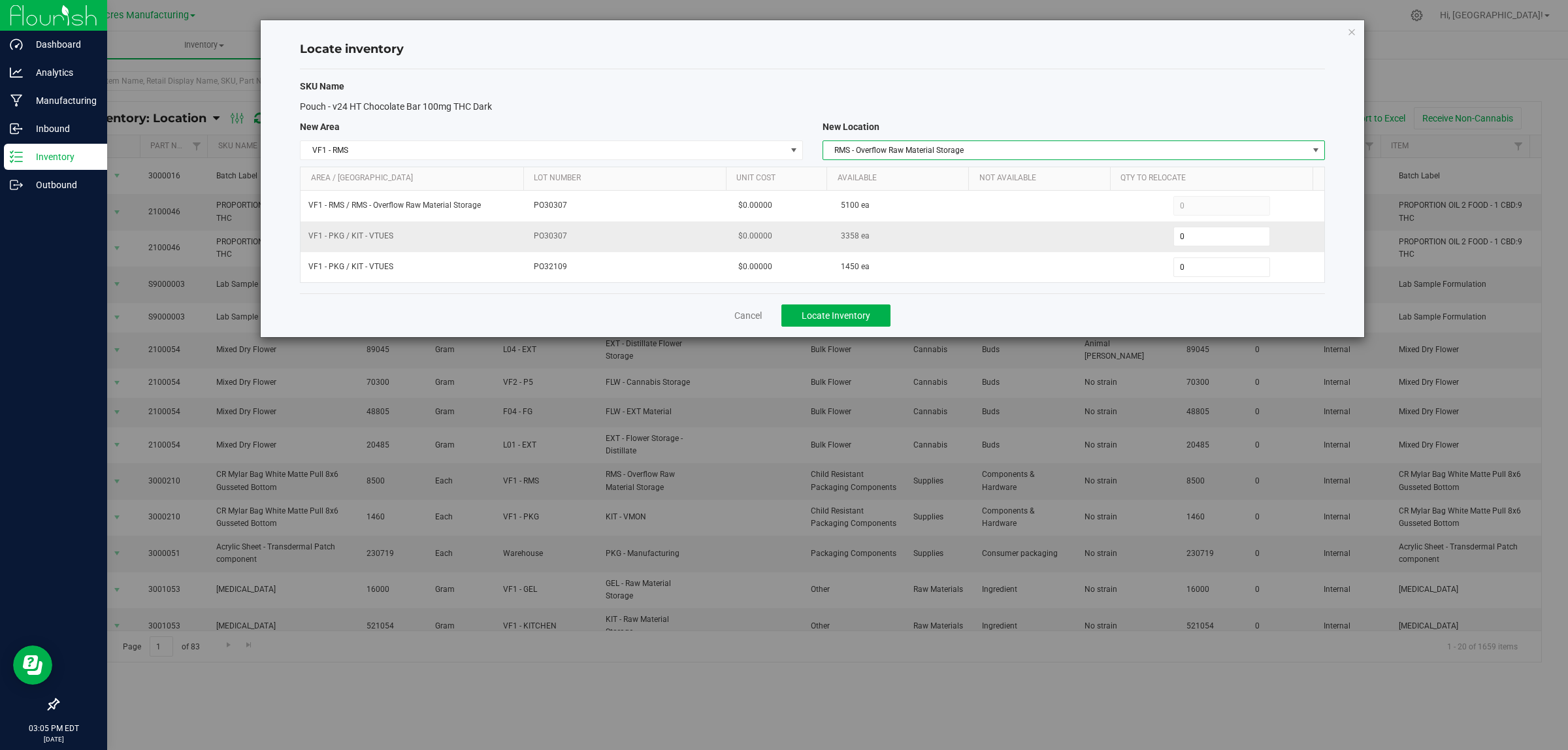
click at [1233, 248] on td "0 0" at bounding box center [1221, 237] width 205 height 30
click at [1212, 232] on span "0 0" at bounding box center [1221, 236] width 98 height 20
click at [1212, 237] on input "0" at bounding box center [1221, 236] width 96 height 18
type input "03358"
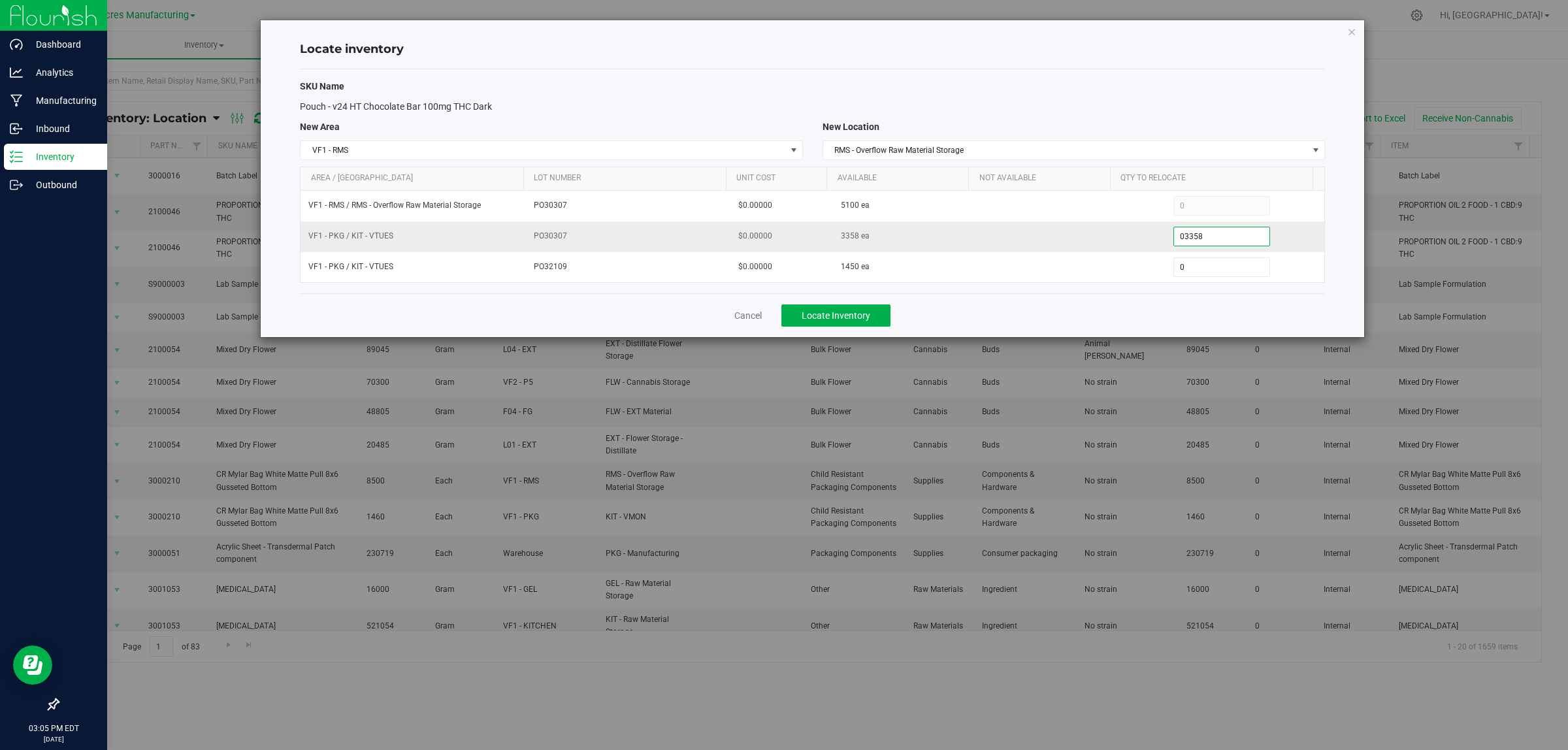
type input "3,358"
type input "14500"
type input "1,450"
click at [1146, 314] on div "Cancel Locate Inventory" at bounding box center [813, 315] width 1025 height 44
click at [864, 314] on span "Locate Inventory" at bounding box center [836, 315] width 68 height 10
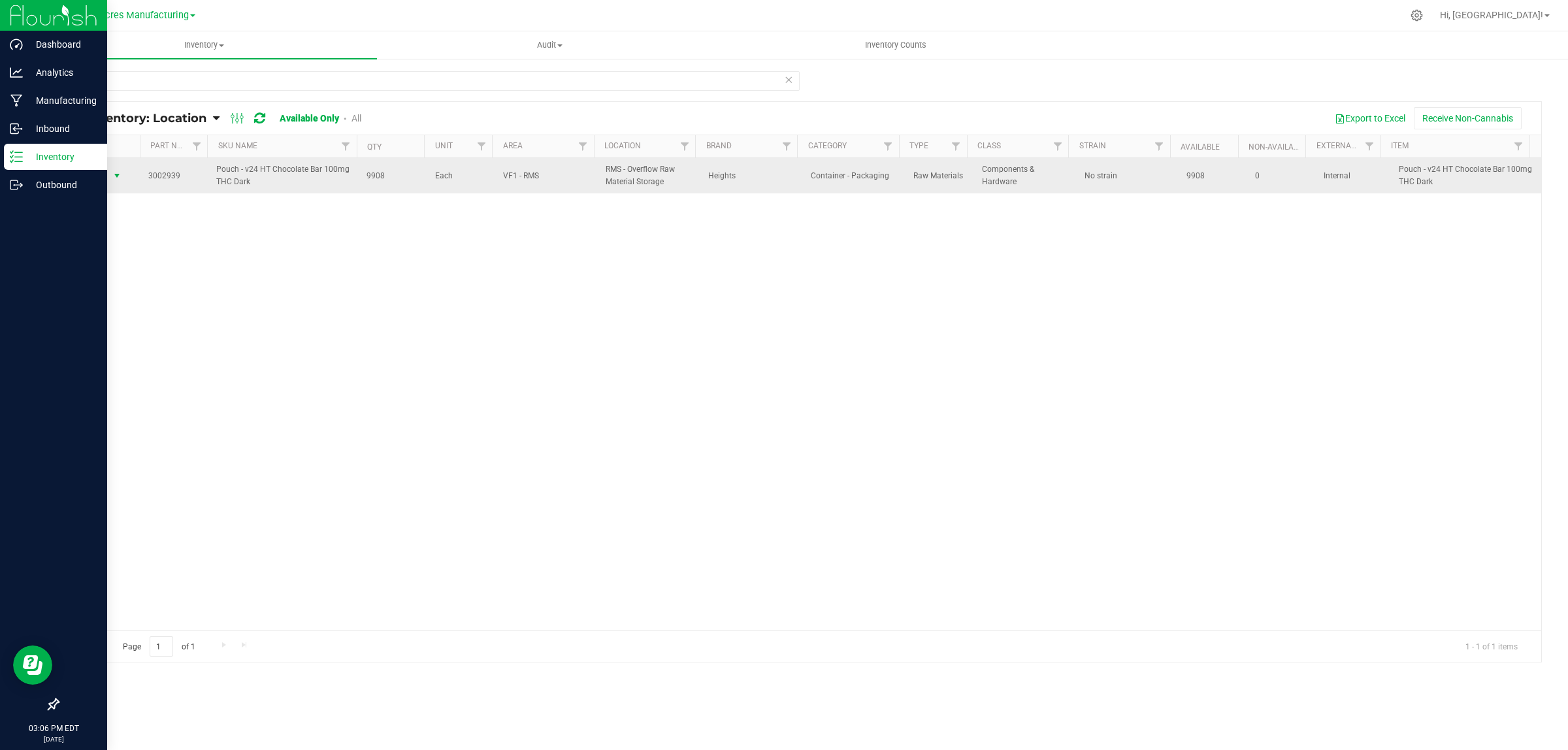
click at [116, 171] on span "select" at bounding box center [117, 175] width 10 height 10
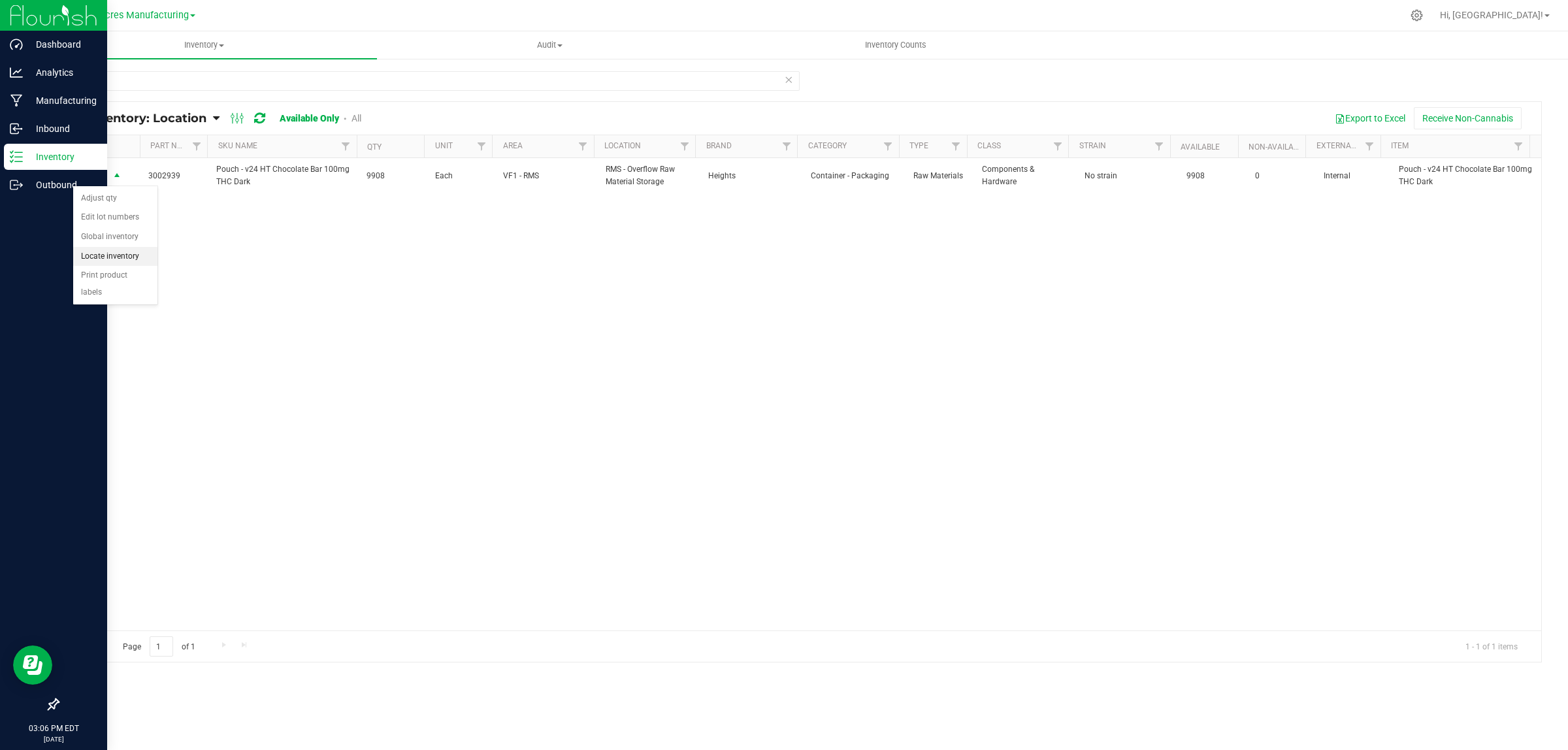
click at [144, 247] on li "Locate inventory" at bounding box center [115, 257] width 84 height 20
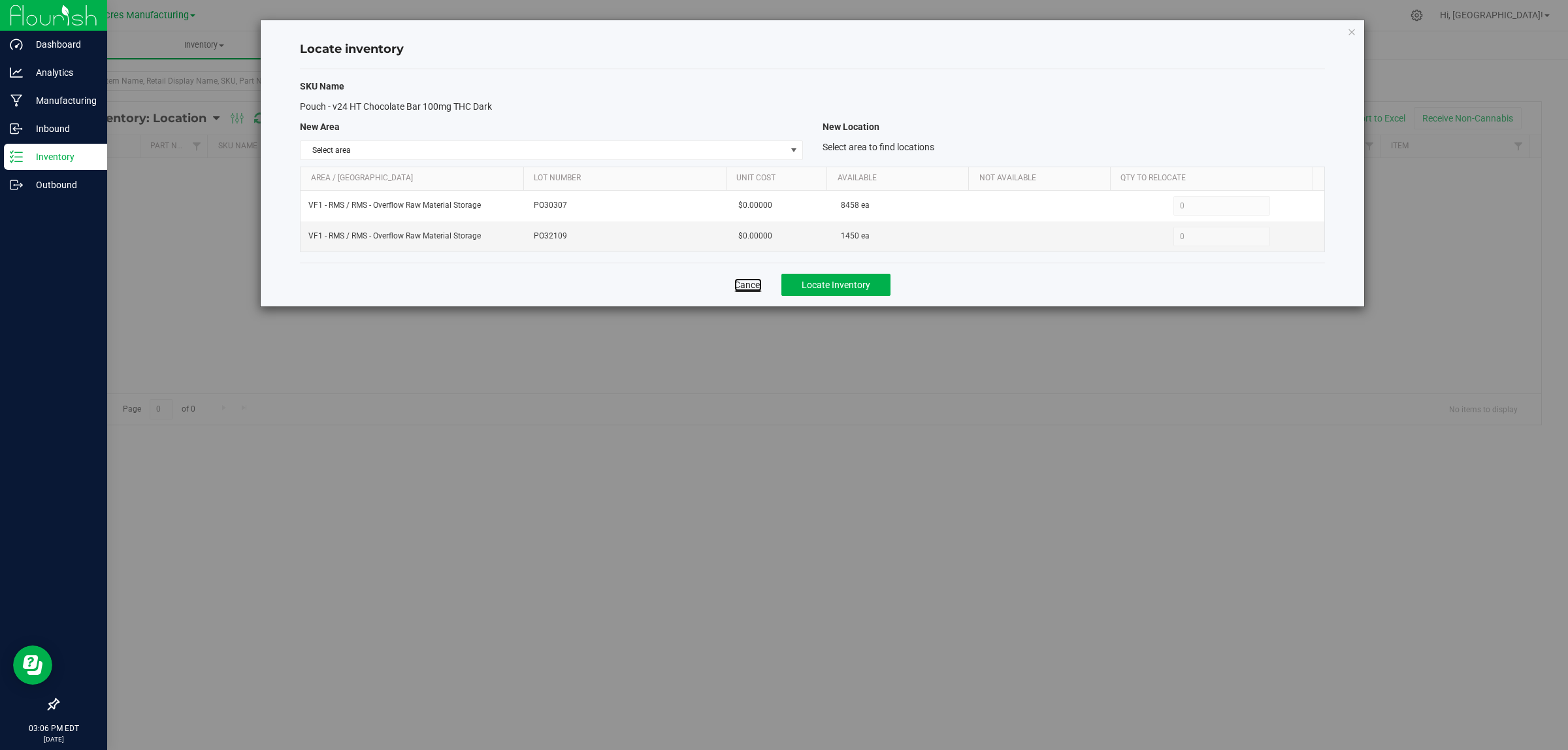
click at [746, 286] on link "Cancel" at bounding box center [748, 285] width 27 height 13
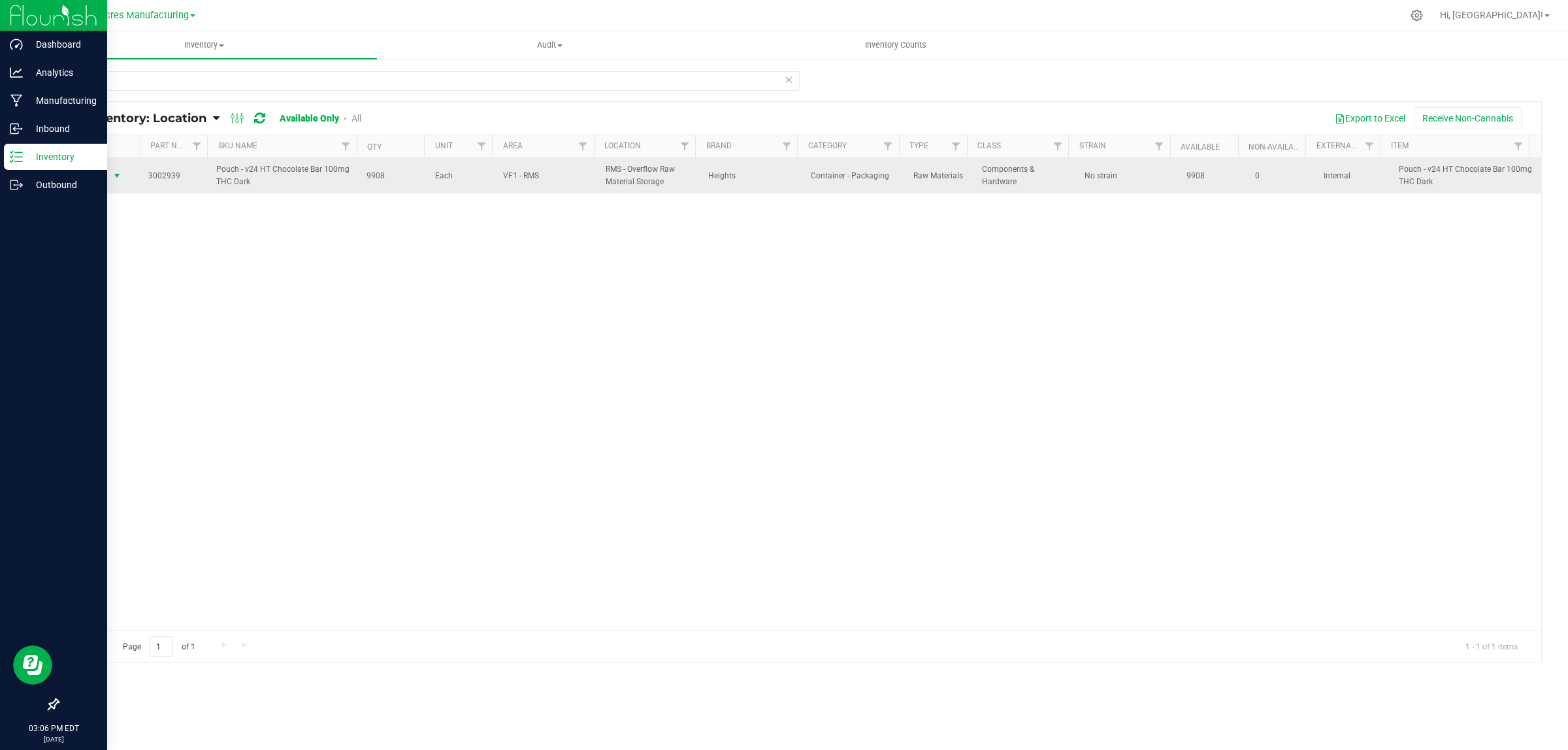
click at [119, 178] on span "select" at bounding box center [117, 175] width 10 height 10
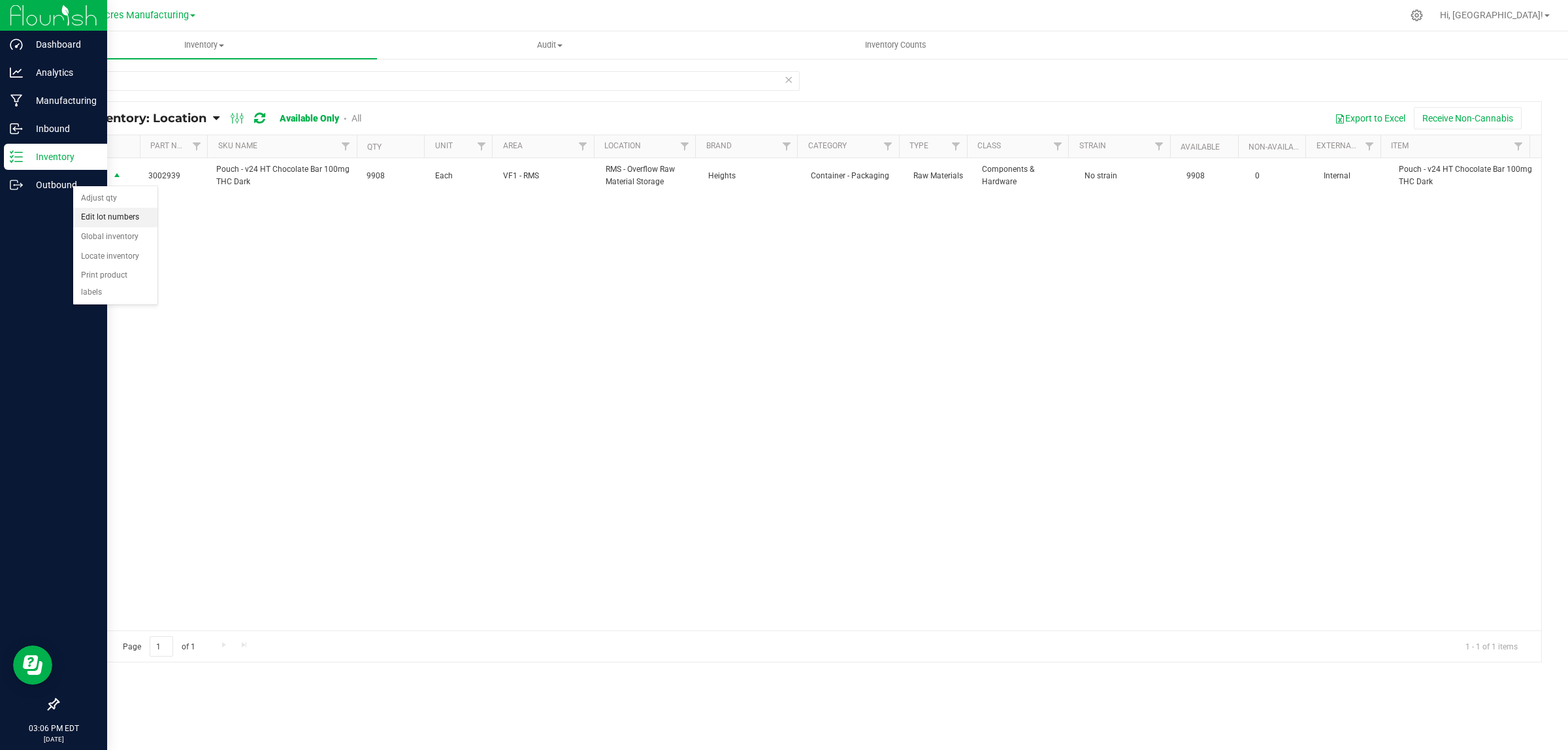
drag, startPoint x: 145, startPoint y: 219, endPoint x: 151, endPoint y: 214, distance: 7.8
click at [147, 219] on li "Edit lot numbers" at bounding box center [115, 217] width 84 height 20
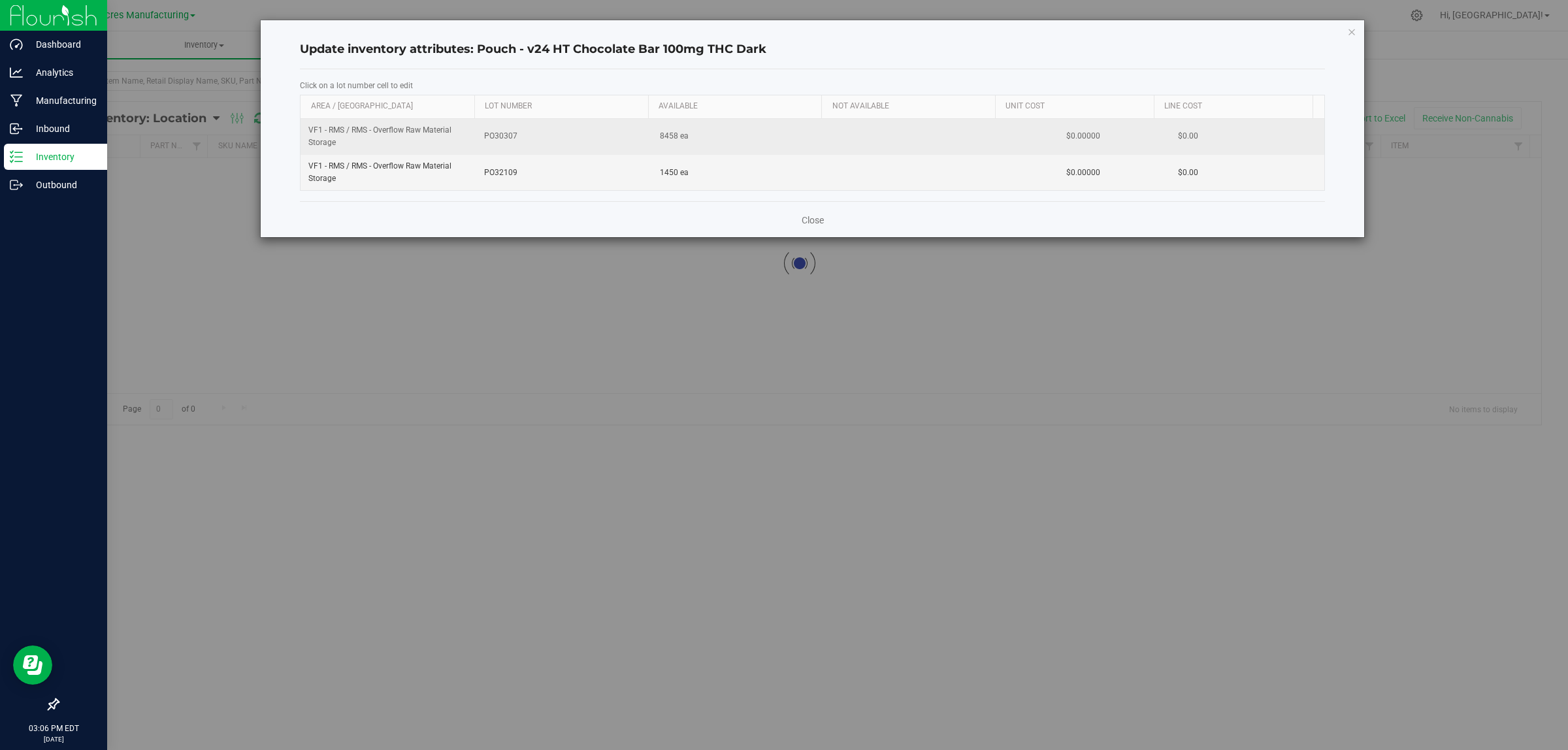
click at [497, 138] on span "PO30307" at bounding box center [564, 135] width 160 height 12
click at [497, 138] on input "PO30307" at bounding box center [562, 135] width 163 height 20
click at [492, 171] on span "PO32109" at bounding box center [564, 172] width 160 height 12
click at [492, 171] on input "PO32109" at bounding box center [562, 172] width 163 height 20
type input "PO30307"
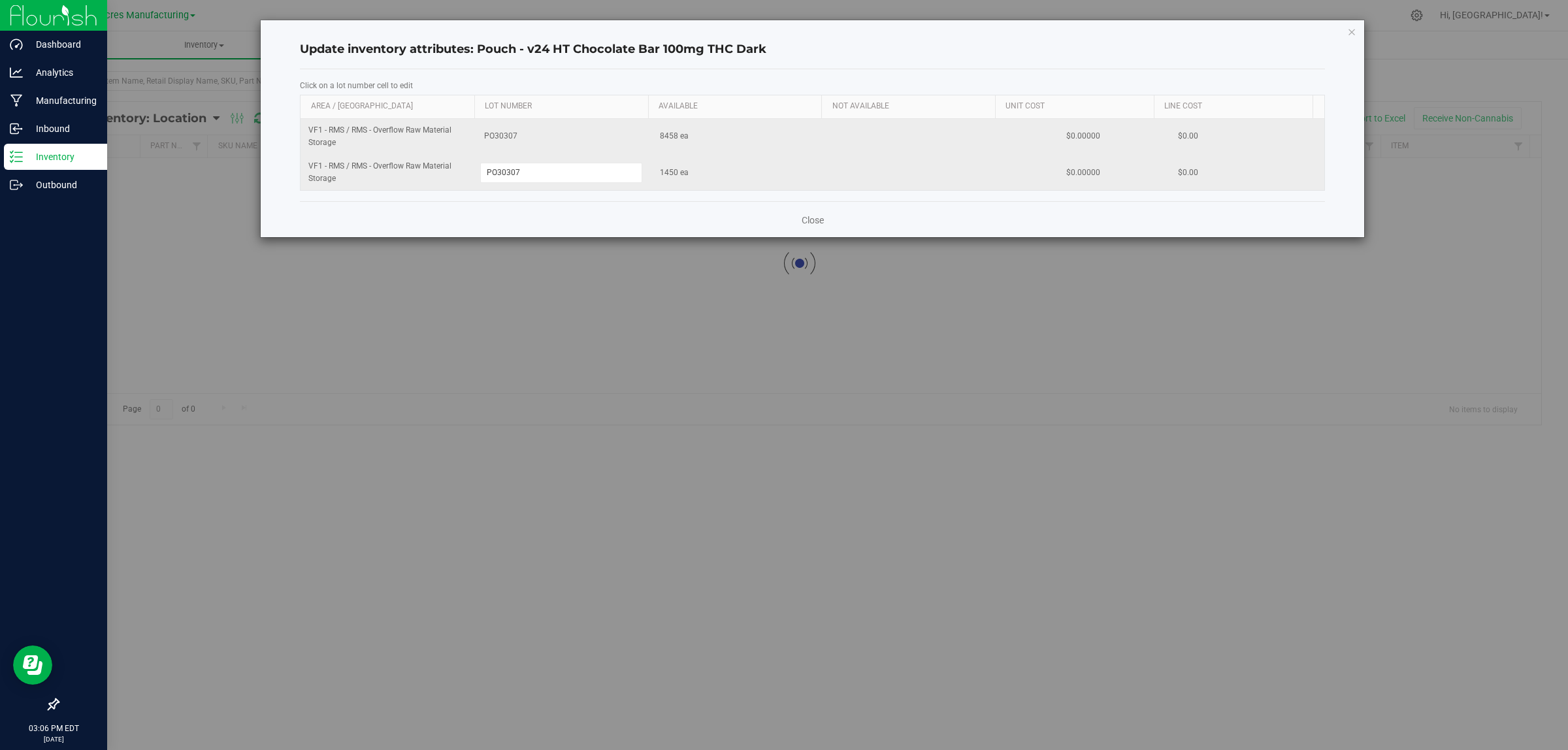
click at [541, 229] on div "Close" at bounding box center [813, 218] width 1025 height 35
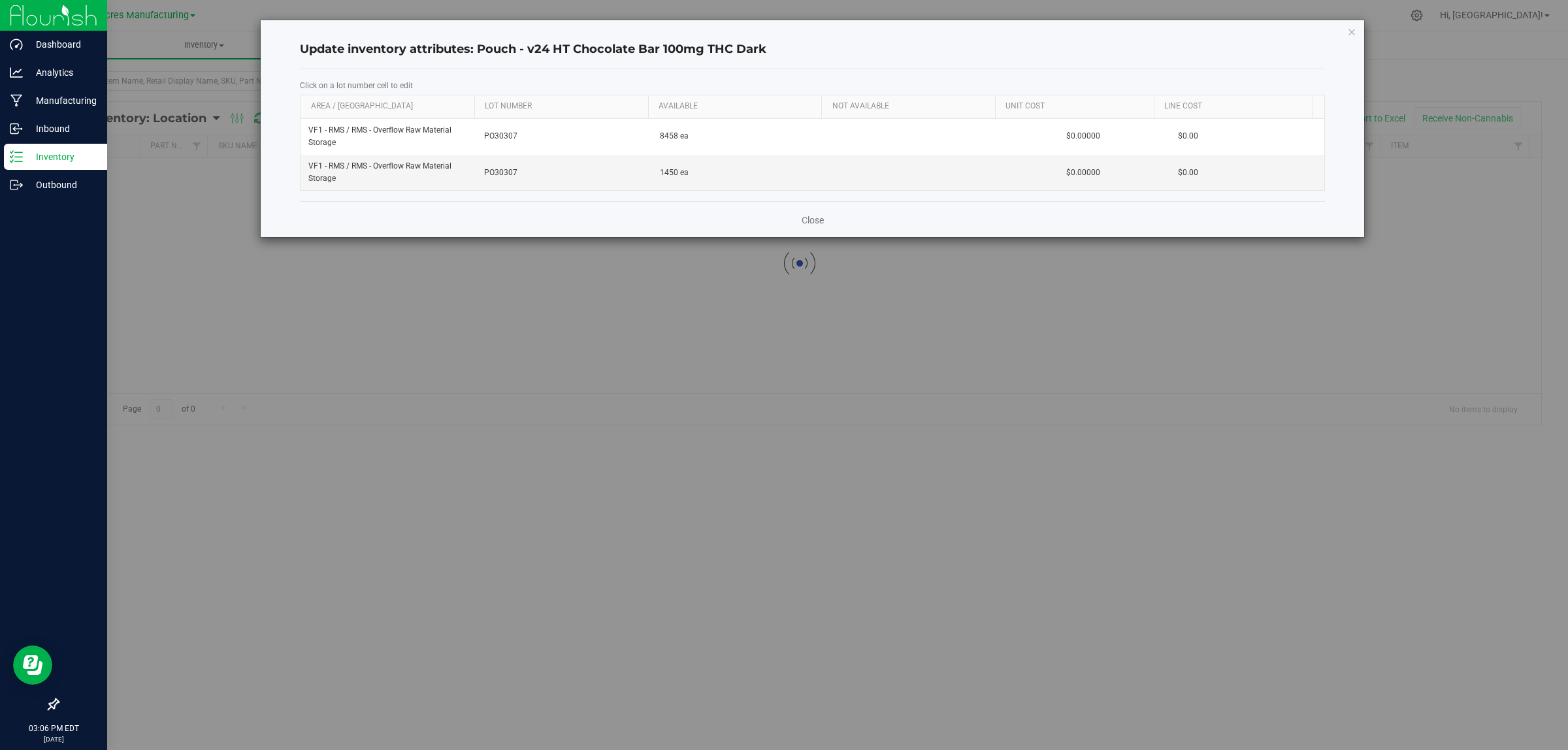
click at [830, 220] on div "Close" at bounding box center [813, 218] width 1025 height 35
click at [821, 225] on link "Close" at bounding box center [812, 220] width 22 height 13
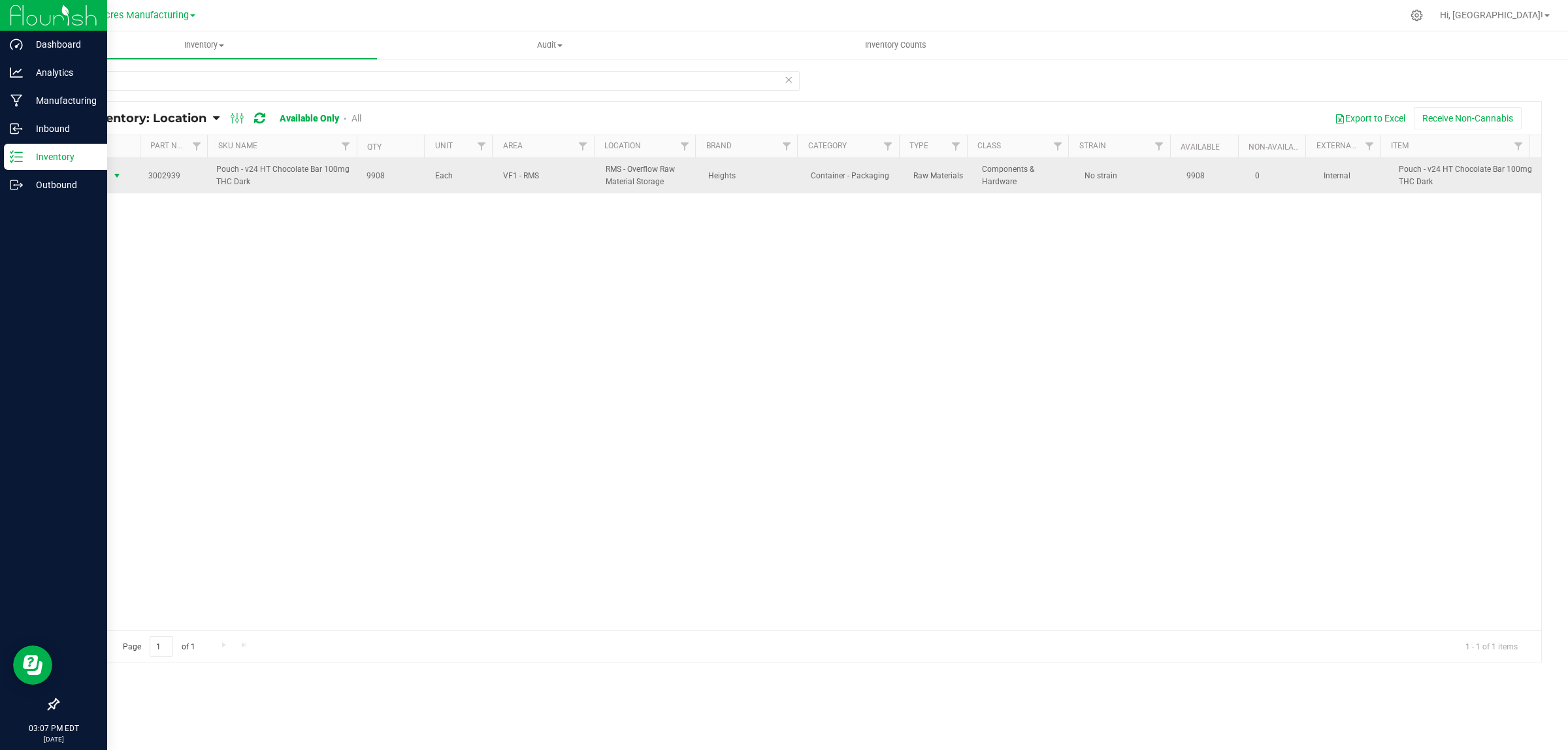
click at [119, 170] on span "select" at bounding box center [117, 175] width 10 height 10
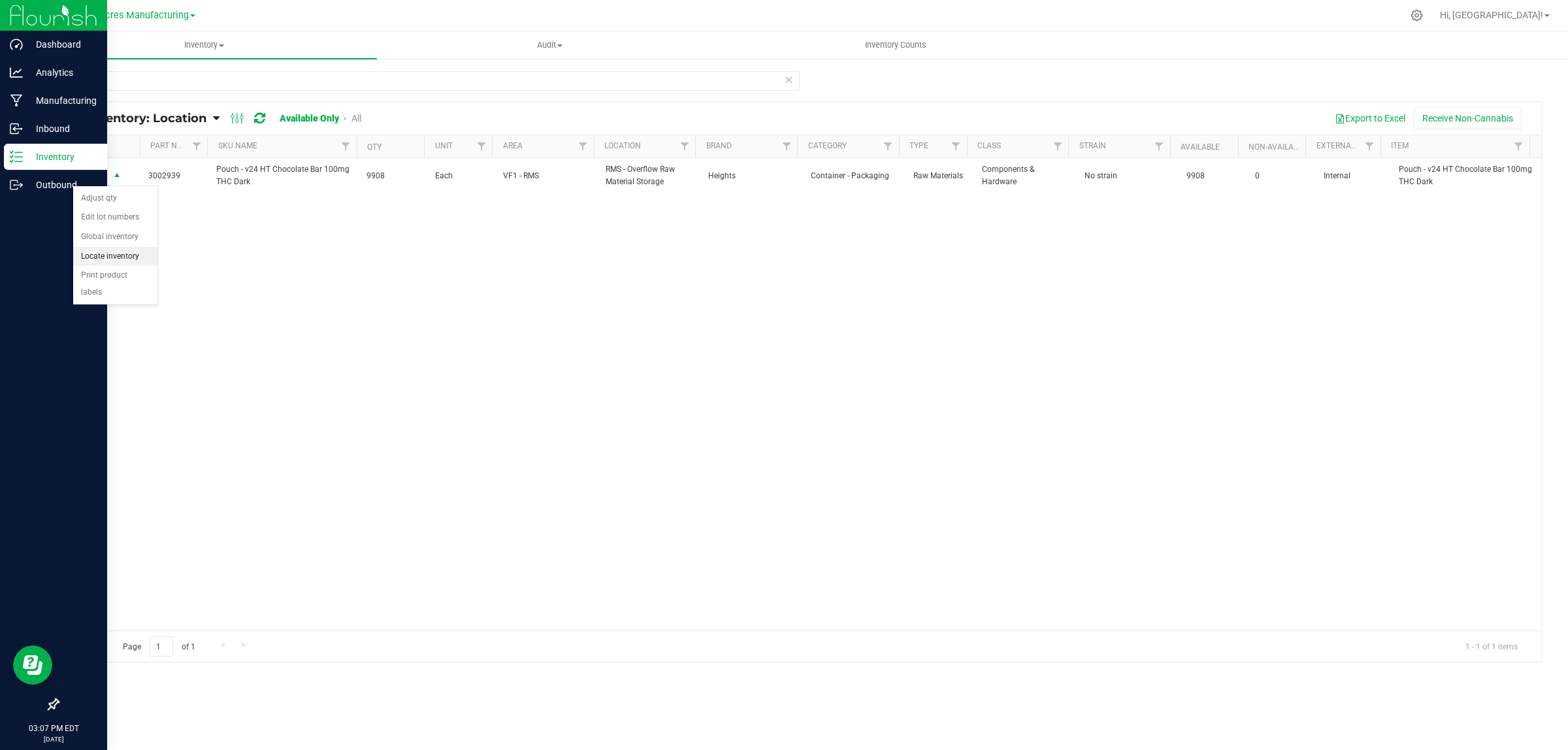
click at [135, 256] on li "Locate inventory" at bounding box center [115, 257] width 84 height 20
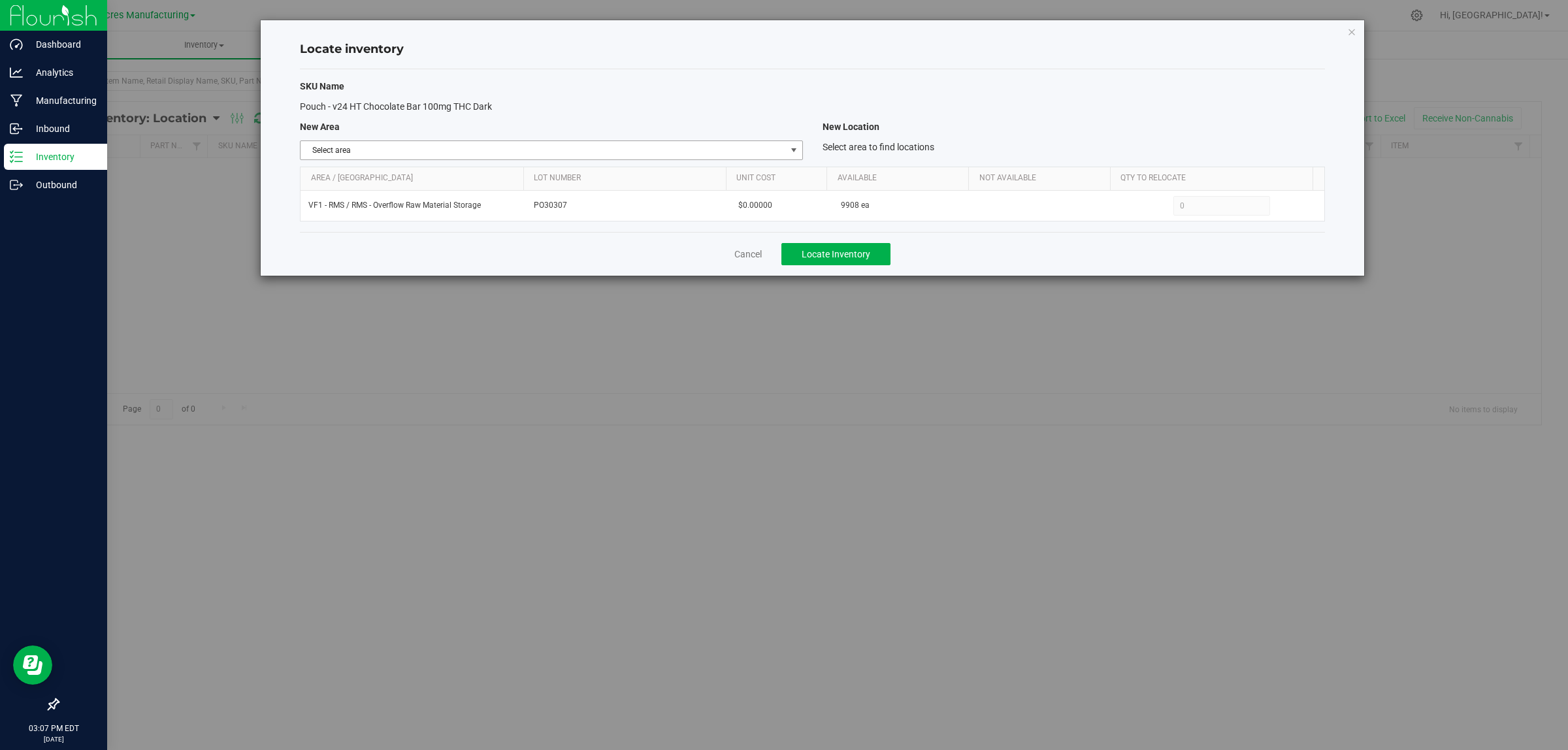
click at [756, 154] on span "Select area" at bounding box center [543, 150] width 485 height 18
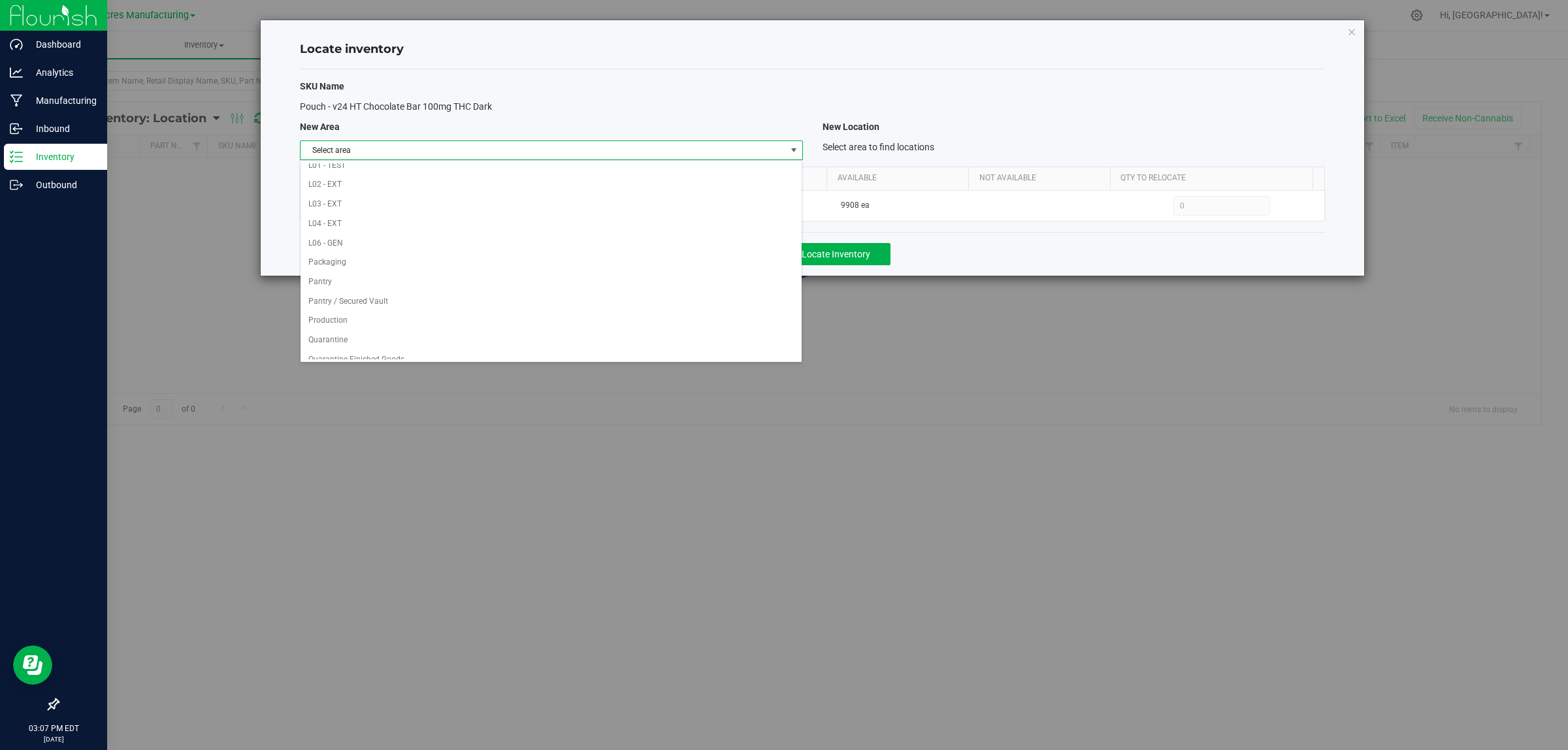
scroll to position [652, 0]
drag, startPoint x: 665, startPoint y: 168, endPoint x: 724, endPoint y: 151, distance: 61.4
click at [665, 168] on li "VF1 - PKG" at bounding box center [550, 174] width 501 height 20
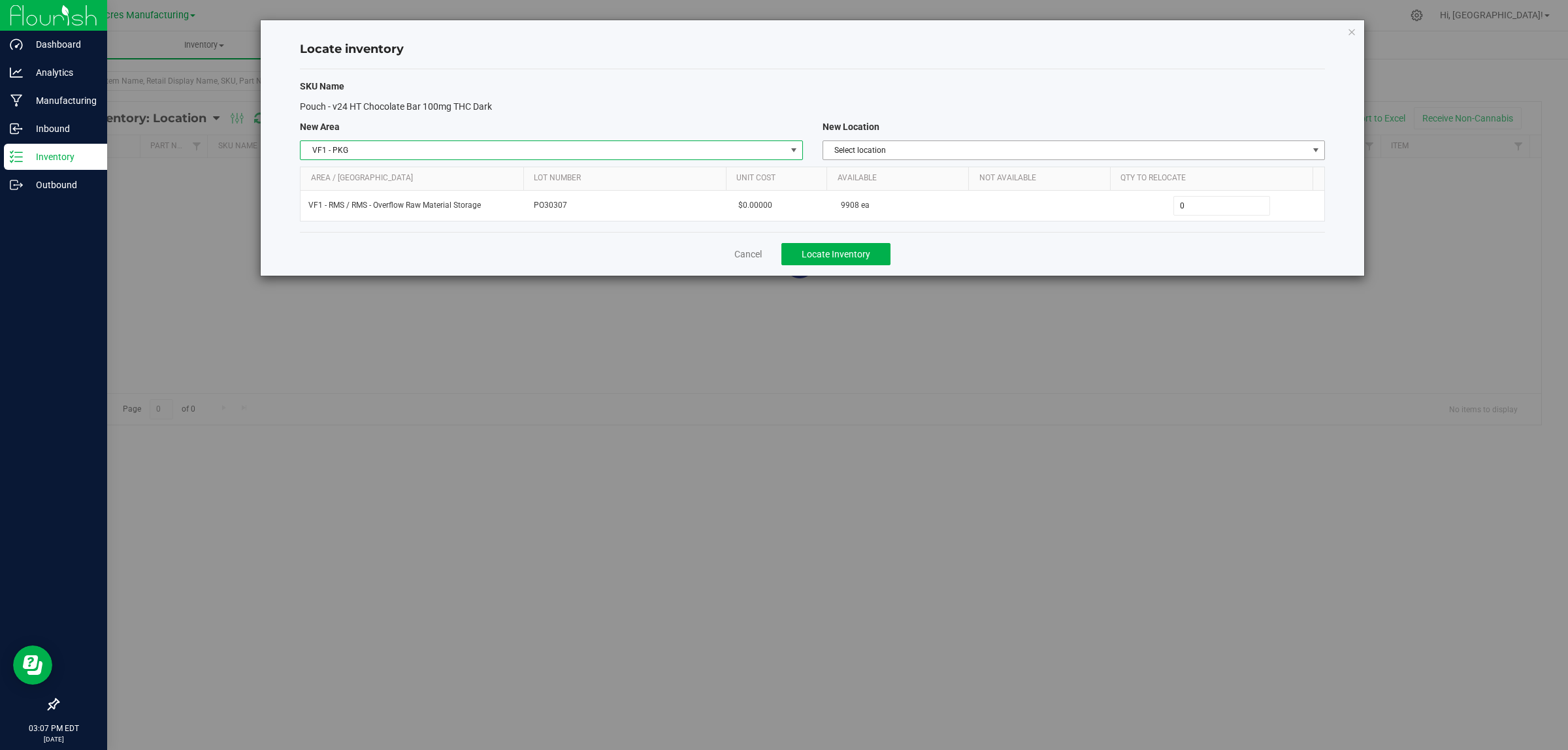
click at [982, 147] on span "Select location" at bounding box center [1066, 150] width 485 height 18
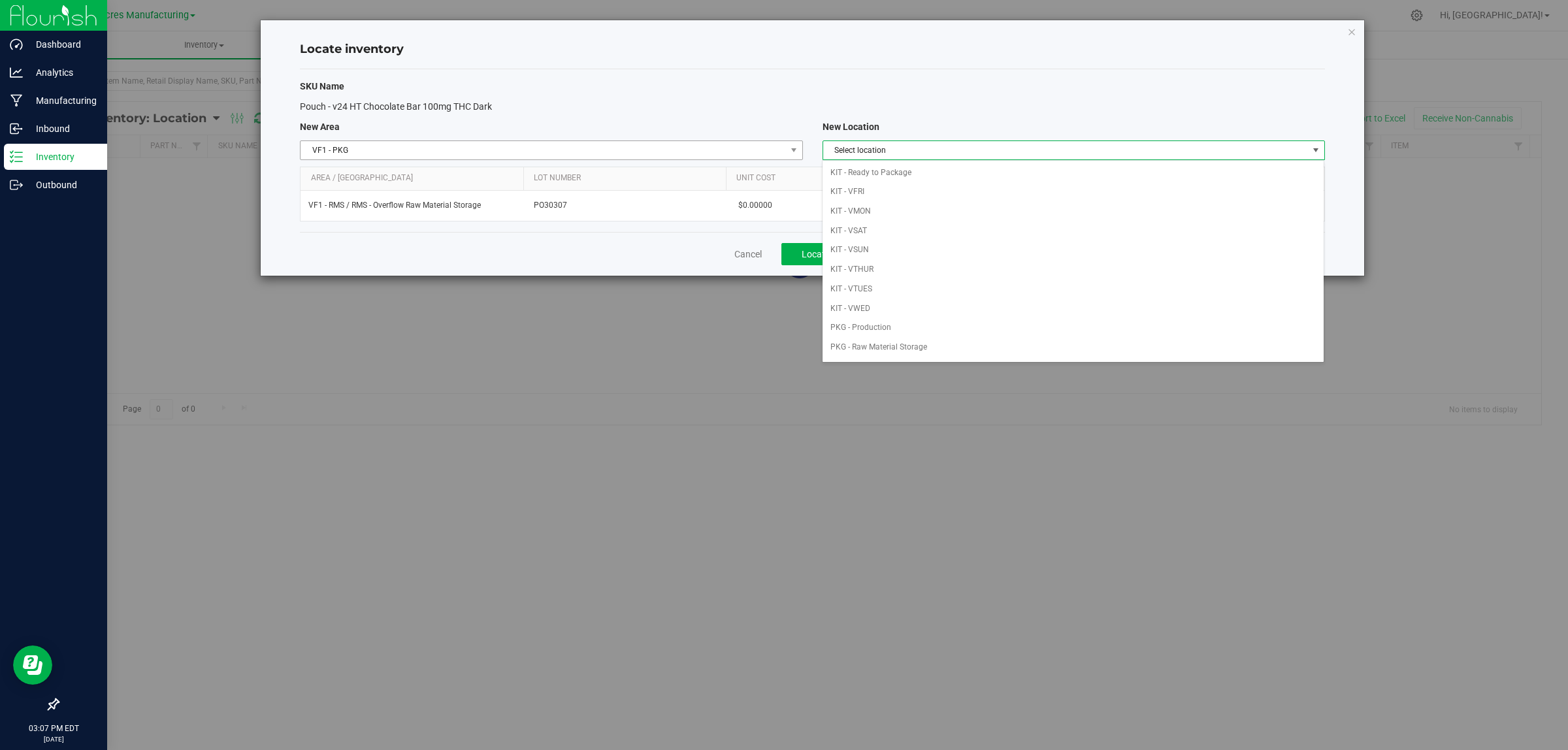
click at [751, 144] on span "VF1 - PKG" at bounding box center [543, 150] width 485 height 18
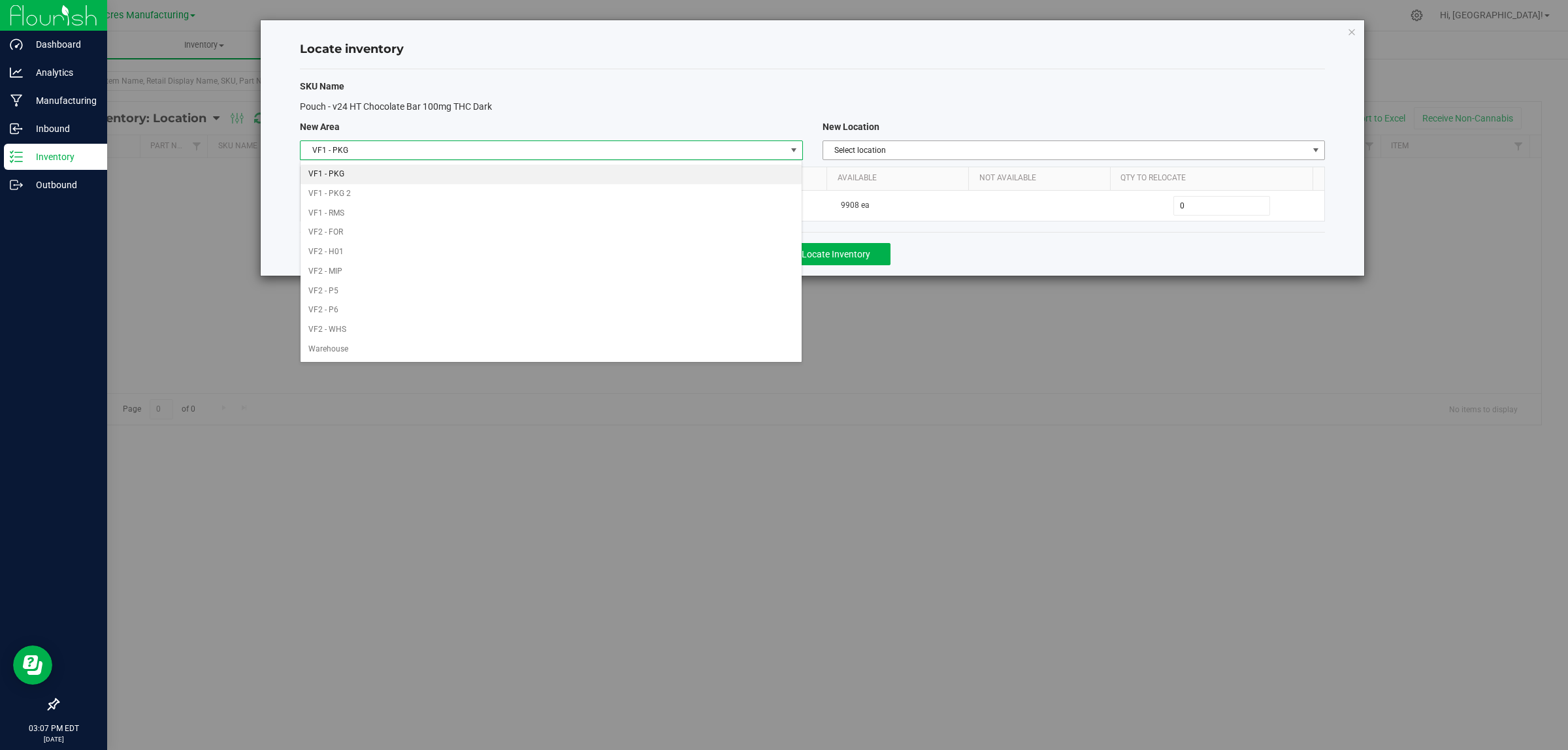
click at [1044, 151] on span "Select location" at bounding box center [1066, 150] width 485 height 18
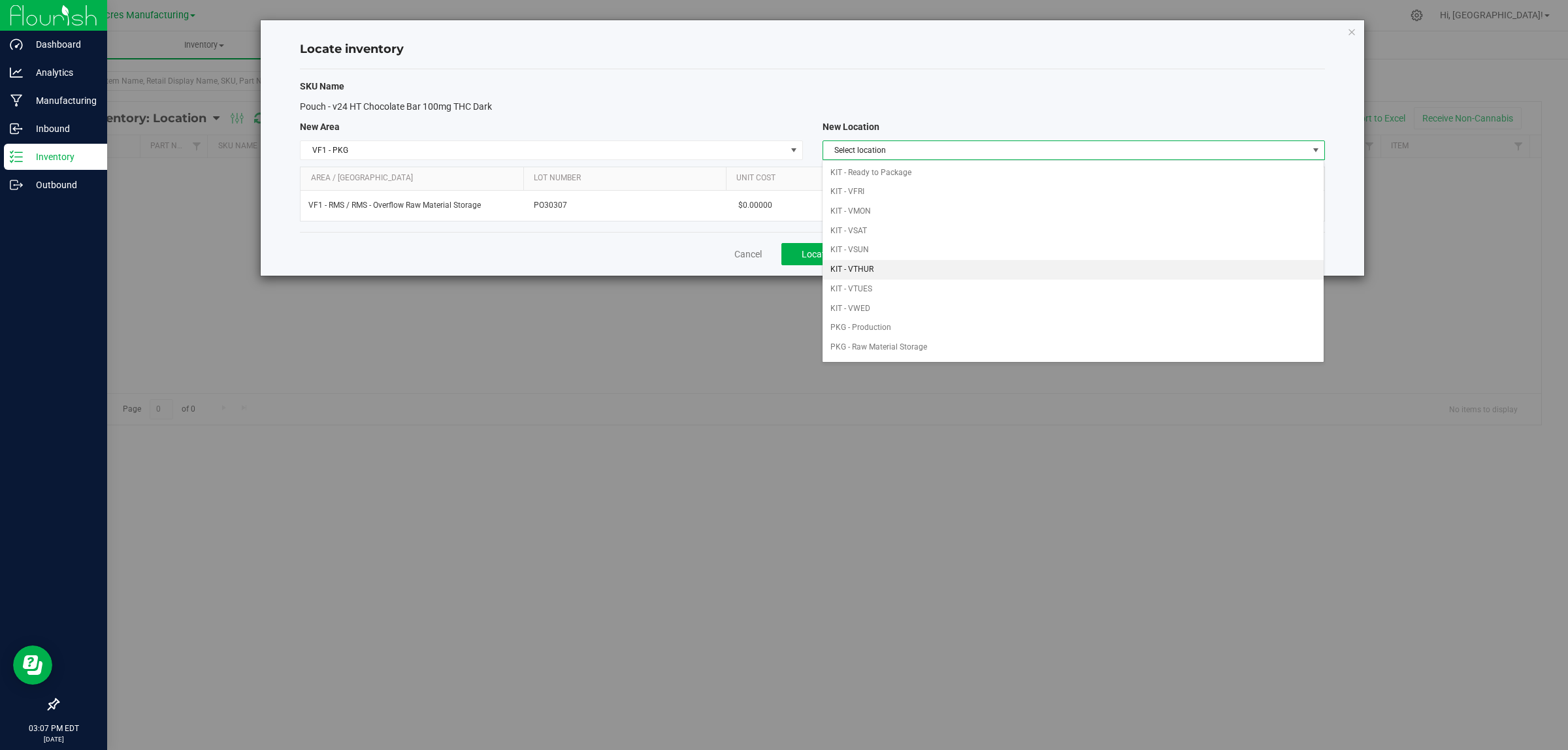
click at [918, 273] on li "KIT - VTHUR" at bounding box center [1072, 269] width 501 height 20
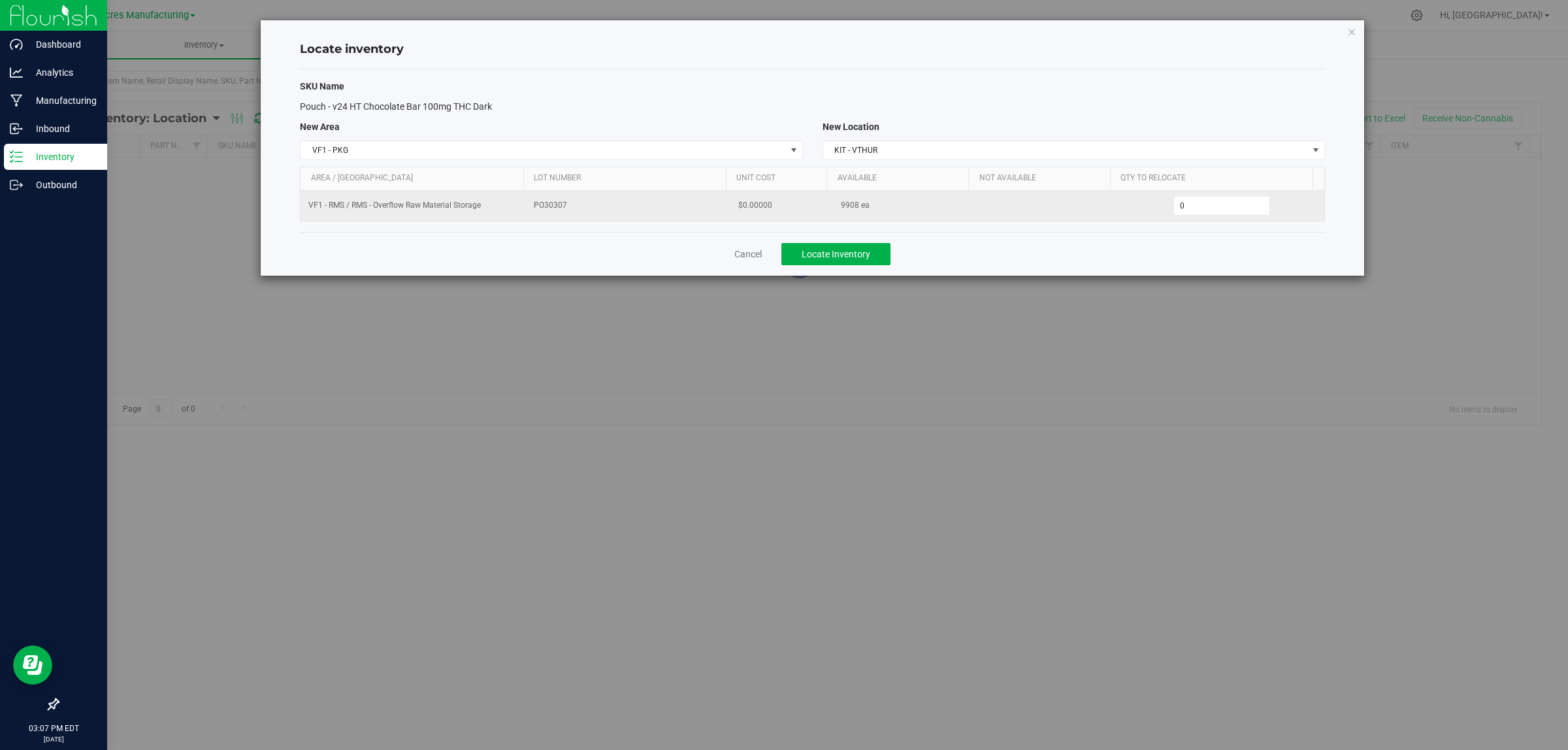
click at [844, 205] on span "9908 ea" at bounding box center [855, 205] width 28 height 12
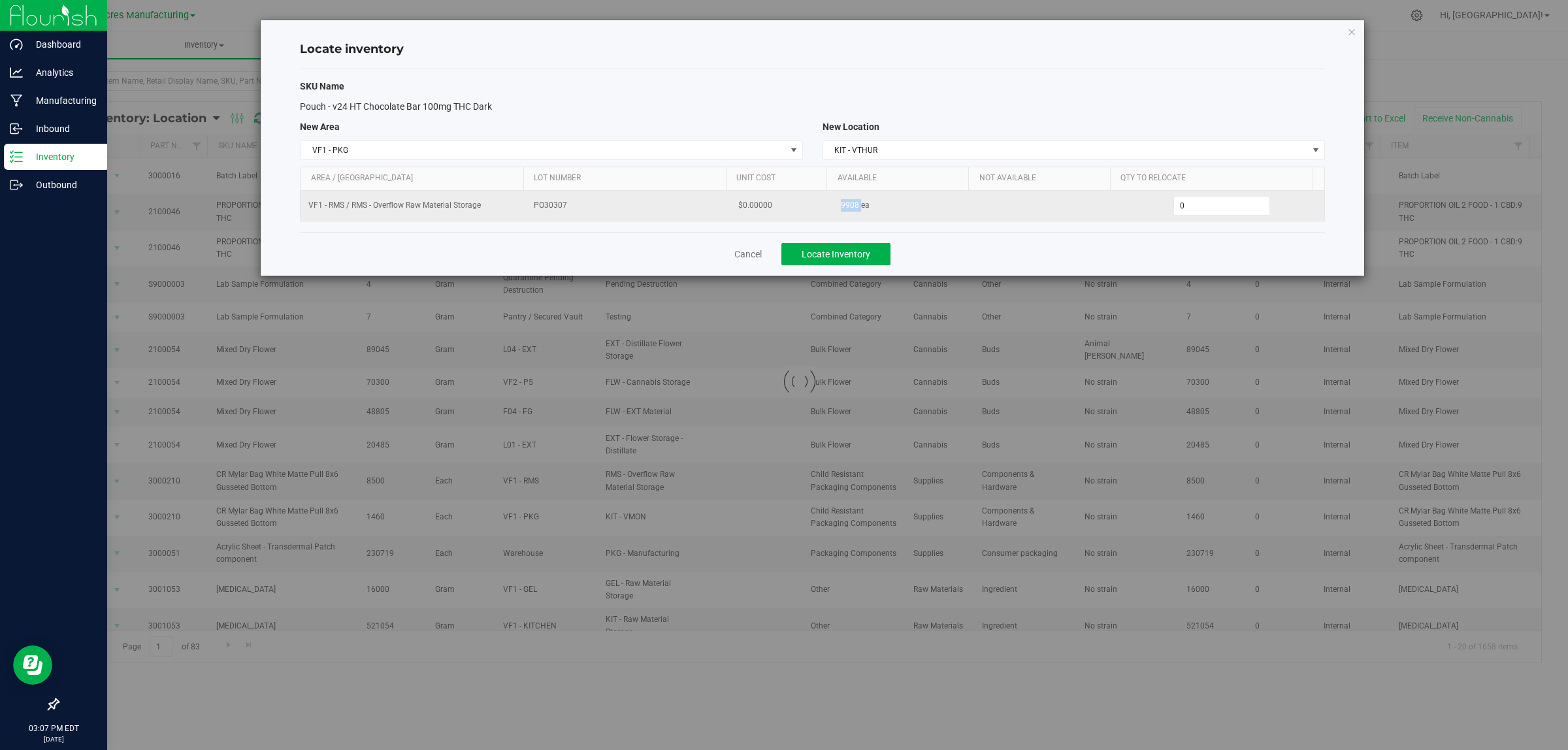
copy span "9908"
click at [1173, 207] on span "0 0" at bounding box center [1221, 205] width 98 height 20
click at [1178, 209] on span "0 0" at bounding box center [1221, 205] width 98 height 20
click at [1180, 207] on input "0" at bounding box center [1221, 205] width 96 height 18
type input "143"
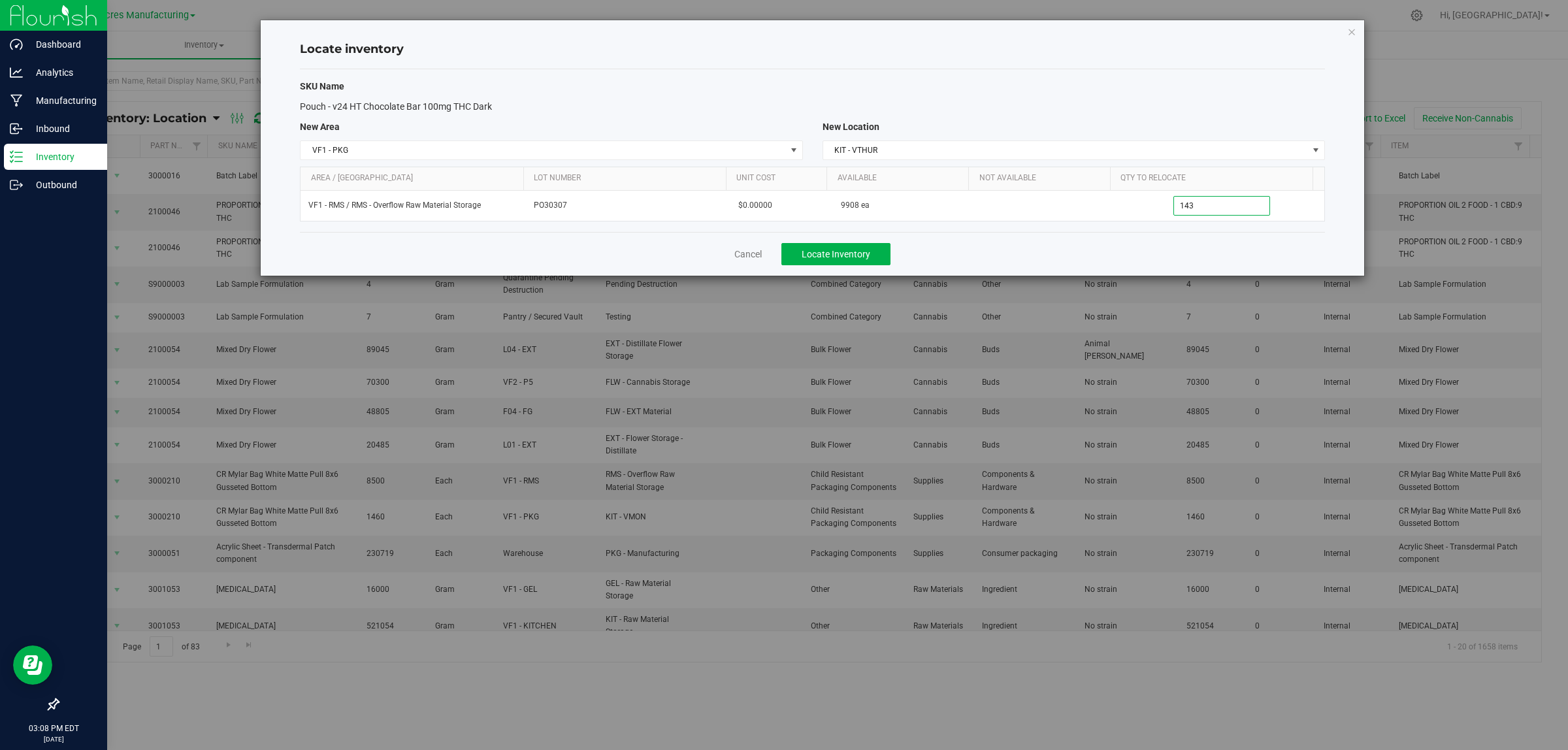
type input "143"
drag, startPoint x: 1154, startPoint y: 239, endPoint x: 1072, endPoint y: 243, distance: 82.1
click at [1153, 239] on div "Cancel Locate Inventory" at bounding box center [813, 254] width 1025 height 44
click at [856, 254] on span "Locate Inventory" at bounding box center [836, 254] width 68 height 10
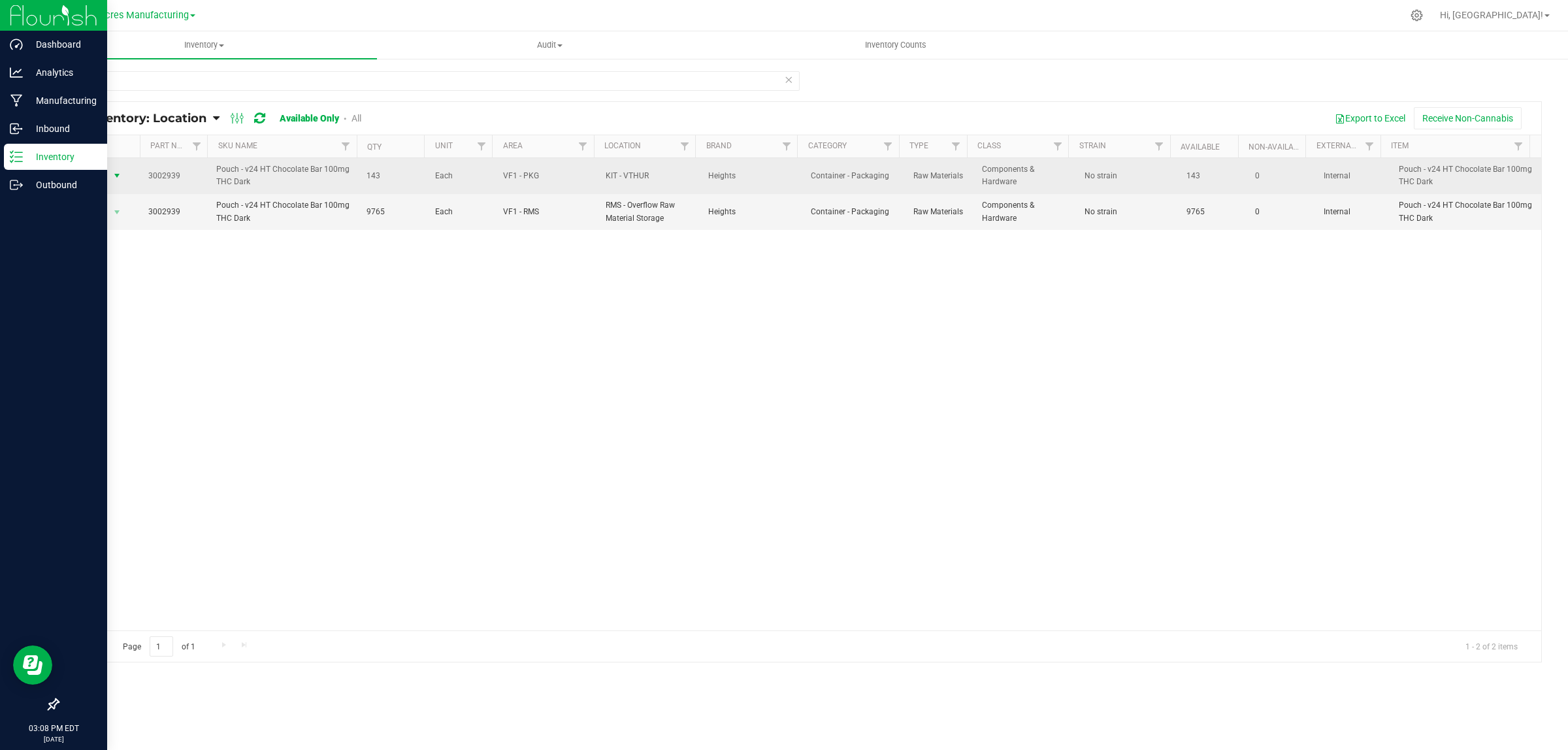
click at [112, 171] on span "select" at bounding box center [117, 175] width 10 height 10
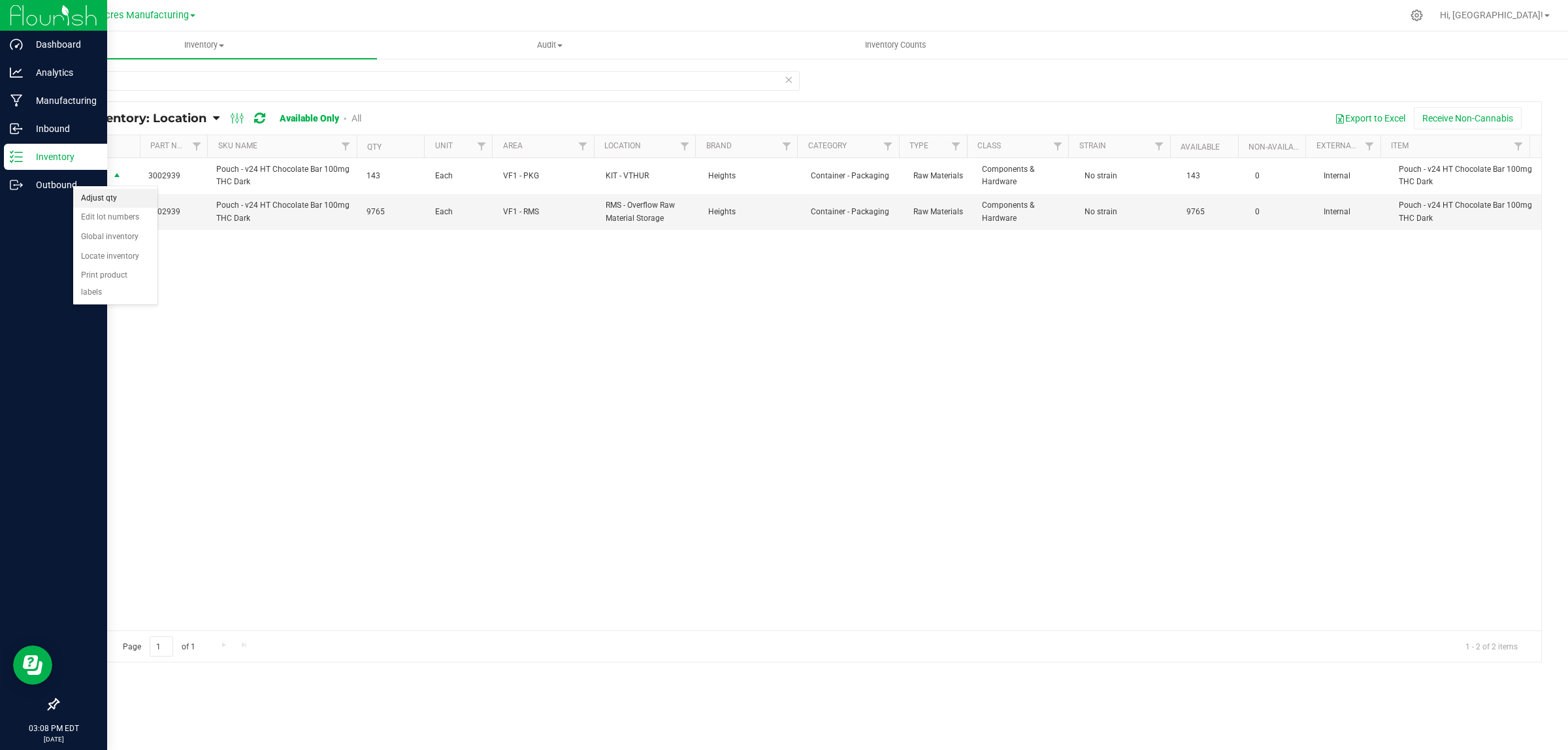
click at [132, 191] on li "Adjust qty" at bounding box center [115, 198] width 84 height 20
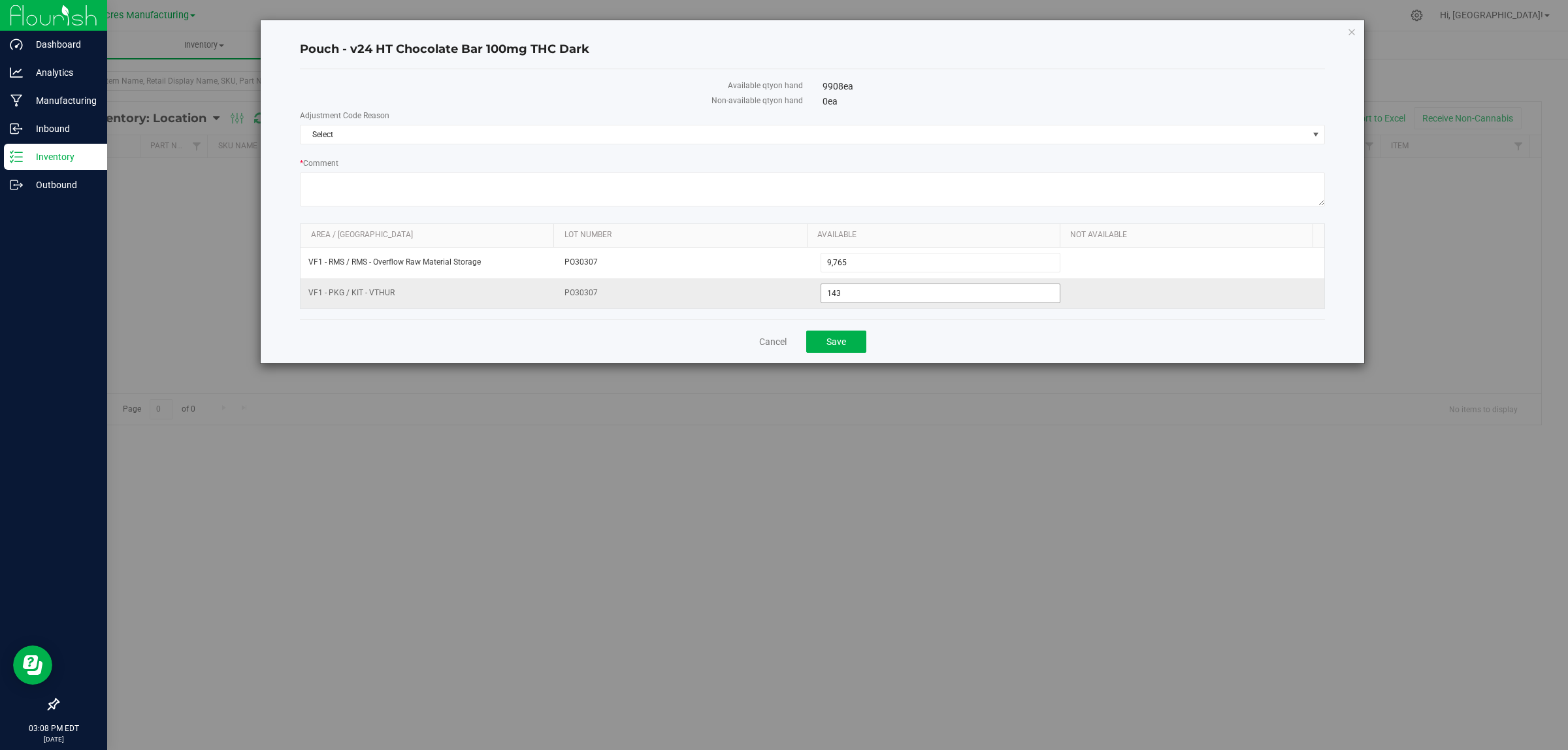
click at [919, 288] on span "143 143" at bounding box center [941, 293] width 241 height 20
click at [919, 288] on input "143" at bounding box center [941, 293] width 239 height 18
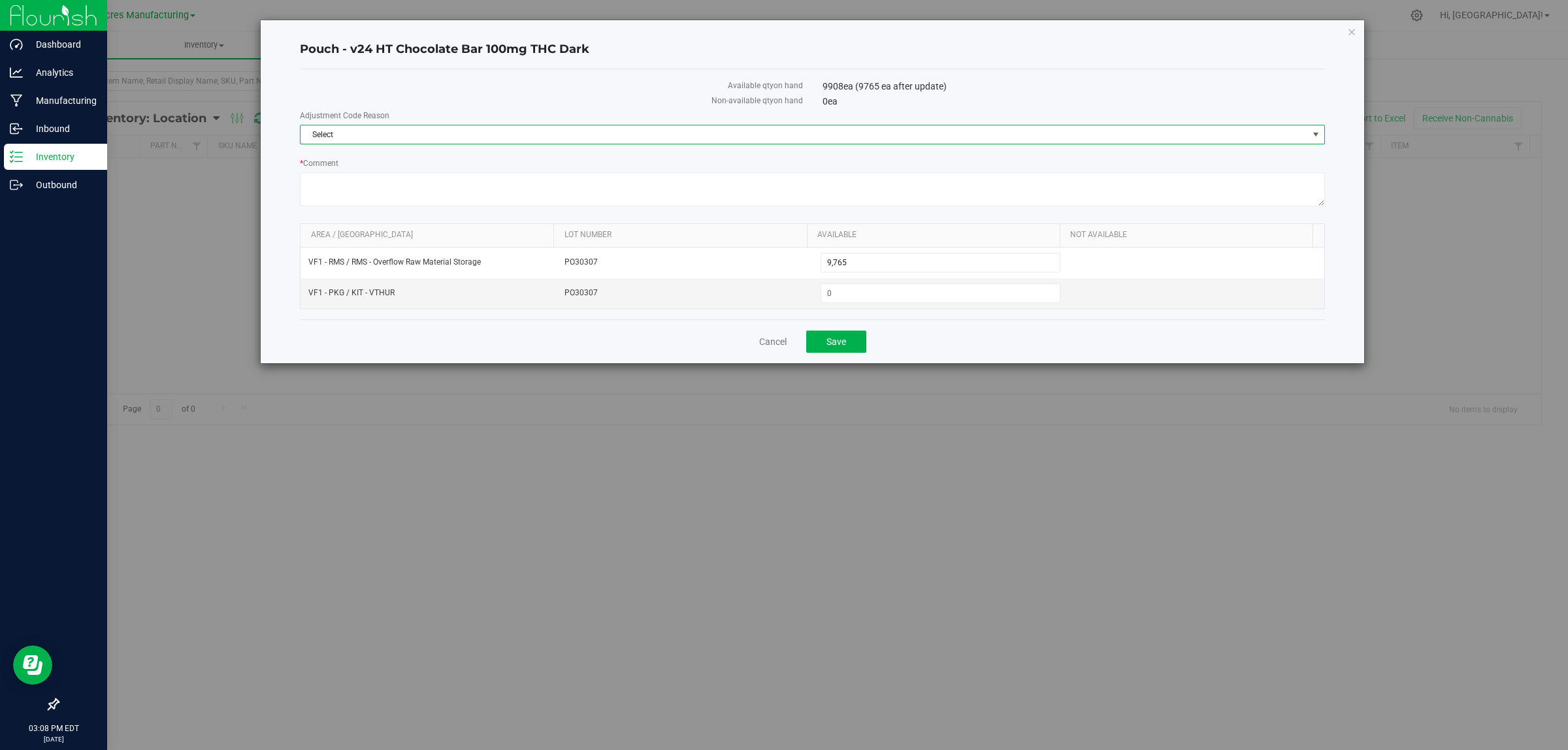
click at [965, 138] on span "Select" at bounding box center [803, 134] width 1007 height 18
click at [796, 264] on li "Wrong Consumption" at bounding box center [812, 254] width 1023 height 20
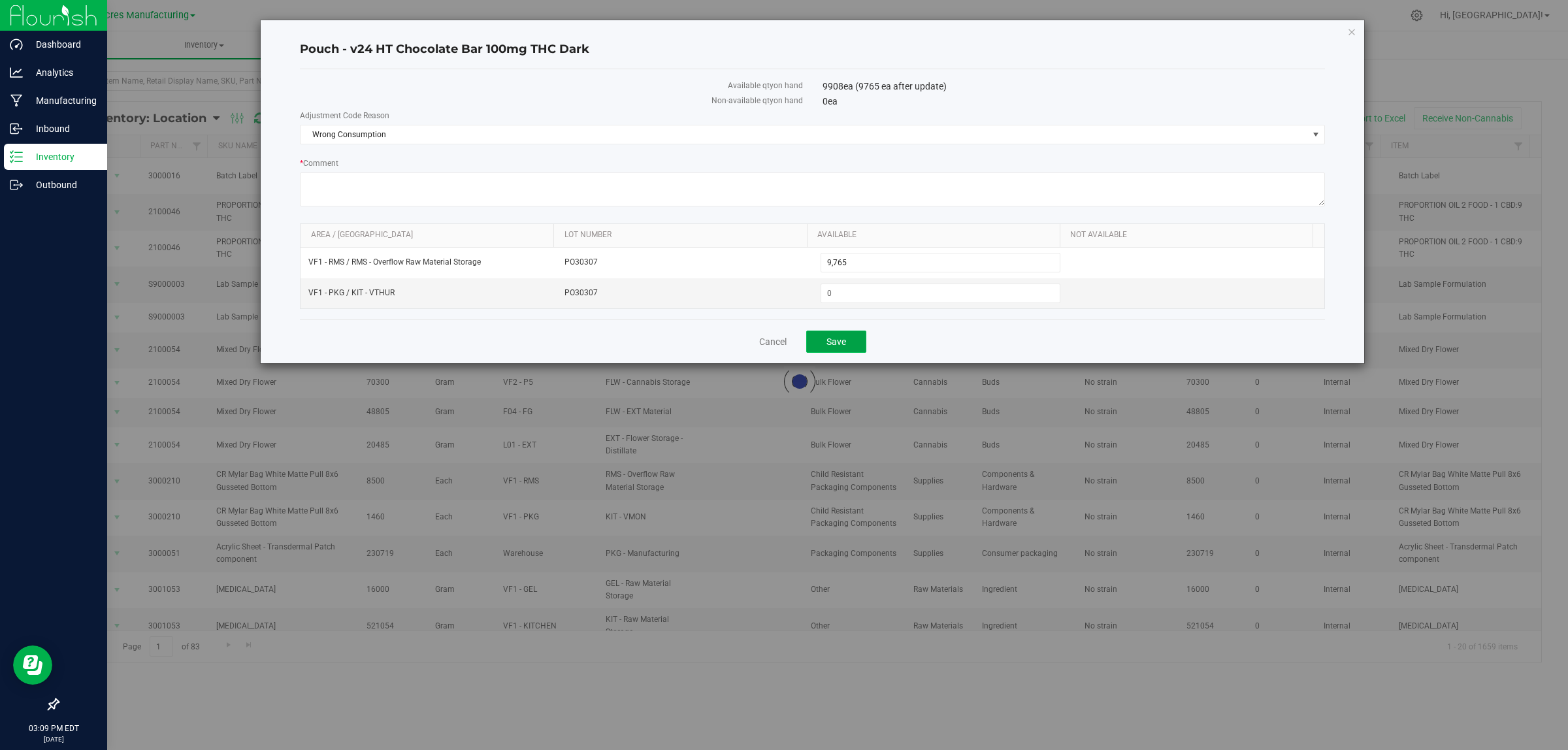
click at [861, 346] on button "Save" at bounding box center [836, 341] width 60 height 22
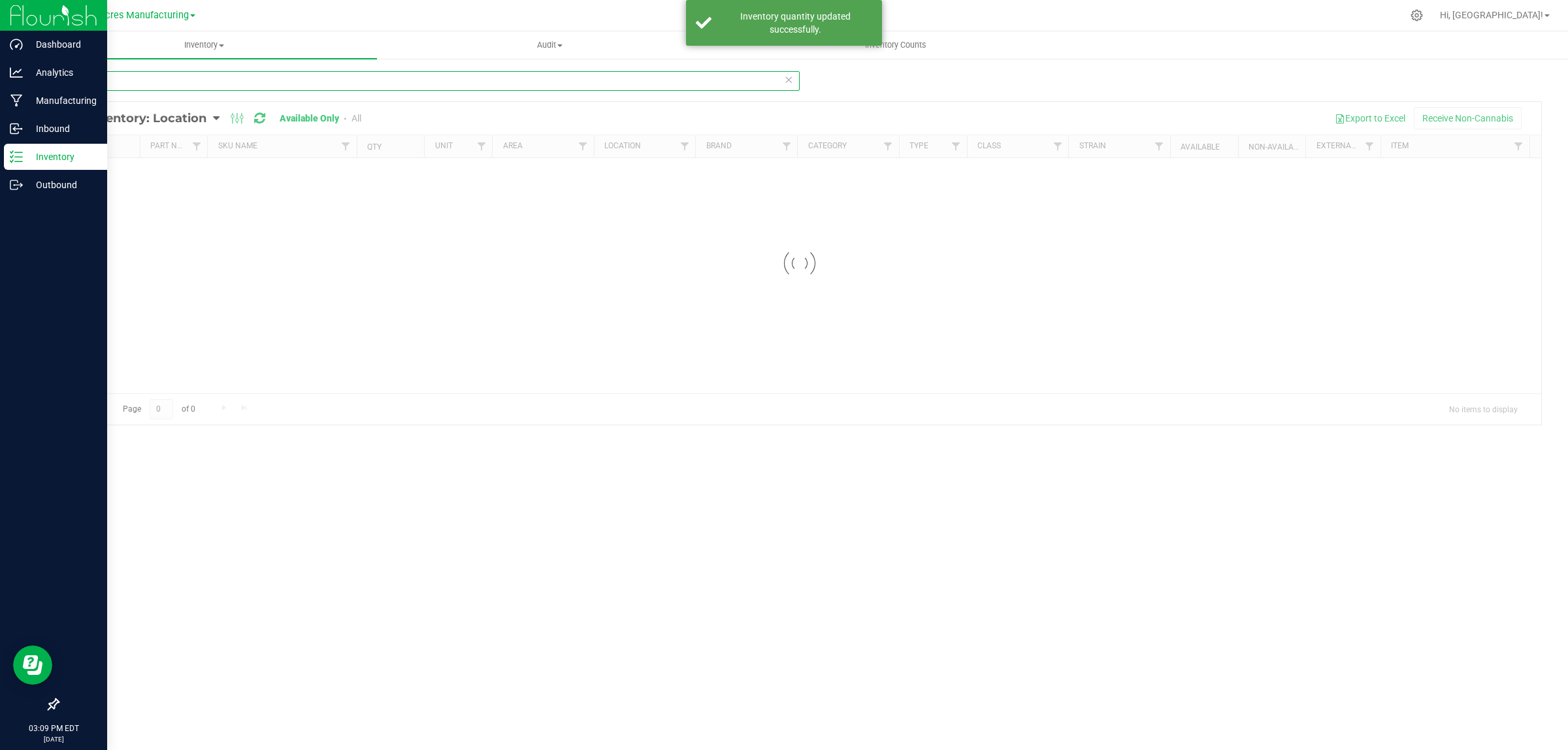
click at [297, 77] on input "2939" at bounding box center [428, 80] width 742 height 20
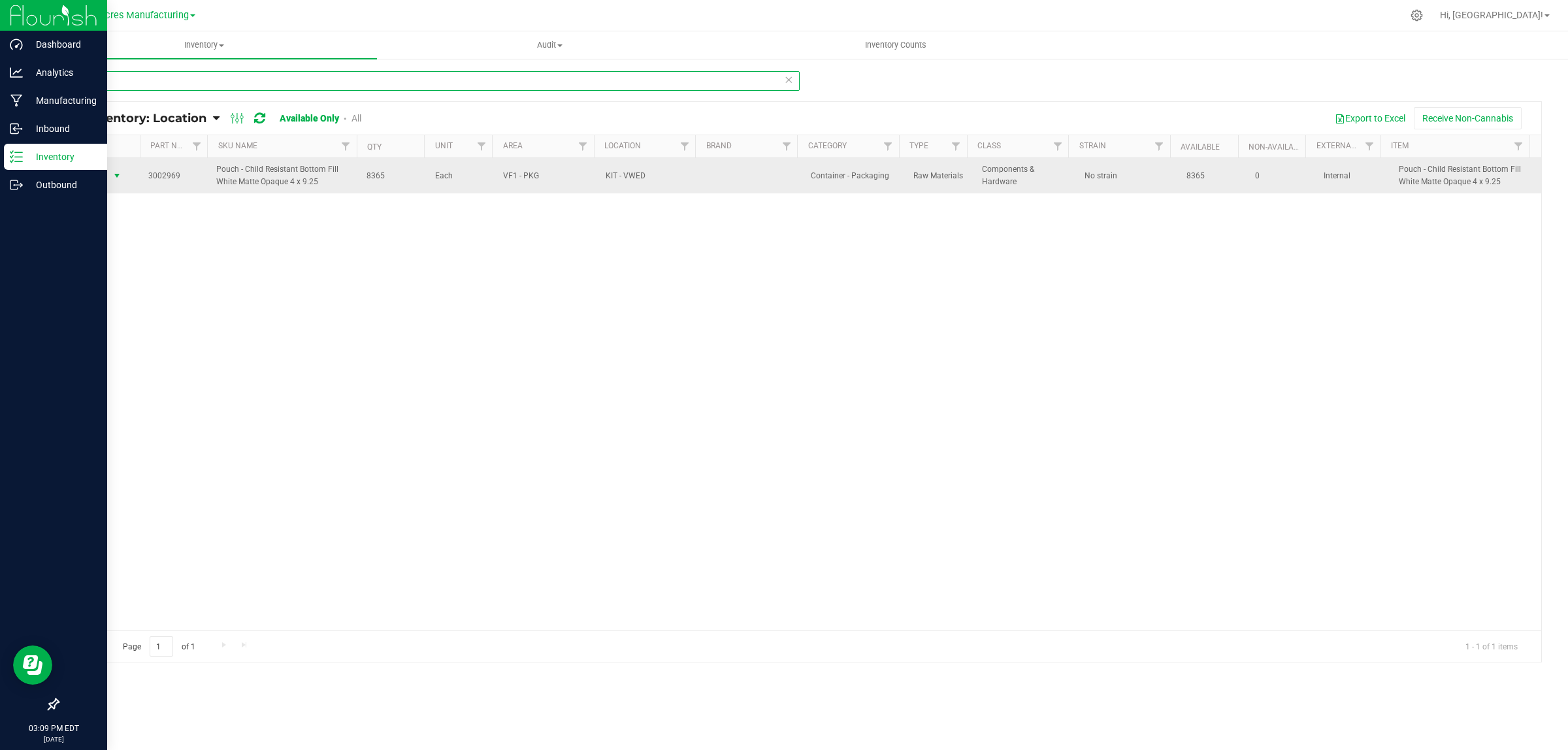
type input "2969"
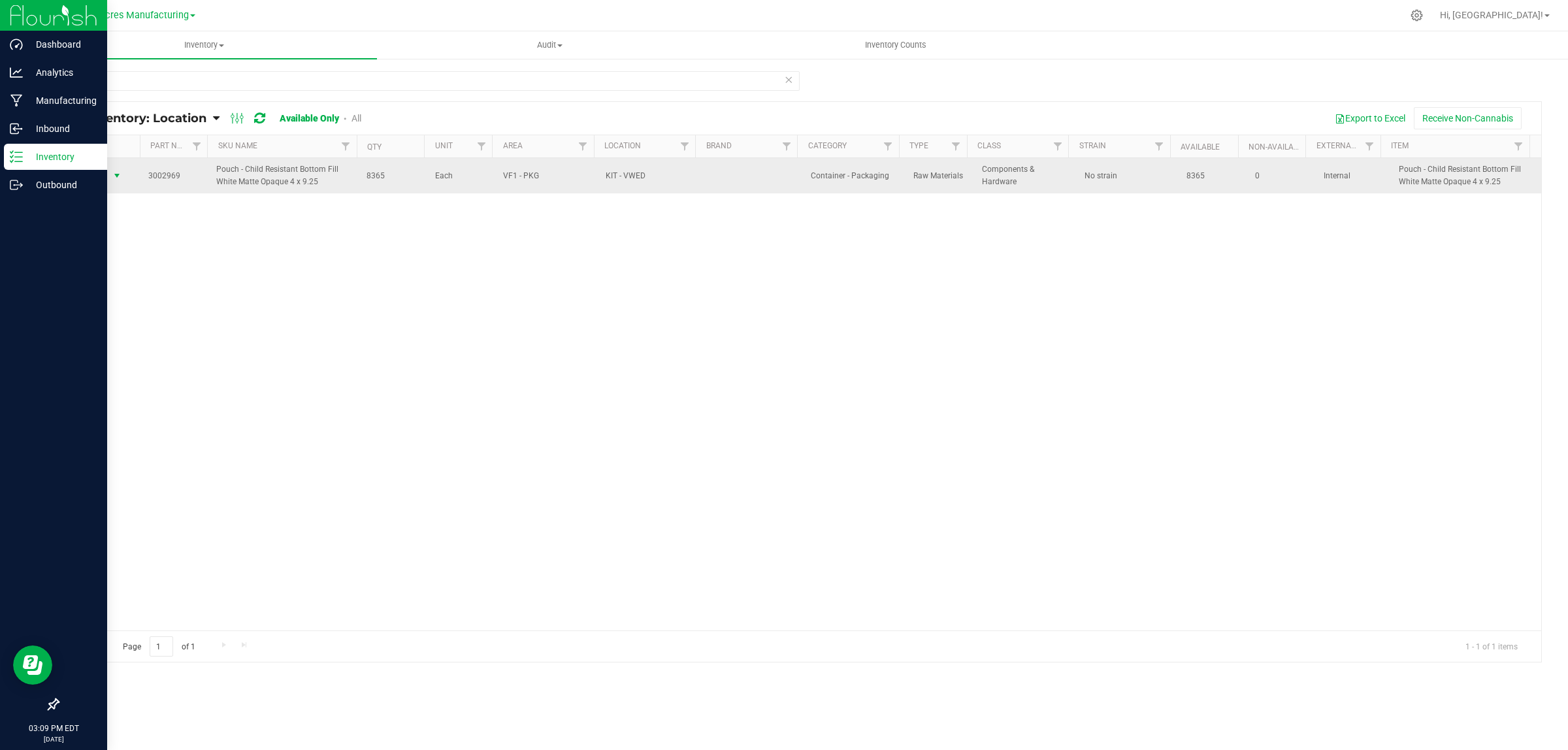
click at [106, 171] on span "Action" at bounding box center [90, 175] width 35 height 18
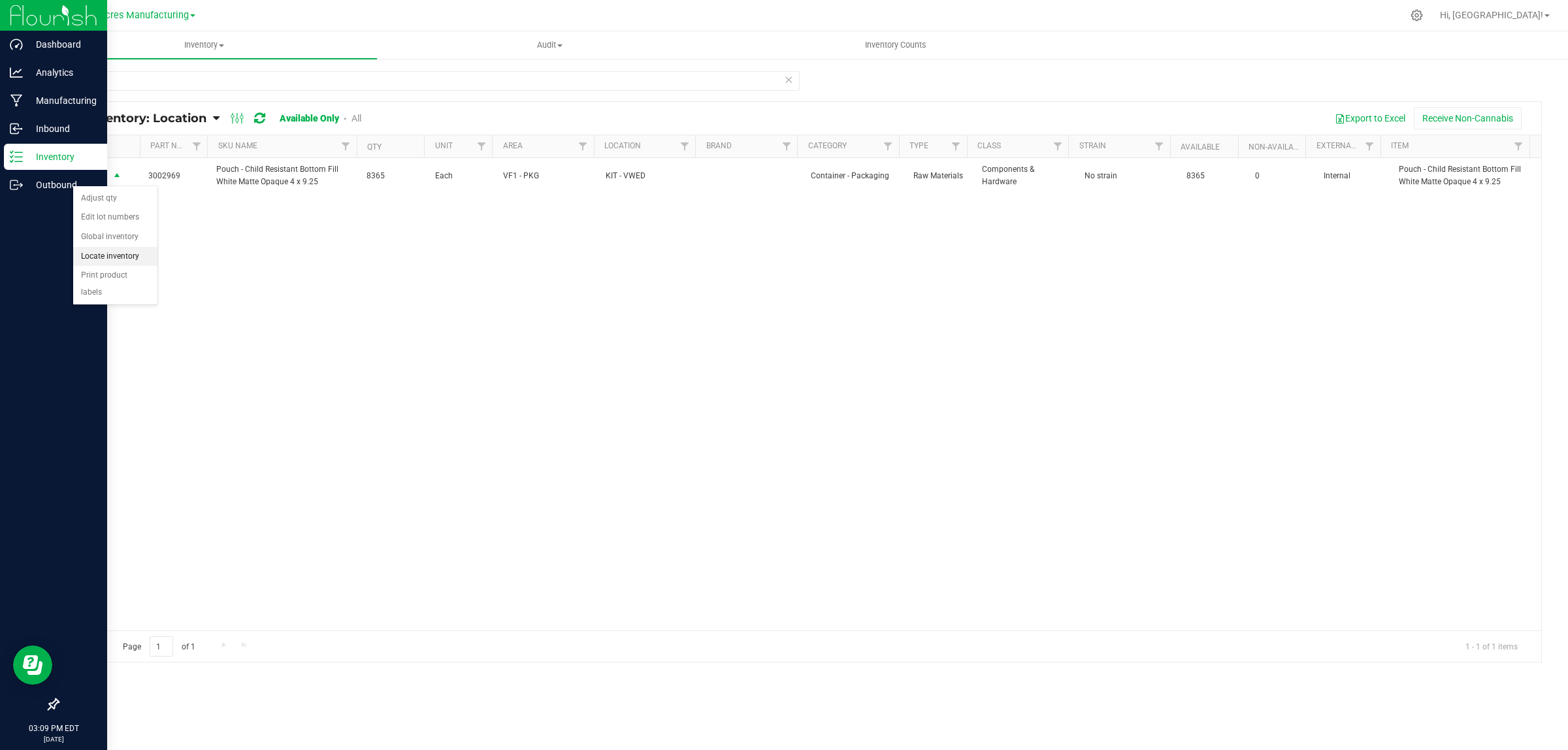
click at [108, 256] on li "Locate inventory" at bounding box center [115, 257] width 84 height 20
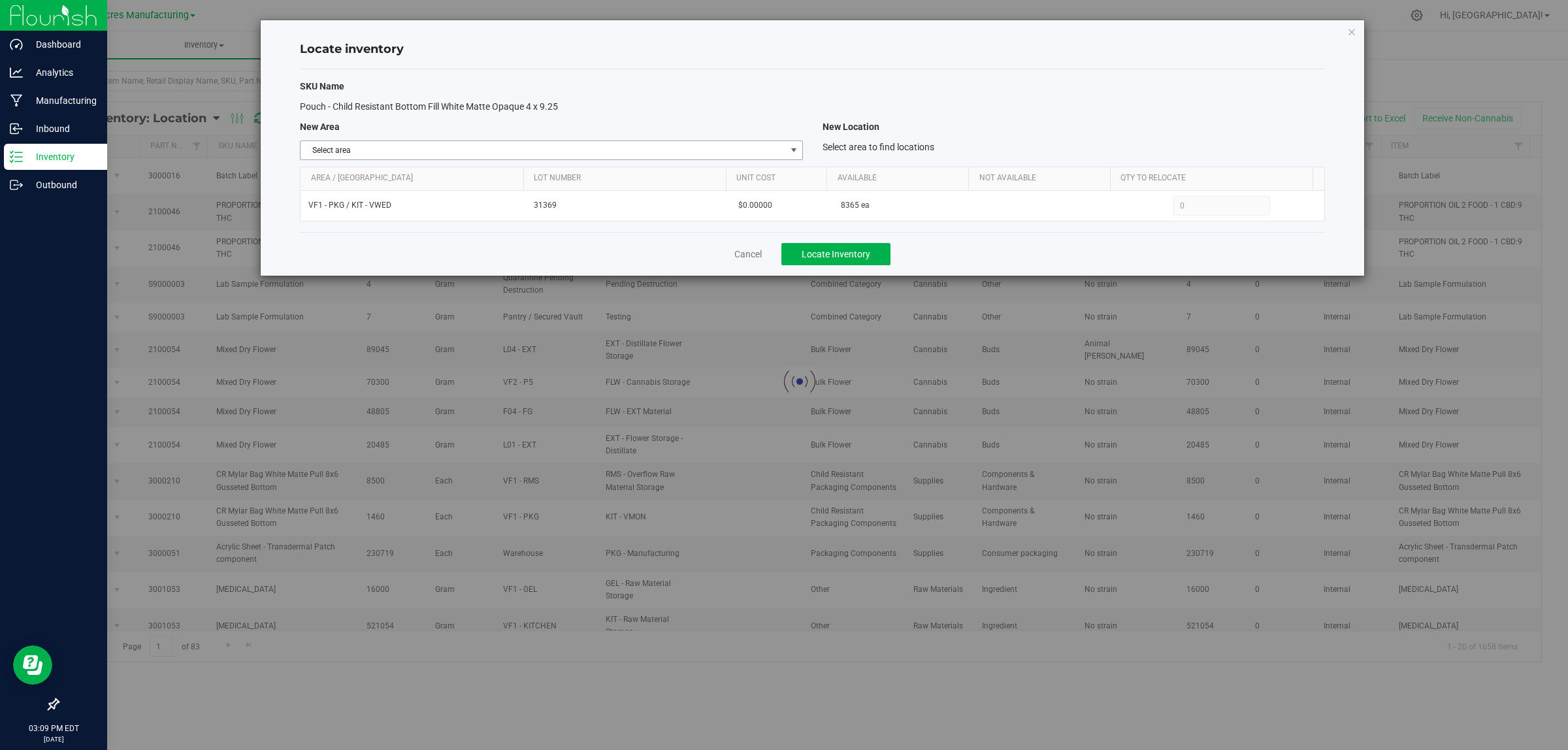
click at [776, 142] on span "Select area" at bounding box center [543, 150] width 485 height 18
click at [978, 96] on div "SKU Name Pouch - Child Resistant Bottom Fill White Matte Opaque 4 x 9.25 New Ar…" at bounding box center [813, 151] width 1025 height 163
click at [782, 149] on span "Select area" at bounding box center [543, 150] width 485 height 18
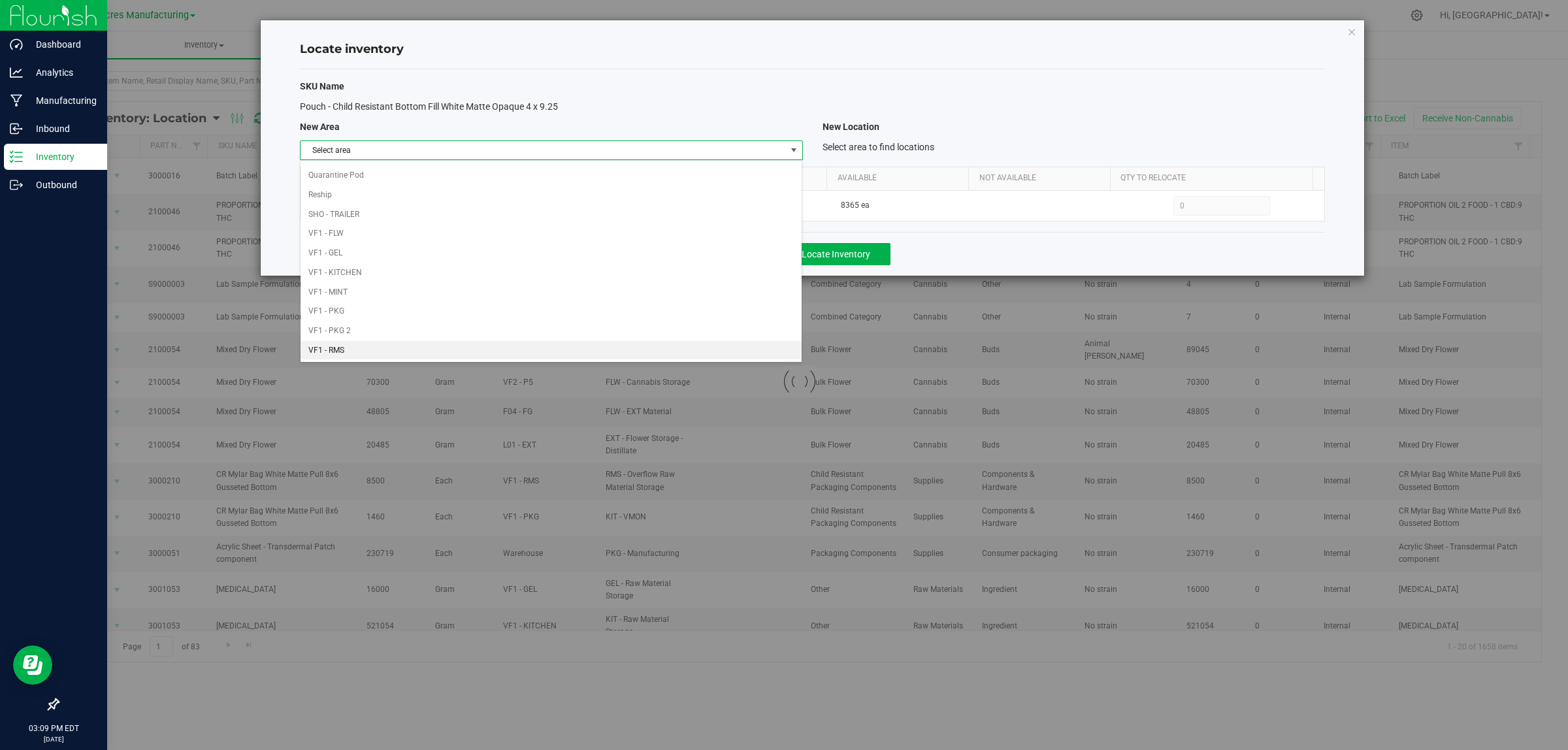
scroll to position [652, 0]
click at [460, 216] on li "VF1 - RMS" at bounding box center [550, 213] width 501 height 20
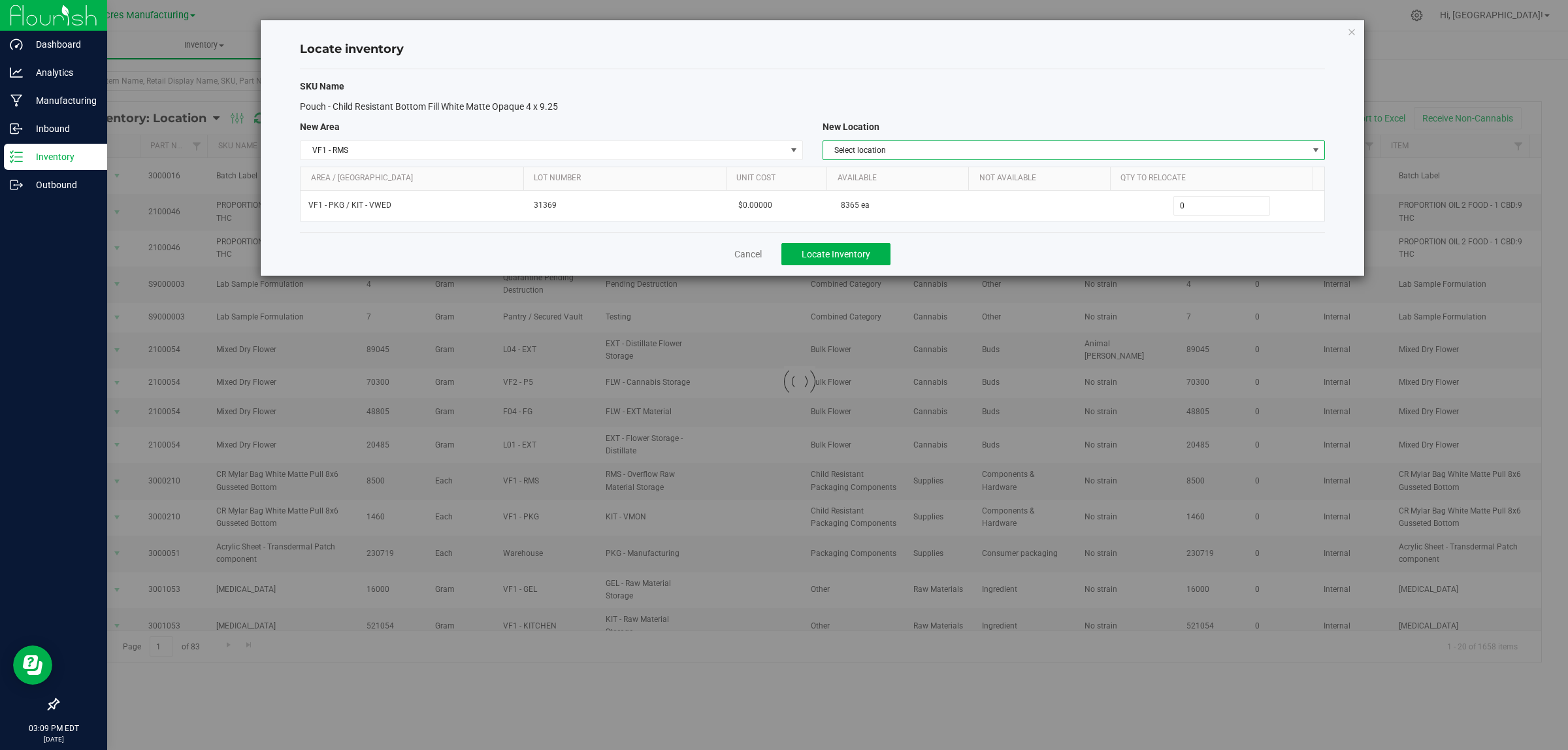
click at [1057, 149] on span "Select location" at bounding box center [1066, 150] width 485 height 18
click at [1022, 170] on li "RMS - Overflow Raw Material Storage" at bounding box center [1072, 172] width 501 height 20
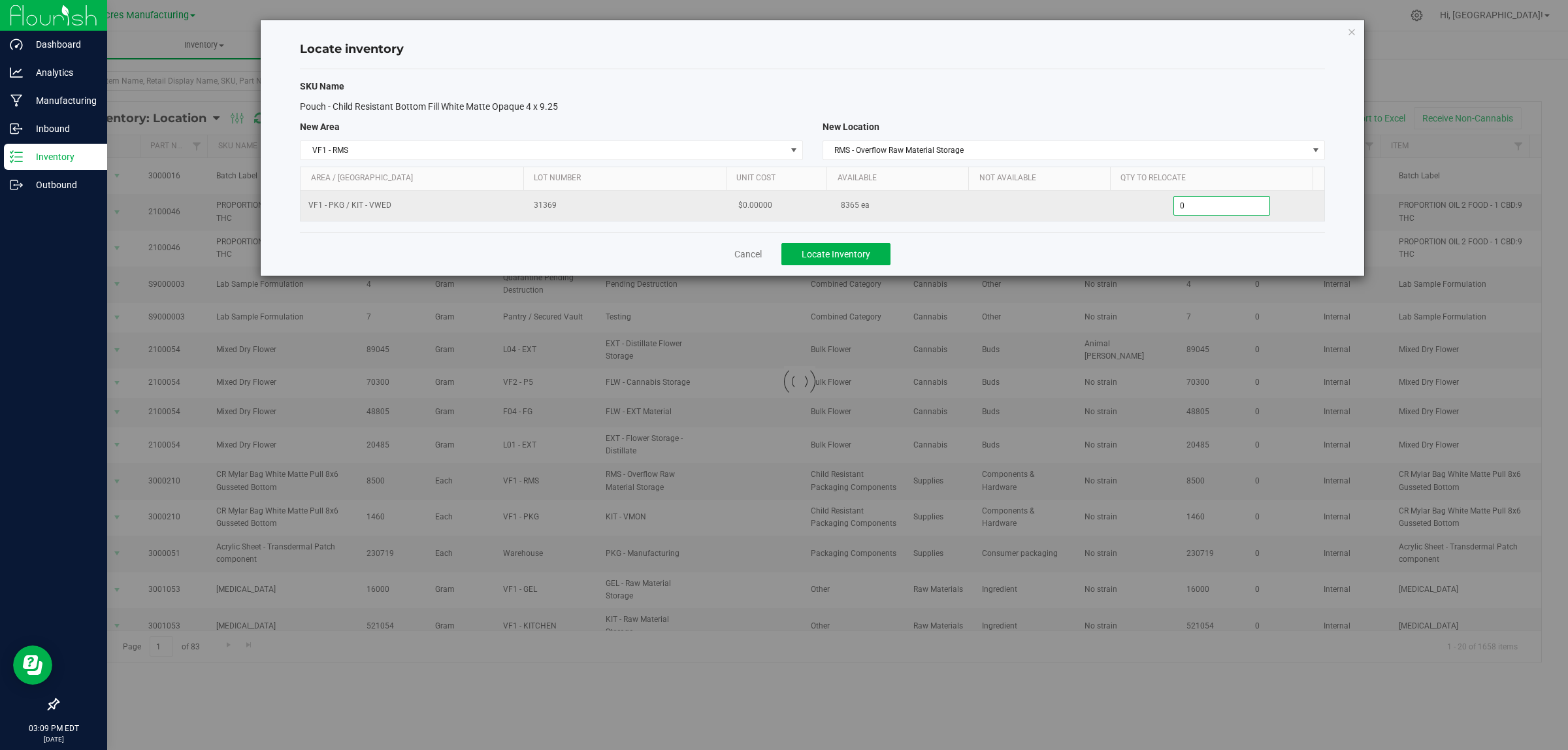
click at [1207, 201] on span "0 0" at bounding box center [1221, 205] width 98 height 20
click at [1207, 201] on input "0" at bounding box center [1221, 205] width 96 height 18
click at [1209, 203] on input "0" at bounding box center [1221, 205] width 96 height 18
type input "7570"
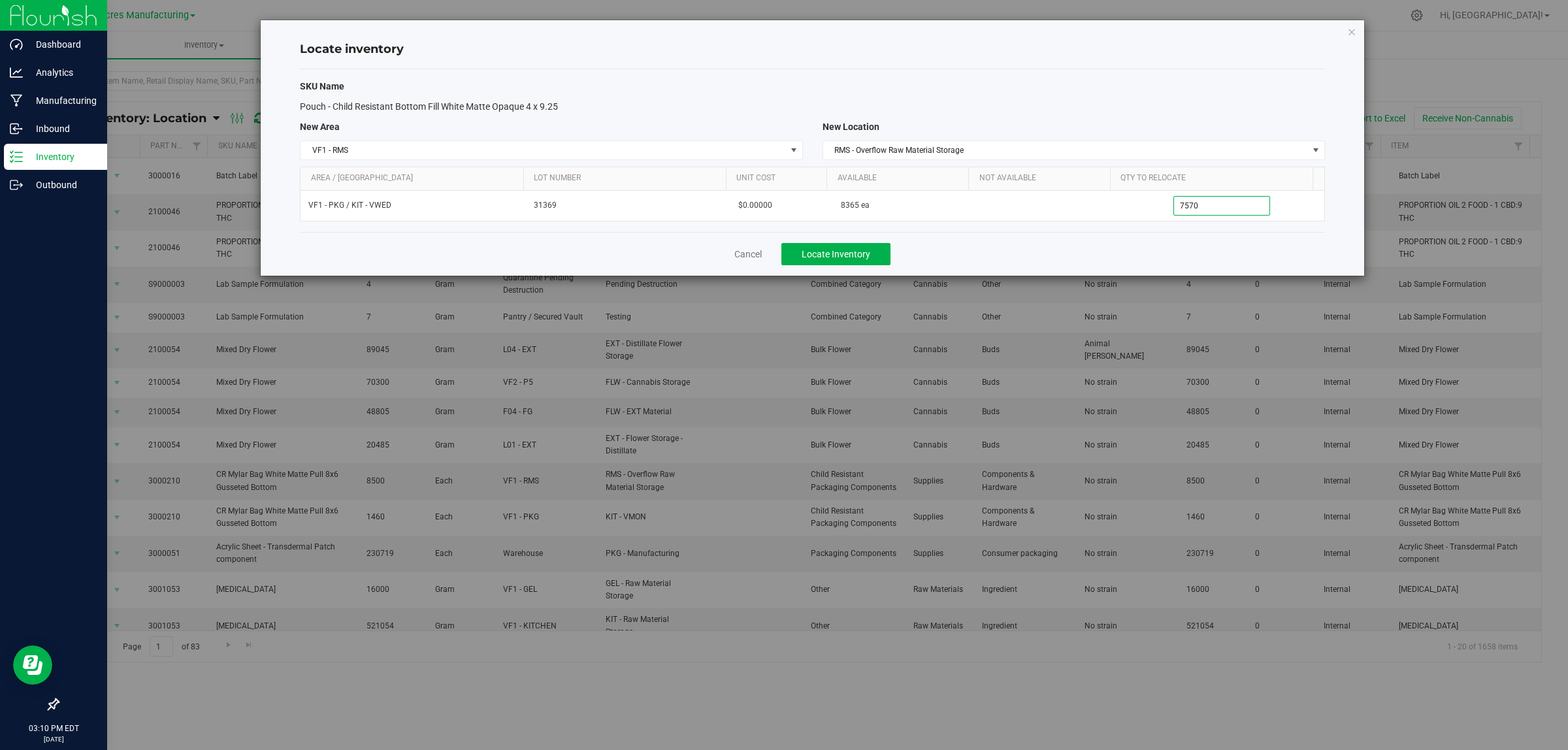
type input "7,570"
click at [1102, 241] on div "Cancel Locate Inventory" at bounding box center [813, 254] width 1025 height 44
click at [959, 261] on div "Cancel Locate Inventory" at bounding box center [813, 254] width 1025 height 44
click at [824, 259] on span "Locate Inventory" at bounding box center [836, 254] width 68 height 10
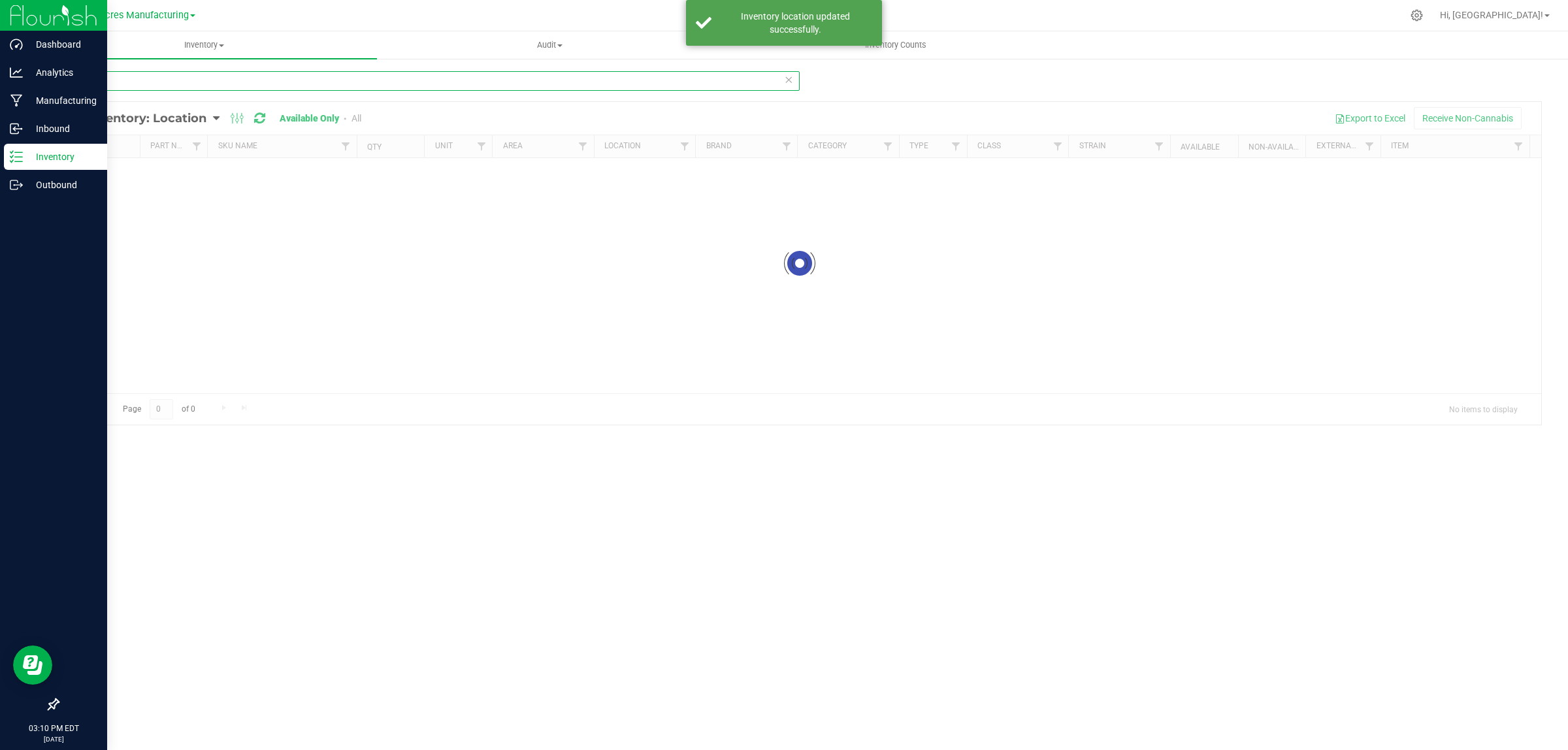
click at [298, 83] on input "2969" at bounding box center [428, 80] width 742 height 20
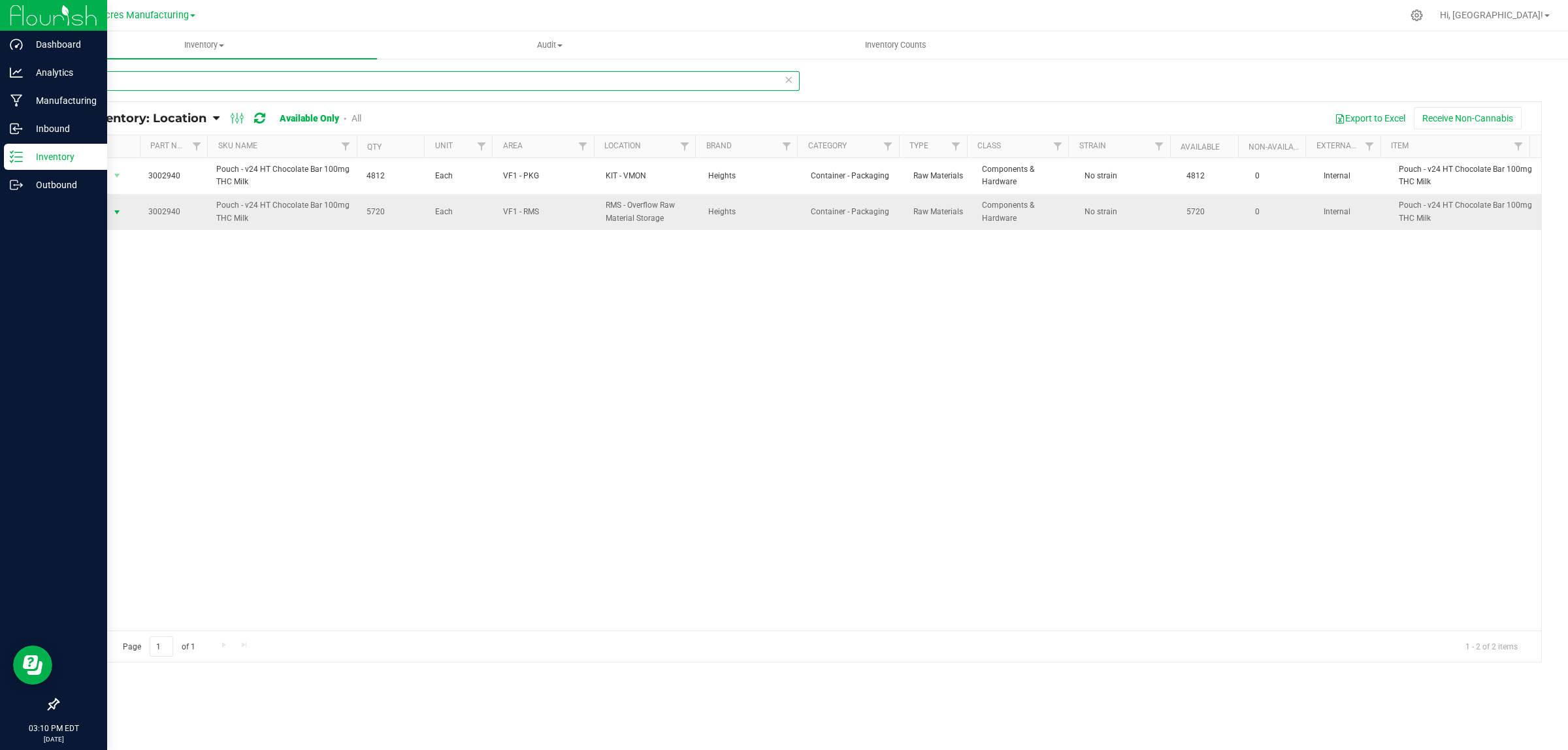
type input "2940"
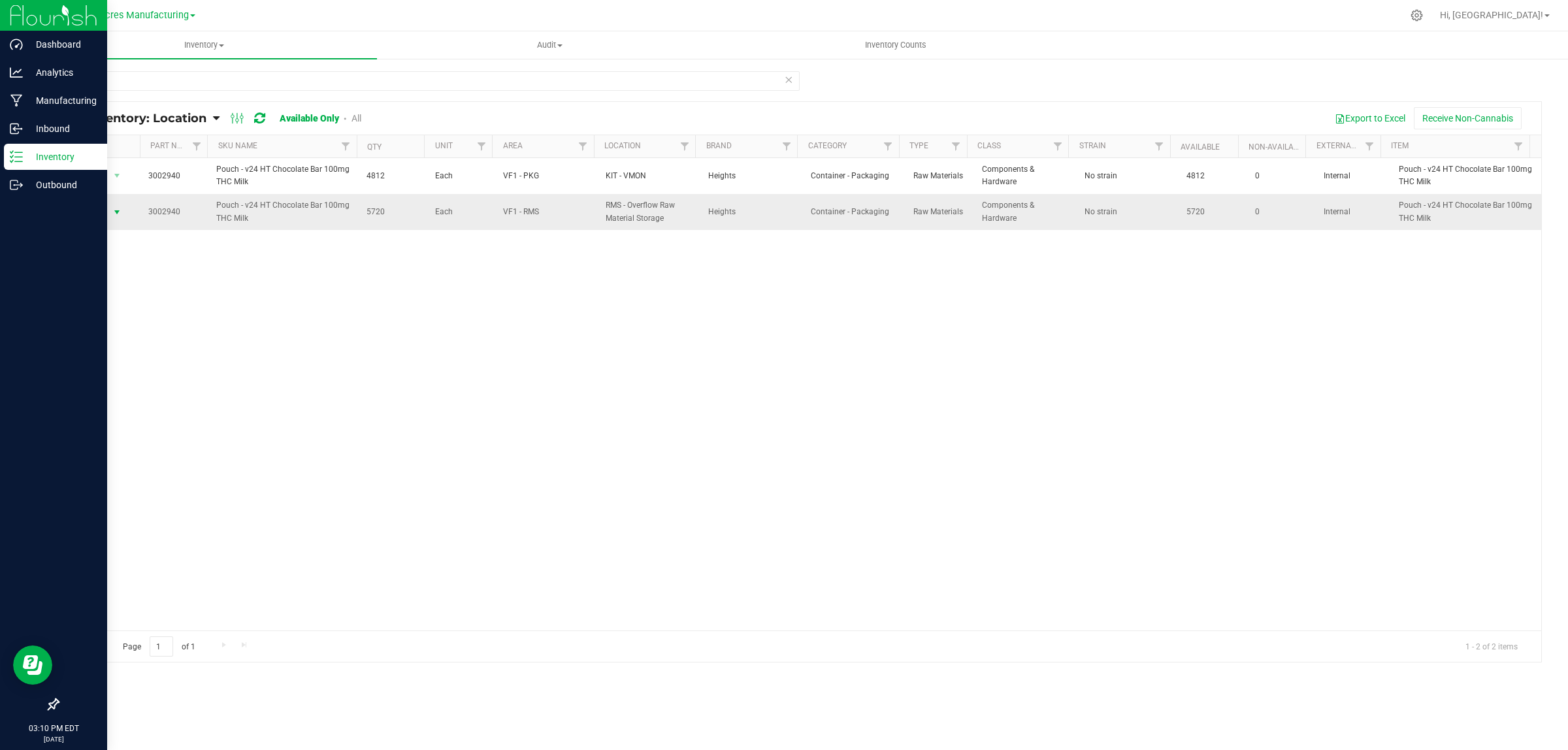
click at [99, 209] on span "Action" at bounding box center [90, 211] width 35 height 18
click at [113, 295] on li "Locate inventory" at bounding box center [115, 293] width 84 height 20
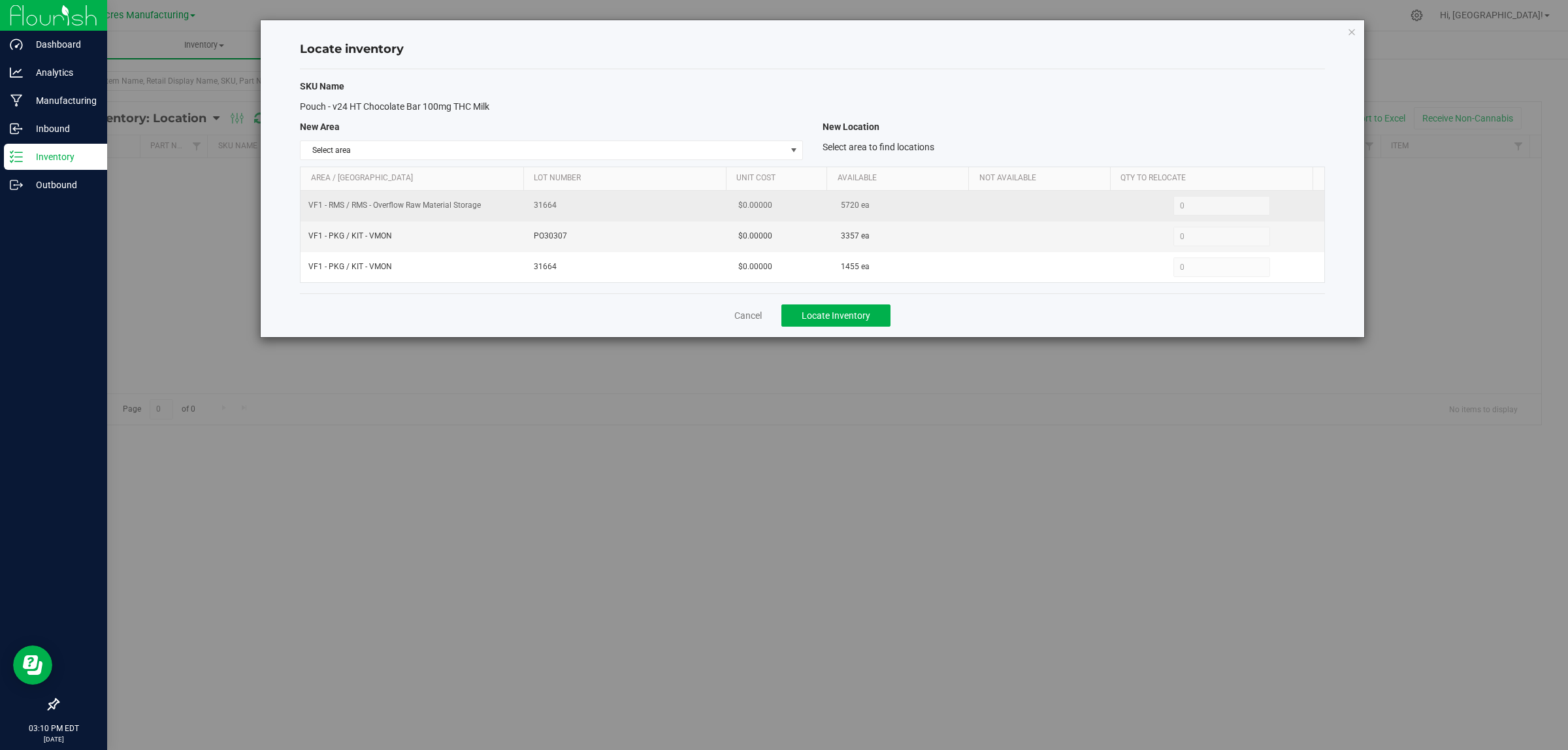
click at [840, 205] on span "5720 ea" at bounding box center [855, 205] width 28 height 12
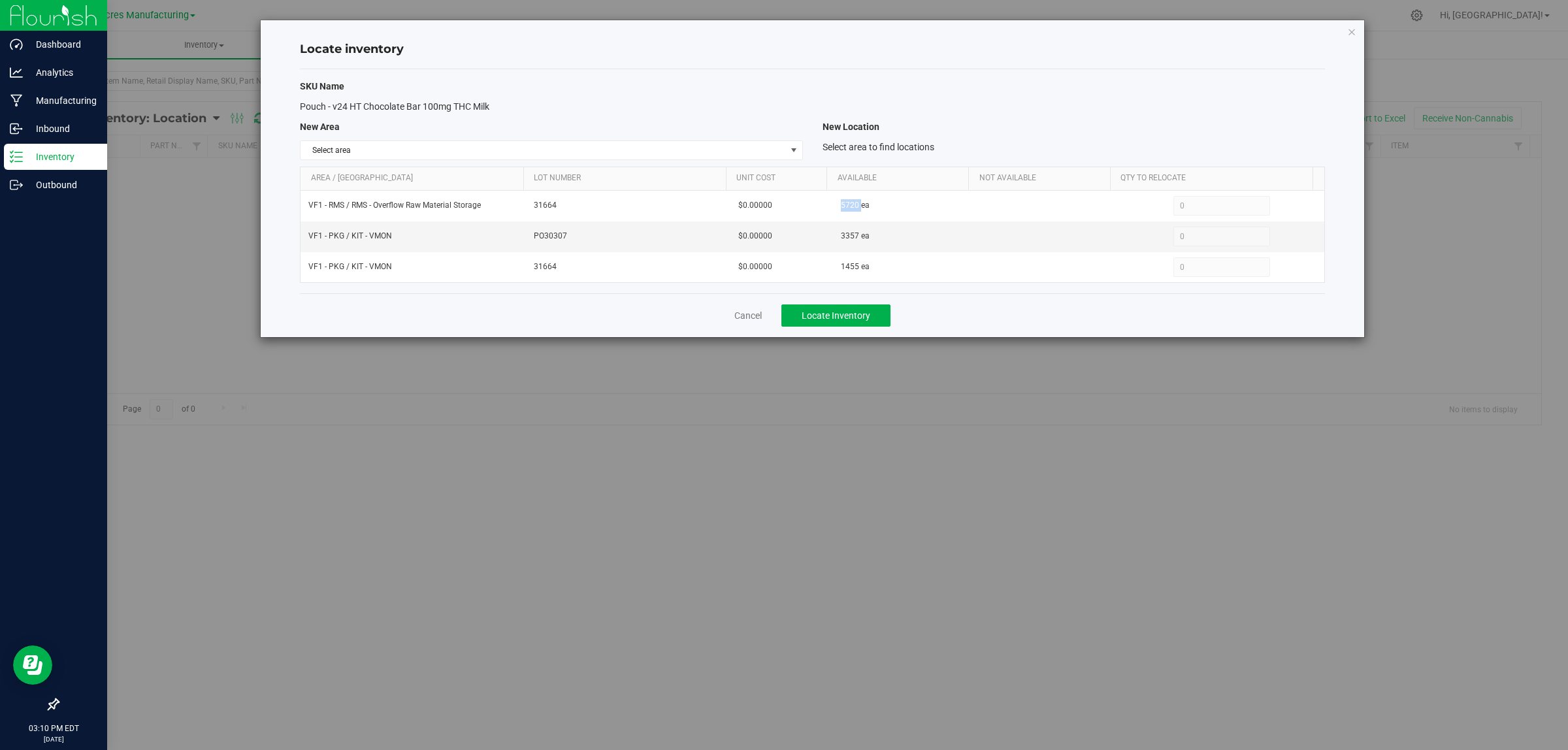
copy span "5720"
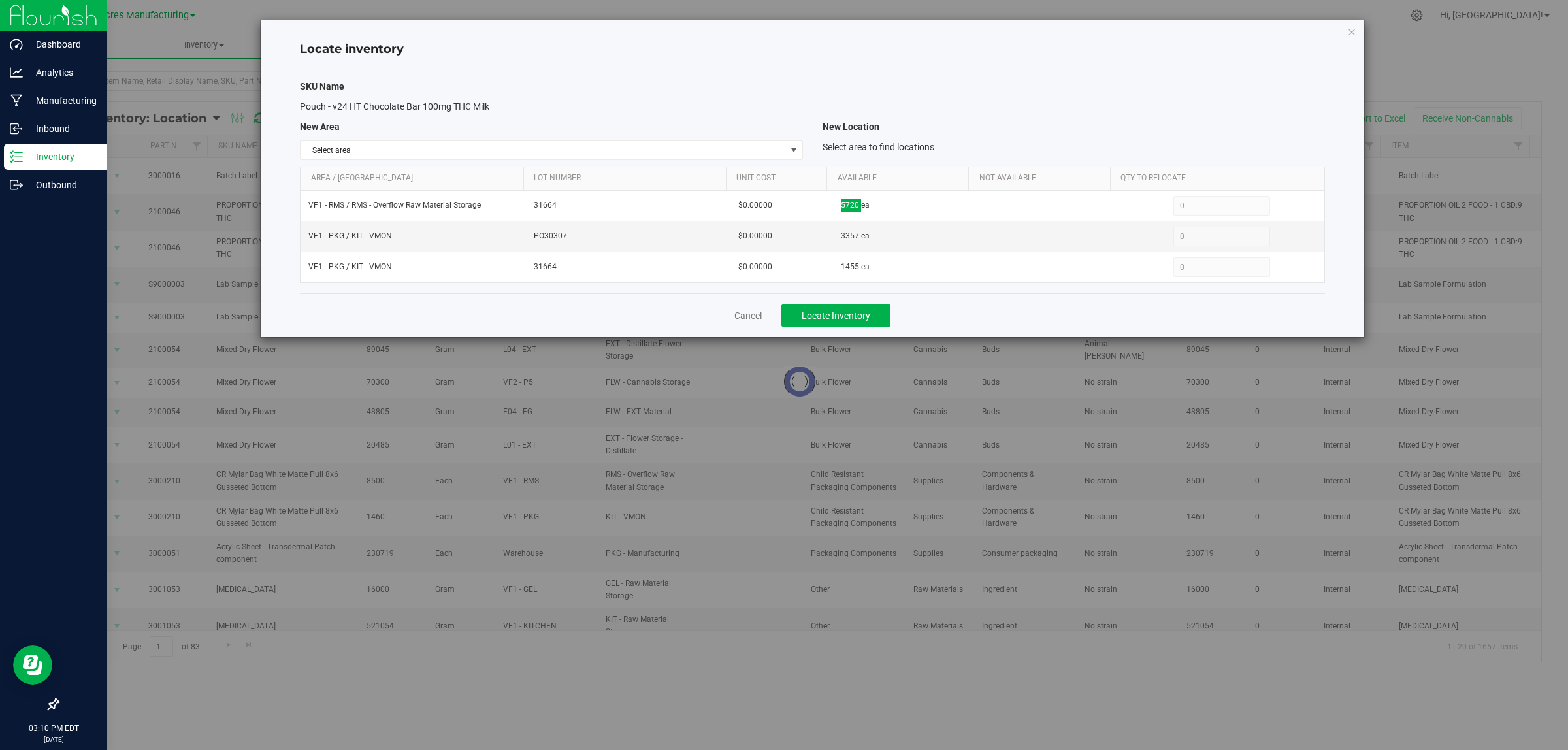
click at [1469, 282] on div "Locate inventory SKU Name Pouch - v24 HT Chocolate Bar 100mg THC Milk New Area …" at bounding box center [788, 375] width 1577 height 750
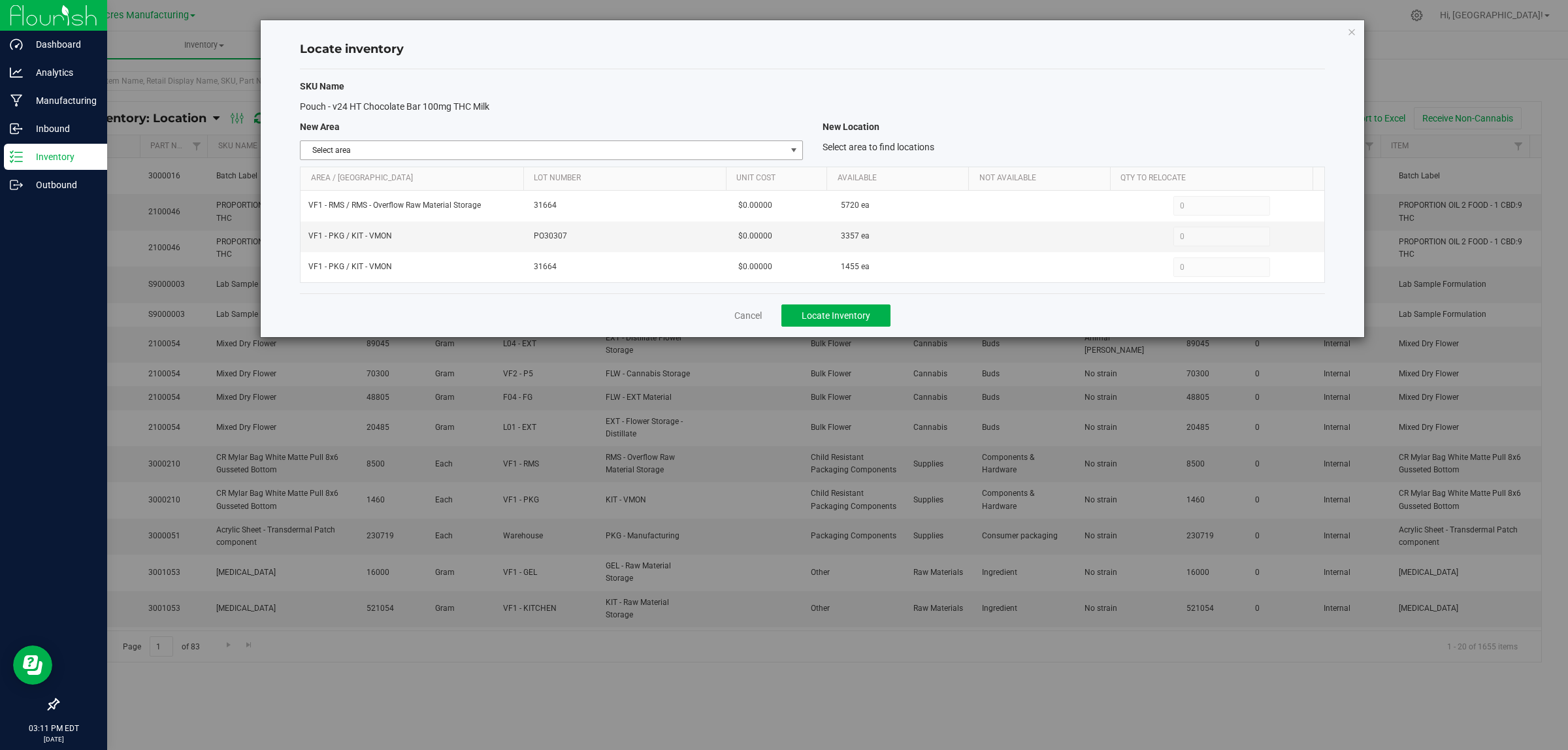
click at [559, 146] on span "Select area" at bounding box center [543, 150] width 485 height 18
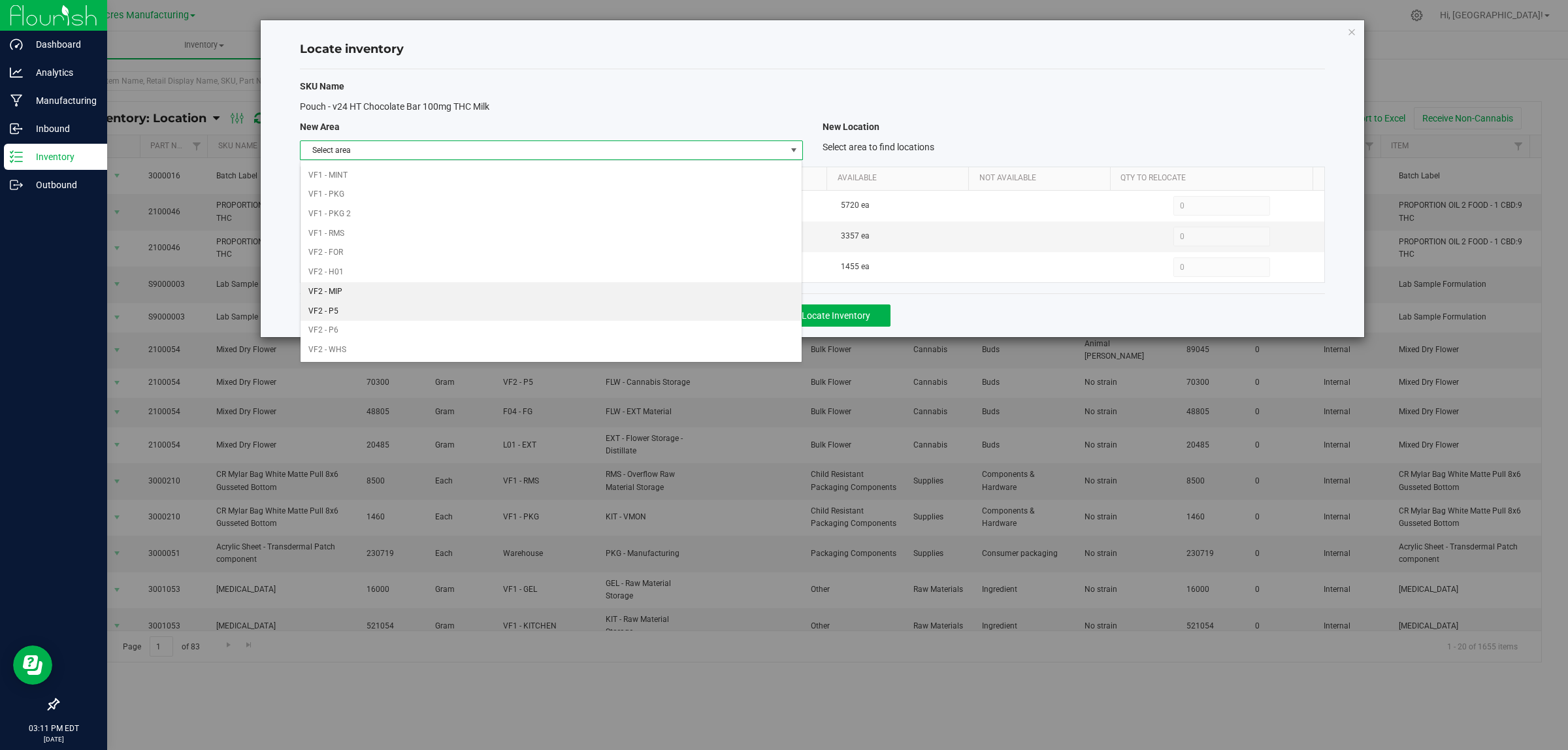
scroll to position [652, 0]
click at [412, 197] on li "VF1 - PKG 2" at bounding box center [550, 193] width 501 height 20
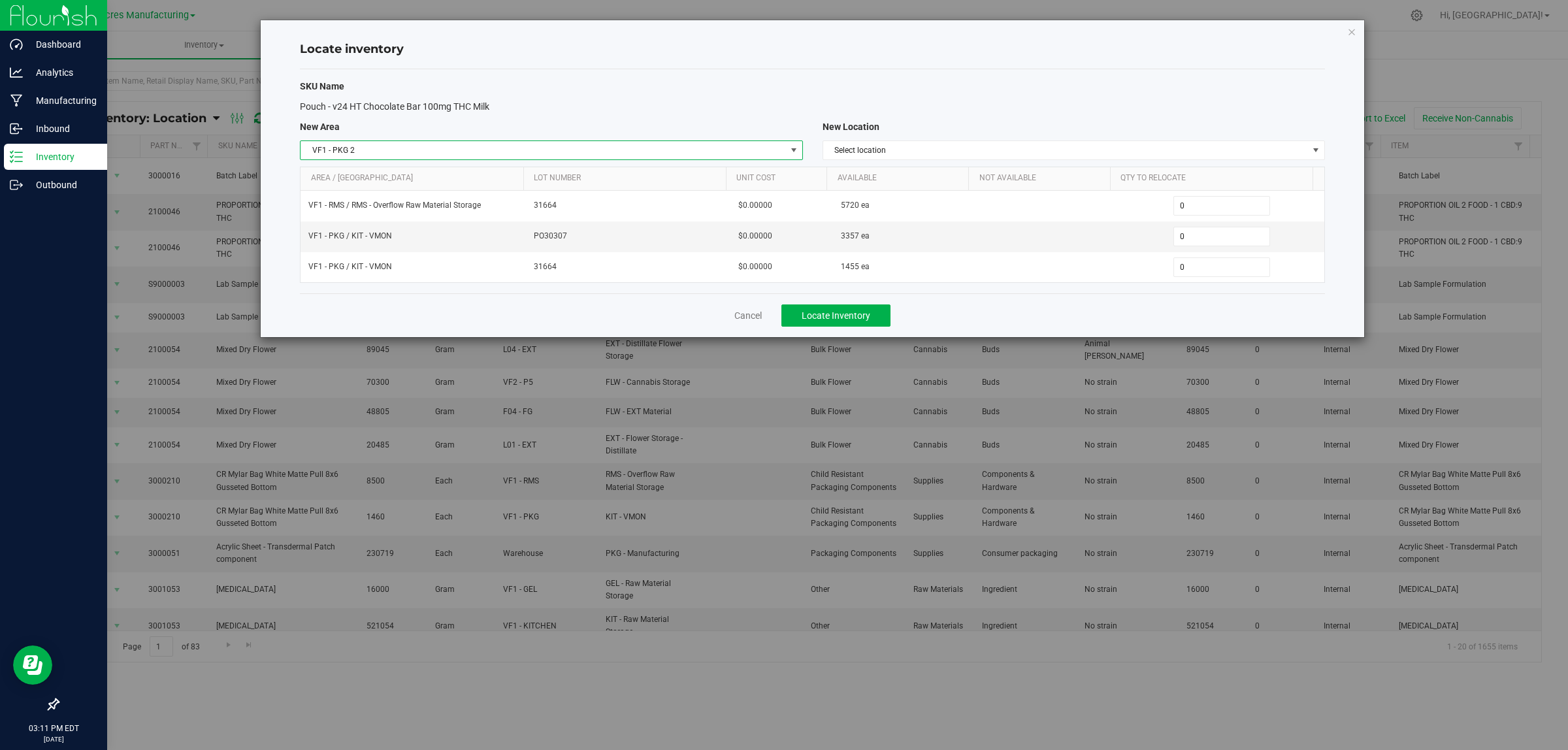
click at [445, 140] on span "VF1 - PKG 2" at bounding box center [551, 150] width 502 height 20
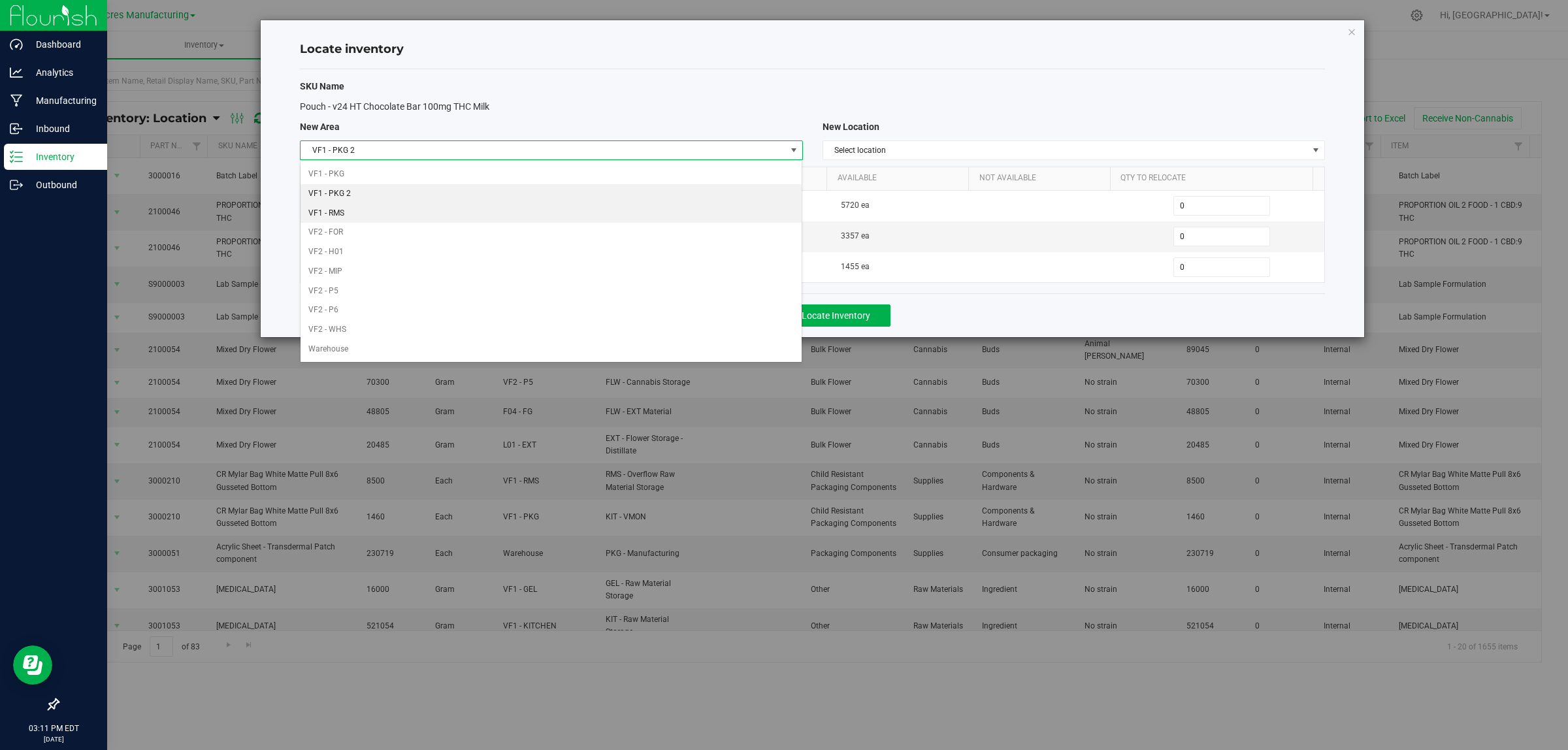
click at [379, 211] on li "VF1 - RMS" at bounding box center [550, 213] width 501 height 20
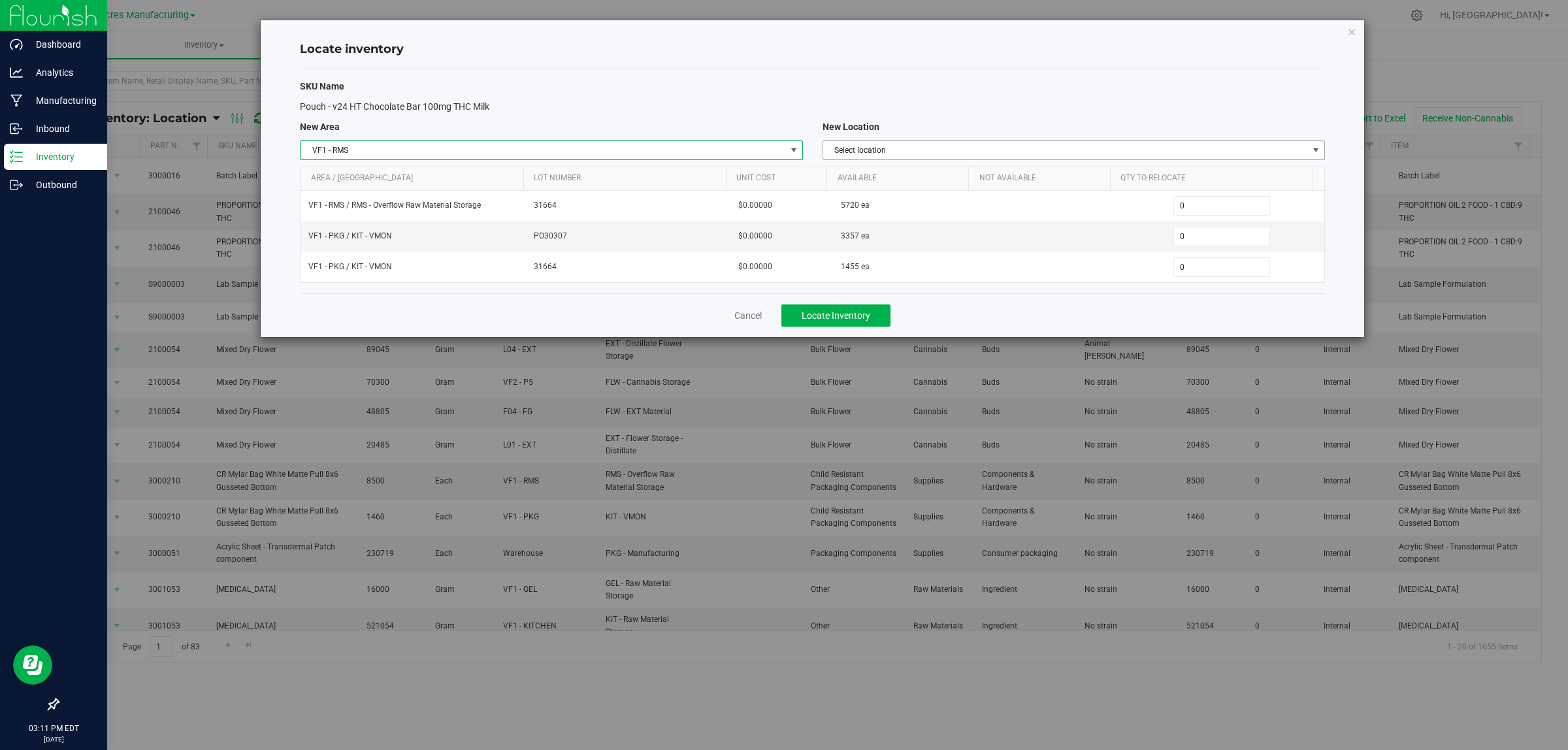
click at [1063, 148] on span "Select location" at bounding box center [1066, 150] width 485 height 18
click at [977, 173] on li "RMS - Overflow Raw Material Storage" at bounding box center [1072, 172] width 501 height 20
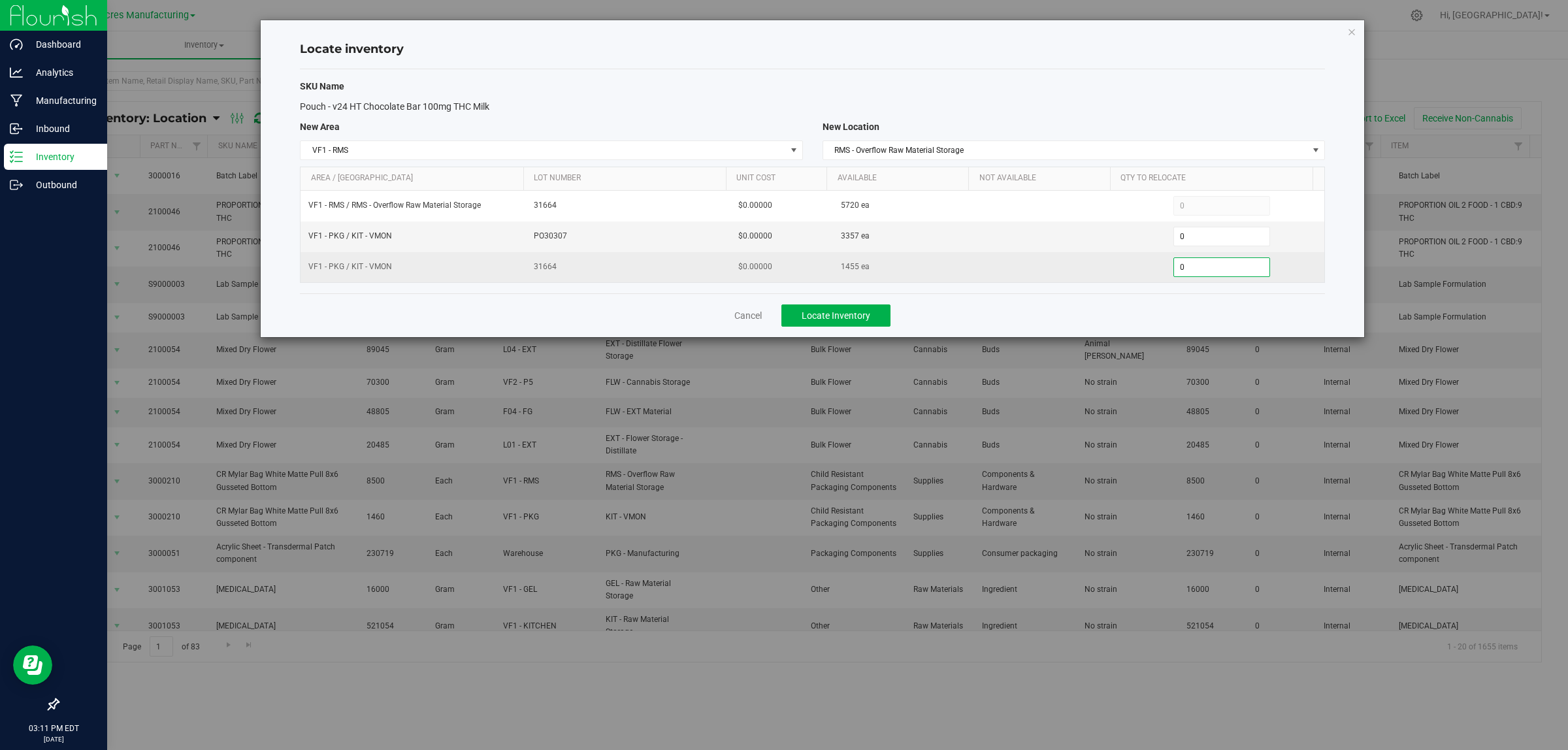
click at [1210, 265] on span "0 0" at bounding box center [1221, 267] width 98 height 20
click at [1210, 265] on input "0" at bounding box center [1221, 266] width 96 height 18
paste input "1413"
type input "1413"
type input "1,413"
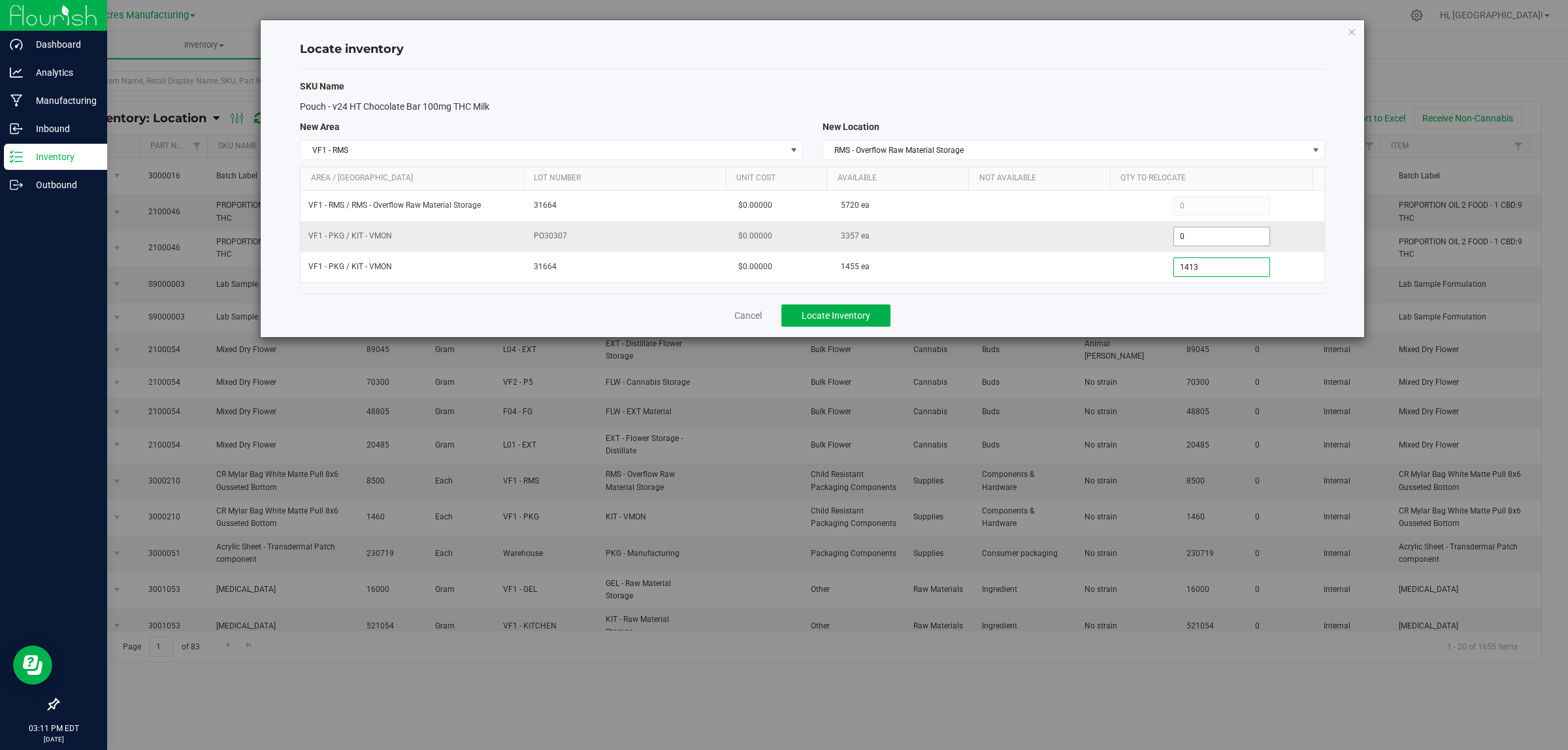
click at [1203, 237] on span "0 0" at bounding box center [1221, 236] width 98 height 20
click at [1203, 237] on input "0" at bounding box center [1221, 236] width 96 height 18
type input "33547"
type input "3,357"
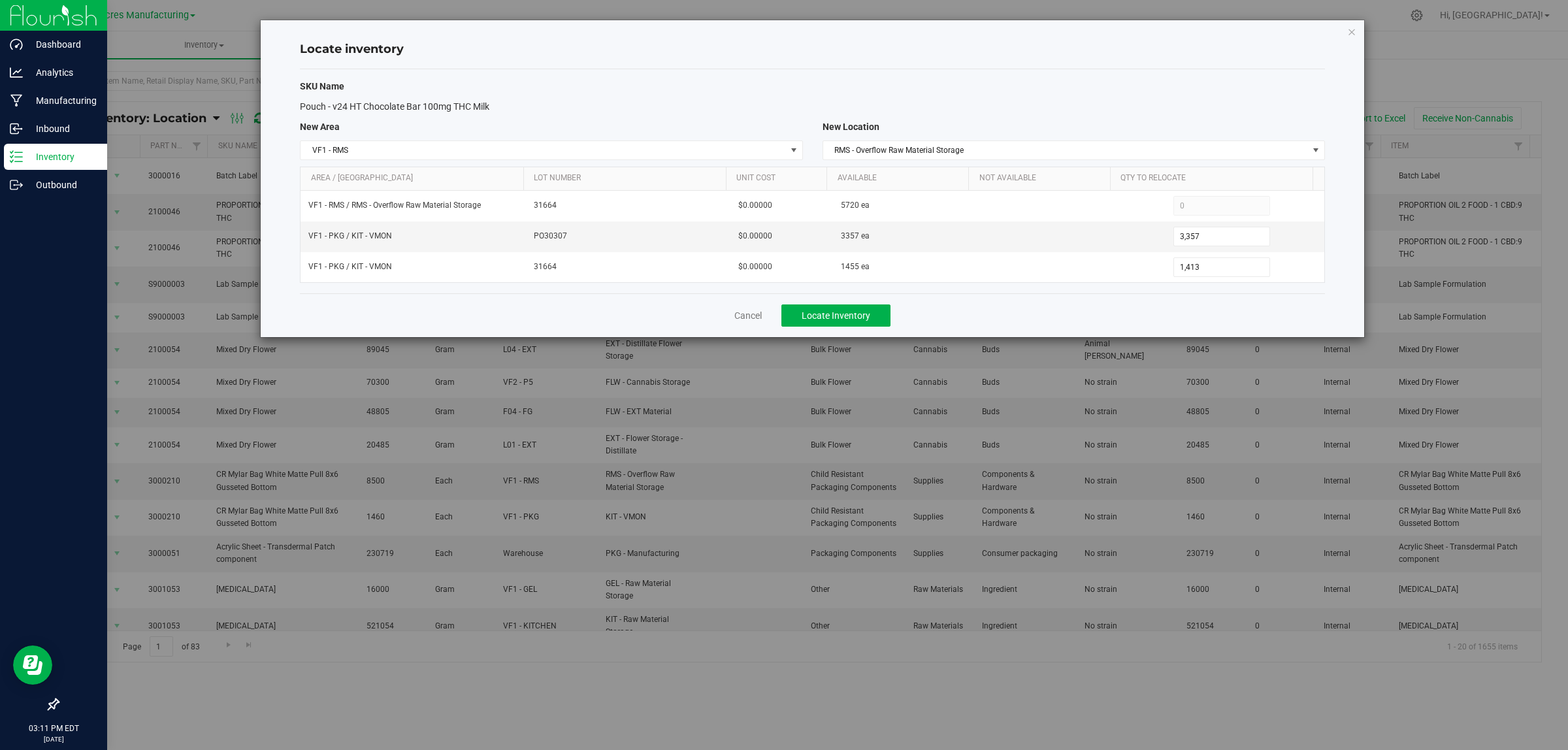
click at [1108, 314] on div "Cancel Locate Inventory" at bounding box center [813, 315] width 1025 height 44
click at [845, 319] on span "Locate Inventory" at bounding box center [836, 315] width 68 height 10
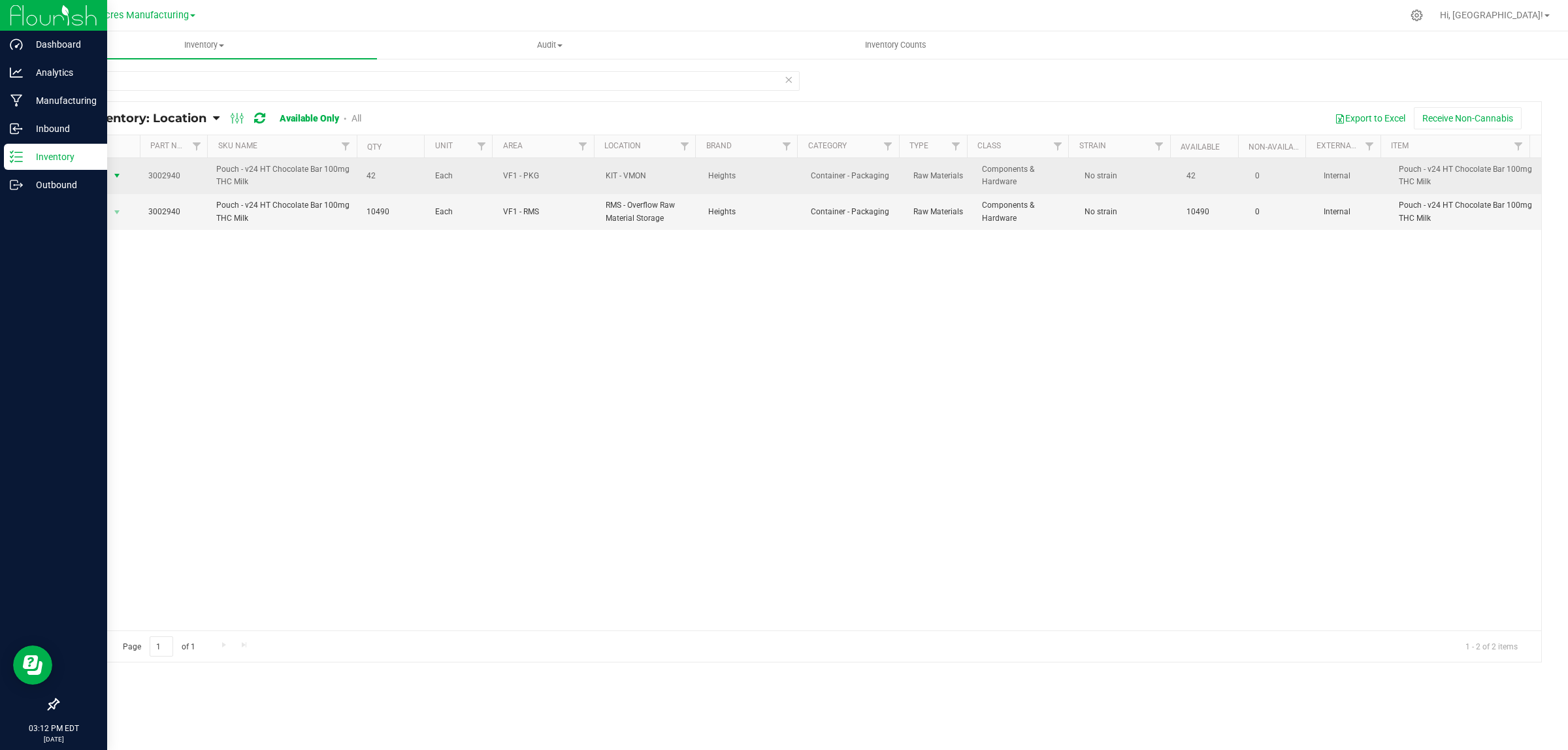
click at [104, 177] on span "Action" at bounding box center [90, 175] width 35 height 18
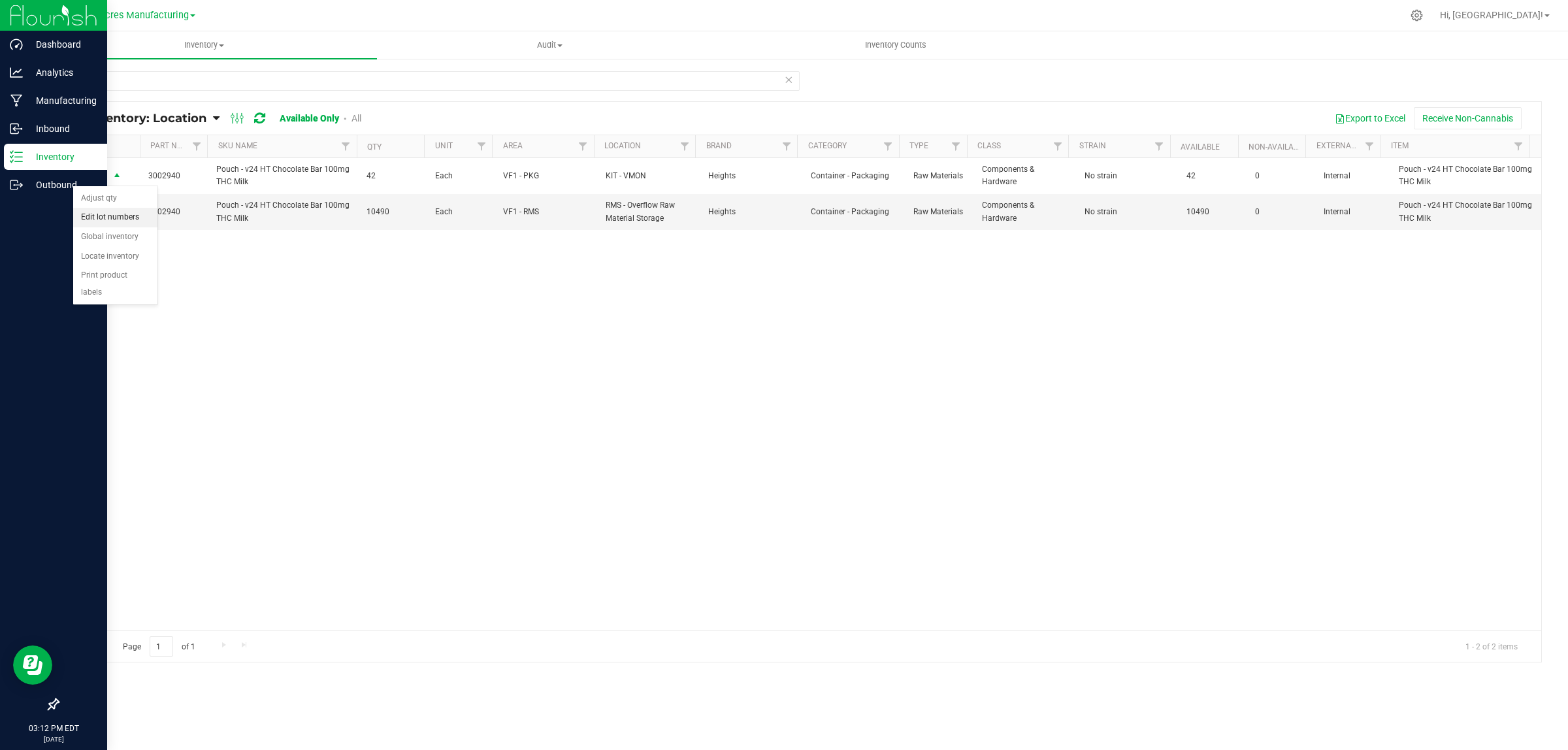
click at [135, 219] on li "Edit lot numbers" at bounding box center [115, 217] width 84 height 20
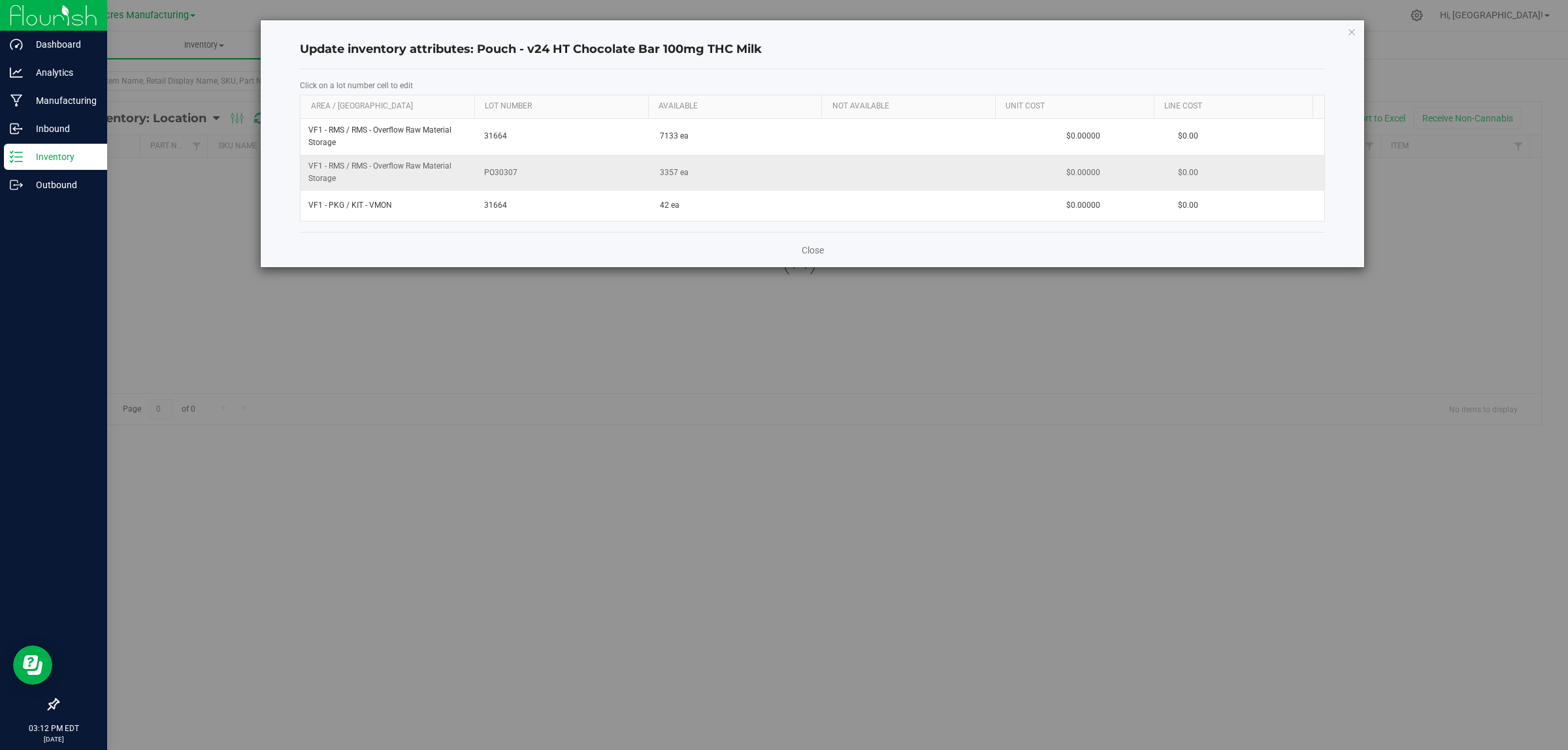
click at [494, 173] on span "PO30307" at bounding box center [564, 172] width 160 height 12
click at [494, 173] on input "PO30307" at bounding box center [562, 172] width 163 height 20
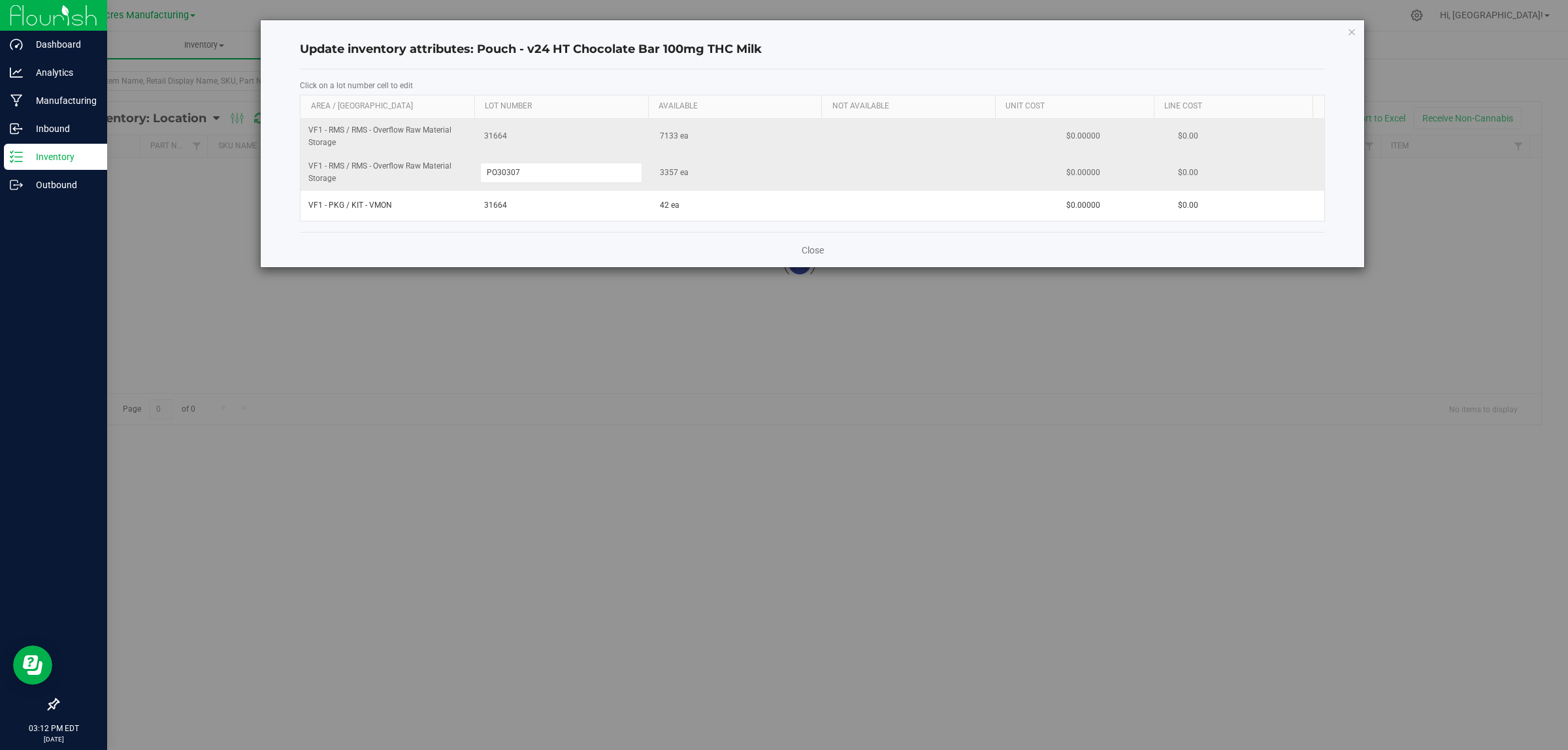
click at [496, 133] on span "31664" at bounding box center [564, 135] width 160 height 12
click at [496, 133] on input "31664" at bounding box center [562, 135] width 163 height 20
type input "PO30307"
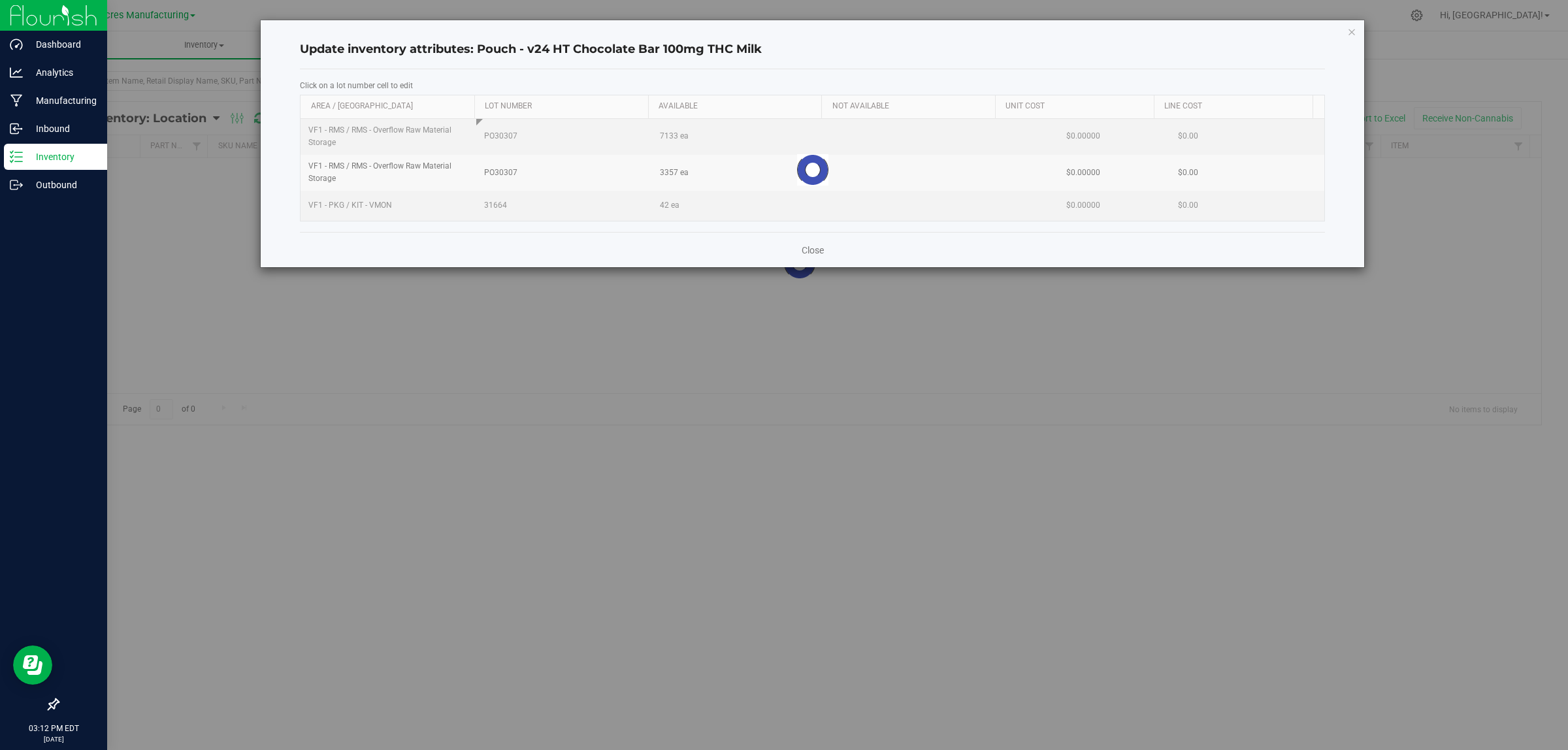
click at [492, 203] on div "Loading... VF1 - RMS / RMS - Overflow Raw Material Storage PO30307 7133 ea $0.0…" at bounding box center [812, 170] width 1024 height 102
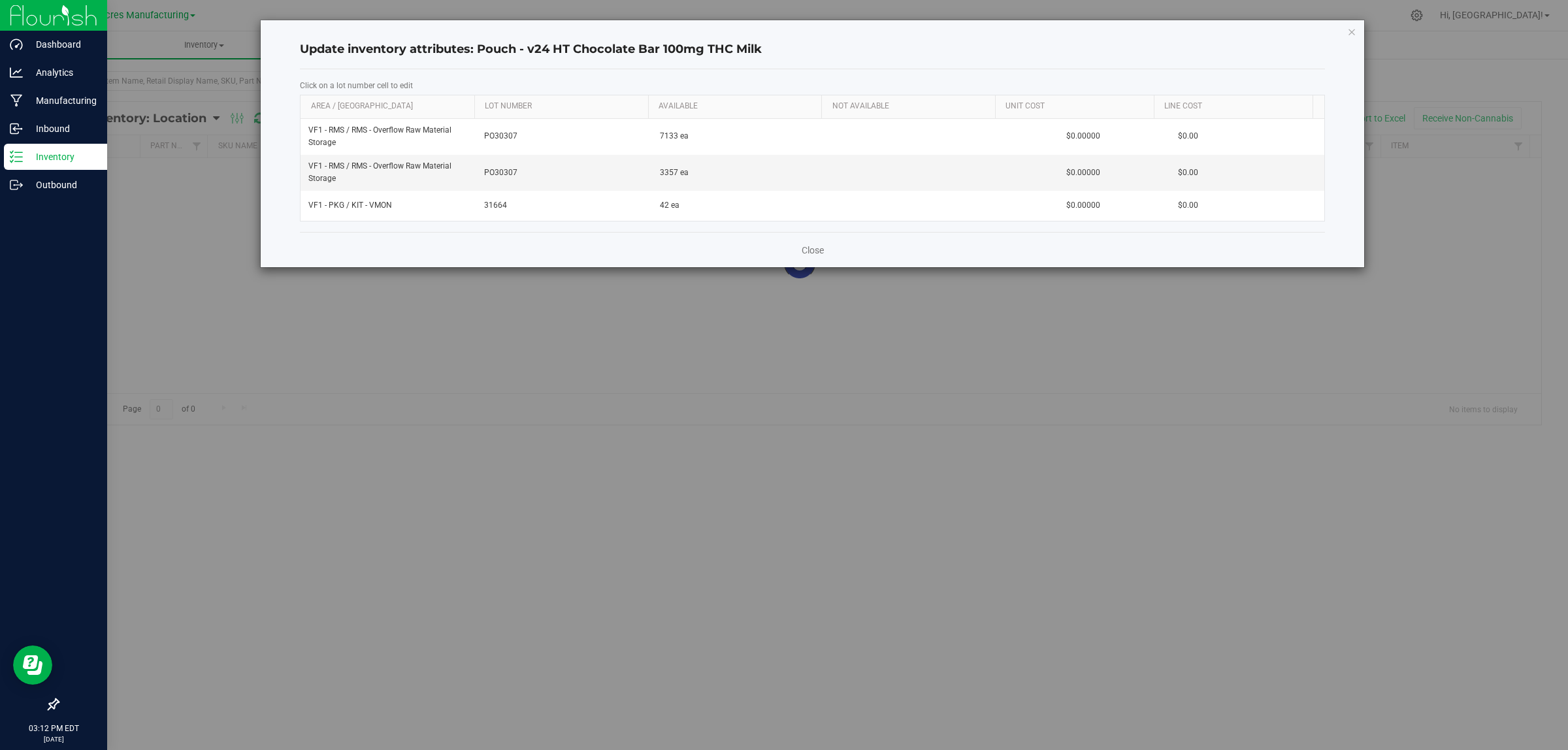
click at [492, 203] on span "31664" at bounding box center [564, 205] width 160 height 12
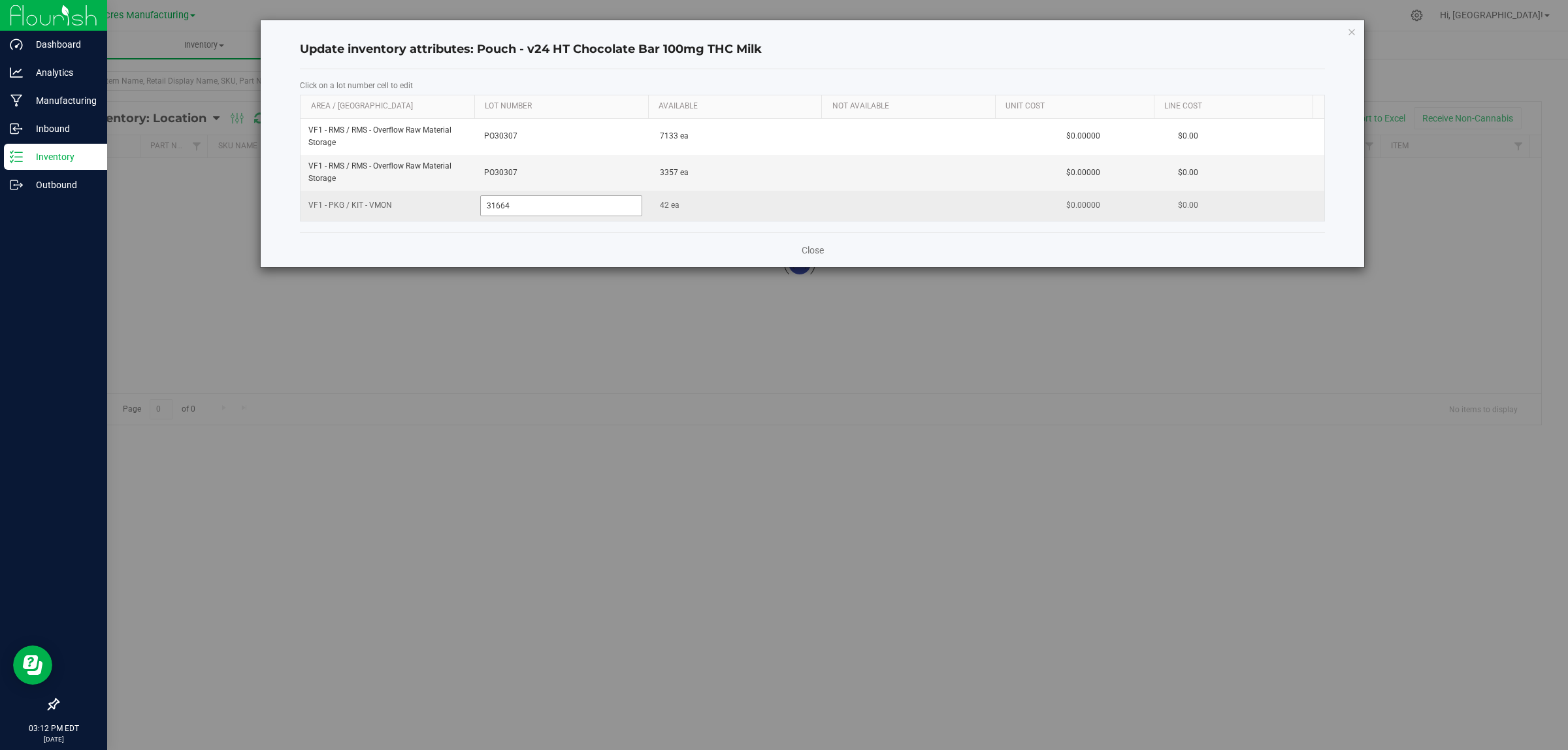
click at [494, 205] on input "31664" at bounding box center [562, 205] width 163 height 20
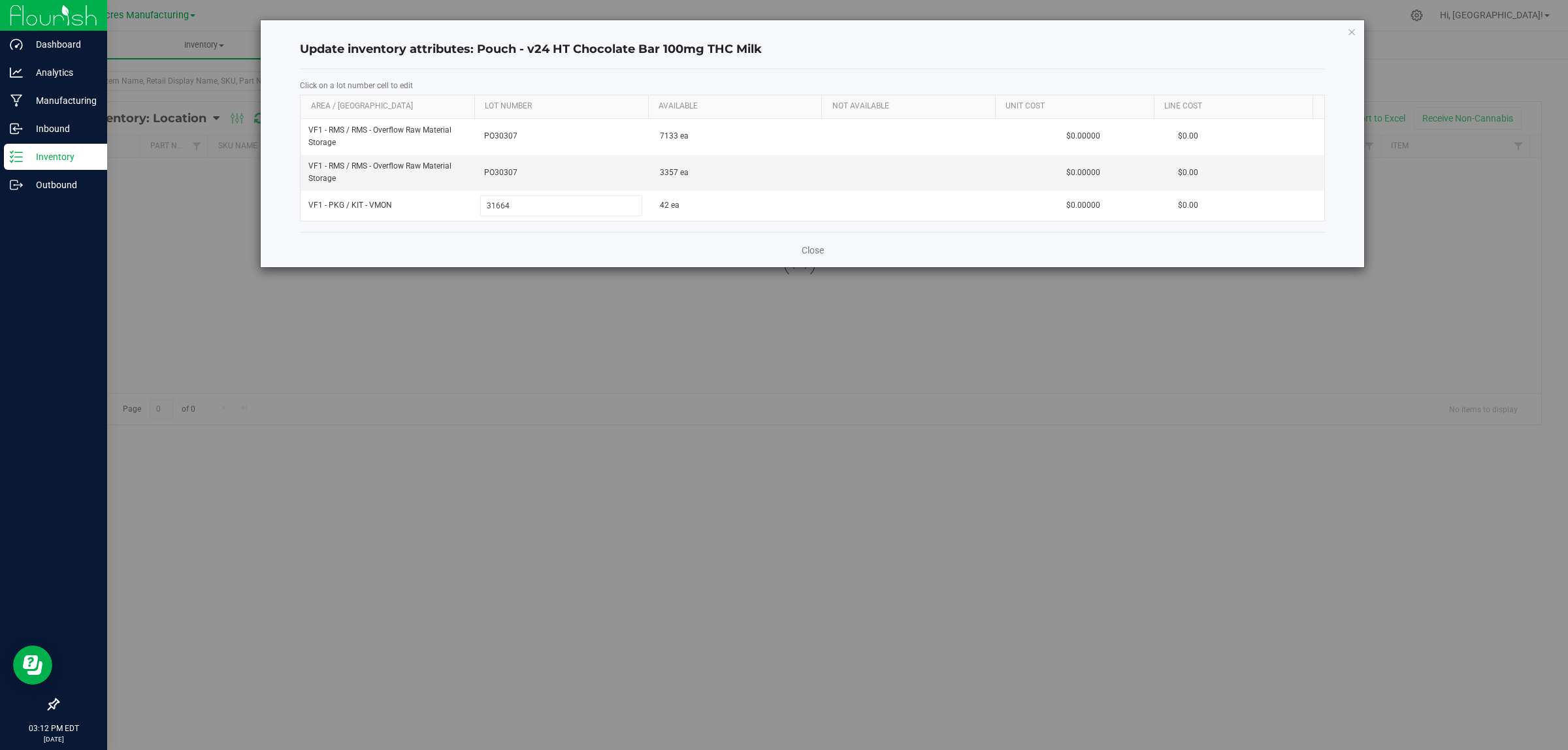
type input "PO30307"
click at [532, 245] on div "Close" at bounding box center [813, 249] width 1025 height 35
click at [814, 249] on link "Close" at bounding box center [812, 250] width 22 height 13
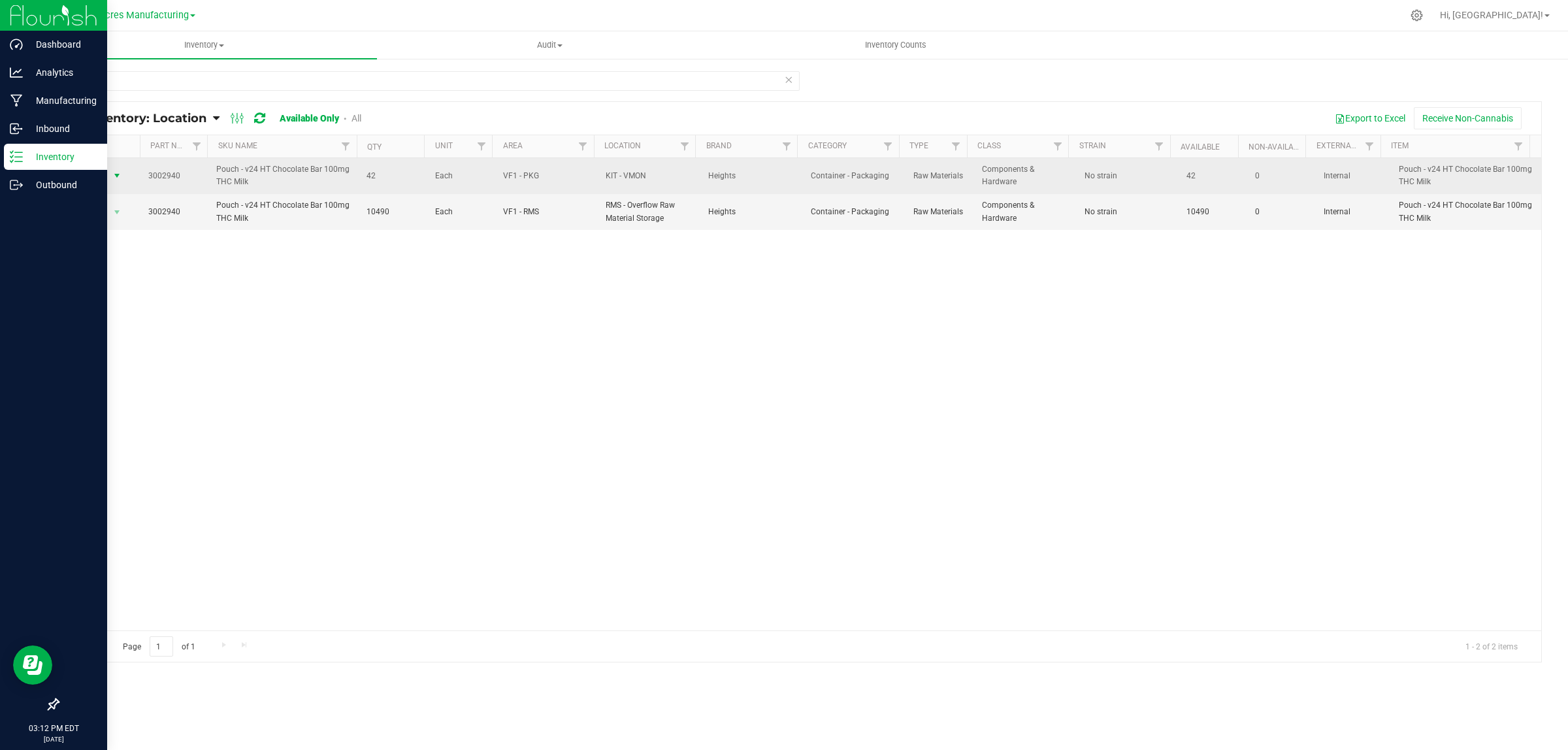
click at [113, 177] on span "select" at bounding box center [117, 175] width 10 height 10
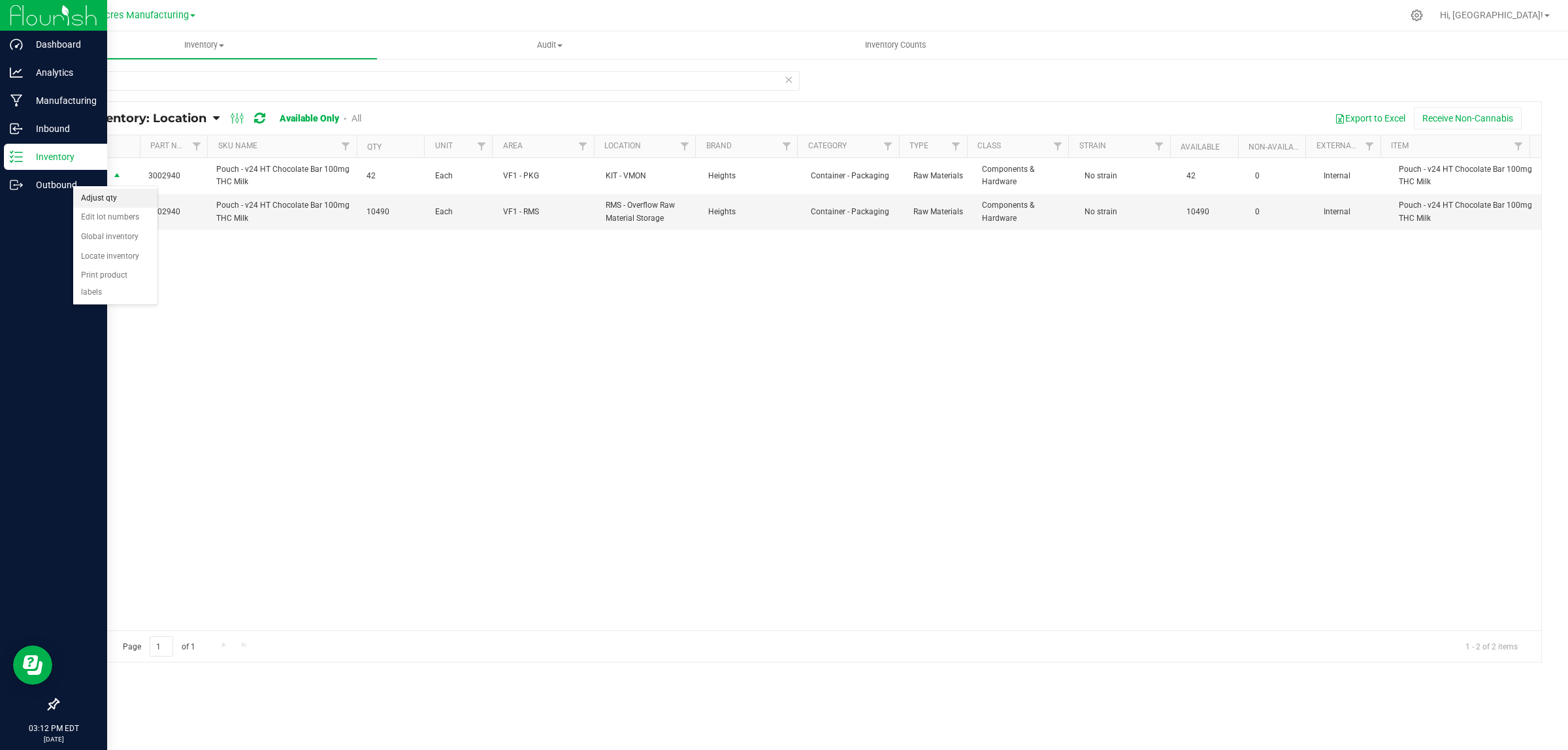
click at [112, 204] on li "Adjust qty" at bounding box center [115, 198] width 84 height 20
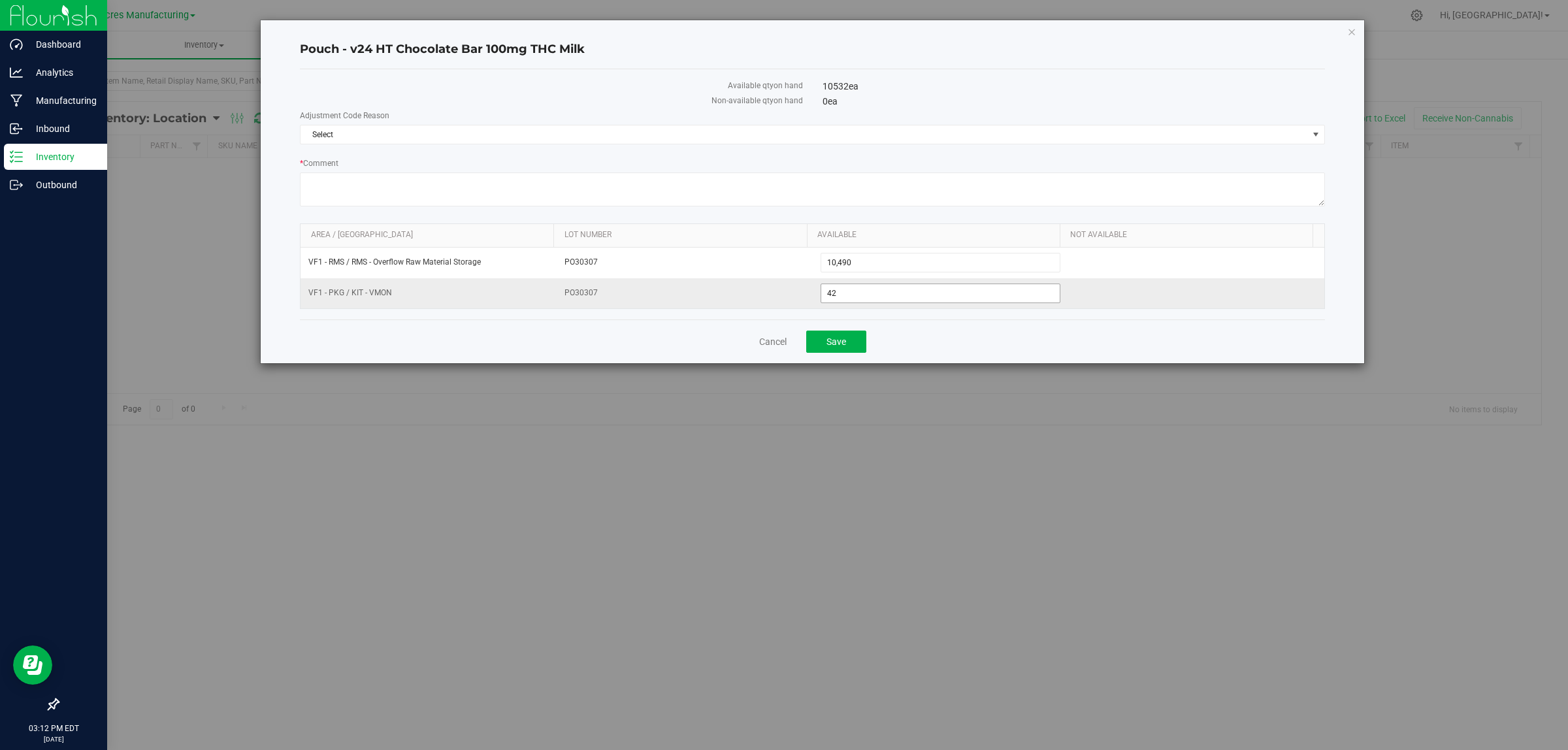
click at [834, 289] on span "42 42" at bounding box center [941, 293] width 241 height 20
click at [837, 291] on input "42" at bounding box center [941, 293] width 239 height 18
click at [840, 135] on span "Select" at bounding box center [803, 134] width 1007 height 18
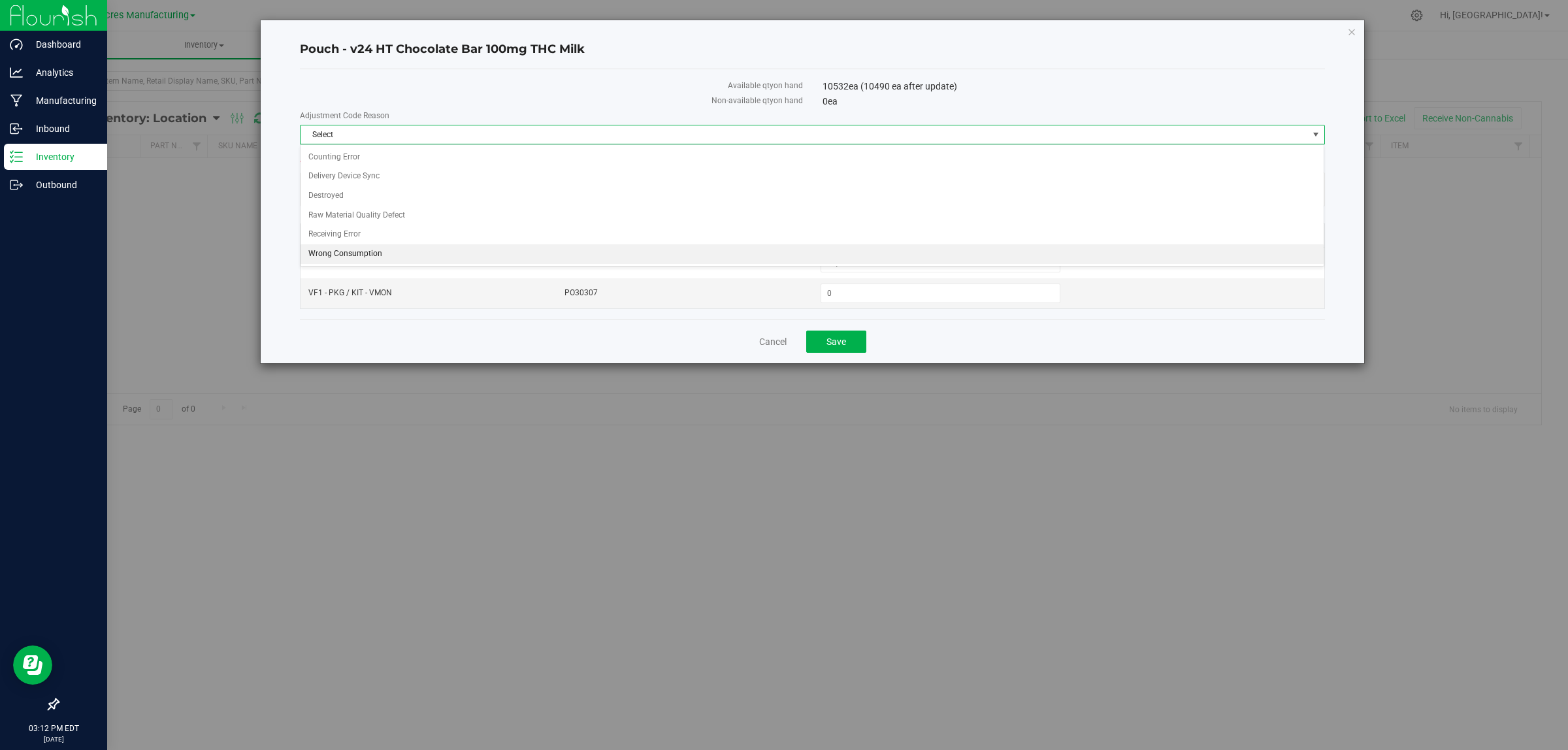
click at [497, 256] on li "Wrong Consumption" at bounding box center [812, 254] width 1023 height 20
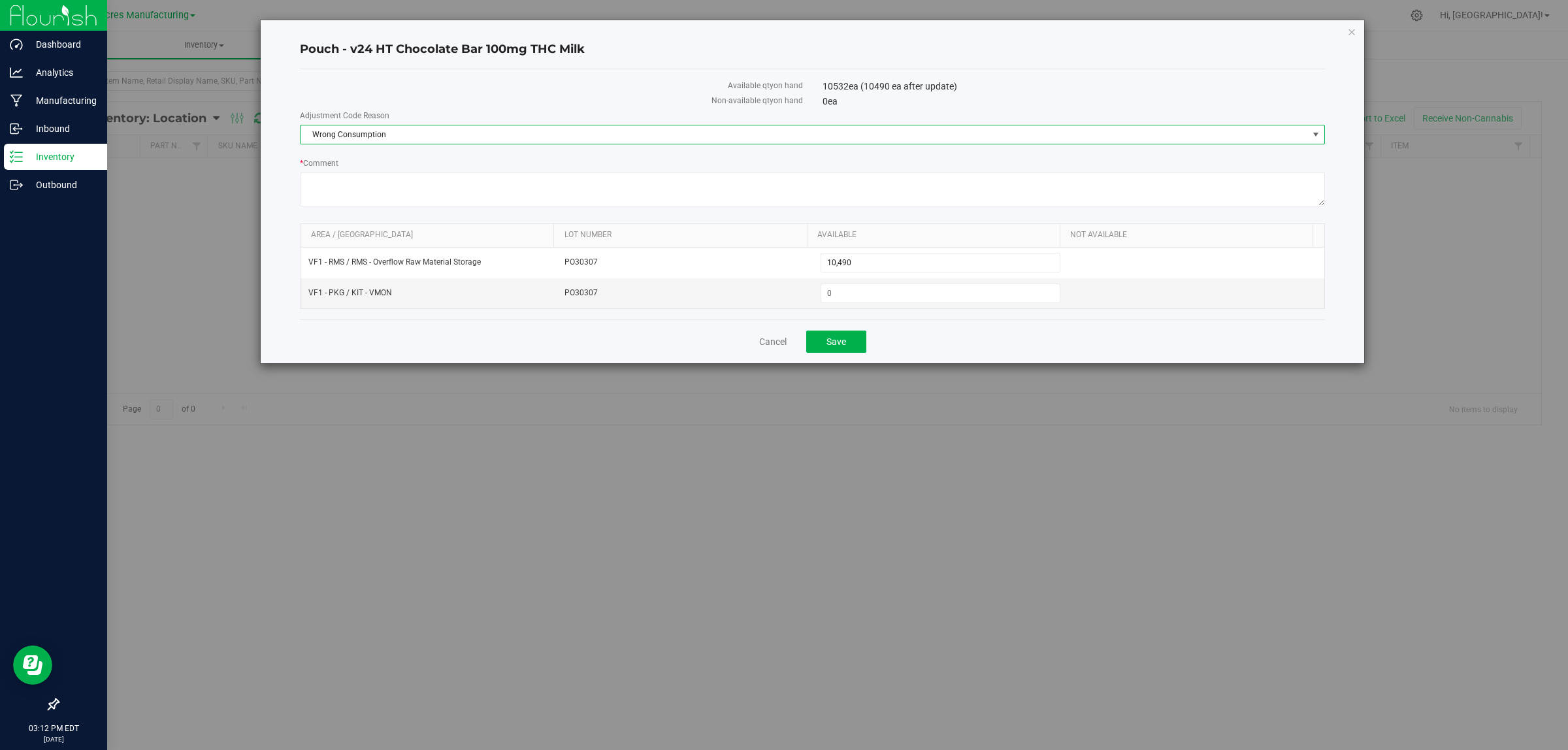
drag, startPoint x: 935, startPoint y: 327, endPoint x: 860, endPoint y: 337, distance: 75.7
click at [934, 327] on div "Cancel Save" at bounding box center [813, 341] width 1025 height 44
click at [843, 340] on span "Save" at bounding box center [836, 341] width 20 height 10
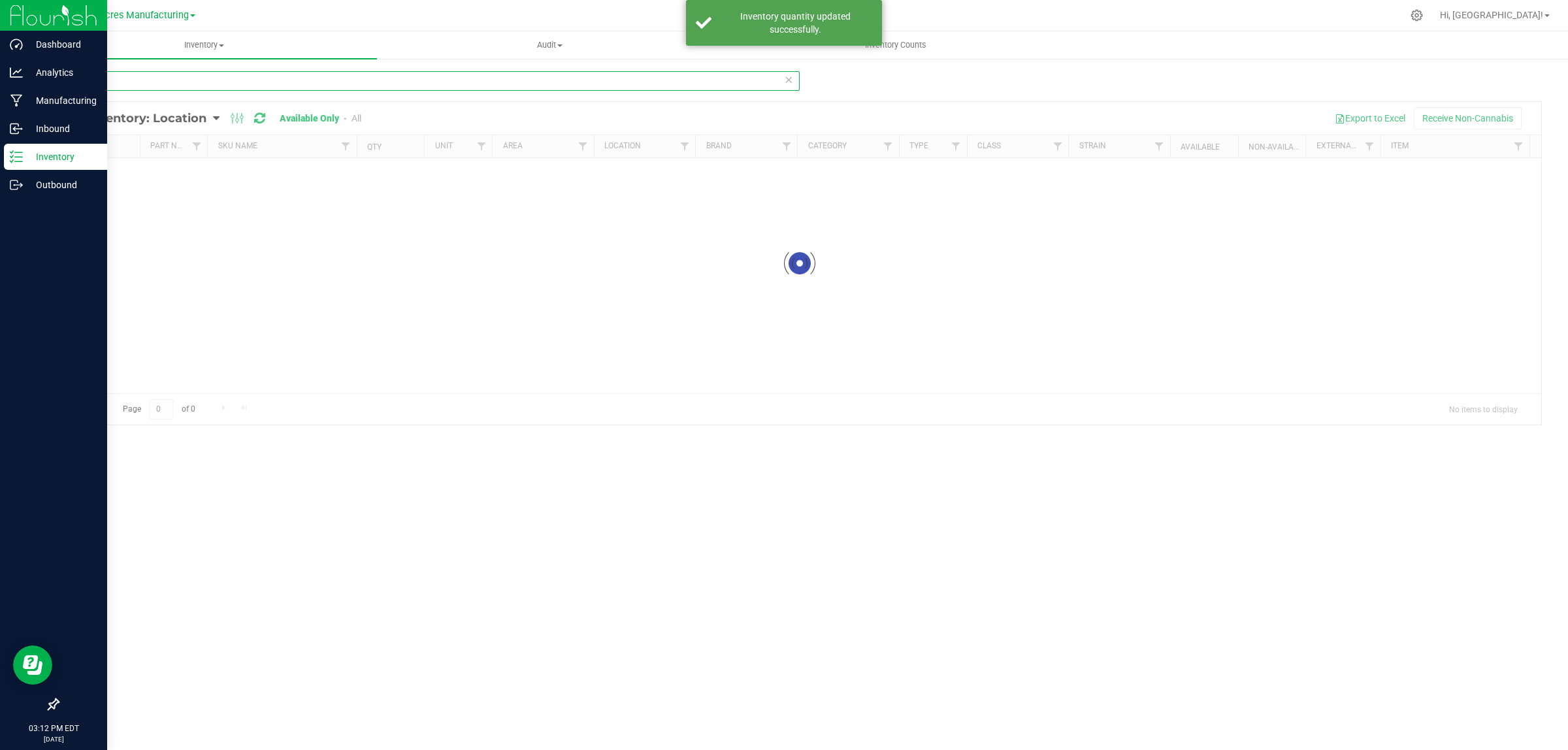
click at [201, 79] on input "2940" at bounding box center [428, 80] width 742 height 20
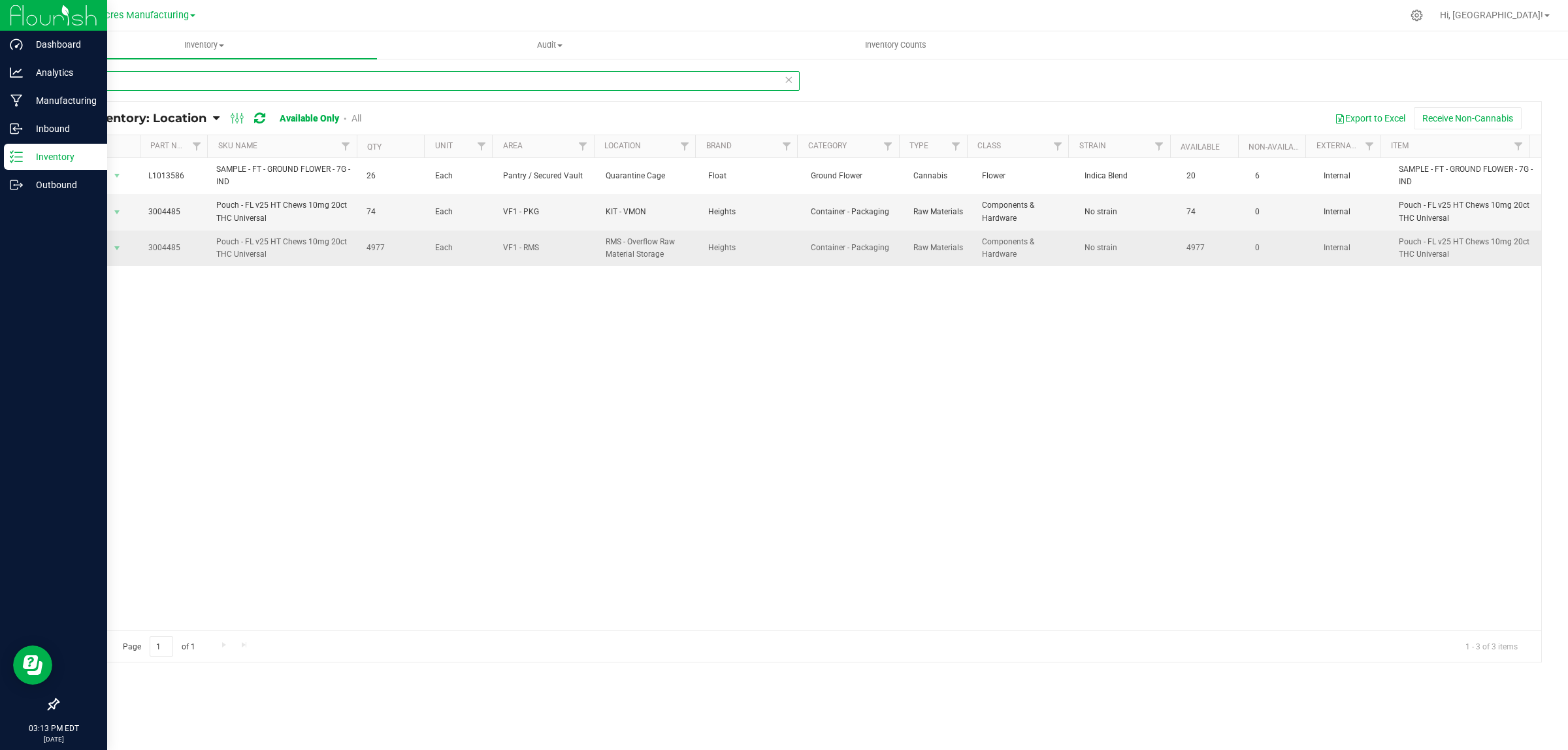
type input "4485"
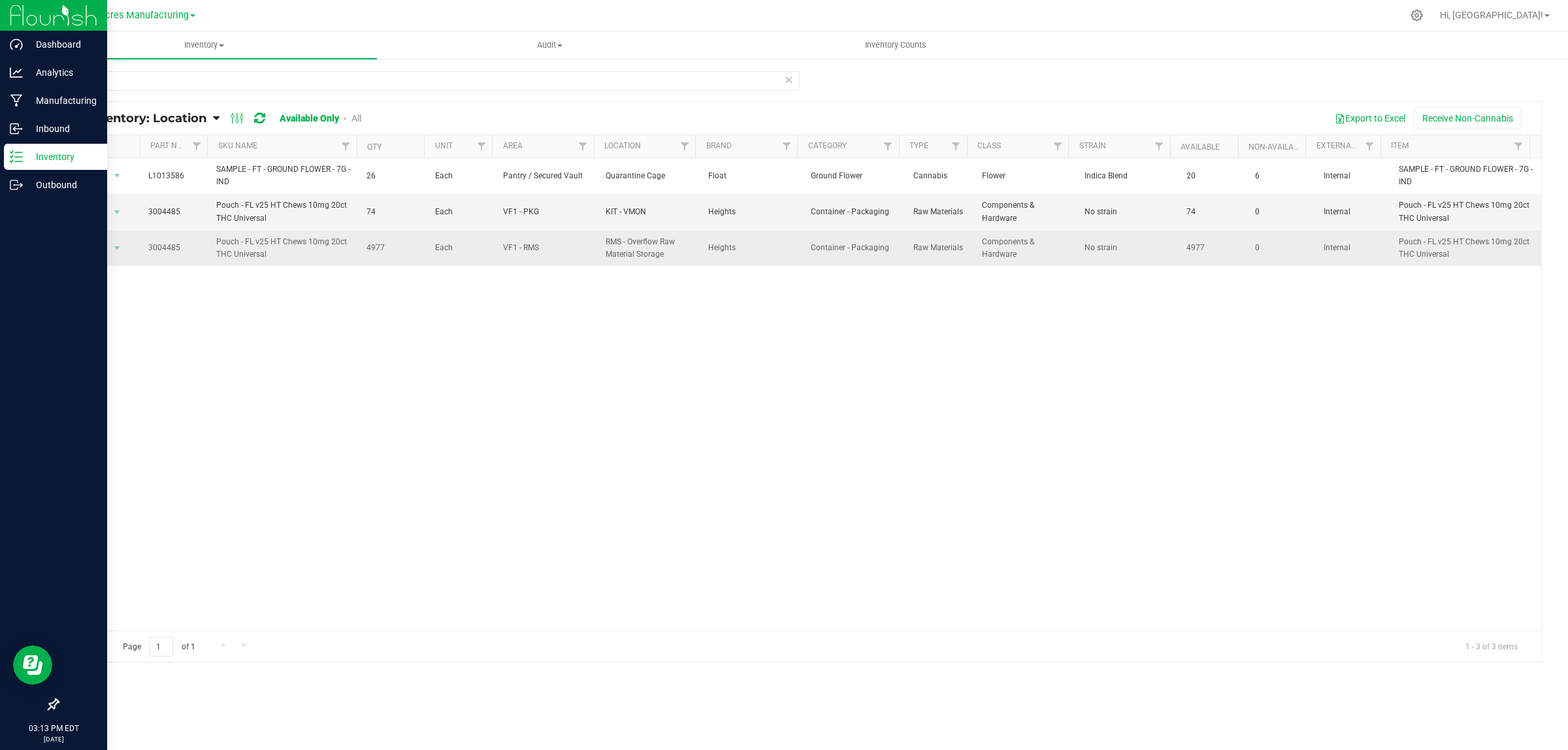
click at [370, 246] on span "4977" at bounding box center [393, 247] width 53 height 12
click at [371, 246] on span "4977" at bounding box center [393, 247] width 53 height 12
copy span "4977"
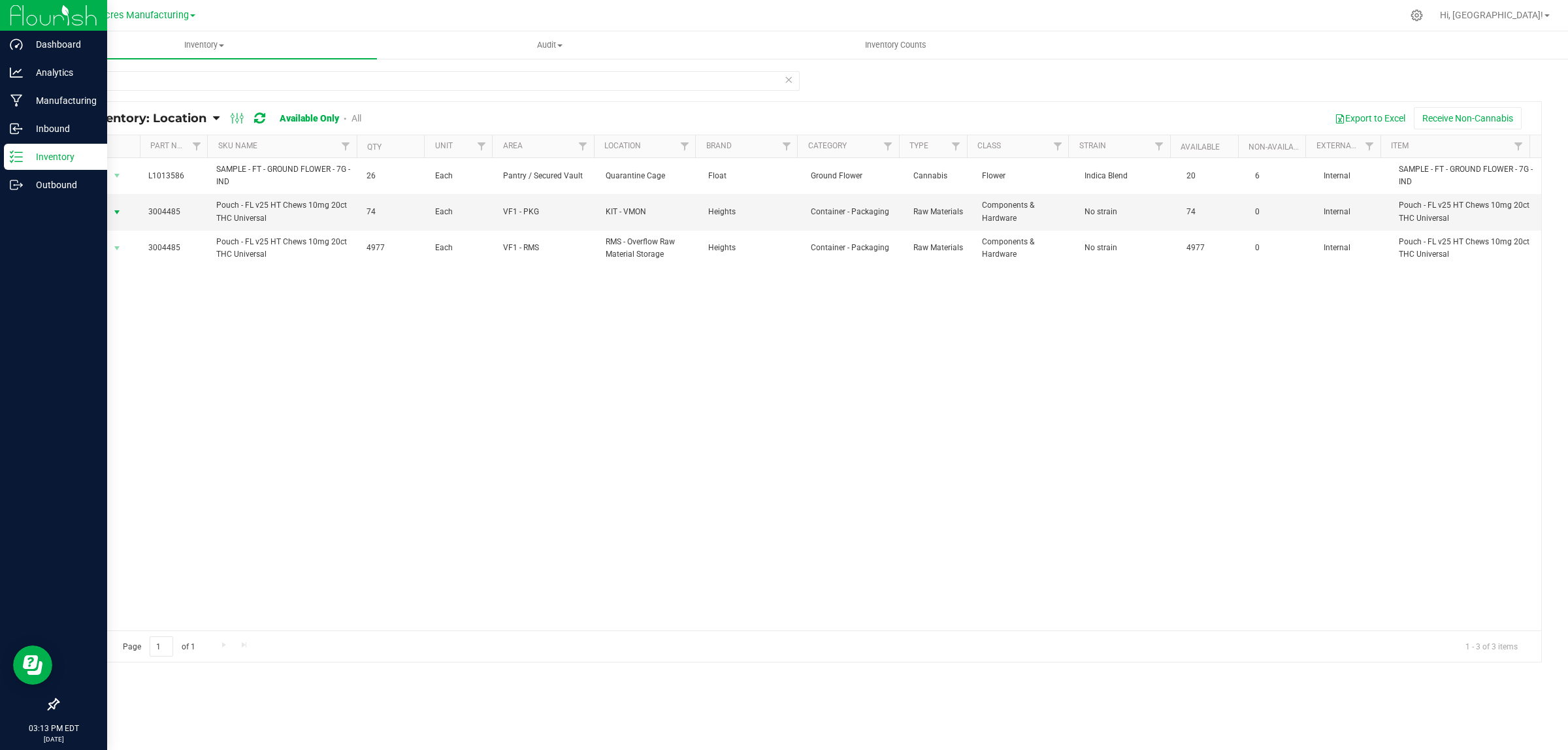
click at [117, 209] on span "select" at bounding box center [117, 212] width 10 height 10
click at [132, 297] on li "Locate inventory" at bounding box center [115, 293] width 84 height 20
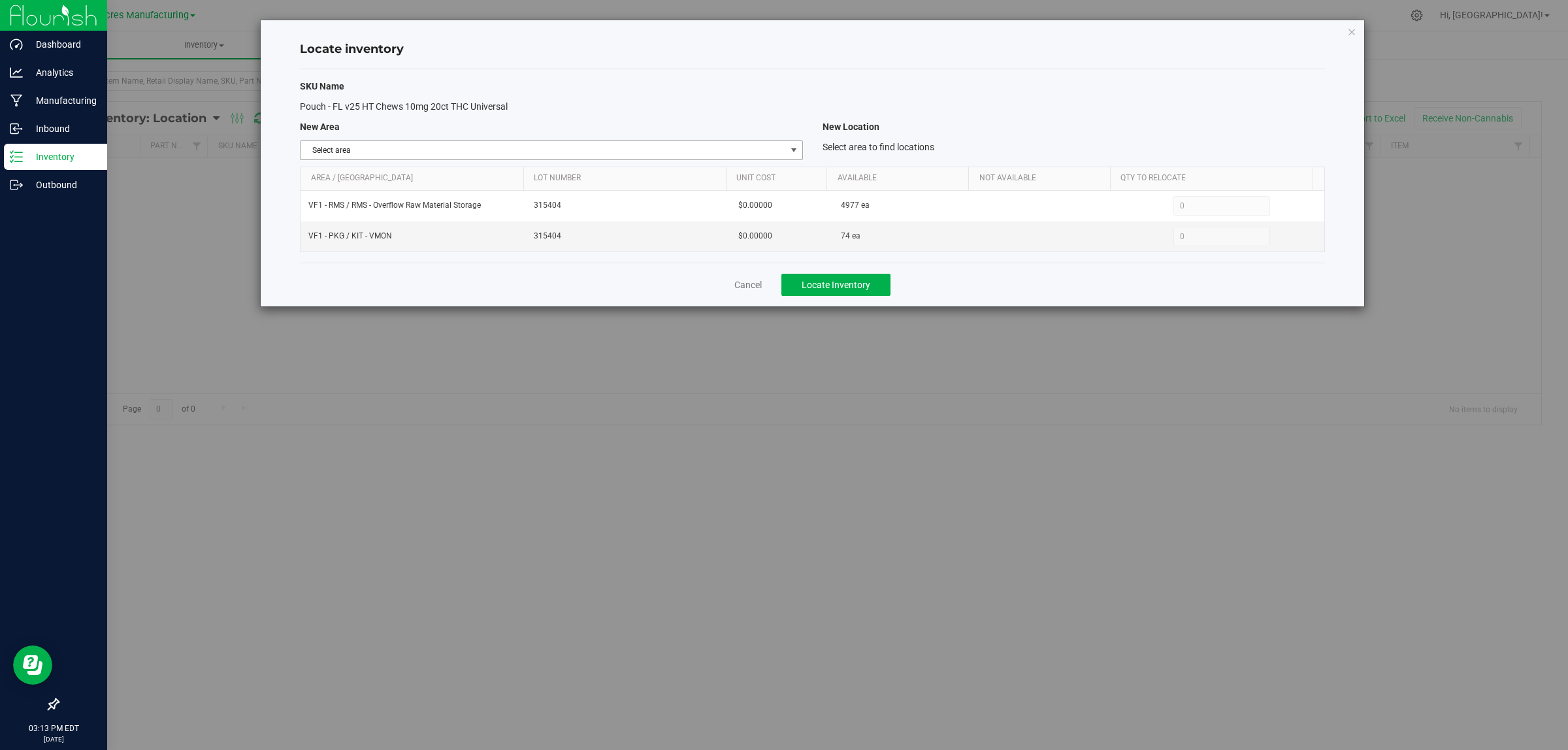
click at [774, 146] on span "Select area" at bounding box center [543, 150] width 485 height 18
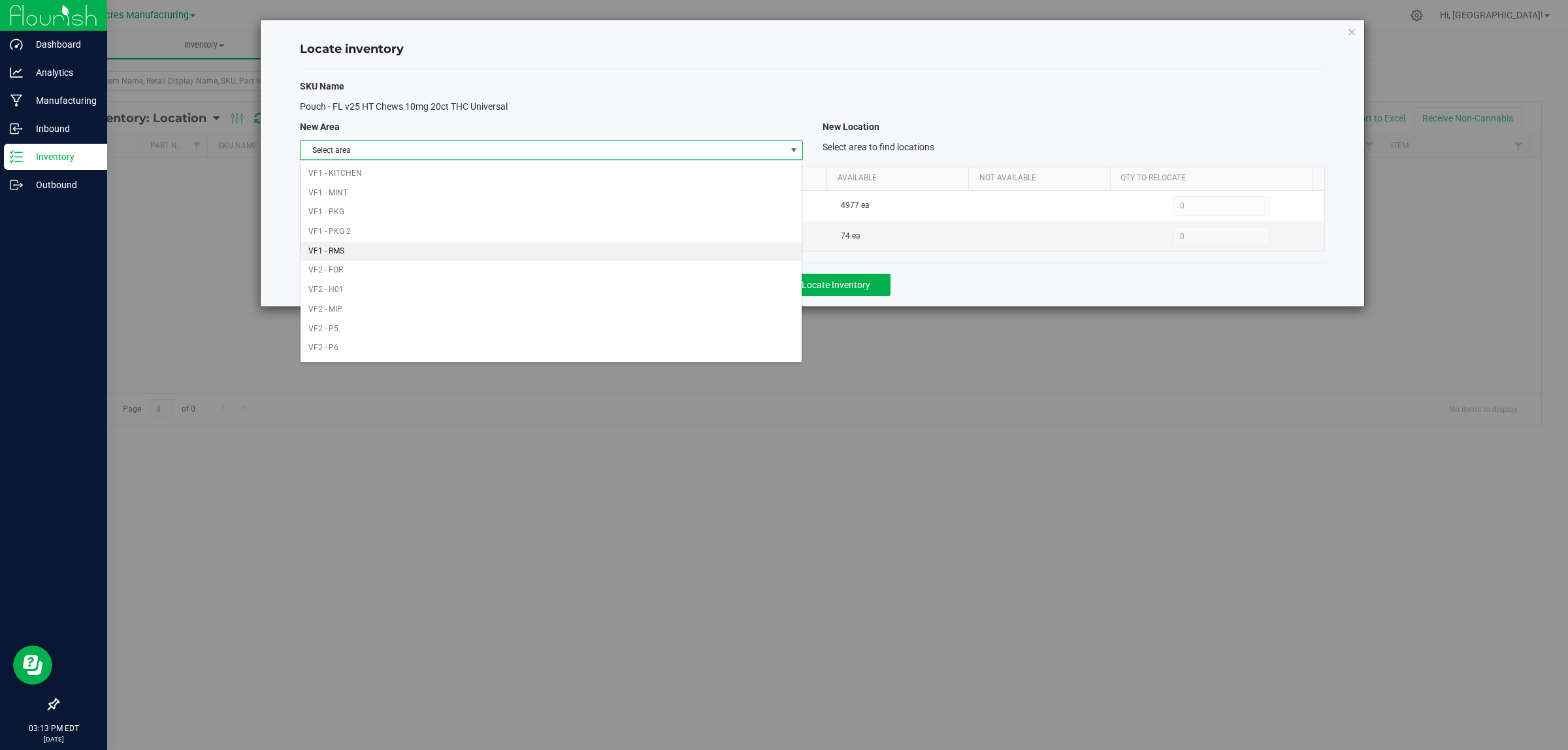
scroll to position [652, 0]
click at [633, 206] on li "VF1 - RMS" at bounding box center [550, 213] width 501 height 20
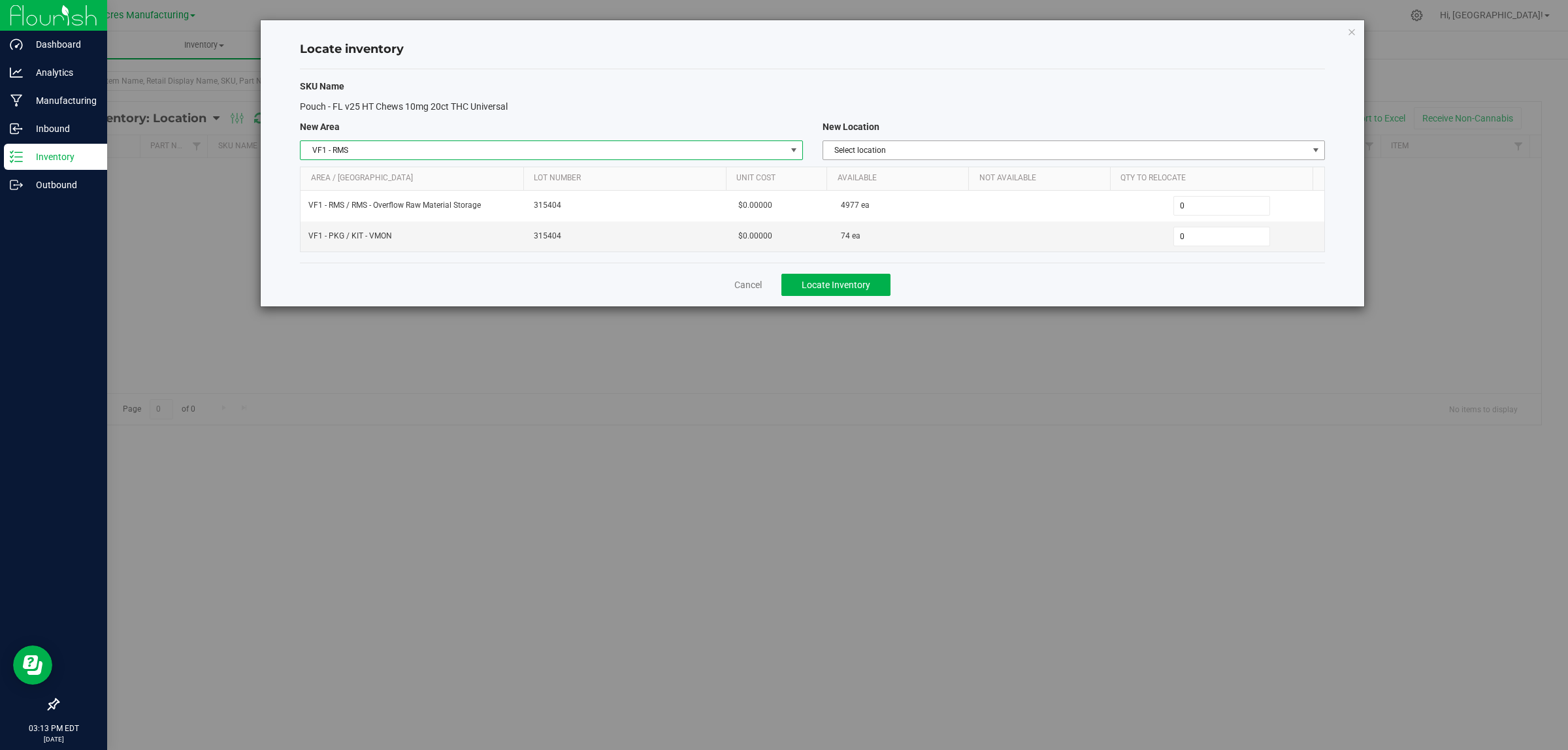
click at [1049, 144] on span "Select location" at bounding box center [1066, 150] width 485 height 18
click at [1014, 168] on li "RMS - Overflow Raw Material Storage" at bounding box center [1072, 172] width 501 height 20
click at [1191, 236] on span "0 0" at bounding box center [1221, 236] width 98 height 20
click at [1192, 236] on input "0" at bounding box center [1221, 236] width 96 height 18
type input "74"
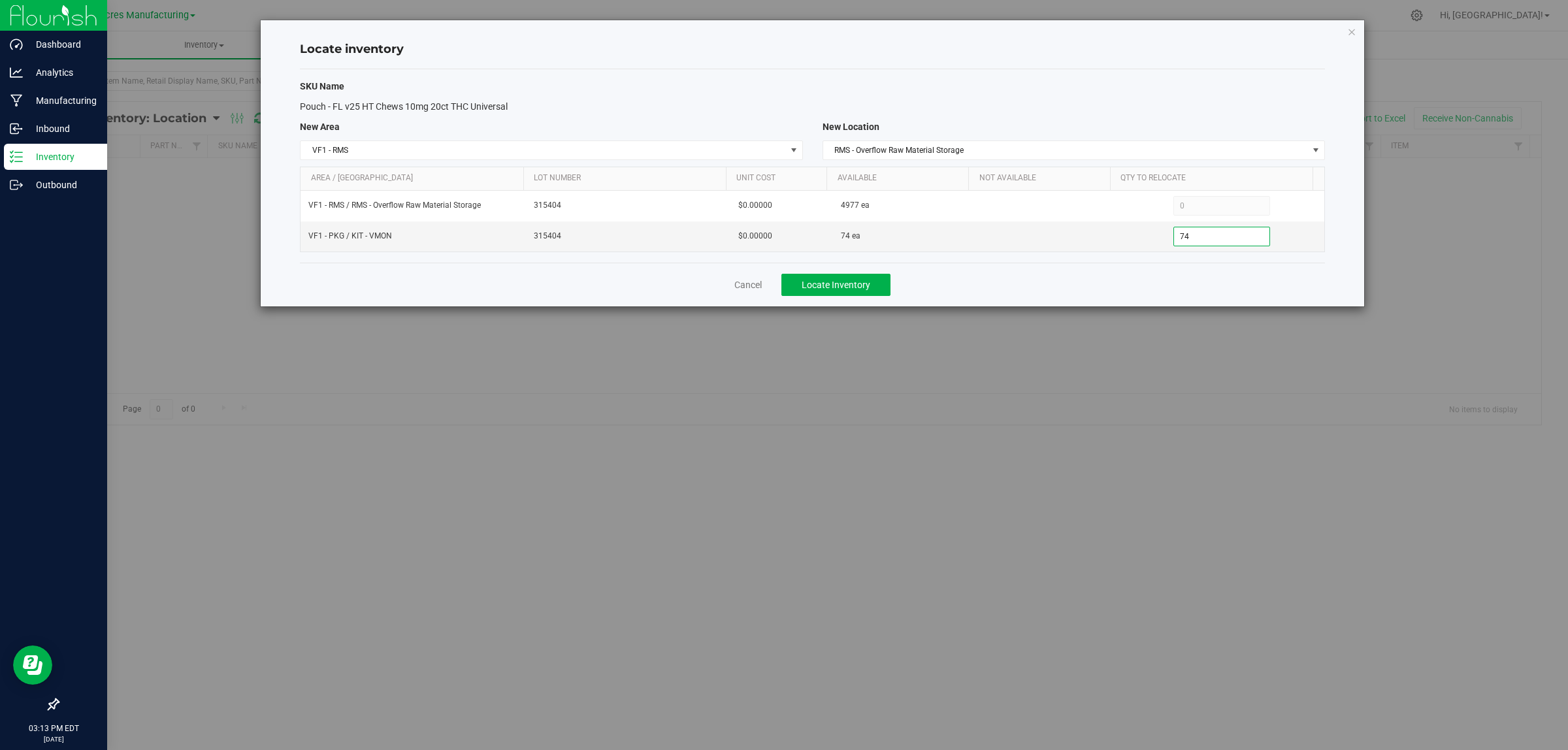
type input "74"
click at [1049, 281] on div "Cancel Locate Inventory" at bounding box center [813, 284] width 1025 height 44
click at [835, 285] on span "Locate Inventory" at bounding box center [836, 284] width 68 height 10
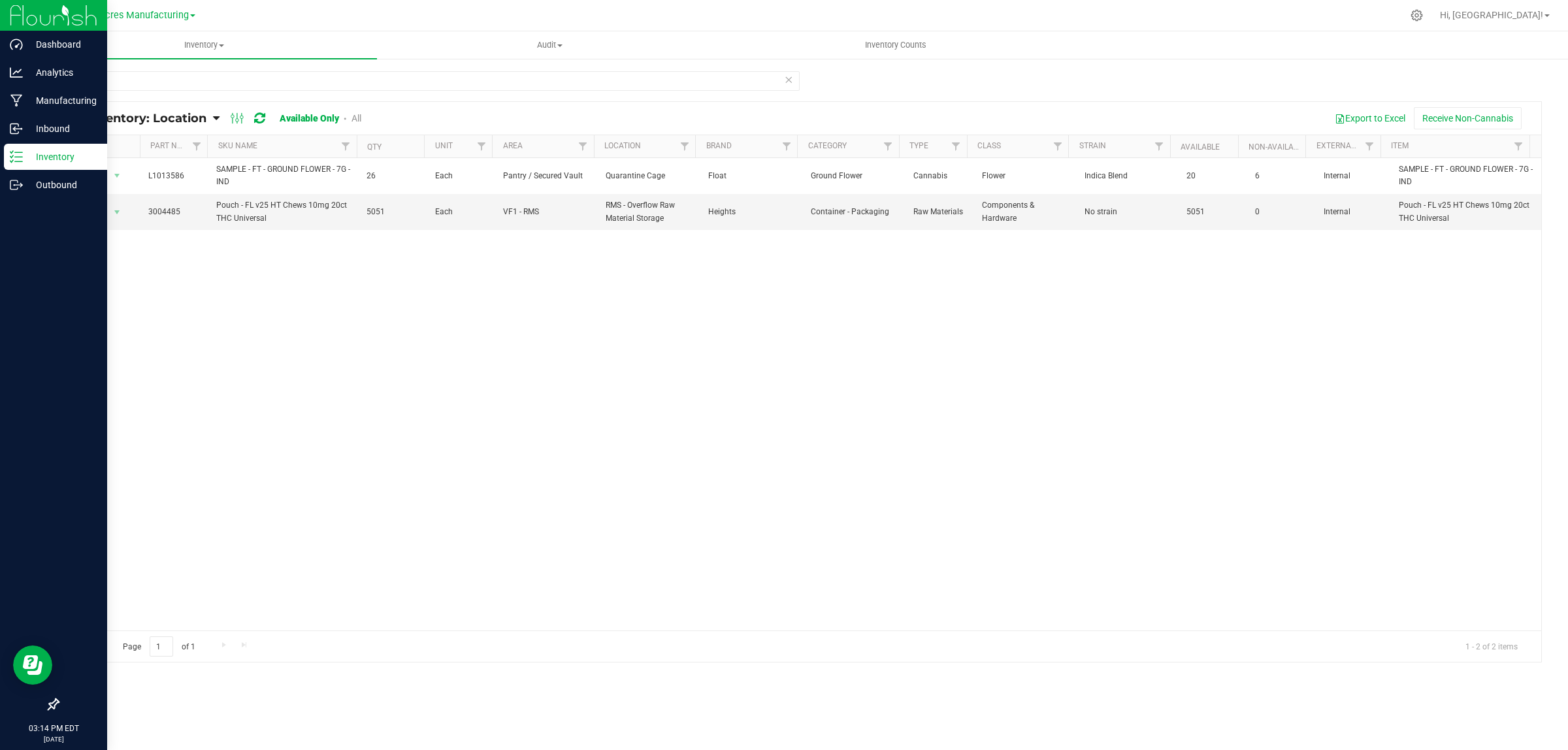
click at [153, 70] on div "4485 All Inventory: Location Item Summary Item (default) Item by Strain Item by…" at bounding box center [800, 366] width 1485 height 592
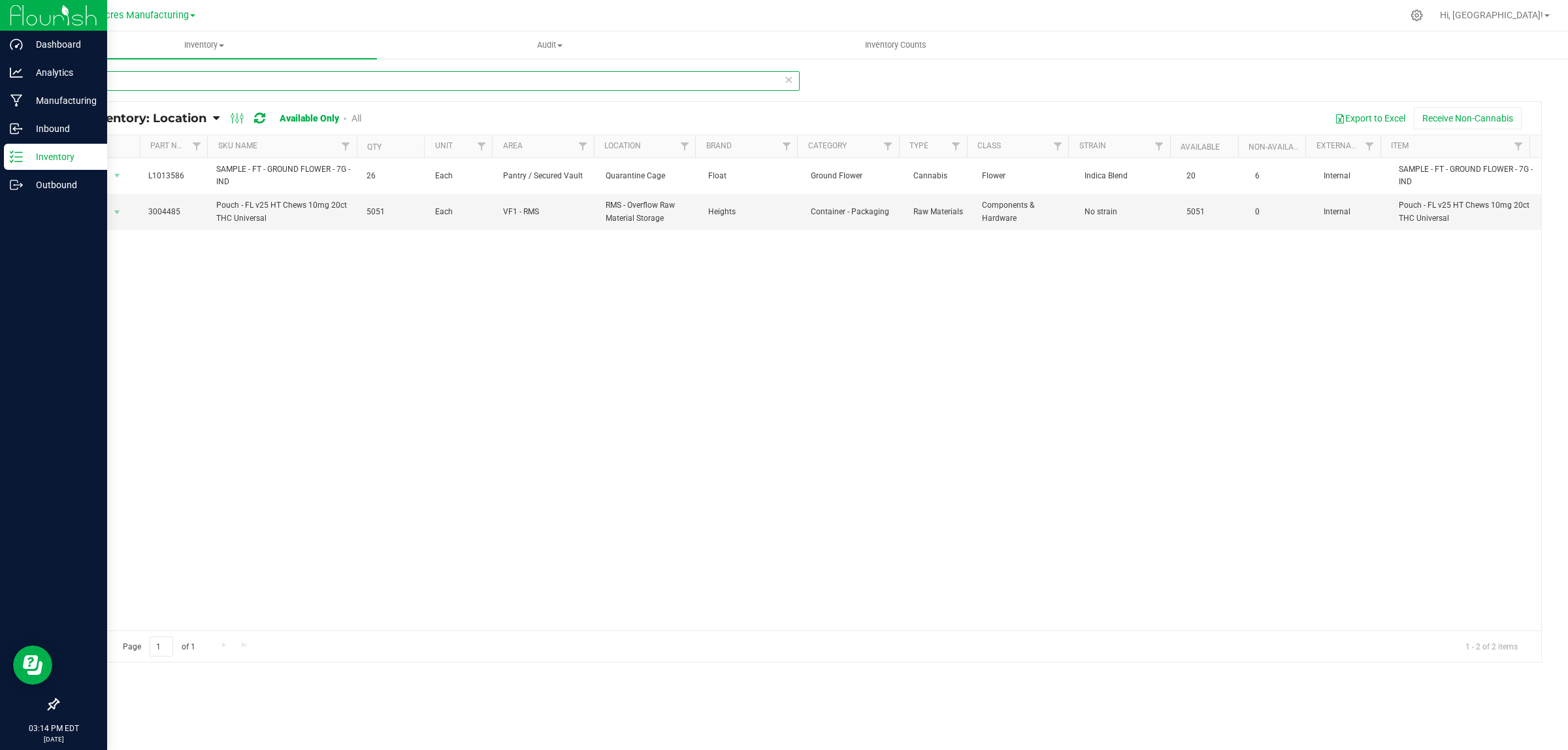
click at [153, 83] on input "4485" at bounding box center [428, 80] width 742 height 20
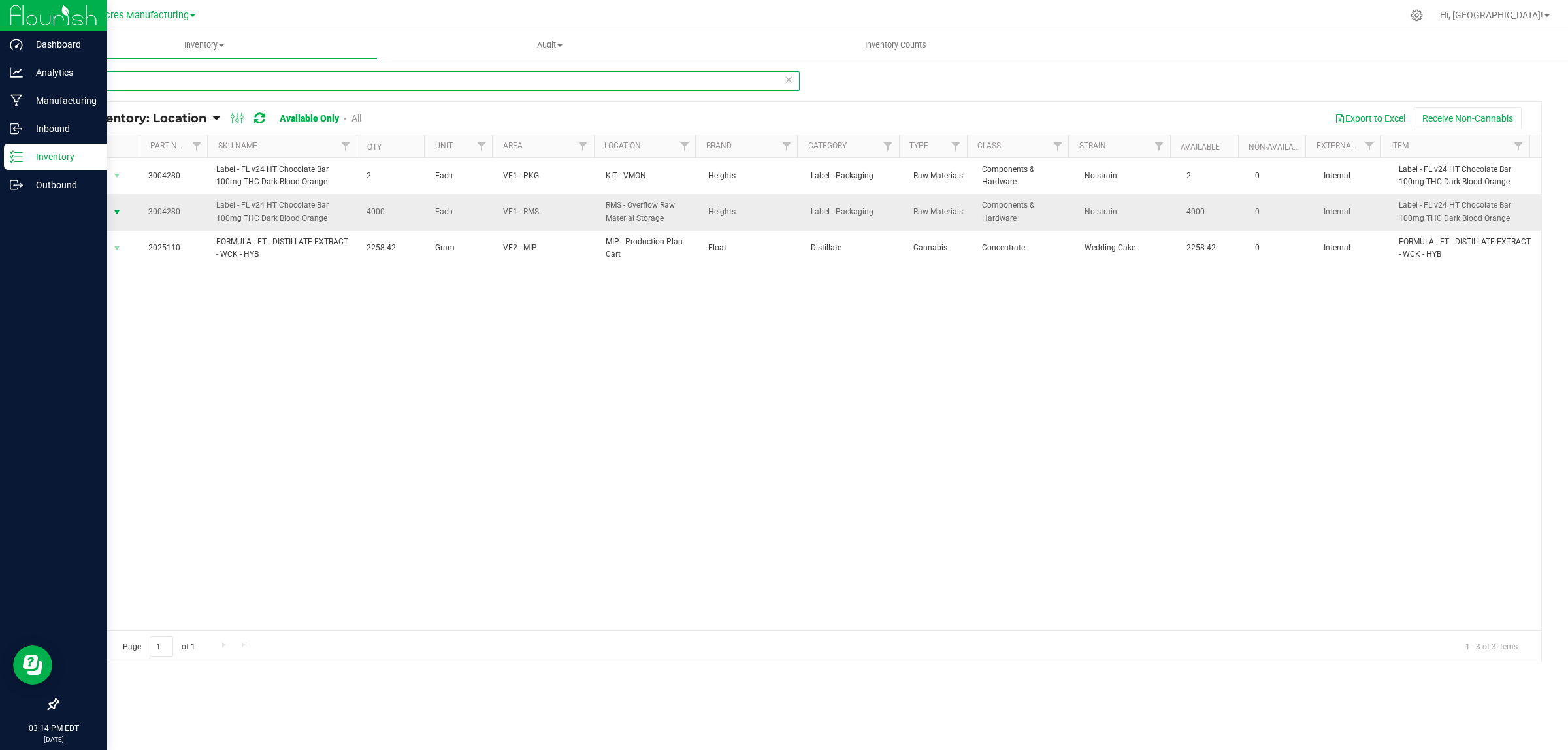
type input "4280"
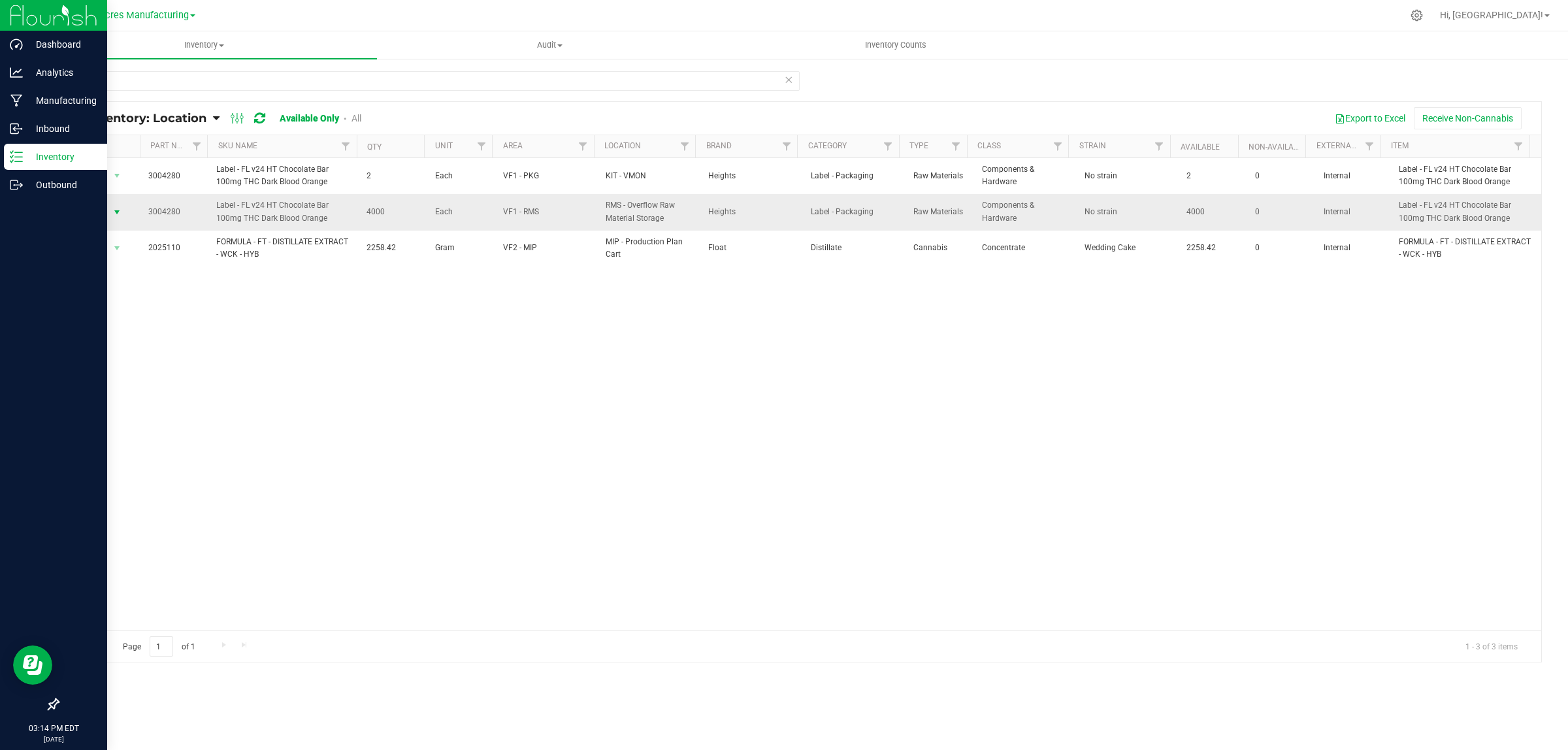
click at [115, 207] on span "select" at bounding box center [117, 212] width 10 height 10
click at [121, 285] on li "Locate inventory" at bounding box center [115, 293] width 84 height 20
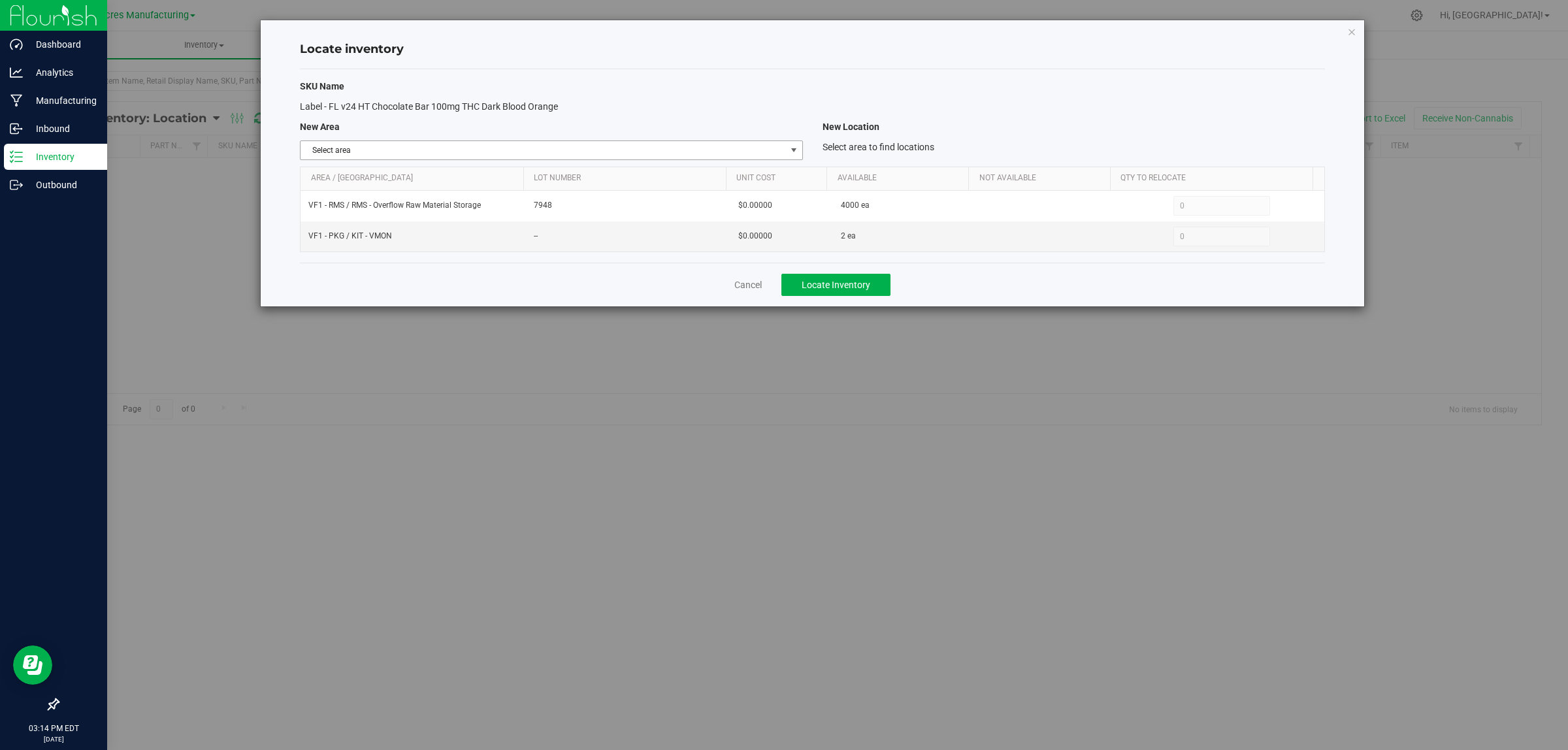
click at [787, 149] on span "select" at bounding box center [793, 150] width 16 height 18
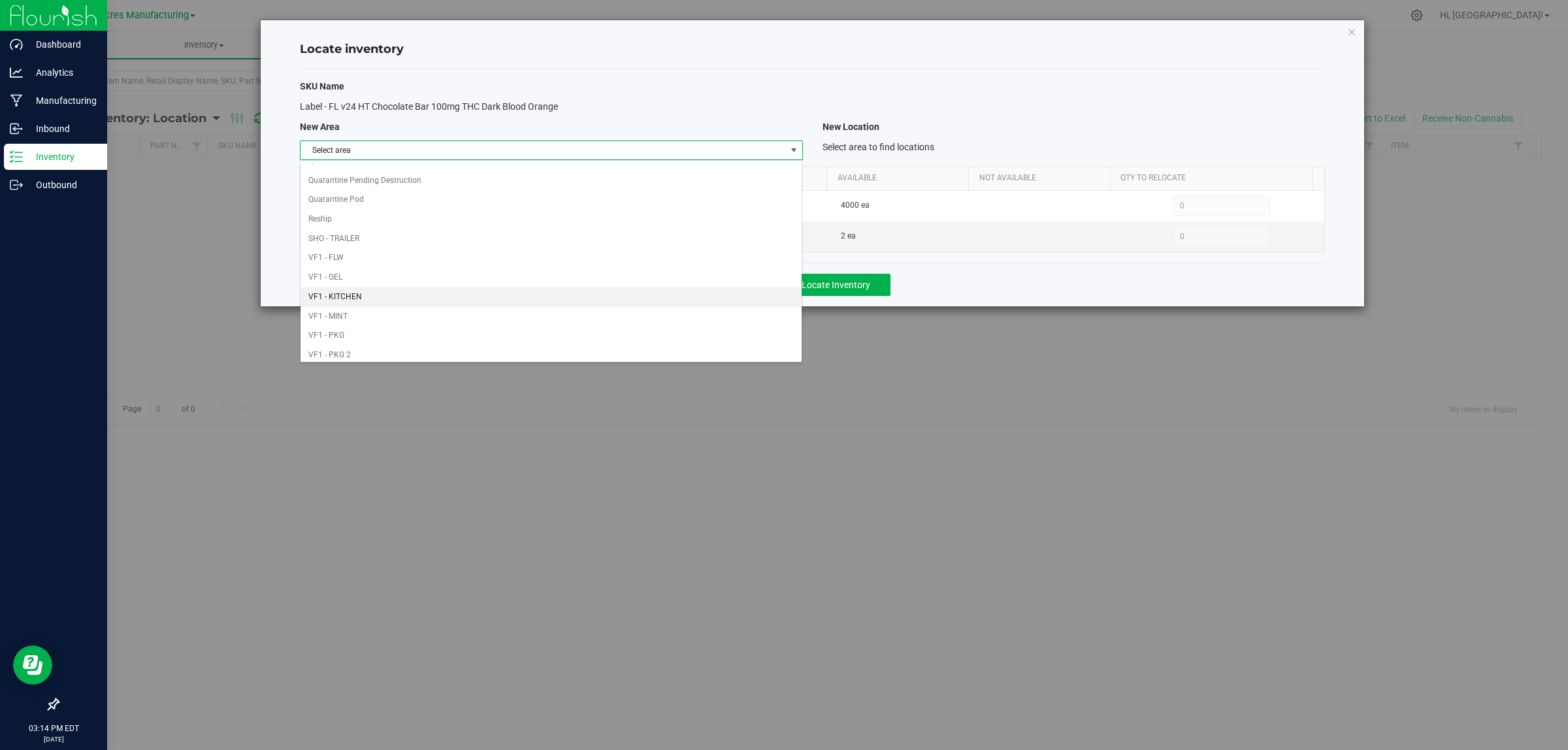
scroll to position [652, 0]
click at [549, 338] on li "VF2 - WHS" at bounding box center [550, 330] width 501 height 20
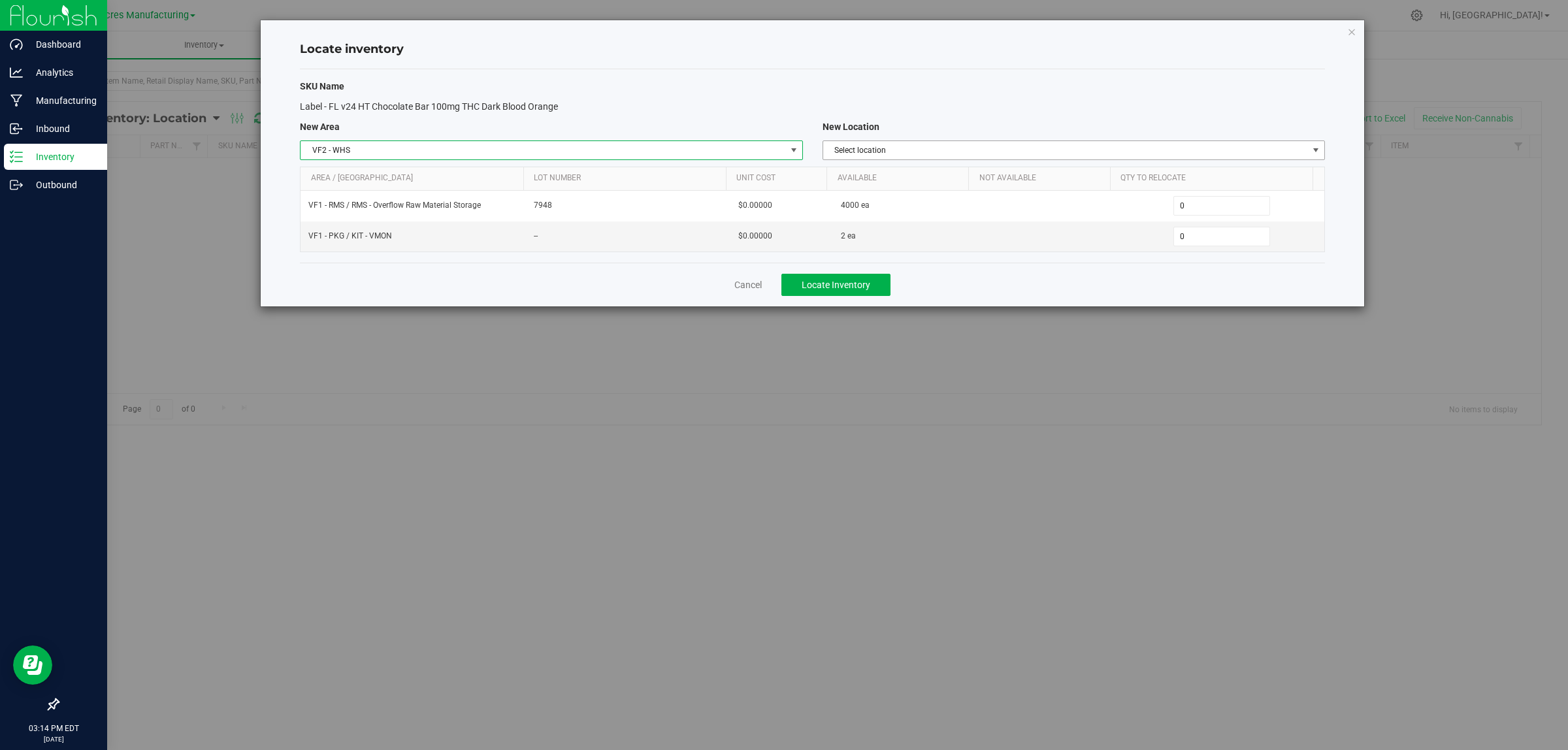
click at [1063, 144] on span "Select location" at bounding box center [1066, 150] width 485 height 18
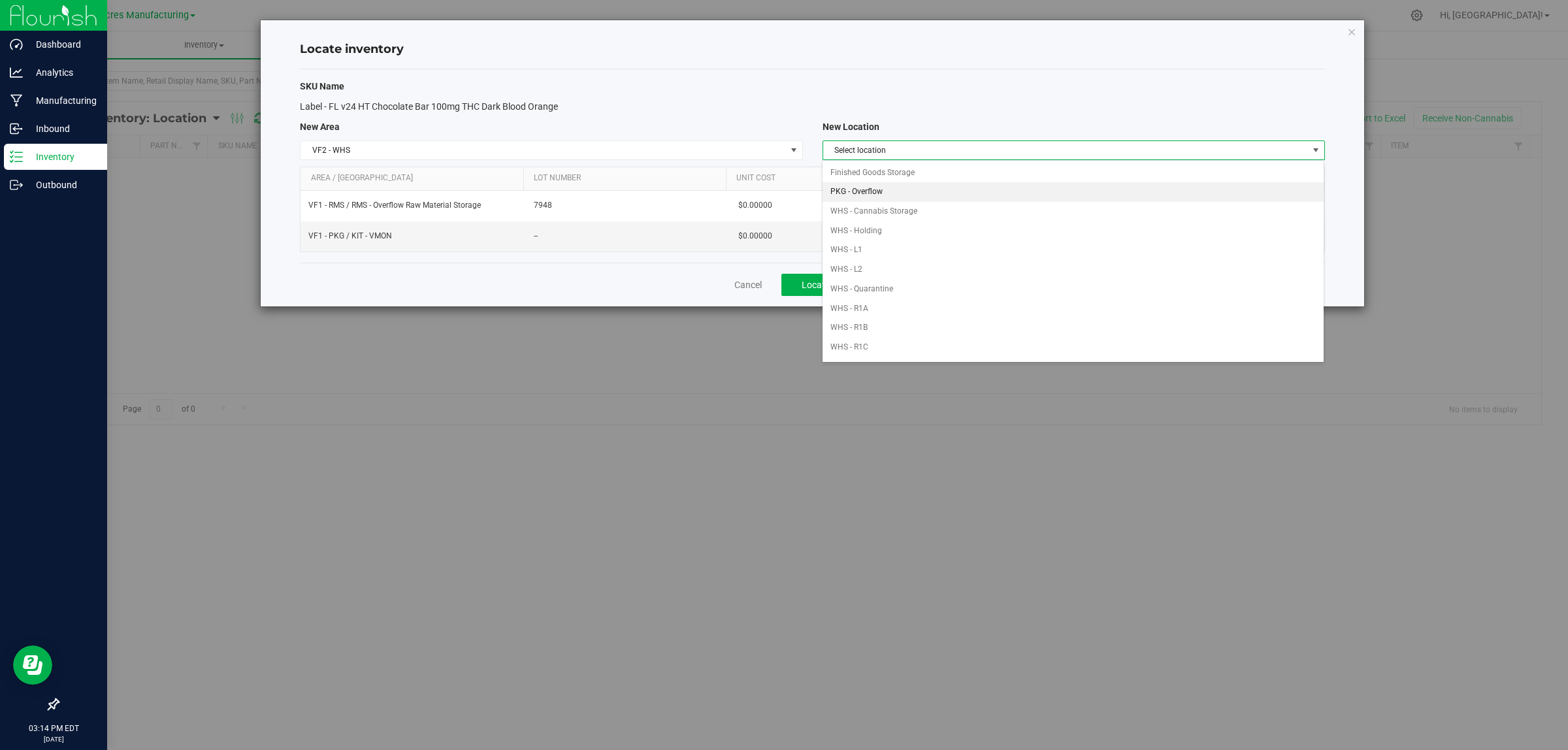
click at [990, 199] on li "PKG - Overflow" at bounding box center [1072, 191] width 501 height 20
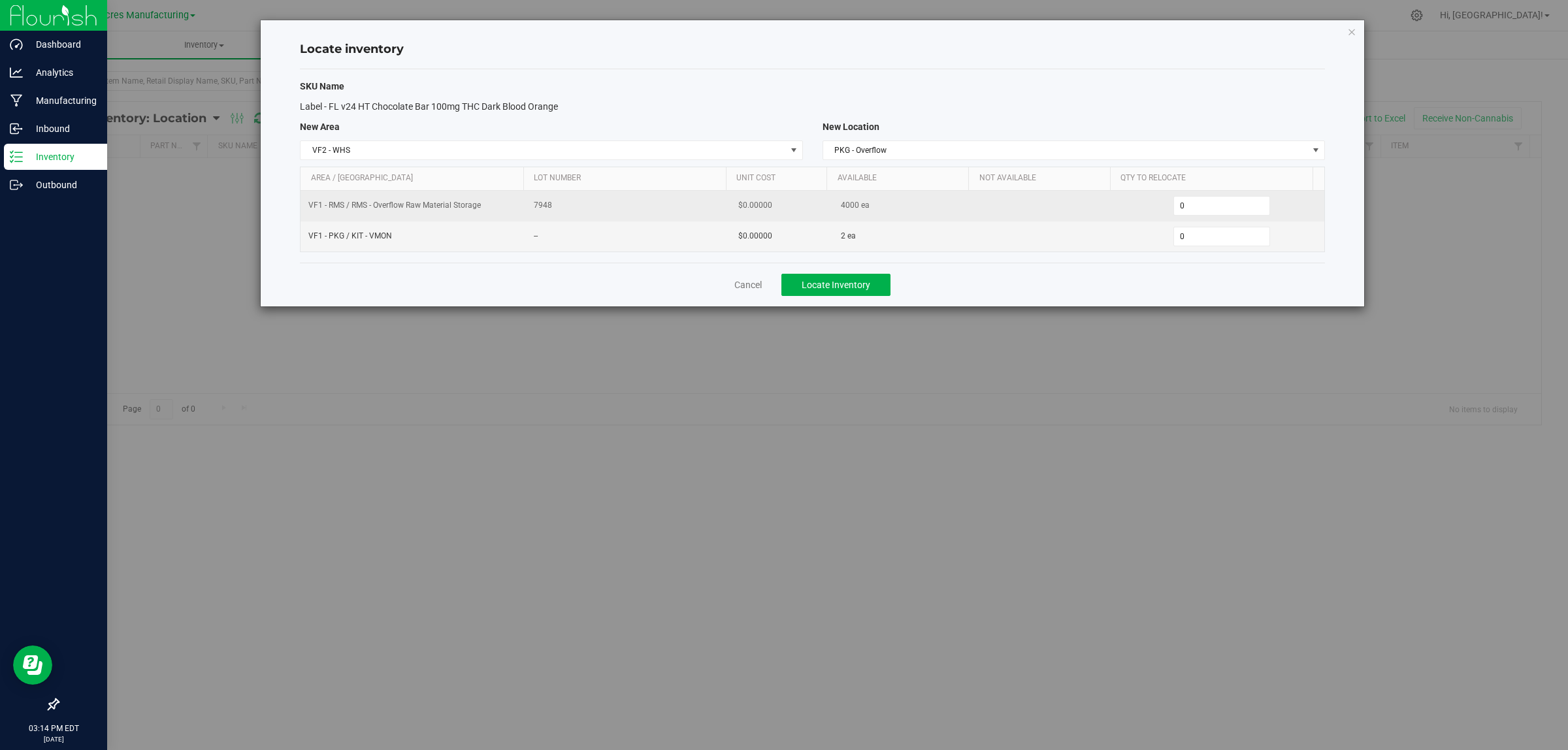
drag, startPoint x: 843, startPoint y: 209, endPoint x: 843, endPoint y: 201, distance: 8.0
click at [843, 209] on span "4000 ea" at bounding box center [855, 205] width 28 height 12
click at [843, 201] on span "4000 ea" at bounding box center [855, 205] width 28 height 12
click at [840, 210] on span "4000 ea" at bounding box center [855, 205] width 28 height 12
click at [840, 209] on span "4000 ea" at bounding box center [855, 205] width 28 height 12
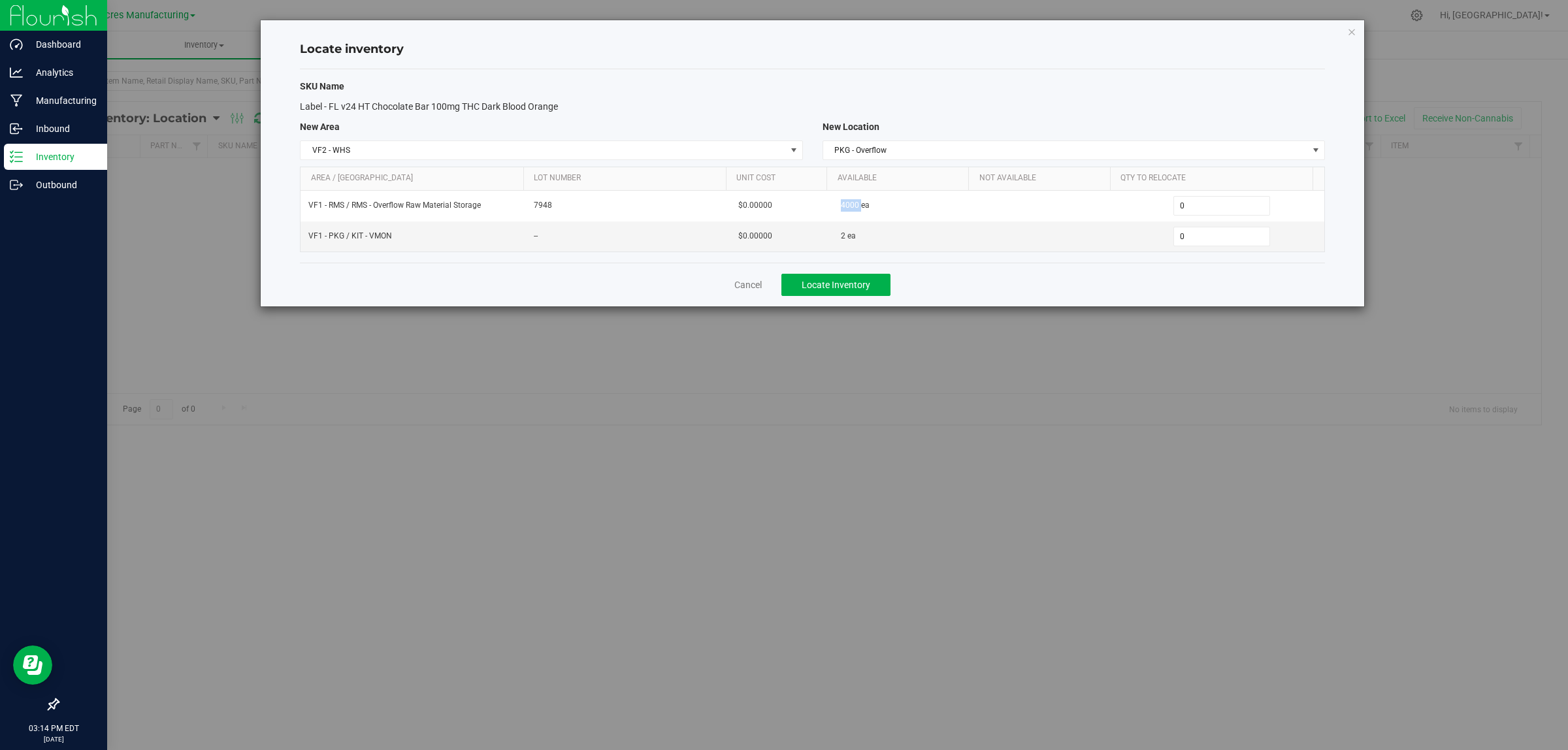
copy span "4000"
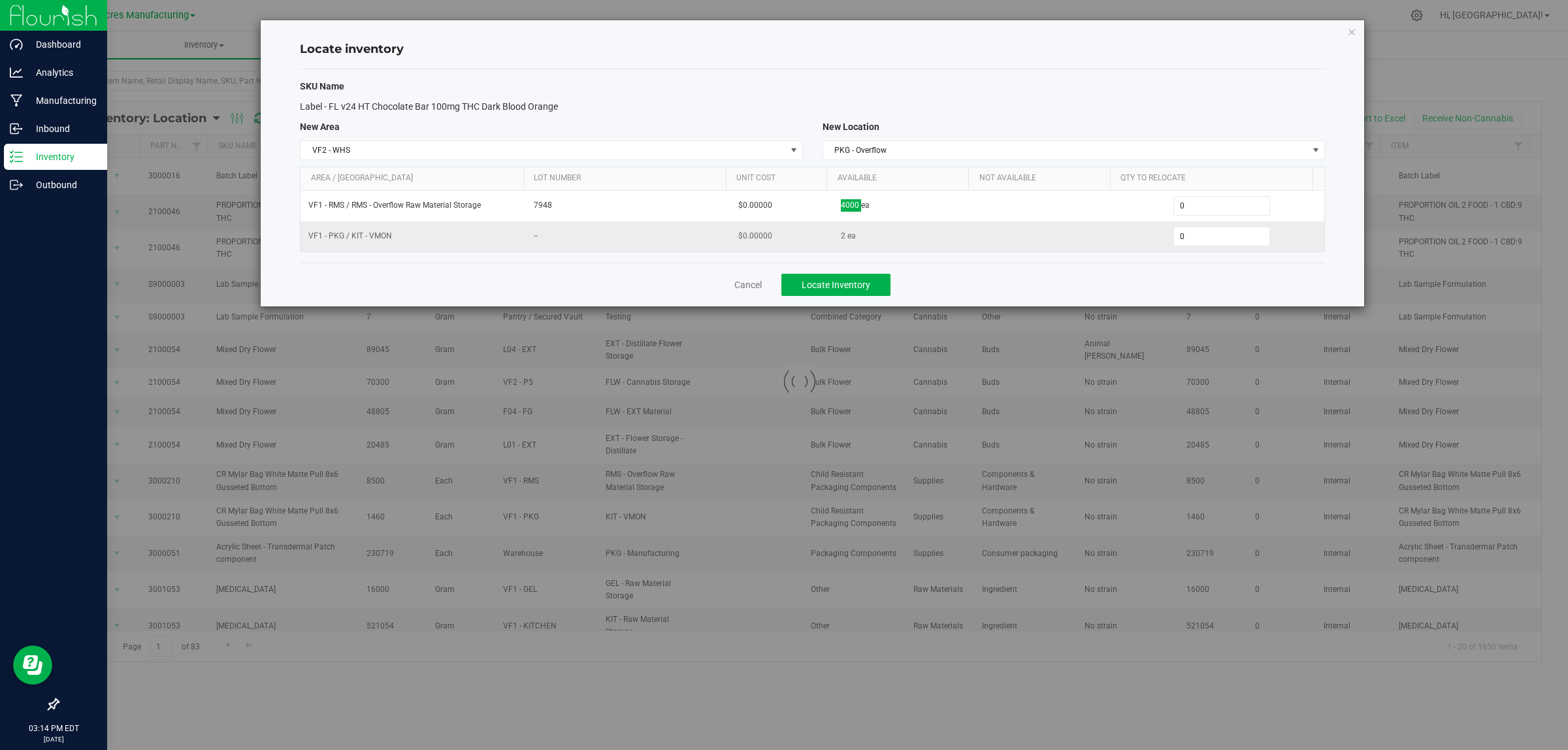
drag, startPoint x: 1036, startPoint y: 233, endPoint x: 1038, endPoint y: 225, distance: 8.2
click at [1036, 228] on td at bounding box center [1047, 237] width 143 height 30
click at [1238, 204] on span "0 0" at bounding box center [1221, 205] width 98 height 20
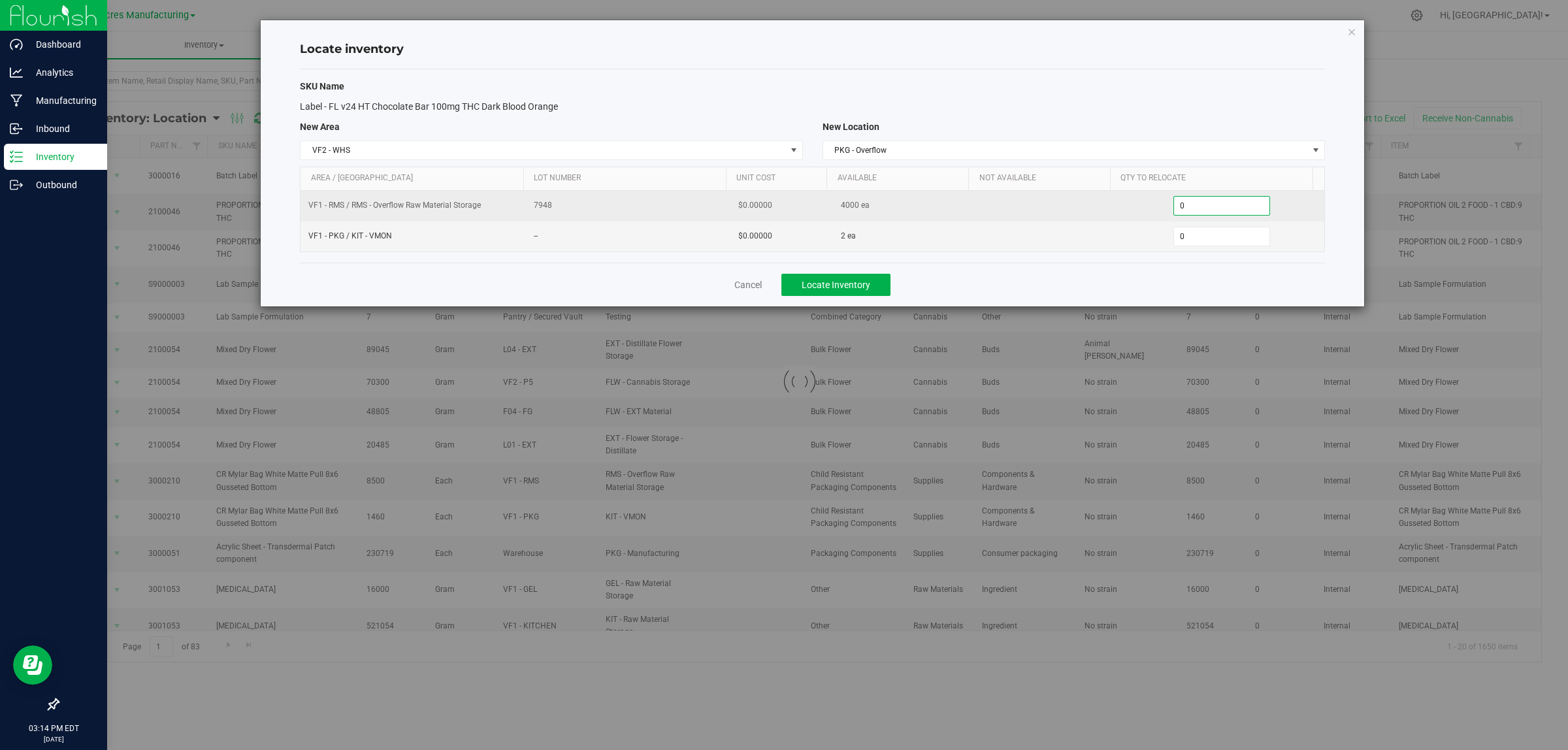
click at [1238, 204] on input "0" at bounding box center [1221, 205] width 96 height 18
paste input "418"
type input "418"
click at [1216, 232] on span "0 0" at bounding box center [1221, 236] width 98 height 20
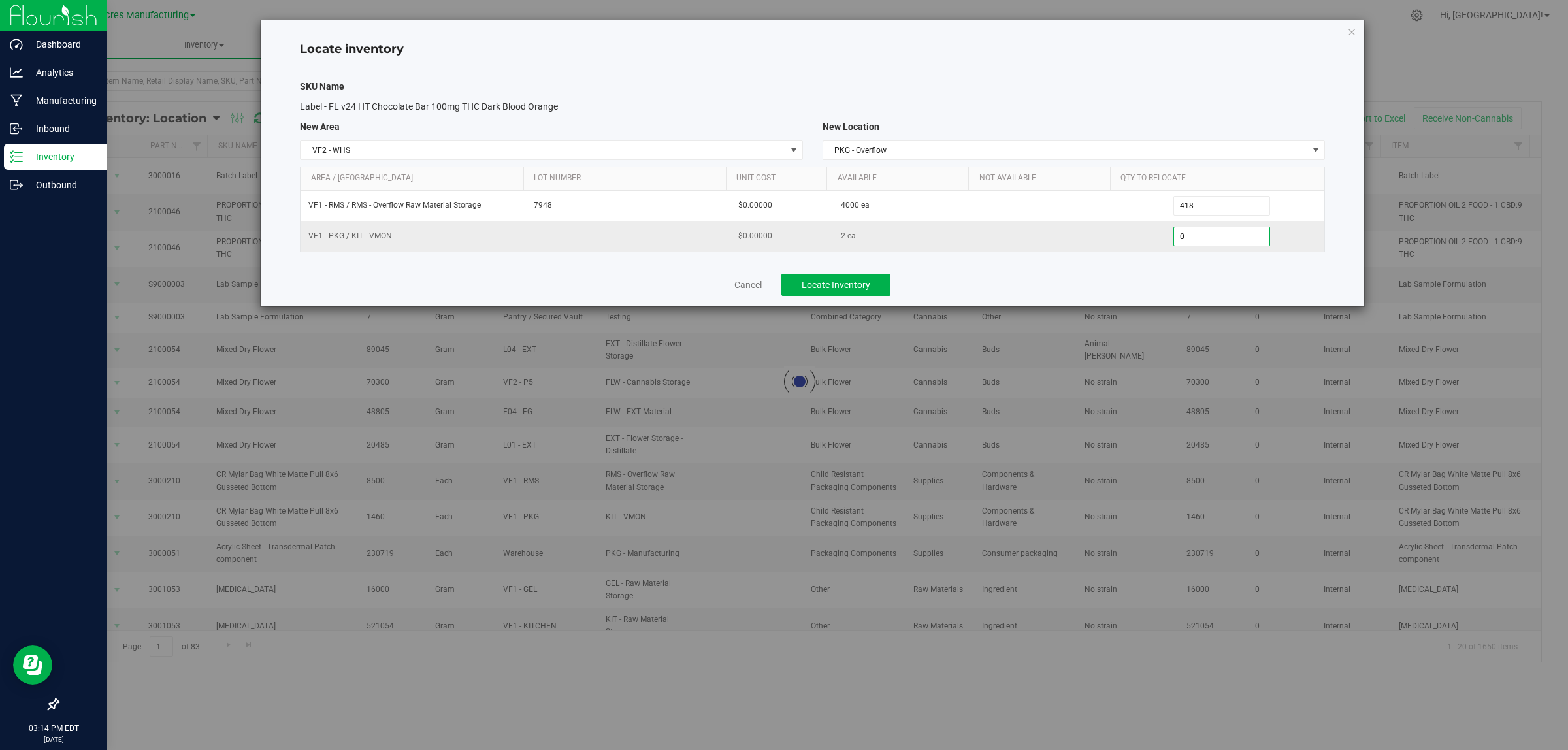
click at [1216, 232] on input "0" at bounding box center [1221, 236] width 96 height 18
type input "2"
click at [1170, 281] on div "Cancel Locate Inventory" at bounding box center [813, 284] width 1025 height 44
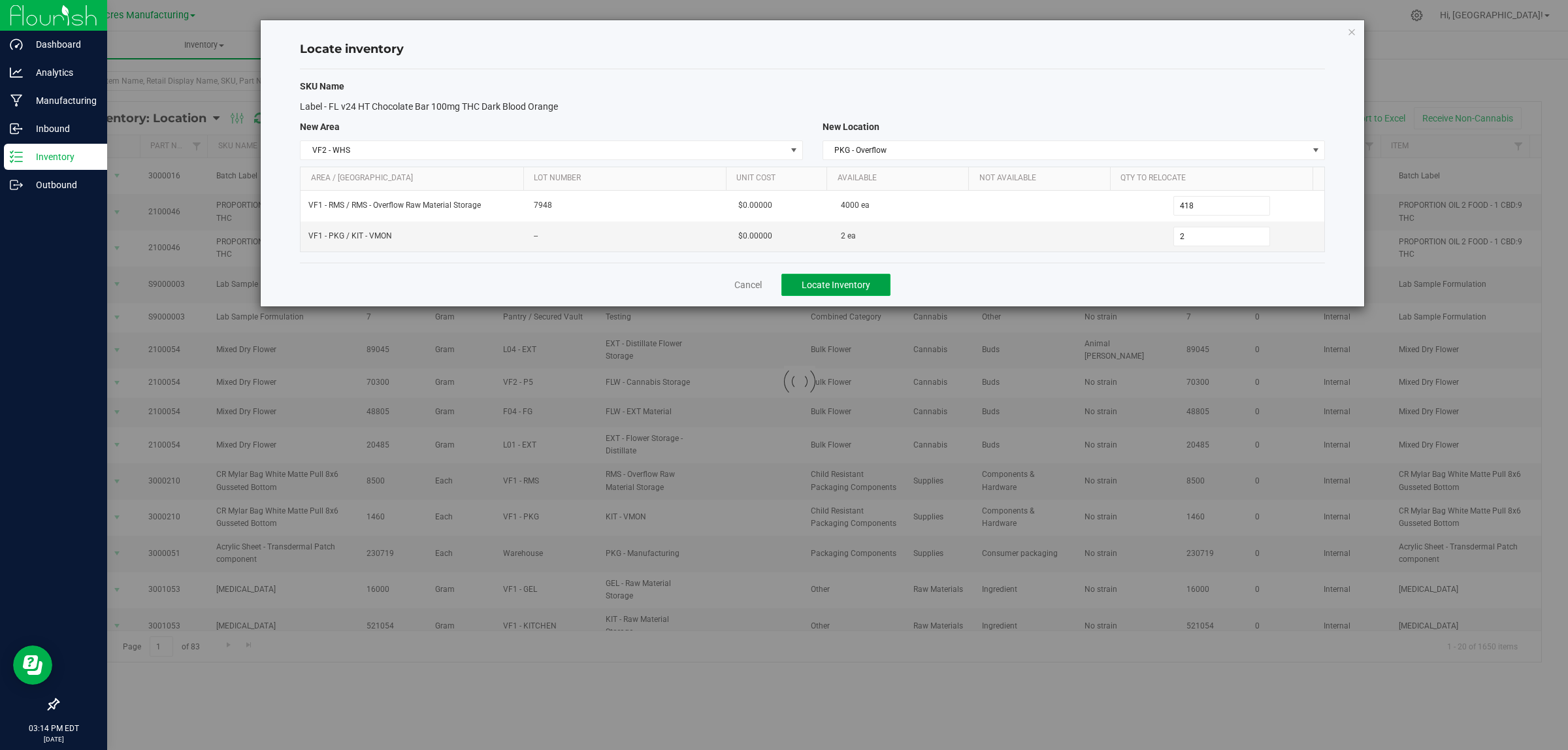
click at [867, 279] on button "Locate Inventory" at bounding box center [836, 284] width 109 height 22
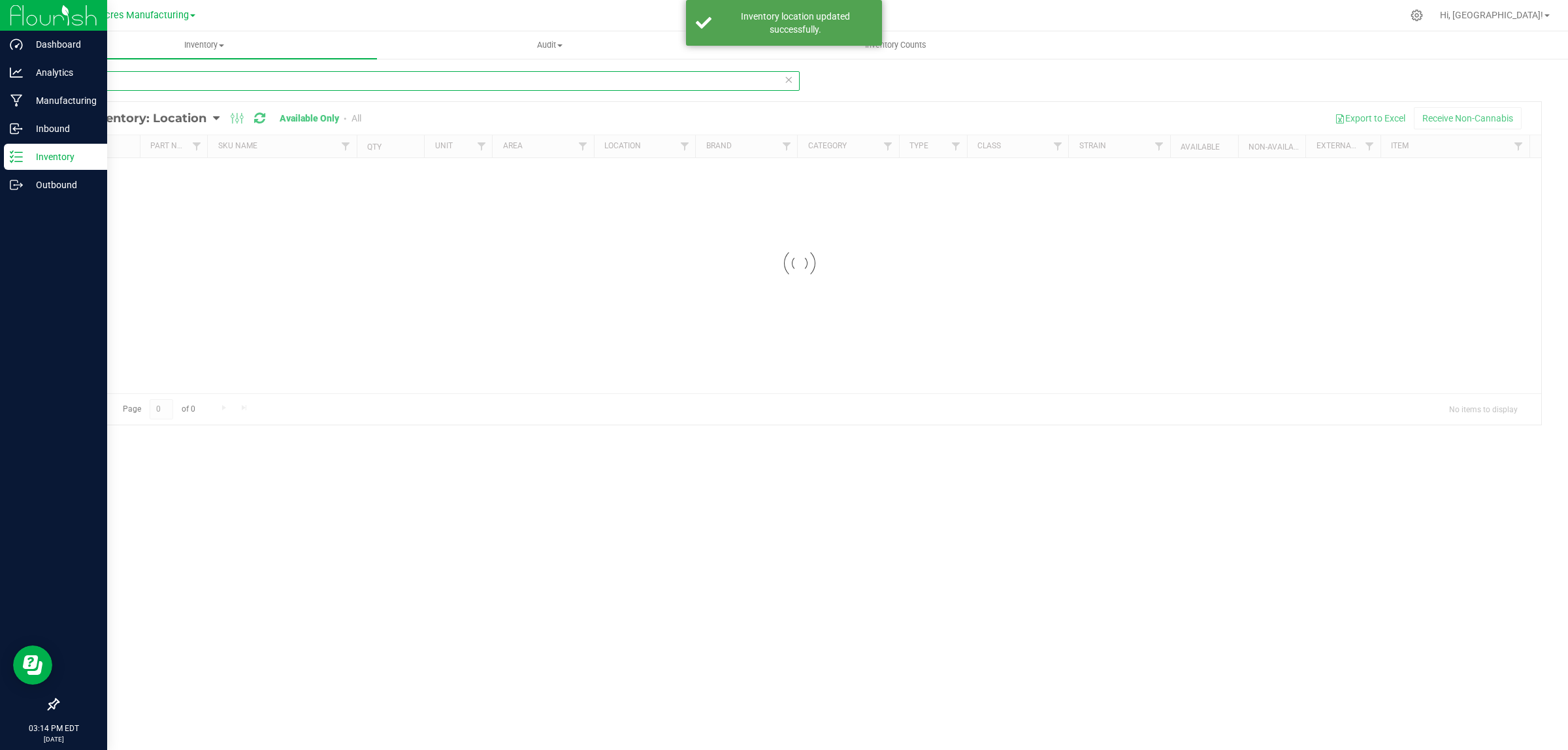
click at [256, 79] on input "4280" at bounding box center [428, 80] width 742 height 20
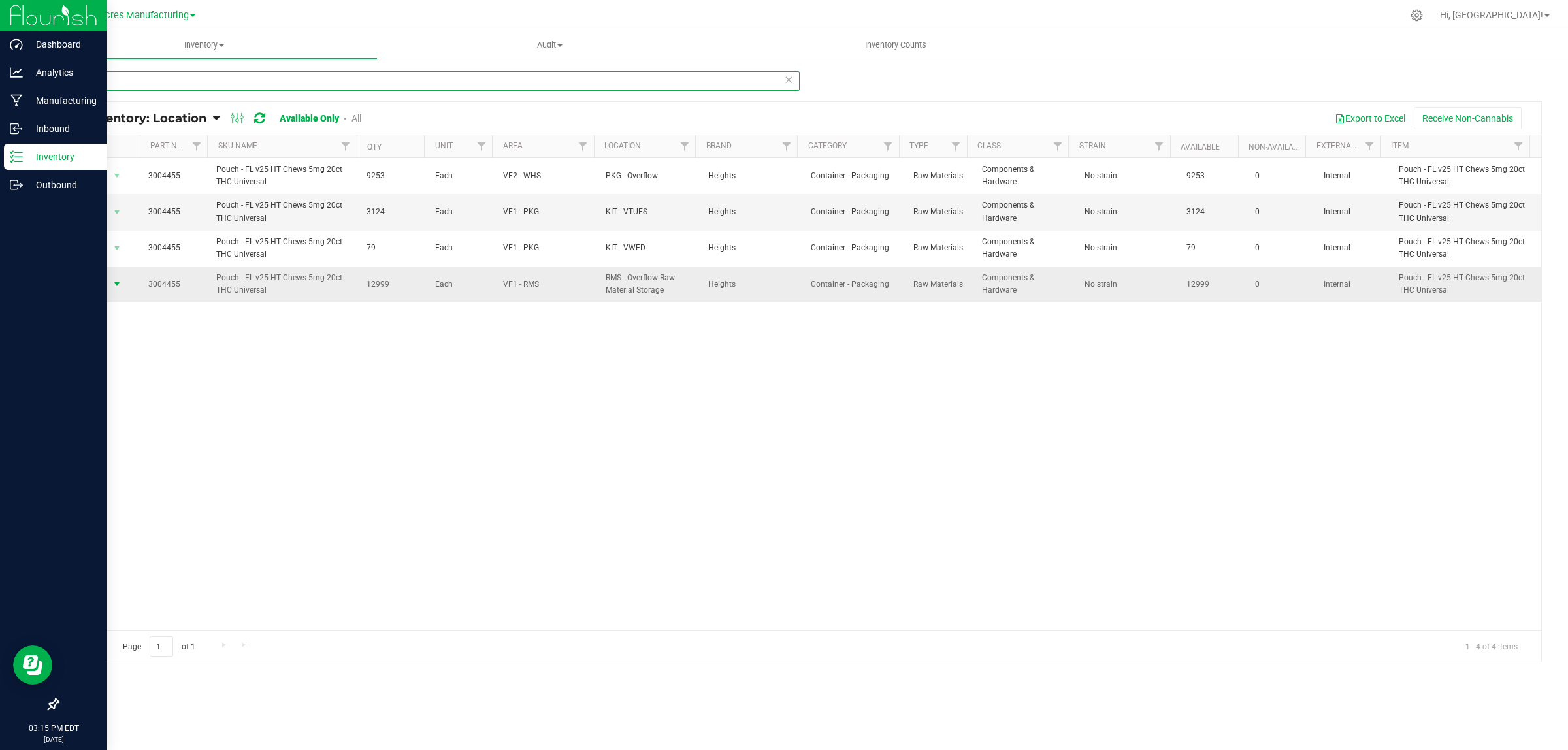
type input "4455"
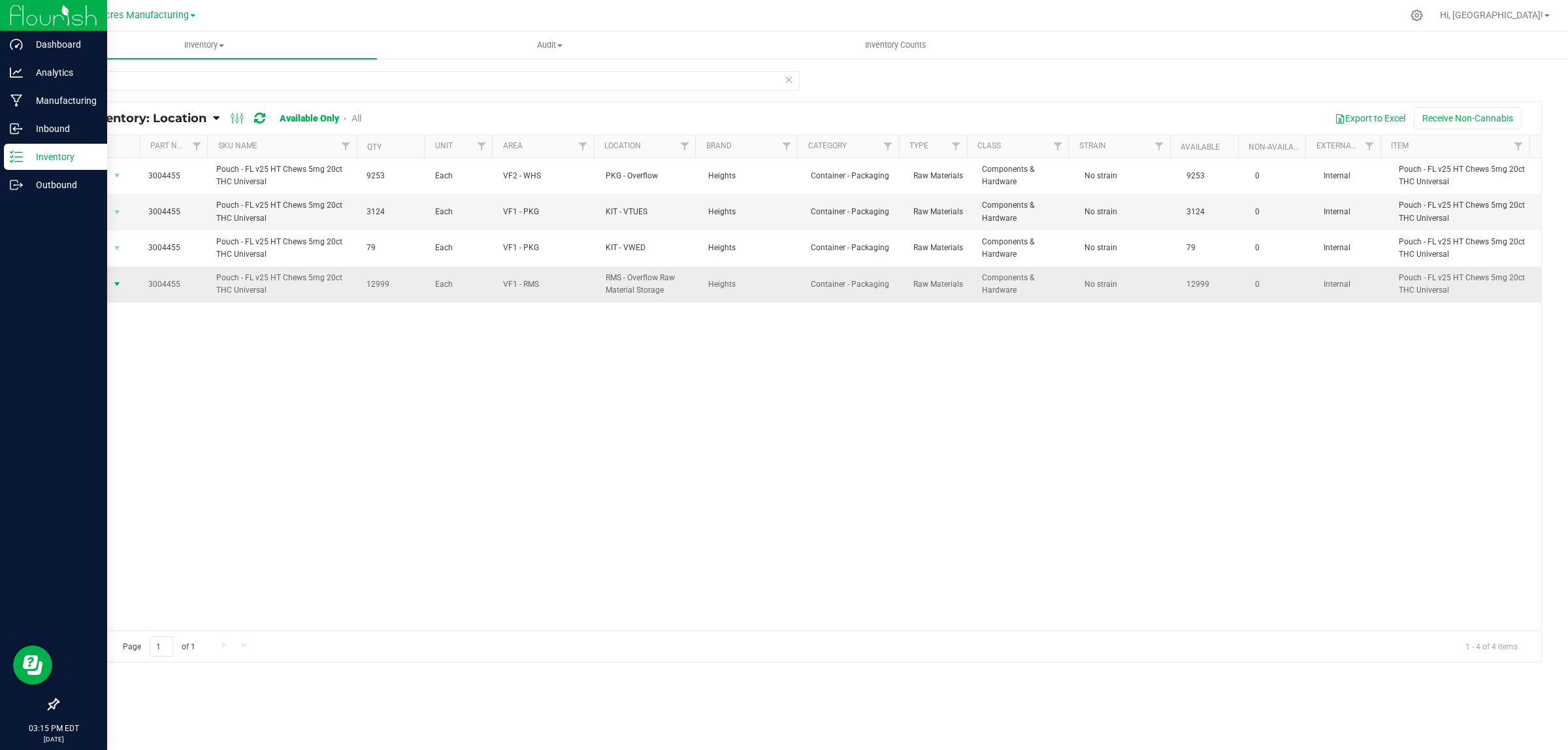
click at [113, 281] on span "select" at bounding box center [117, 283] width 10 height 10
click at [129, 361] on li "Locate inventory" at bounding box center [115, 366] width 84 height 20
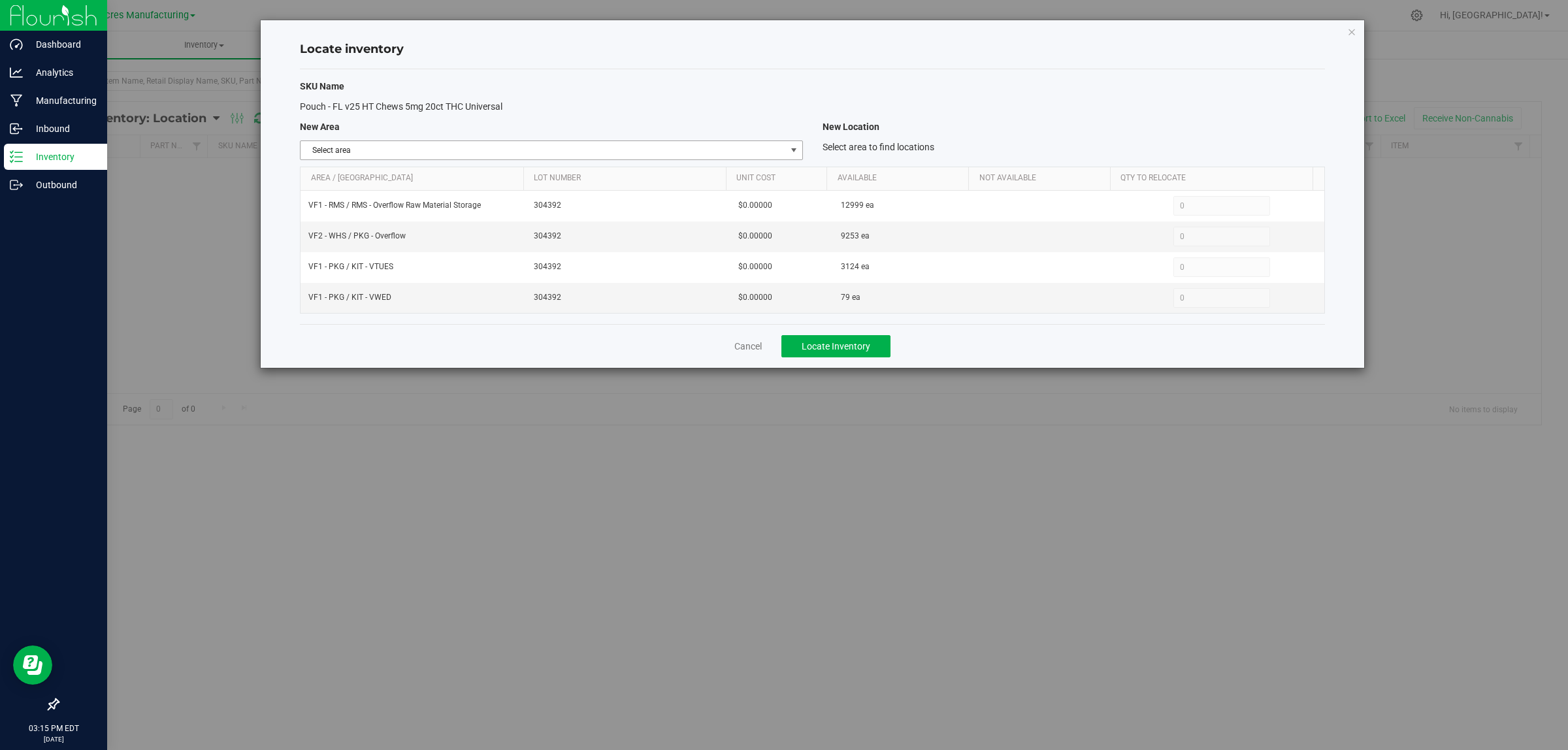
drag, startPoint x: 781, startPoint y: 145, endPoint x: 774, endPoint y: 151, distance: 9.2
click at [782, 144] on span "Select area" at bounding box center [543, 150] width 485 height 18
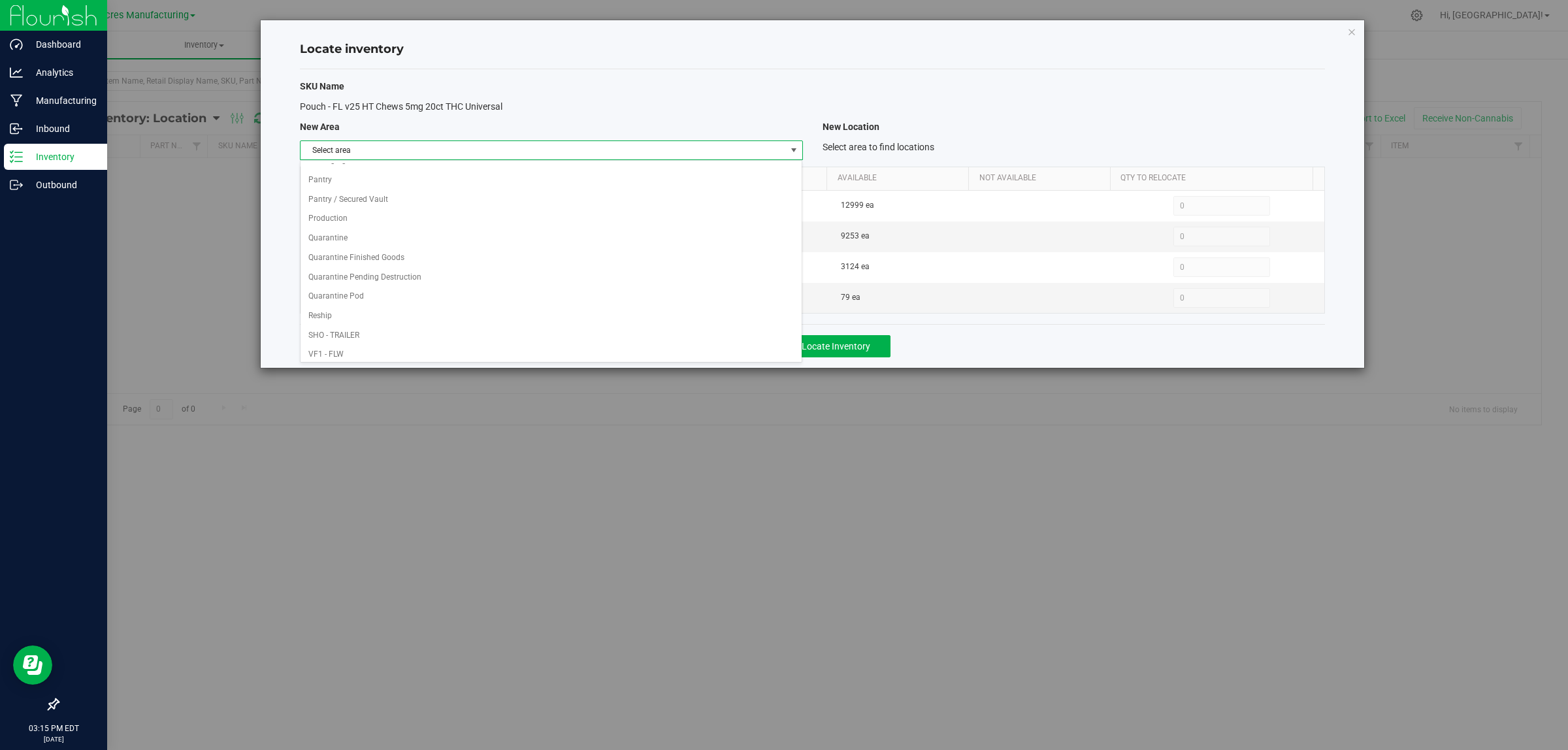
scroll to position [652, 0]
click at [561, 212] on li "VF1 - RMS" at bounding box center [550, 213] width 501 height 20
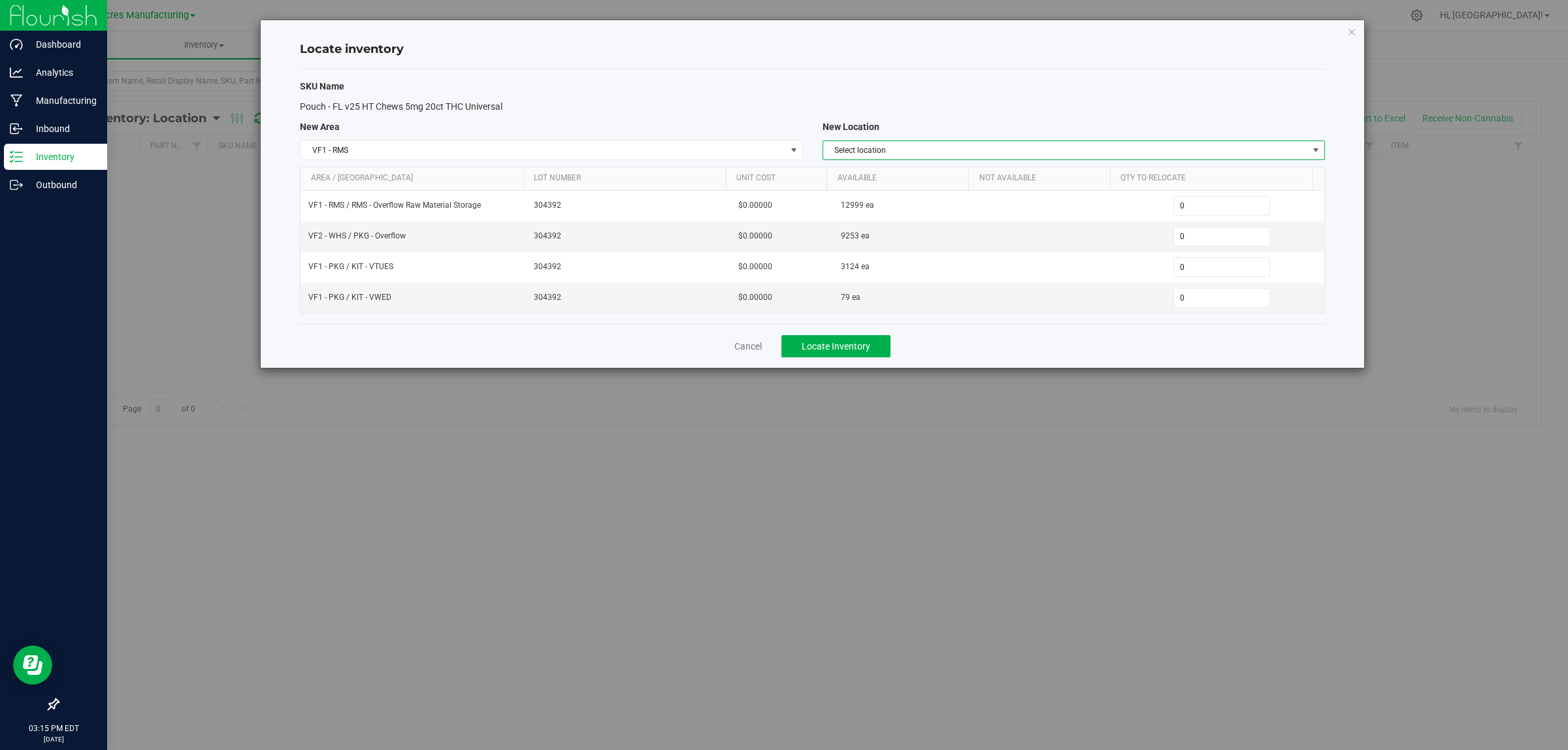
click at [990, 154] on span "Select location" at bounding box center [1066, 150] width 485 height 18
click at [987, 167] on li "RMS - Overflow Raw Material Storage" at bounding box center [1072, 172] width 501 height 20
click at [1203, 295] on span "0 0" at bounding box center [1221, 297] width 98 height 20
click at [1203, 295] on input "0" at bounding box center [1221, 297] width 96 height 18
type input "1"
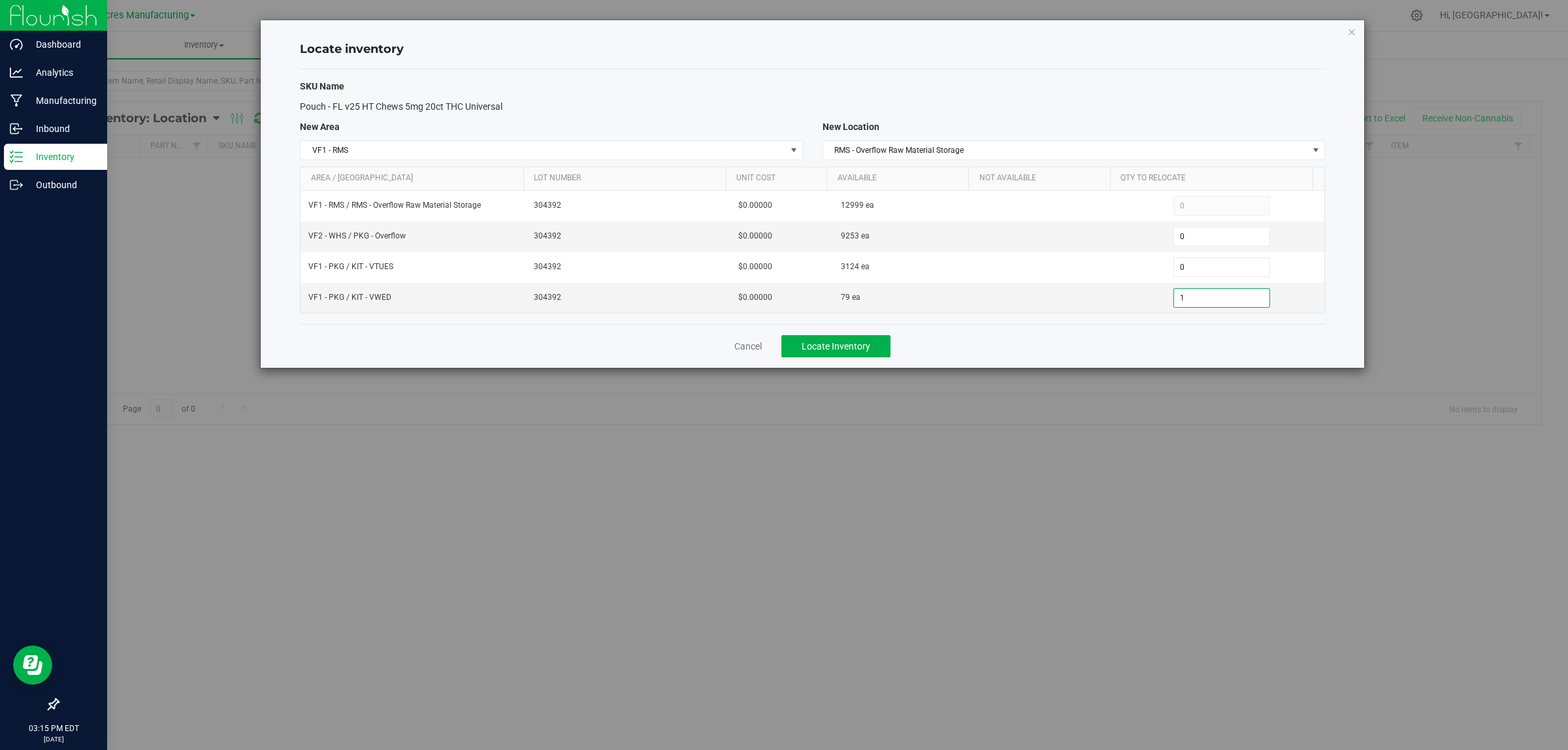
type input "1"
drag, startPoint x: 1180, startPoint y: 338, endPoint x: 1105, endPoint y: 338, distance: 75.0
click at [1180, 338] on div "Cancel Locate Inventory" at bounding box center [813, 346] width 1025 height 44
click at [807, 346] on span "Locate Inventory" at bounding box center [836, 346] width 68 height 10
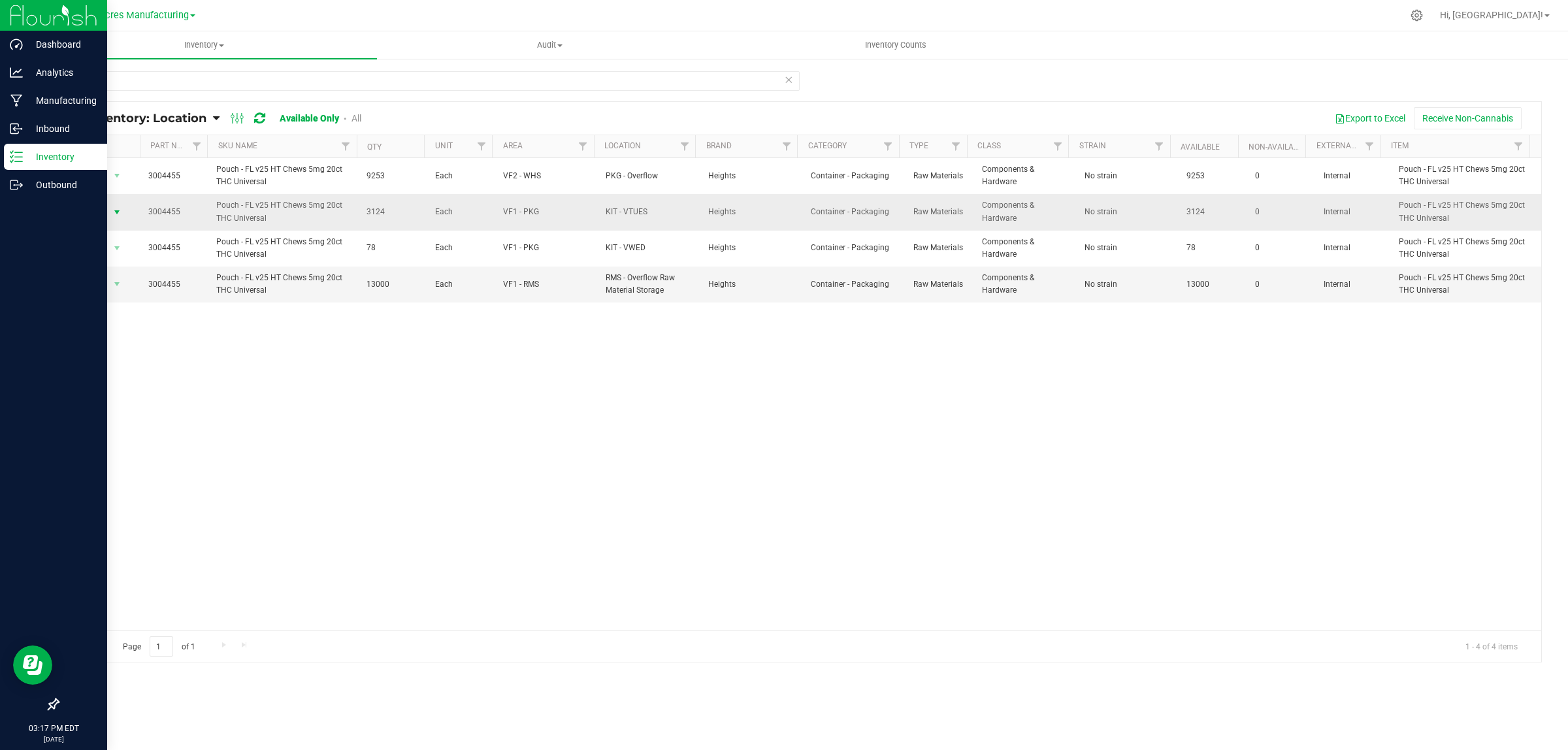
click at [118, 210] on span "select" at bounding box center [117, 212] width 10 height 10
click at [140, 293] on li "Locate inventory" at bounding box center [115, 293] width 84 height 20
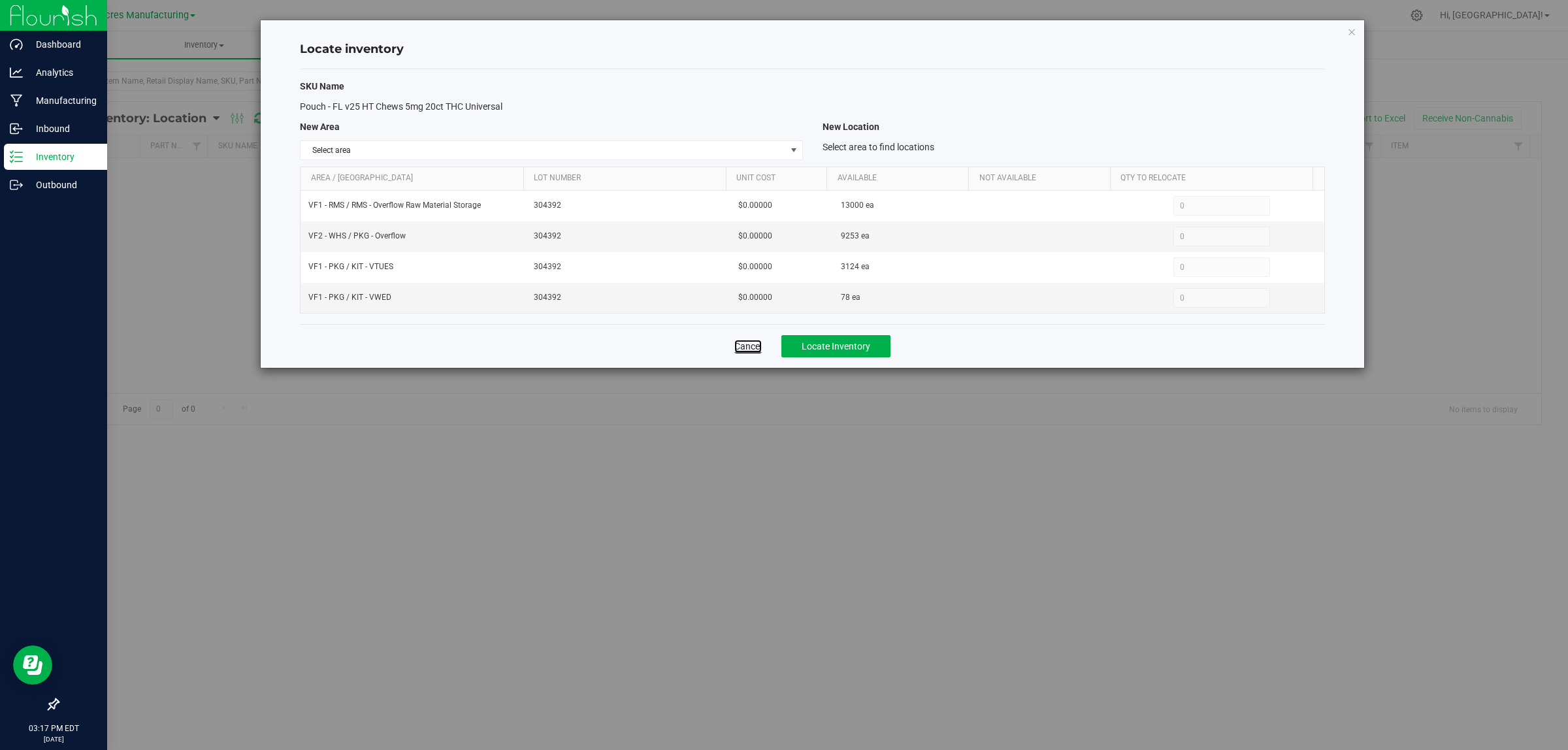
click at [749, 349] on link "Cancel" at bounding box center [748, 347] width 27 height 13
